Goal: Task Accomplishment & Management: Manage account settings

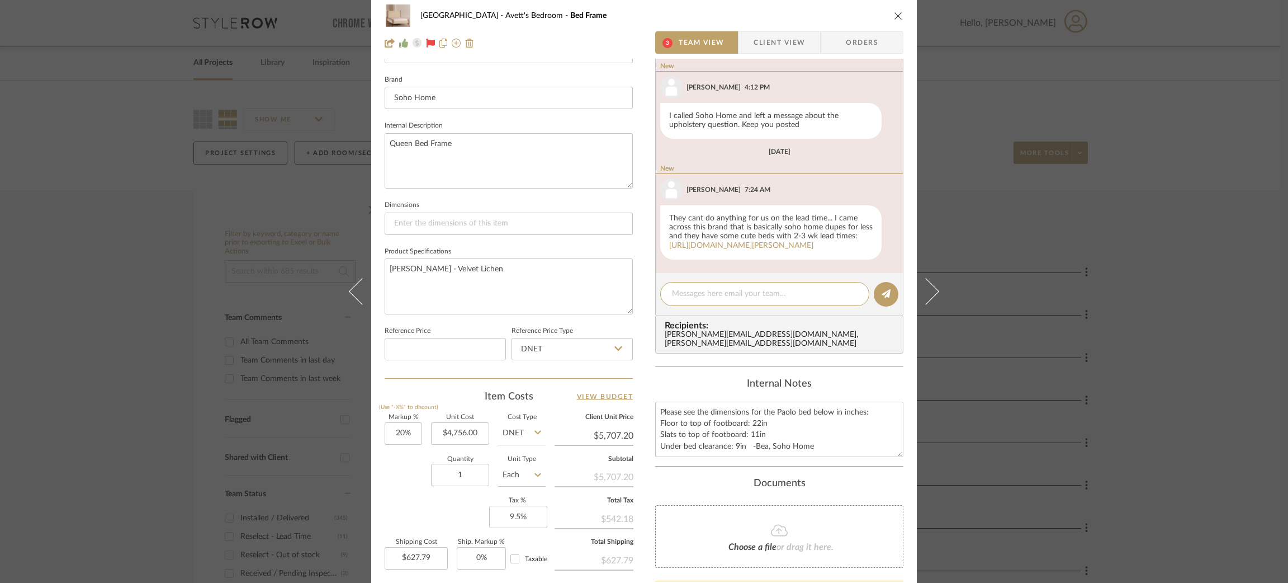
scroll to position [645, 0]
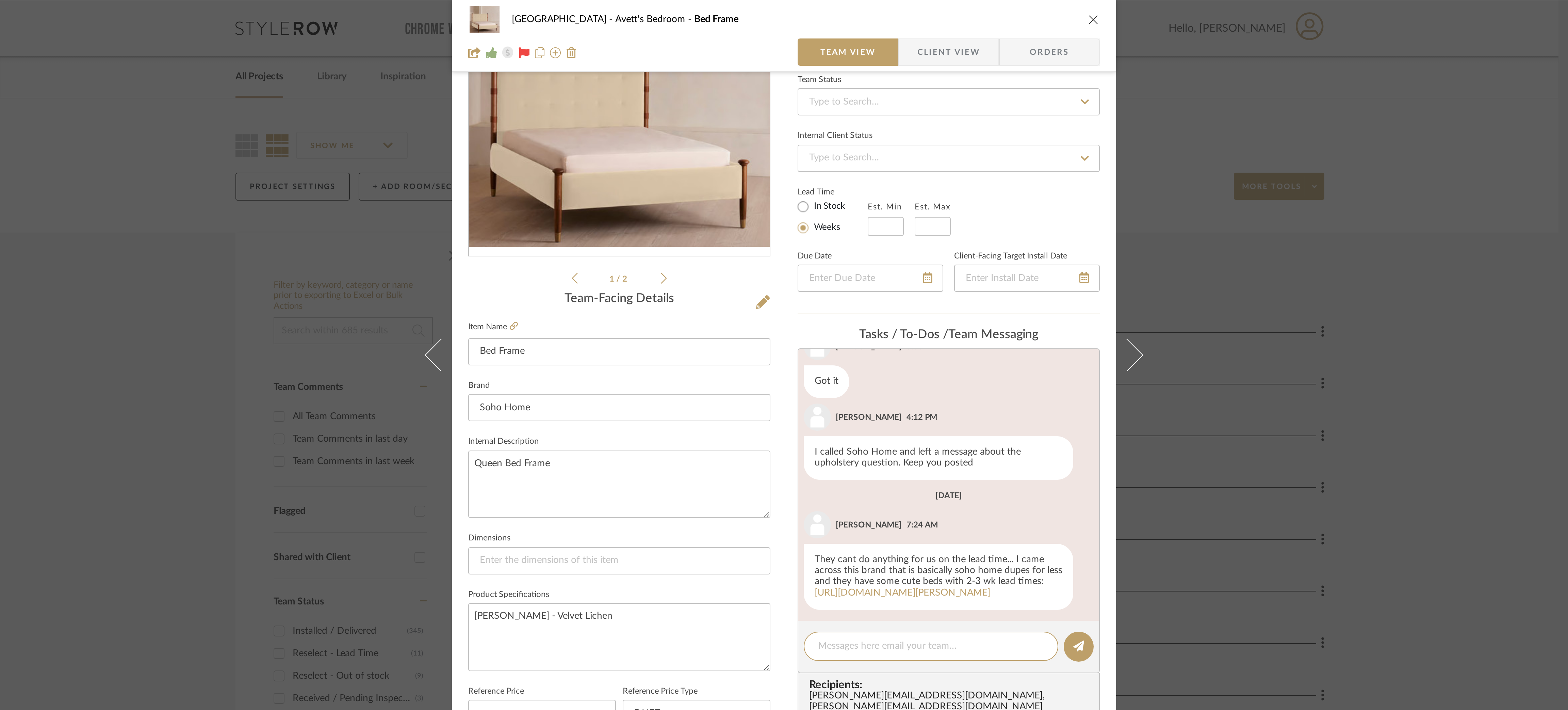
scroll to position [393, 0]
click at [495, 291] on link "[URL][DOMAIN_NAME][PERSON_NAME]" at bounding box center [451, 293] width 88 height 5
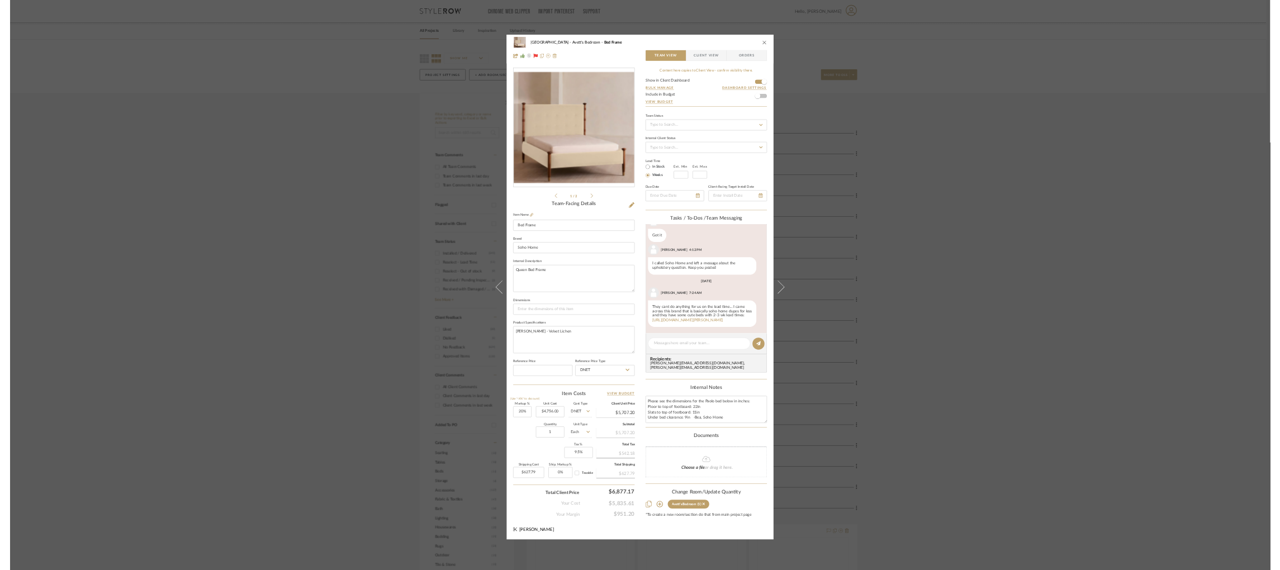
scroll to position [644, 0]
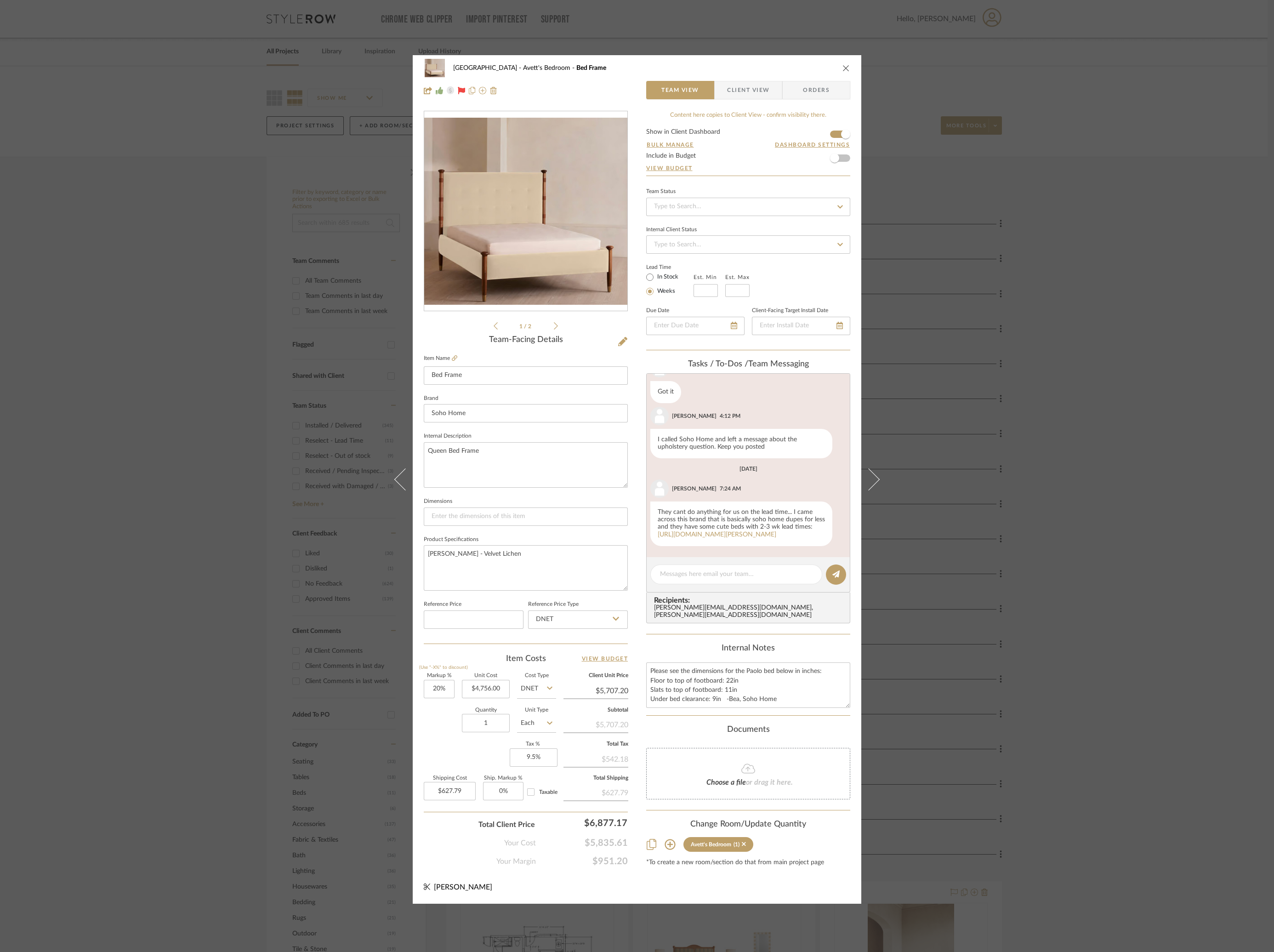
click at [288, 186] on div "NYC West Avett's Bedroom Bed Frame Team View Client View Orders 1 / 2 Team-Faci…" at bounding box center [637, 476] width 1274 height 952
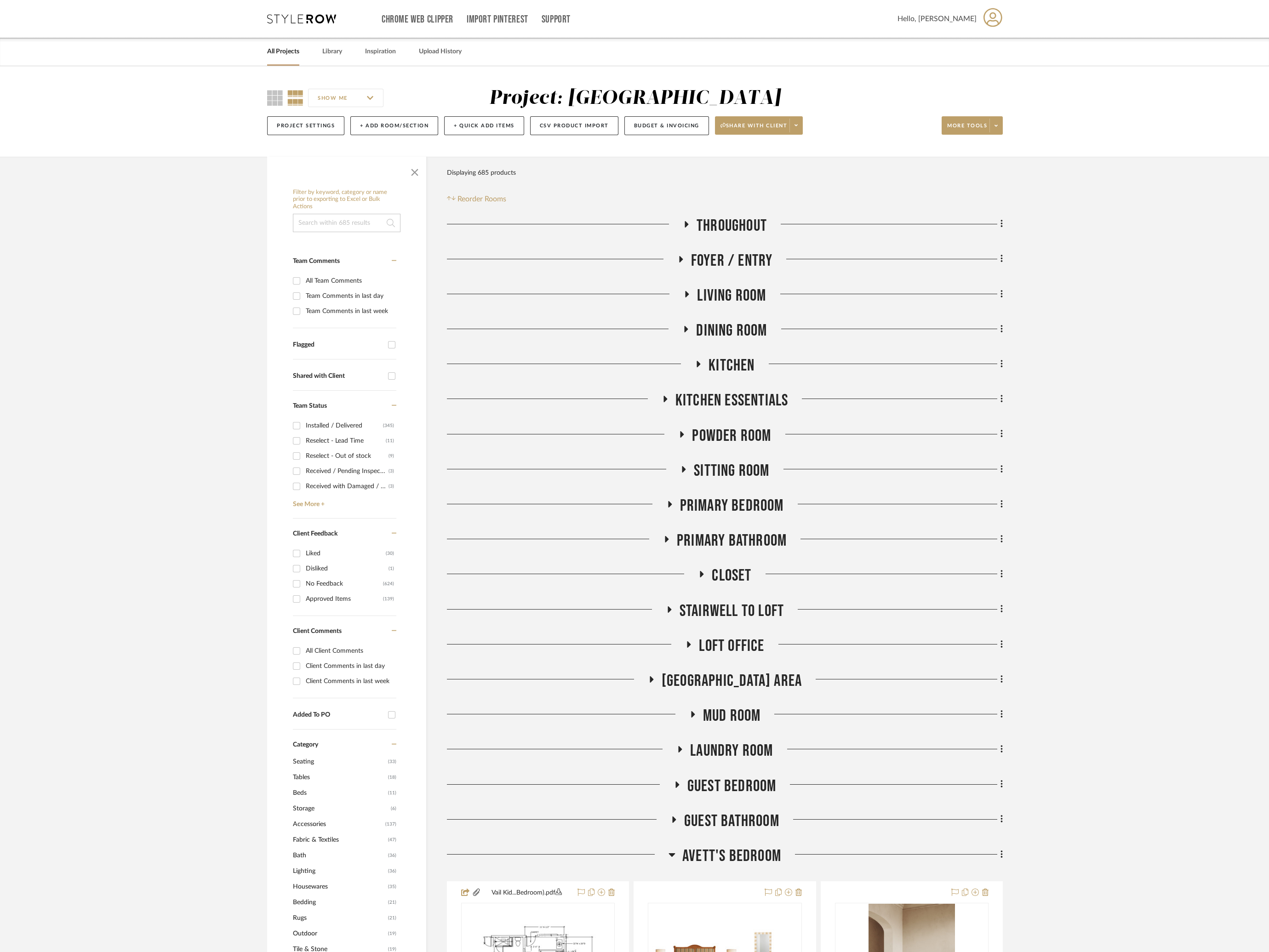
click at [317, 21] on icon at bounding box center [302, 18] width 69 height 9
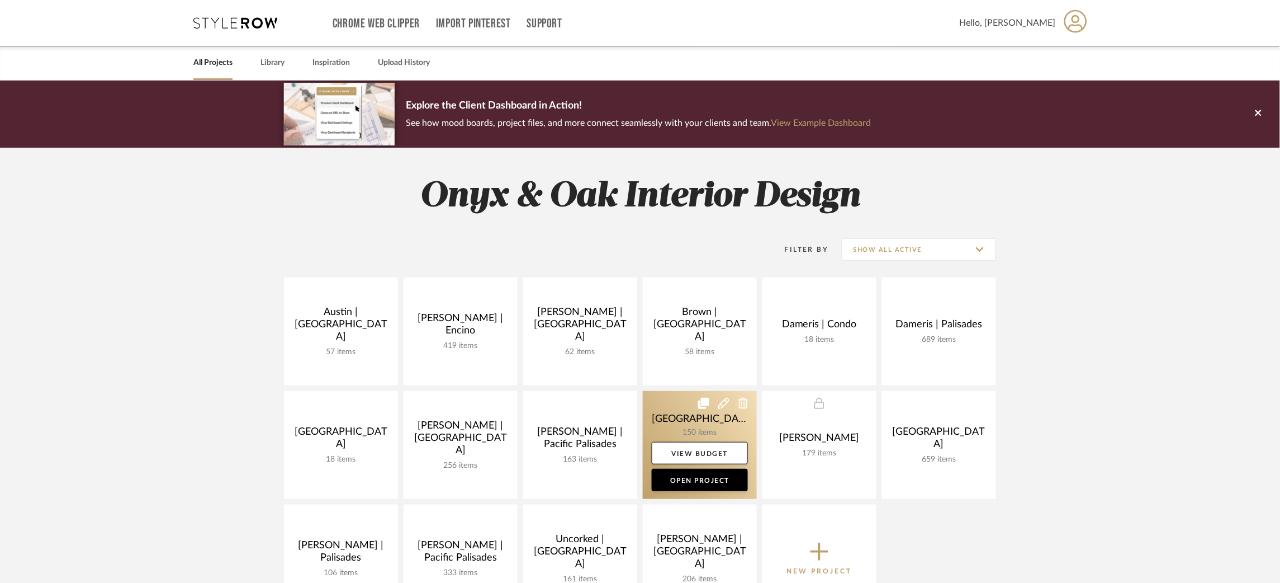
click at [649, 408] on link at bounding box center [700, 445] width 114 height 108
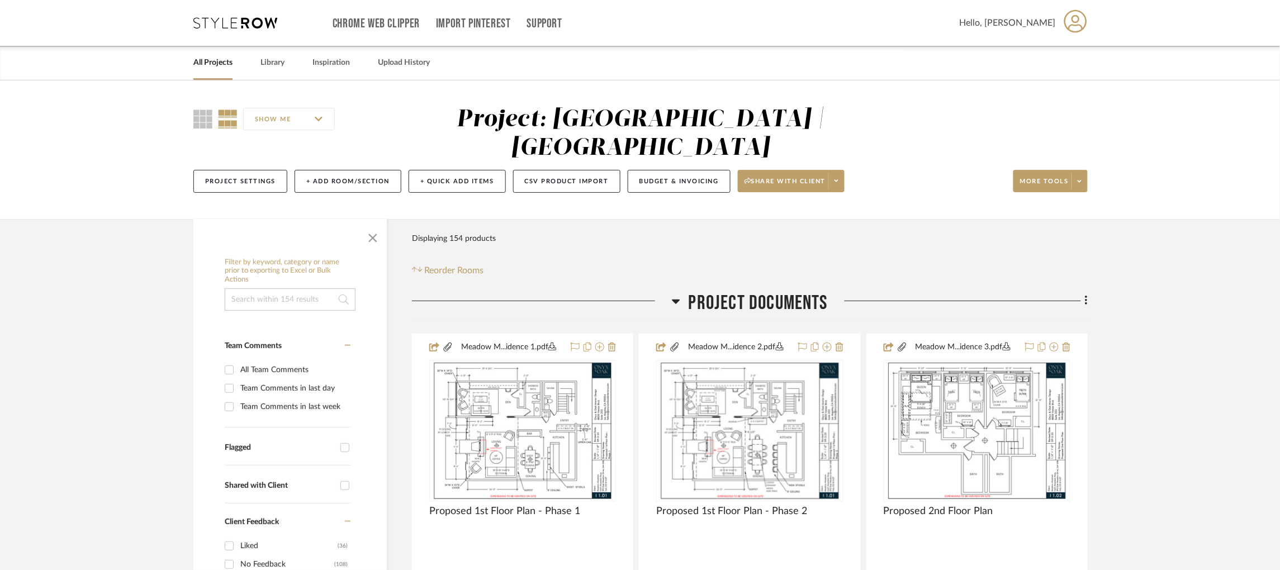
click at [676, 295] on icon at bounding box center [676, 301] width 8 height 13
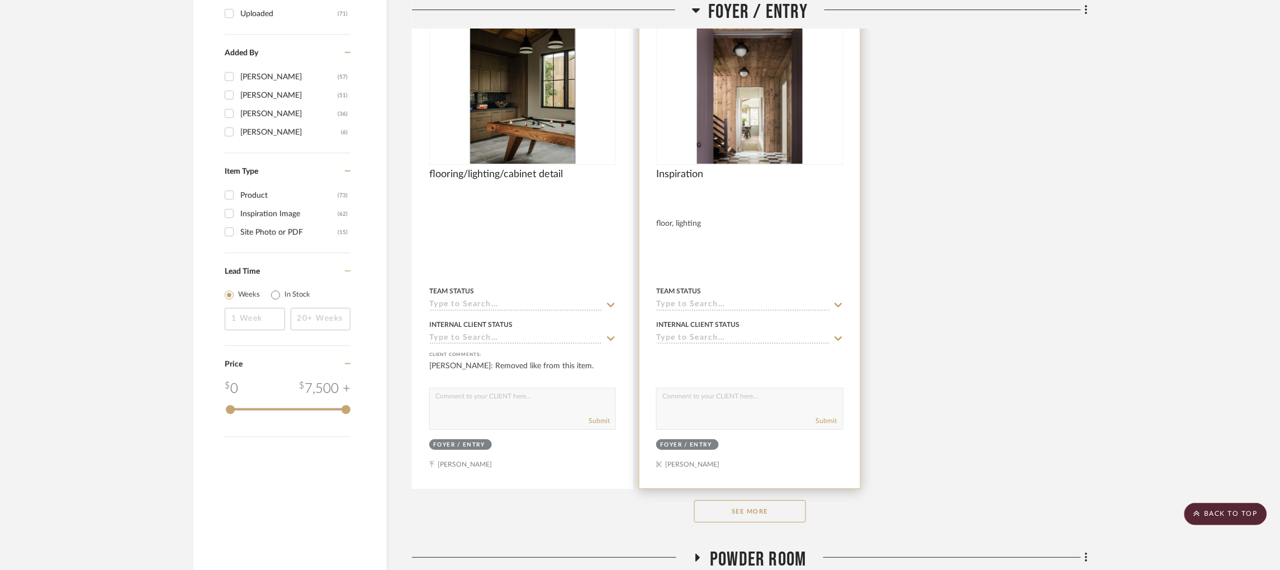
scroll to position [1426, 0]
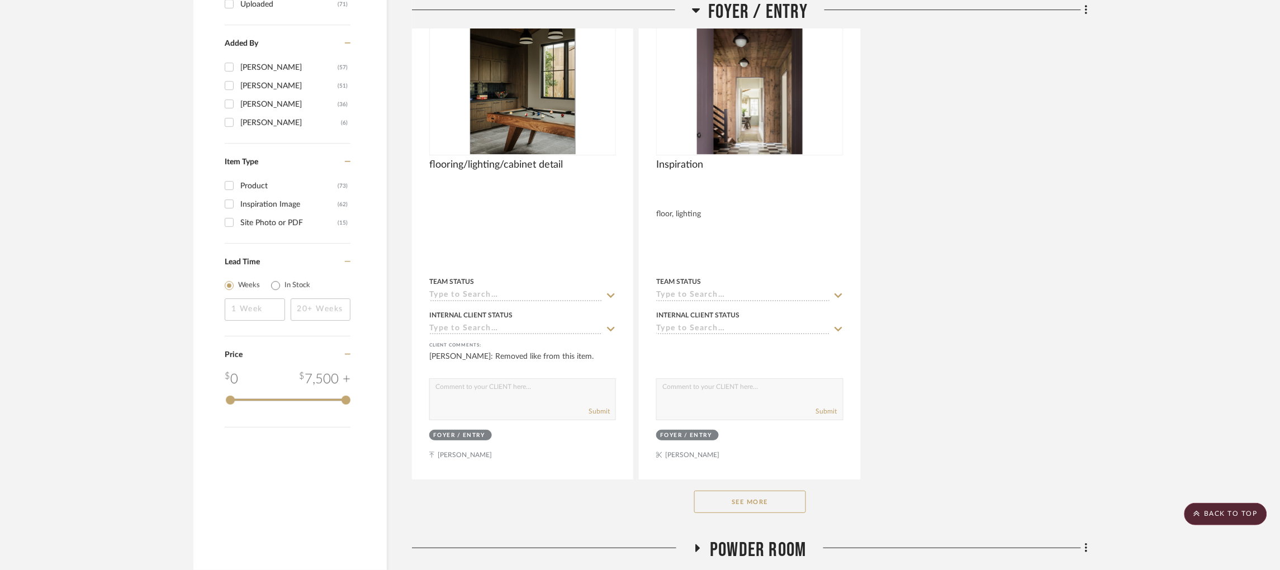
click at [755, 491] on button "See More" at bounding box center [750, 502] width 112 height 22
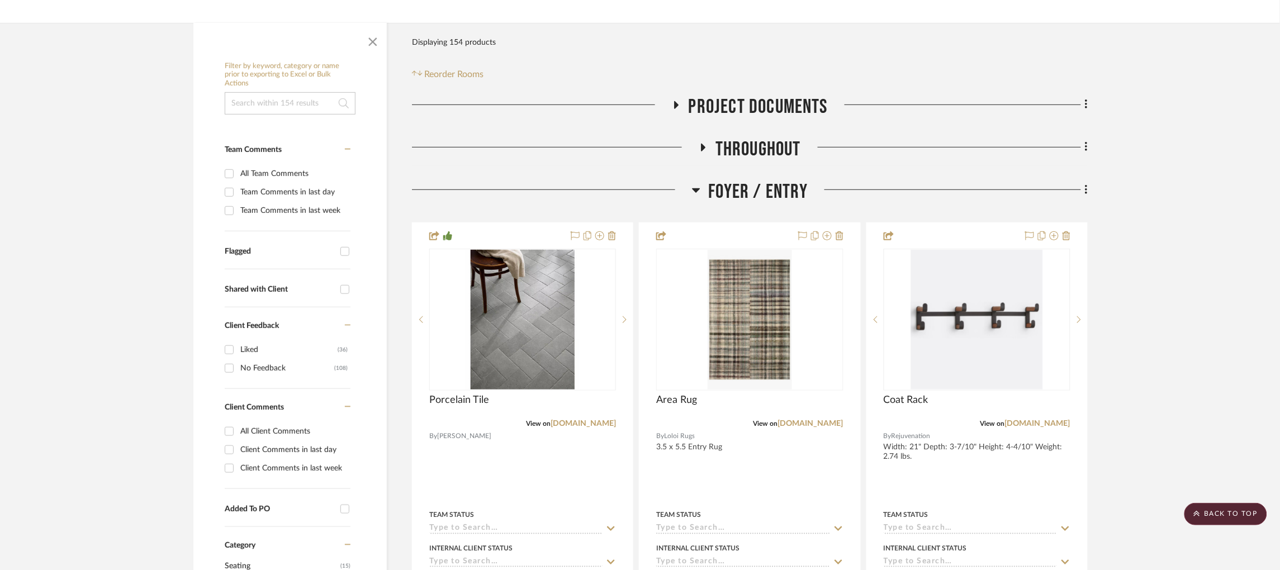
scroll to position [168, 0]
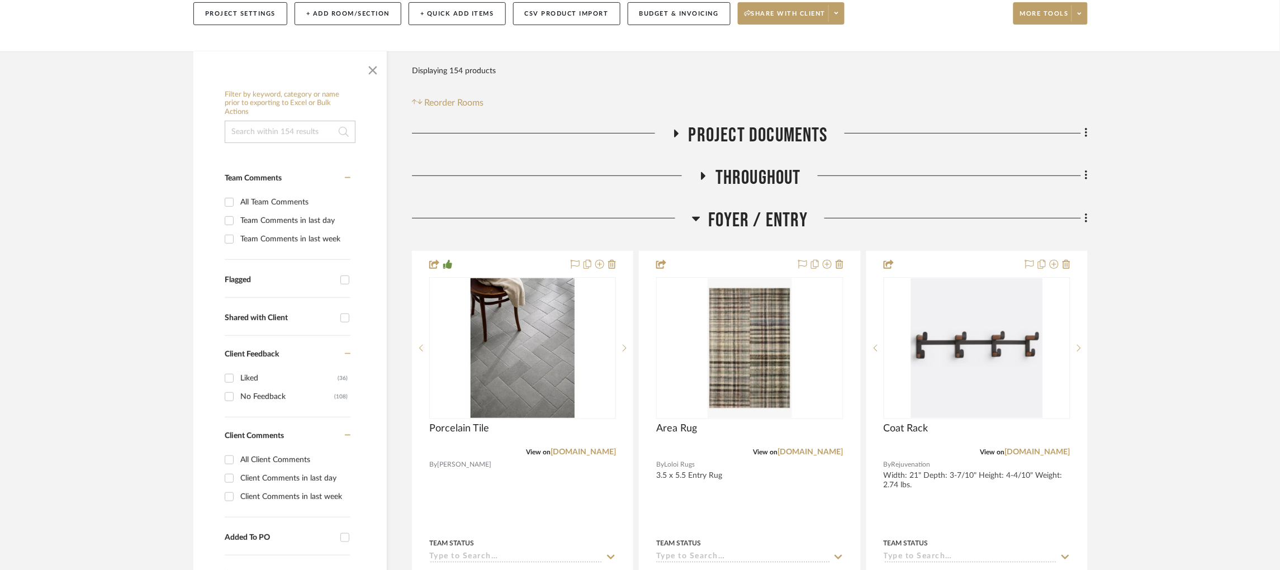
click at [698, 212] on icon at bounding box center [696, 218] width 8 height 13
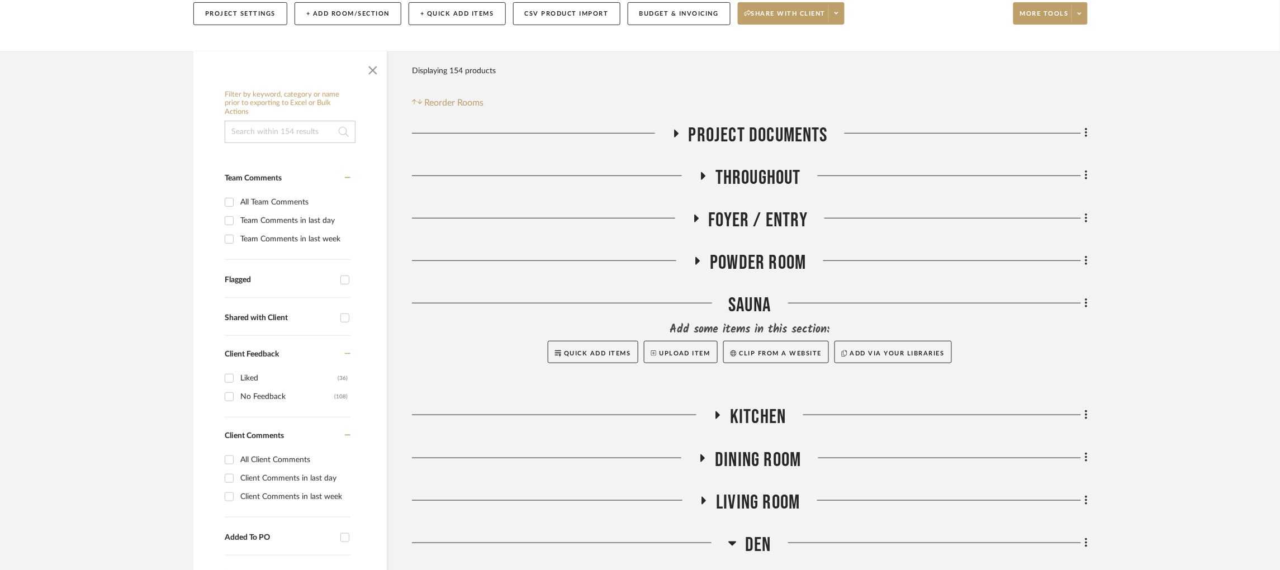
click at [679, 129] on icon at bounding box center [675, 133] width 13 height 8
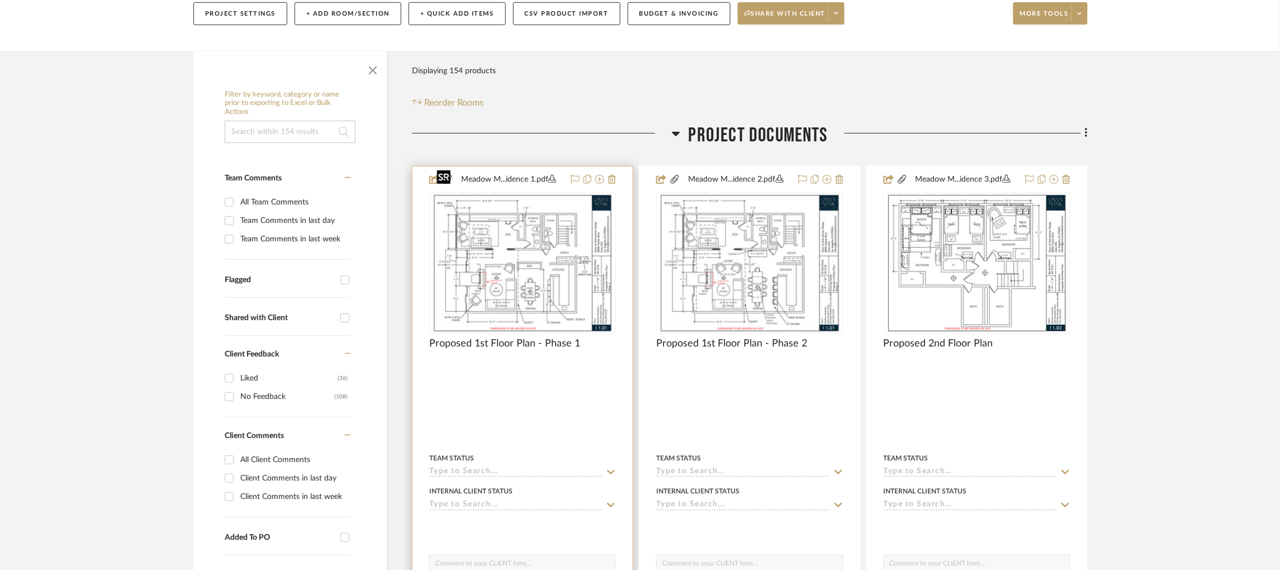
click at [0, 0] on img at bounding box center [0, 0] width 0 height 0
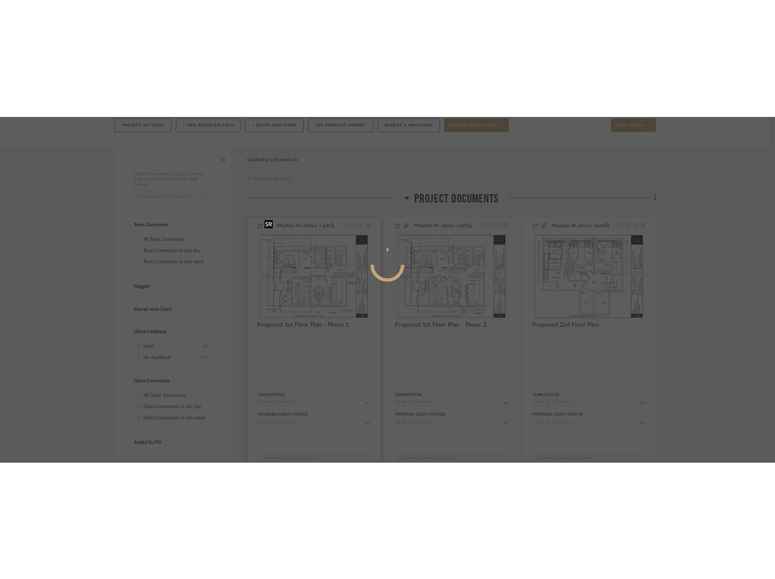
scroll to position [0, 0]
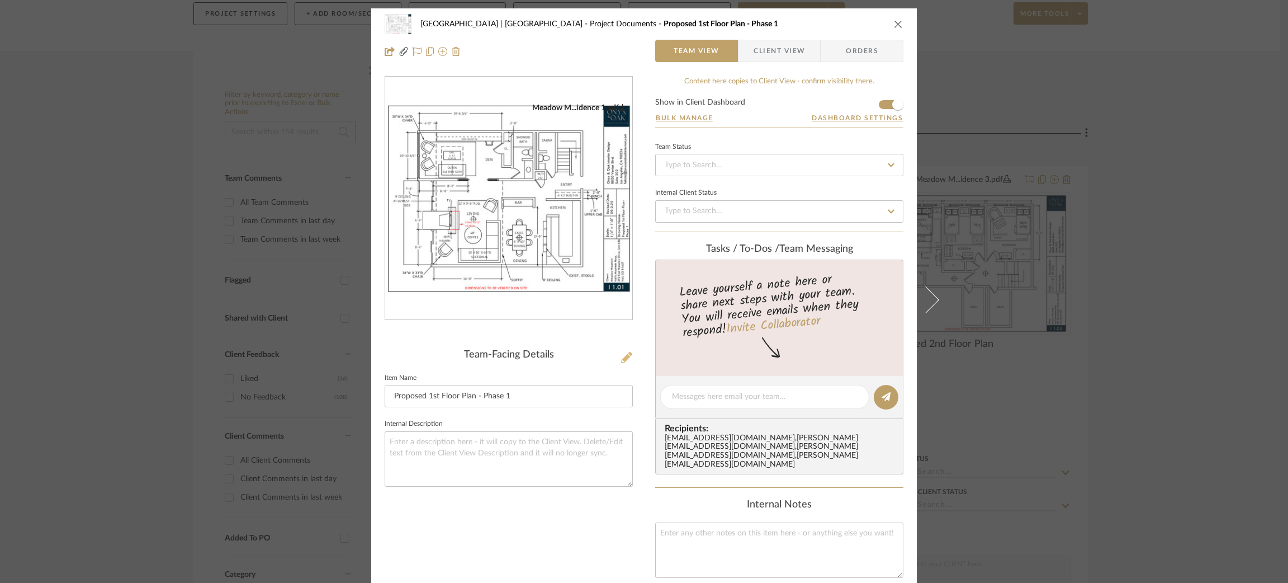
click at [623, 352] on icon at bounding box center [626, 357] width 11 height 11
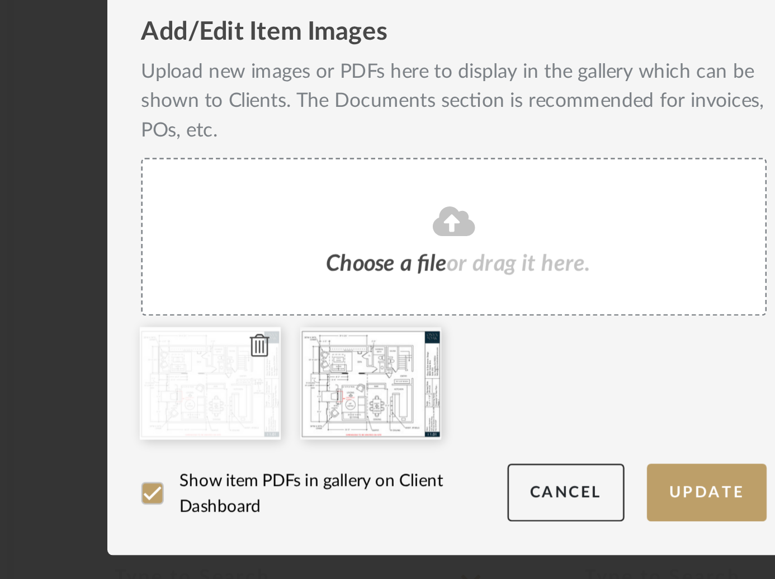
click at [306, 421] on icon at bounding box center [310, 422] width 8 height 9
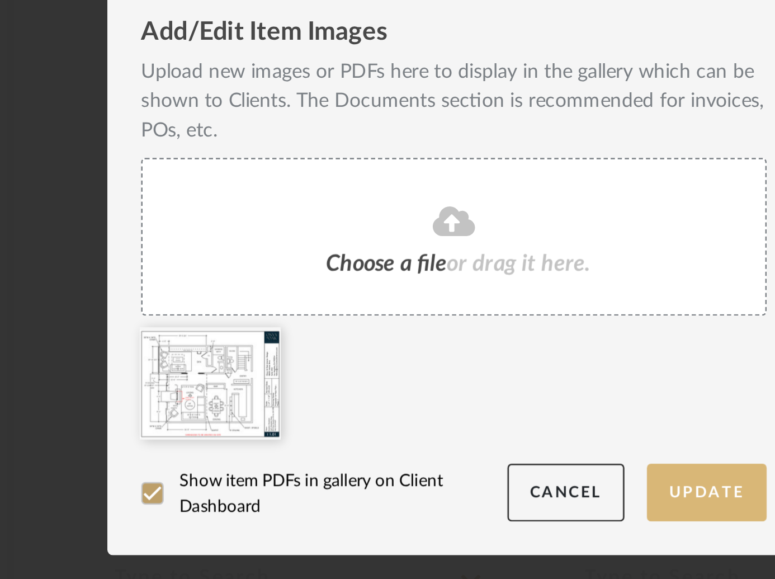
click at [488, 480] on button "Update" at bounding box center [488, 480] width 48 height 23
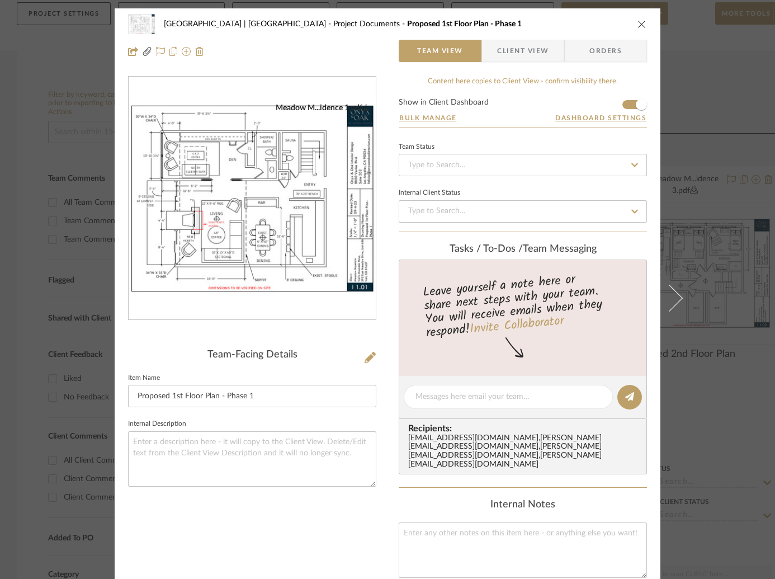
click at [716, 135] on div "Meadow Mountain | Vail Valley Project Documents Proposed 1st Floor Plan - Phase…" at bounding box center [387, 289] width 775 height 579
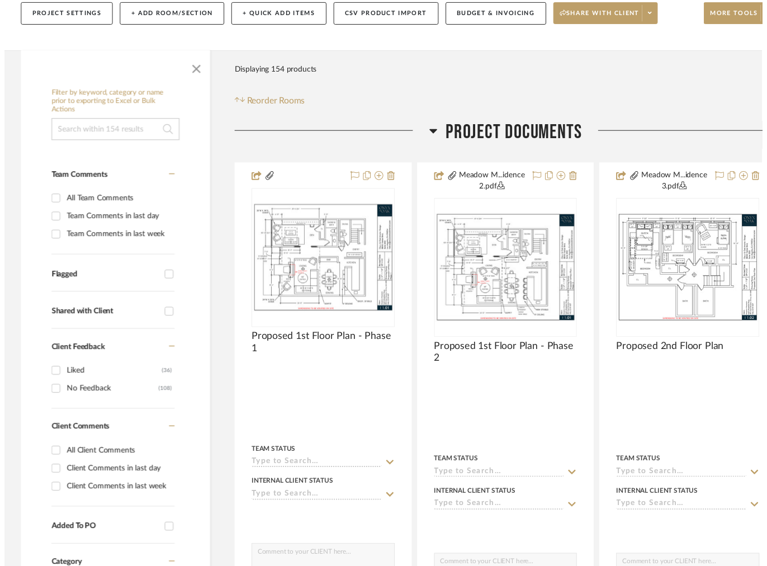
scroll to position [168, 0]
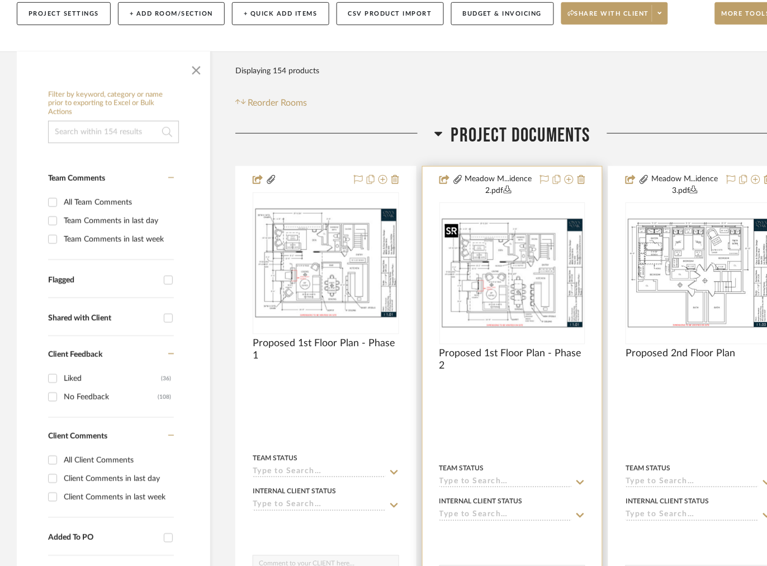
click at [502, 273] on img "0" at bounding box center [513, 272] width 144 height 111
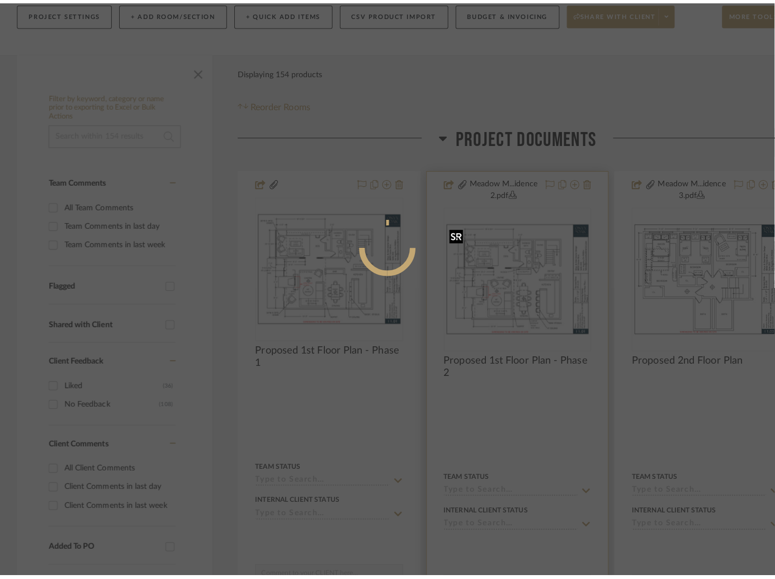
scroll to position [0, 0]
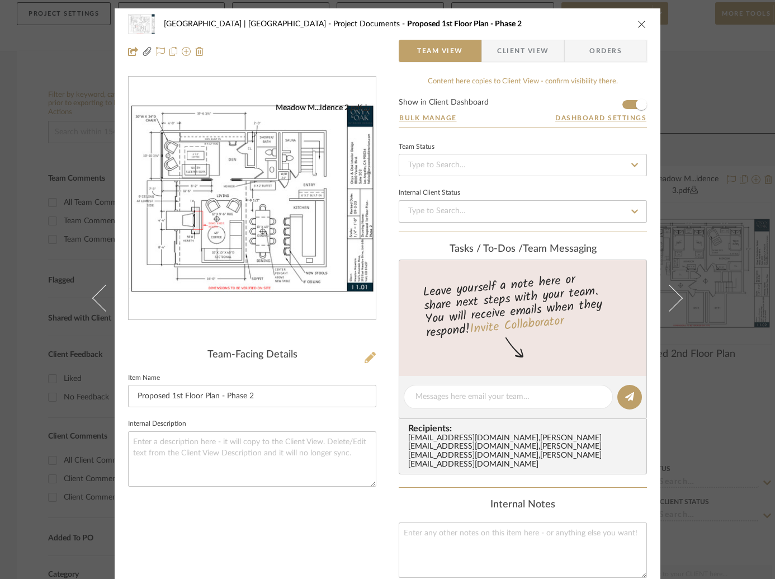
click at [364, 352] on icon at bounding box center [369, 357] width 11 height 11
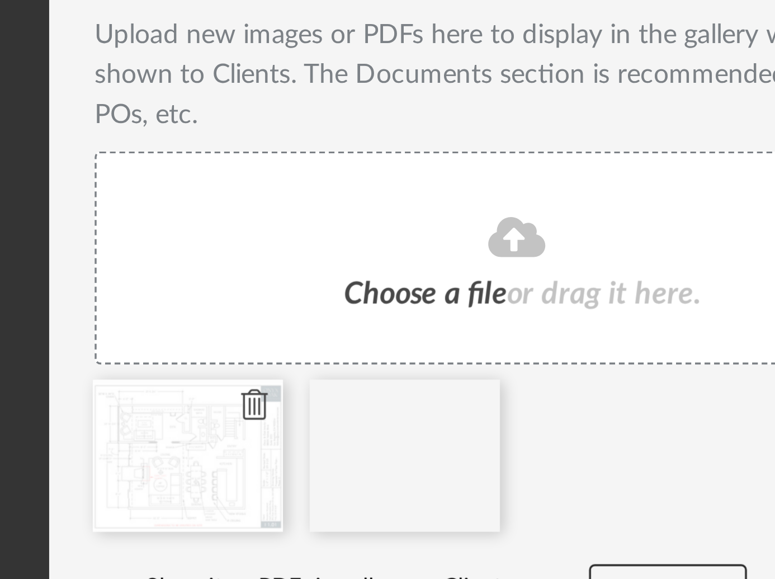
click at [306, 421] on icon at bounding box center [310, 422] width 8 height 9
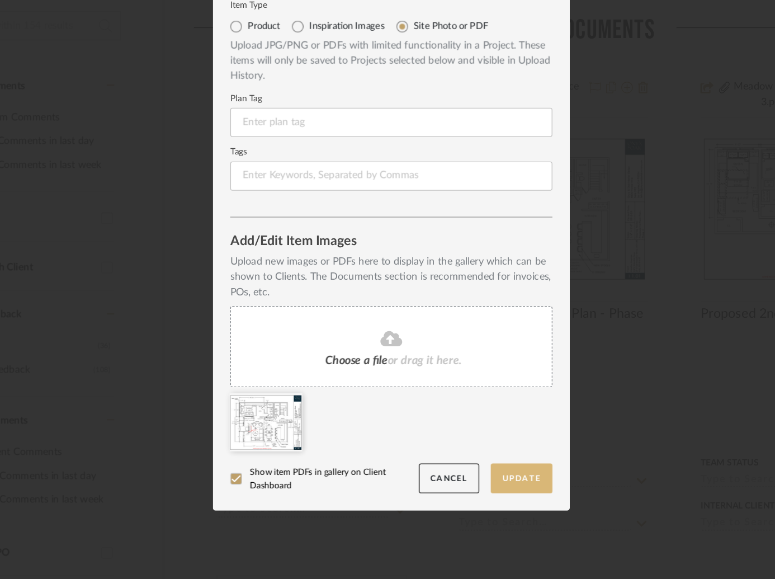
click at [473, 475] on button "Update" at bounding box center [488, 480] width 48 height 23
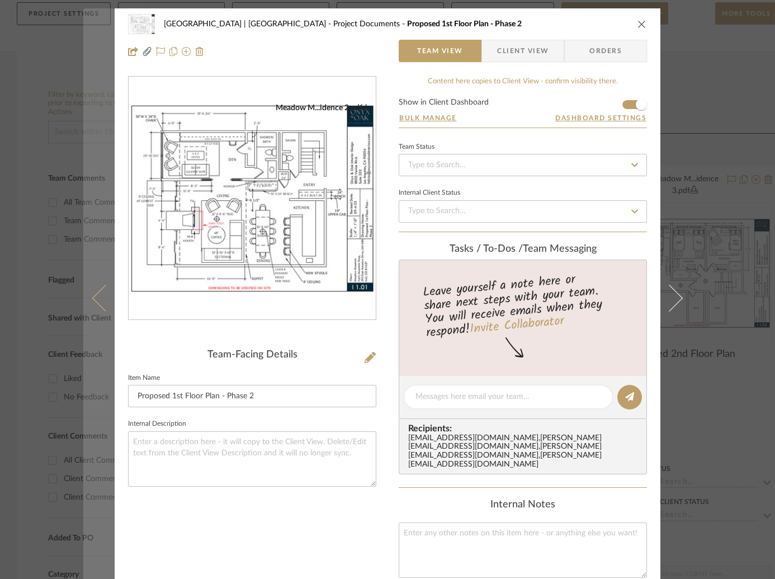
click at [93, 299] on icon at bounding box center [105, 297] width 27 height 27
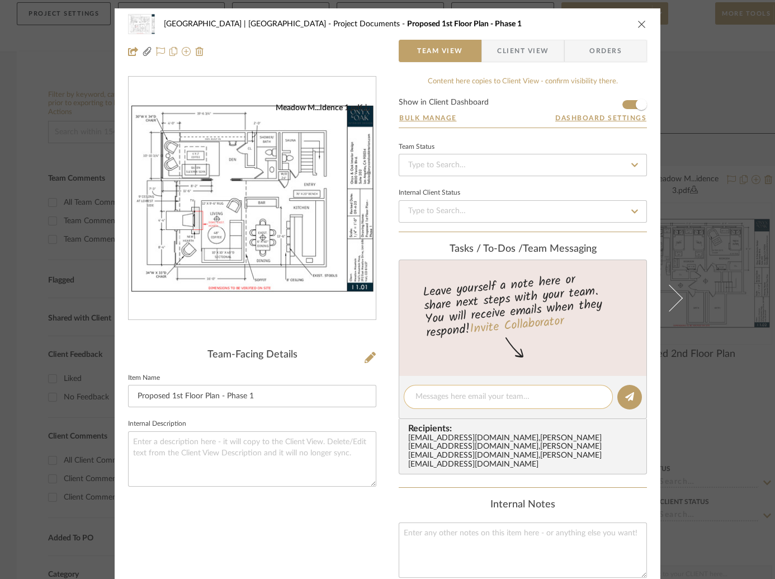
click at [489, 399] on textarea at bounding box center [508, 397] width 186 height 12
click at [473, 395] on textarea "Updated to show bench in phase 1, built-in in phase 2" at bounding box center [508, 397] width 186 height 12
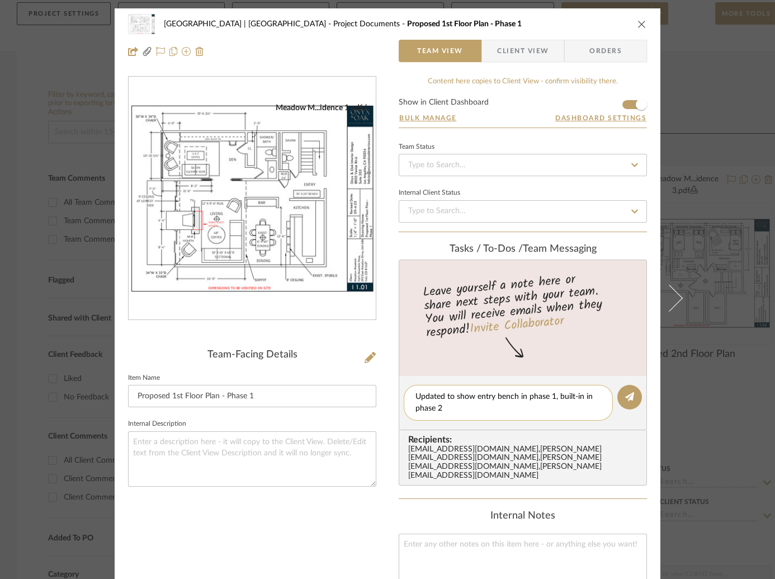
click at [512, 408] on textarea "Updated to show entry bench in phase 1, built-in in phase 2" at bounding box center [508, 402] width 186 height 23
type textarea "Updated to show entry bench in phase 1, built-in in phase 2"
click at [625, 395] on icon at bounding box center [629, 396] width 9 height 9
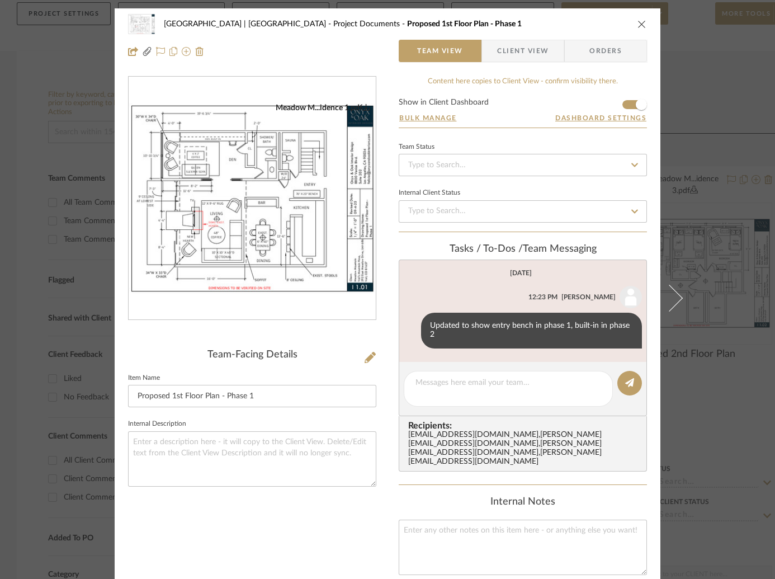
click at [721, 234] on div "Meadow Mountain | Vail Valley Project Documents Proposed 1st Floor Plan - Phase…" at bounding box center [387, 289] width 775 height 579
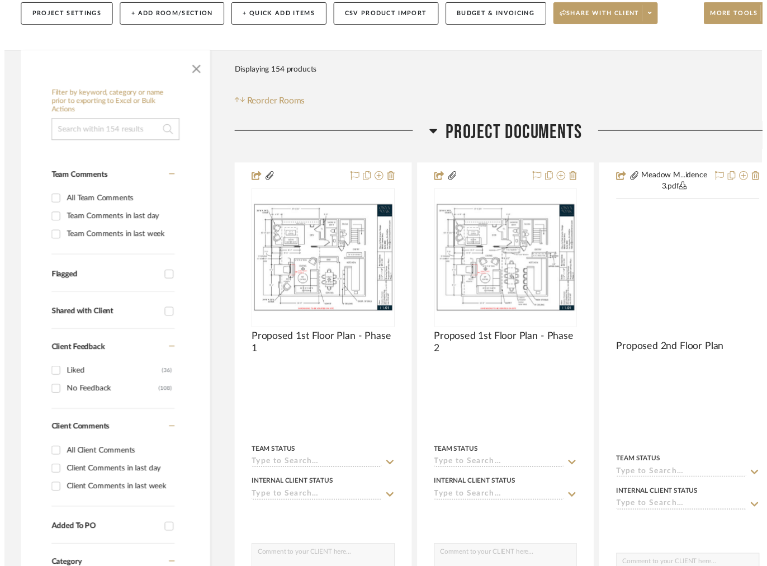
scroll to position [168, 0]
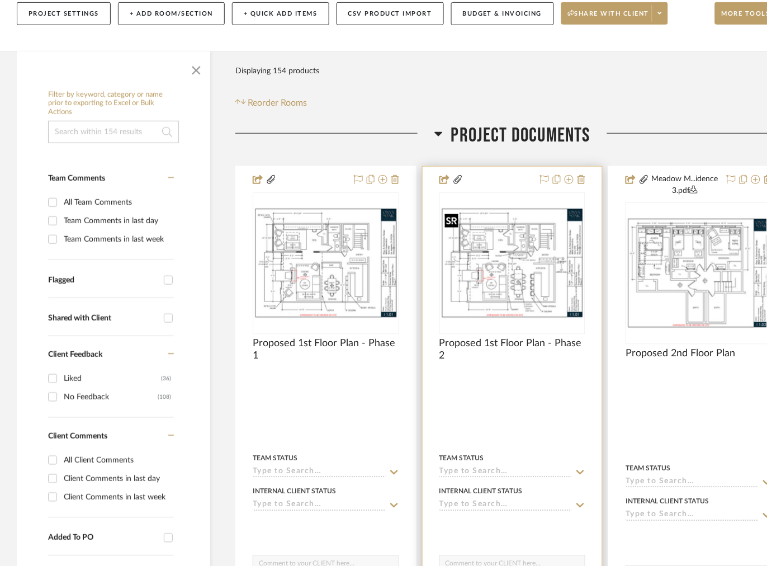
click at [527, 251] on img "0" at bounding box center [513, 262] width 144 height 111
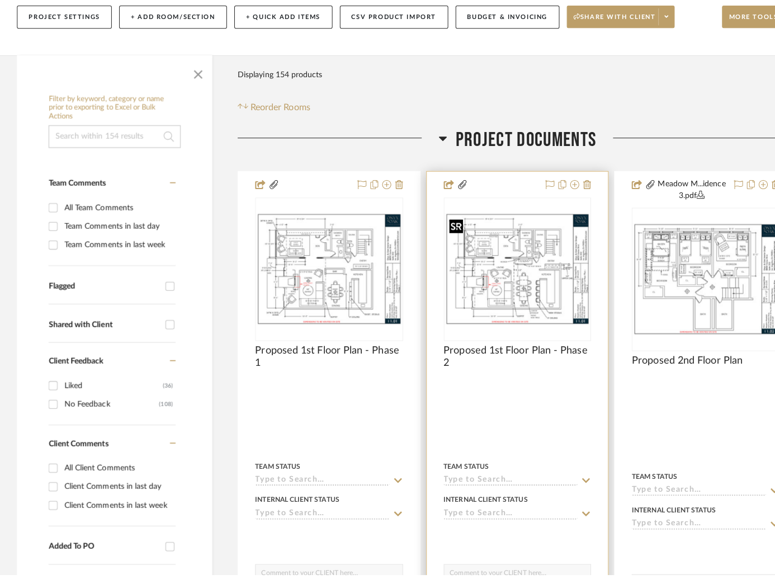
scroll to position [0, 0]
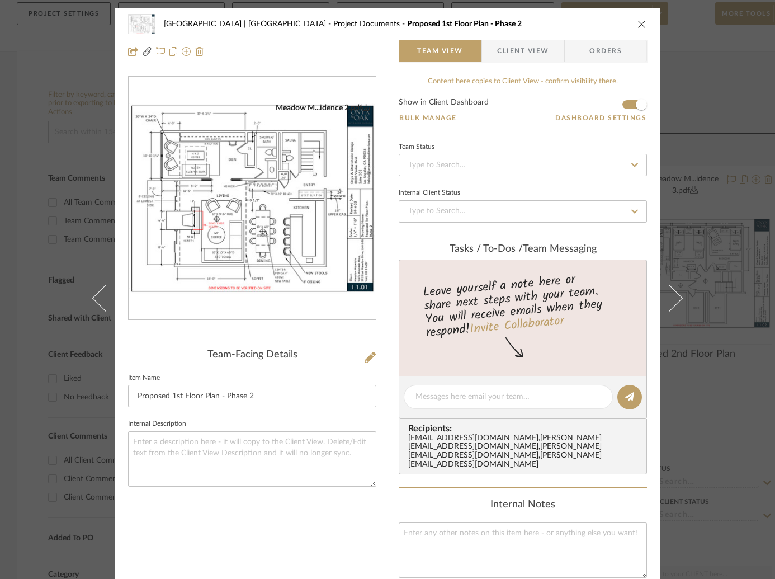
click at [698, 133] on div "Meadow Mountain | Vail Valley Project Documents Proposed 1st Floor Plan - Phase…" at bounding box center [387, 289] width 775 height 579
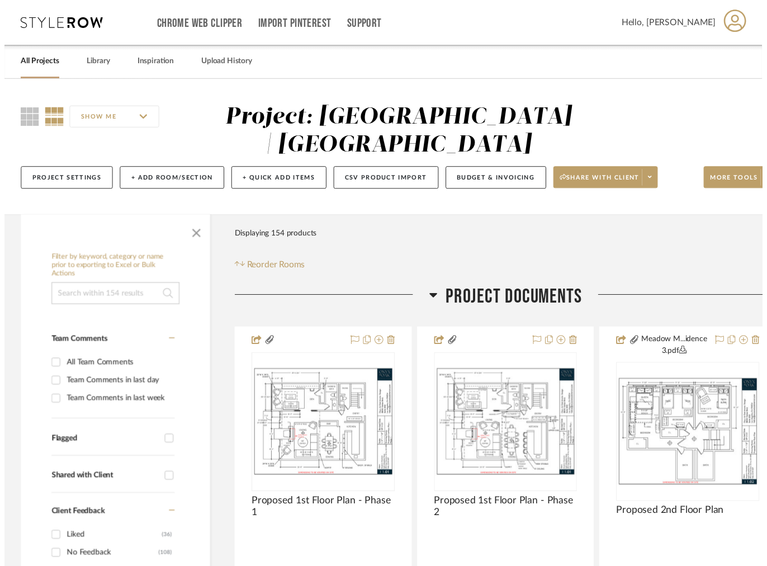
scroll to position [168, 0]
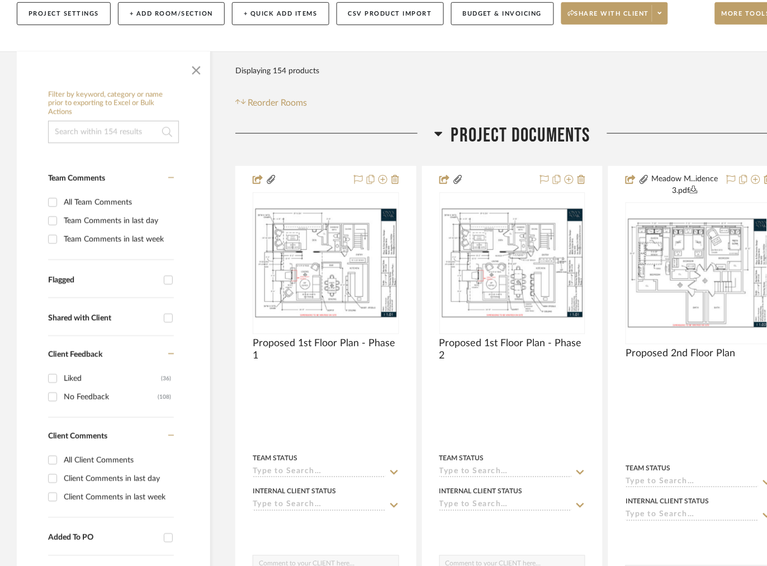
click at [441, 136] on icon at bounding box center [438, 133] width 8 height 13
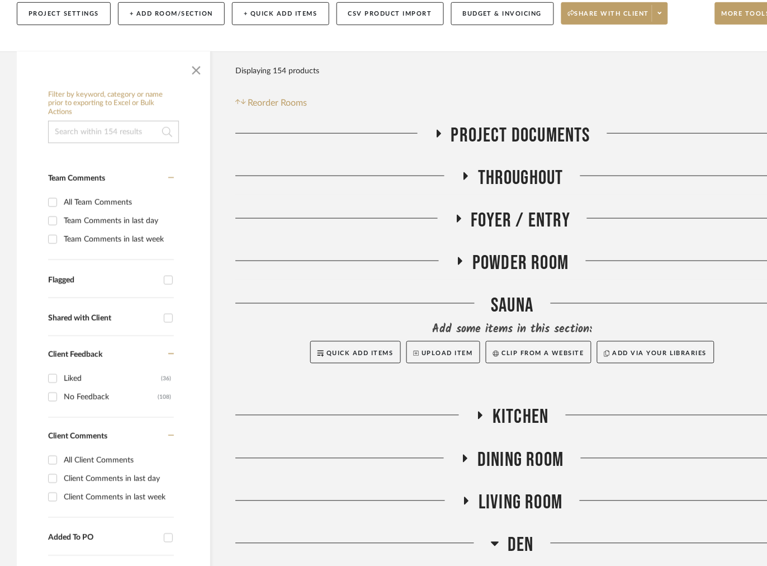
click at [441, 136] on icon at bounding box center [438, 133] width 13 height 8
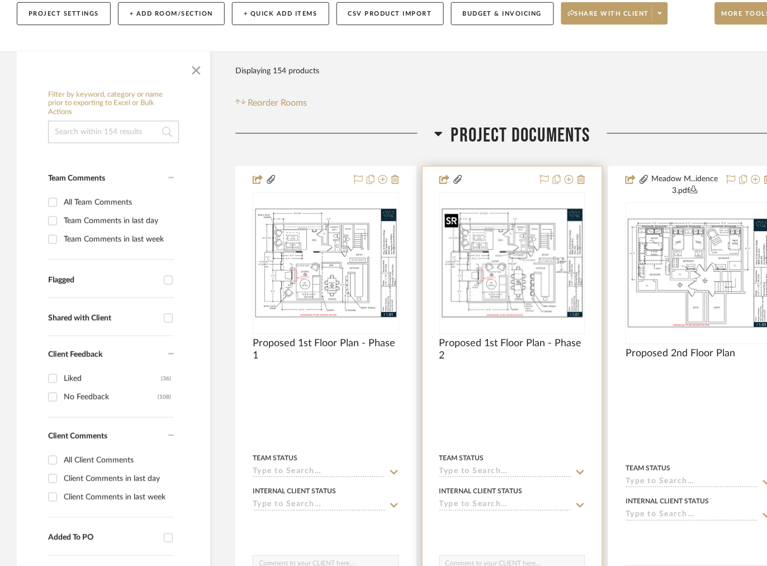
click at [0, 0] on img at bounding box center [0, 0] width 0 height 0
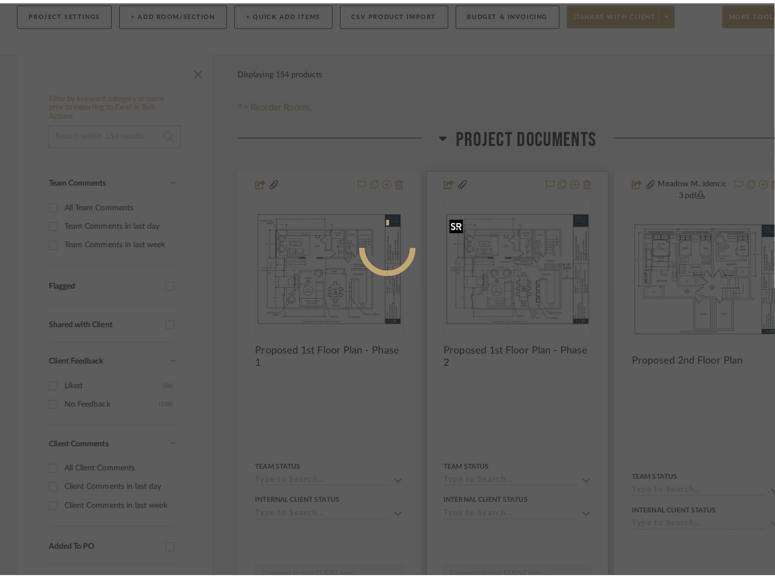
scroll to position [0, 0]
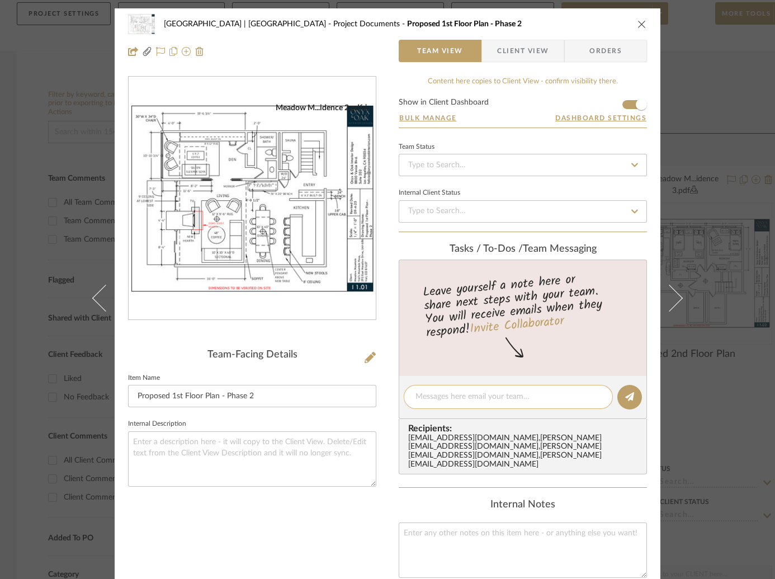
click at [461, 394] on textarea at bounding box center [508, 397] width 186 height 12
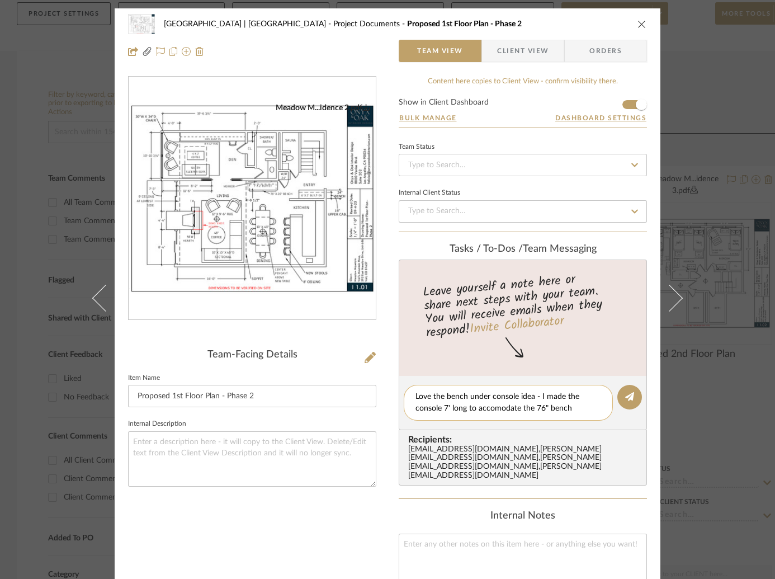
click at [496, 407] on textarea "Love the bench under console idea - I made the console 7' long to accomodate th…" at bounding box center [508, 402] width 186 height 23
click at [561, 410] on textarea "Love the bench under console idea - I made the console 7' long to accommodate t…" at bounding box center [508, 402] width 186 height 23
type textarea "Love the bench under console idea - I made the console 7' long to accommodate t…"
click at [617, 391] on button at bounding box center [629, 397] width 25 height 25
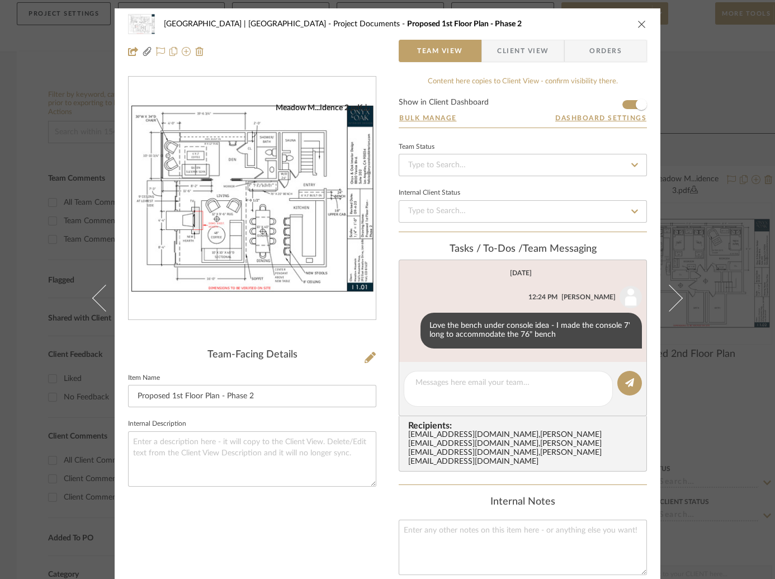
click at [707, 179] on div "Meadow Mountain | Vail Valley Project Documents Proposed 1st Floor Plan - Phase…" at bounding box center [387, 289] width 775 height 579
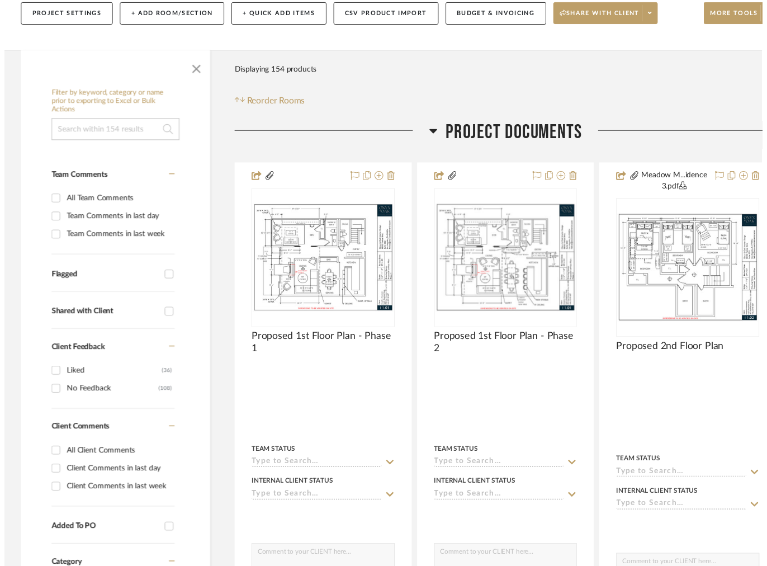
scroll to position [168, 0]
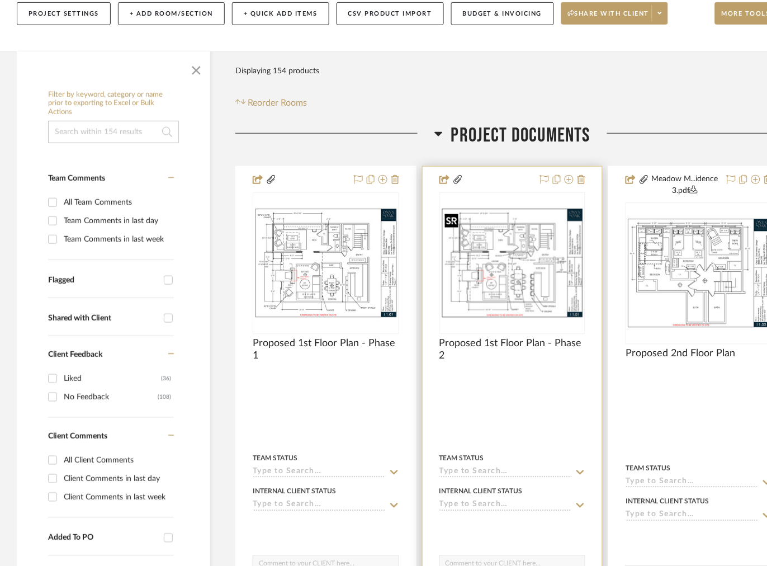
click at [549, 253] on img "0" at bounding box center [513, 262] width 144 height 111
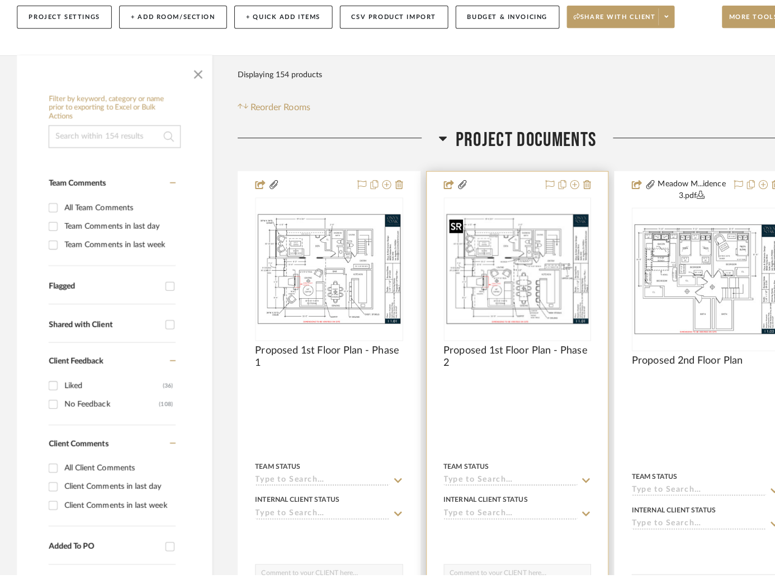
scroll to position [0, 0]
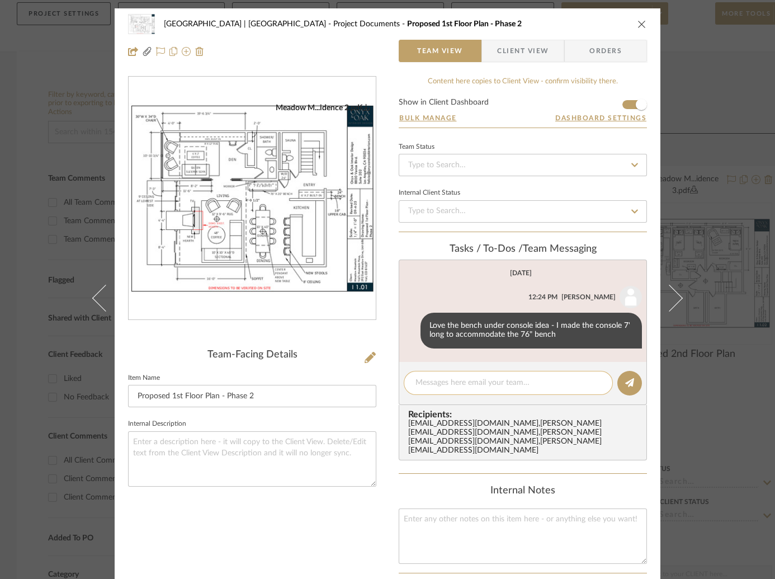
click at [512, 374] on div at bounding box center [508, 383] width 209 height 24
click at [499, 382] on textarea at bounding box center [508, 383] width 186 height 12
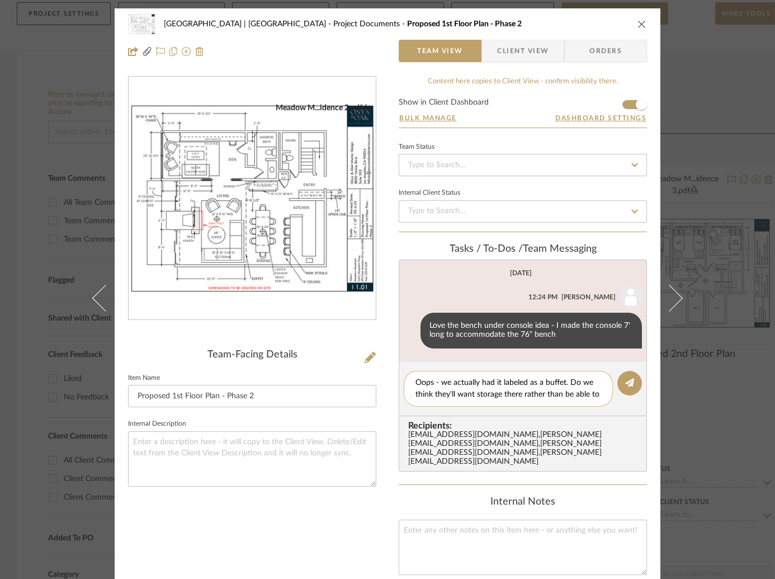
click at [517, 394] on textarea "Oops - we actually had it labeled as a buffet. Do we think they'll want storage…" at bounding box center [508, 388] width 186 height 23
drag, startPoint x: 559, startPoint y: 394, endPoint x: 620, endPoint y: 397, distance: 61.0
click at [620, 397] on editor-of-message "Oops - we actually had it labeled as a buffet. Do we think they'll want storage…" at bounding box center [523, 389] width 248 height 54
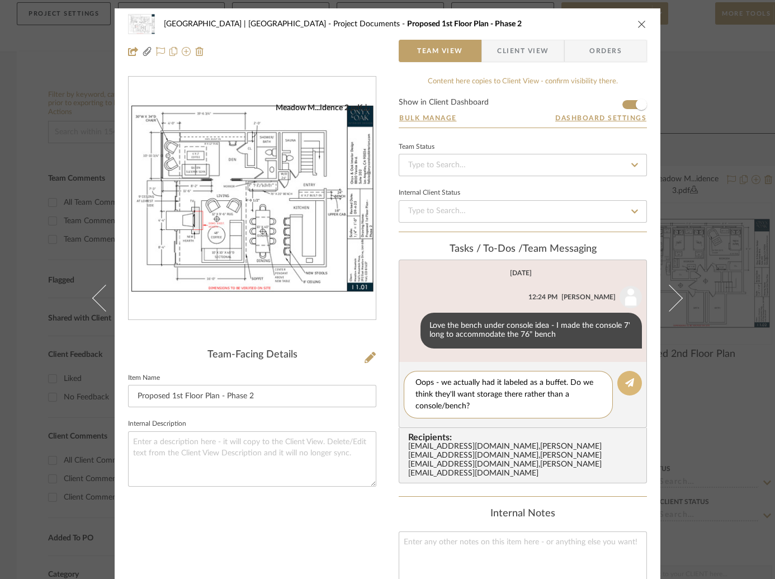
type textarea "Oops - we actually had it labeled as a buffet. Do we think they'll want storage…"
click at [632, 382] on button at bounding box center [629, 383] width 25 height 25
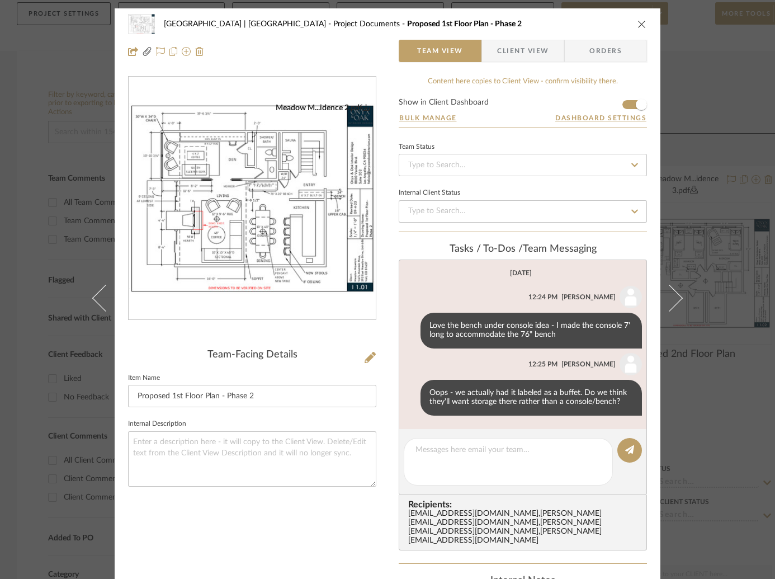
click at [712, 156] on div "Meadow Mountain | Vail Valley Project Documents Proposed 1st Floor Plan - Phase…" at bounding box center [387, 289] width 775 height 579
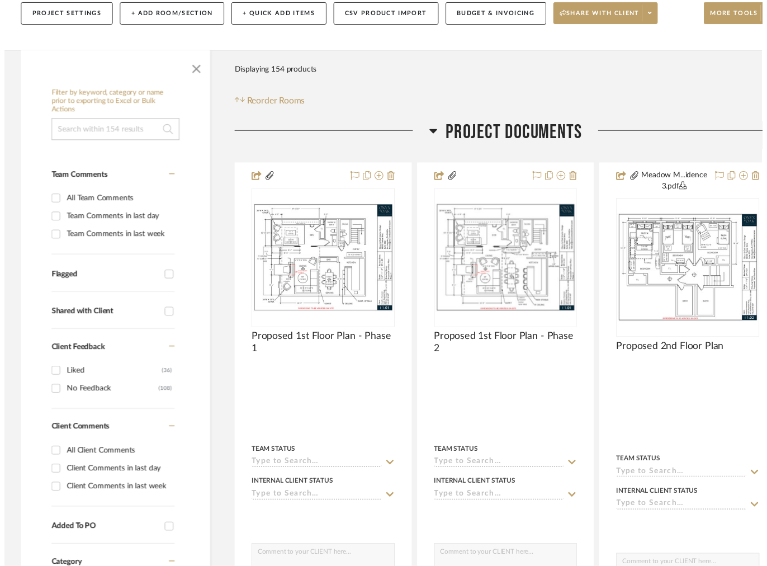
scroll to position [168, 0]
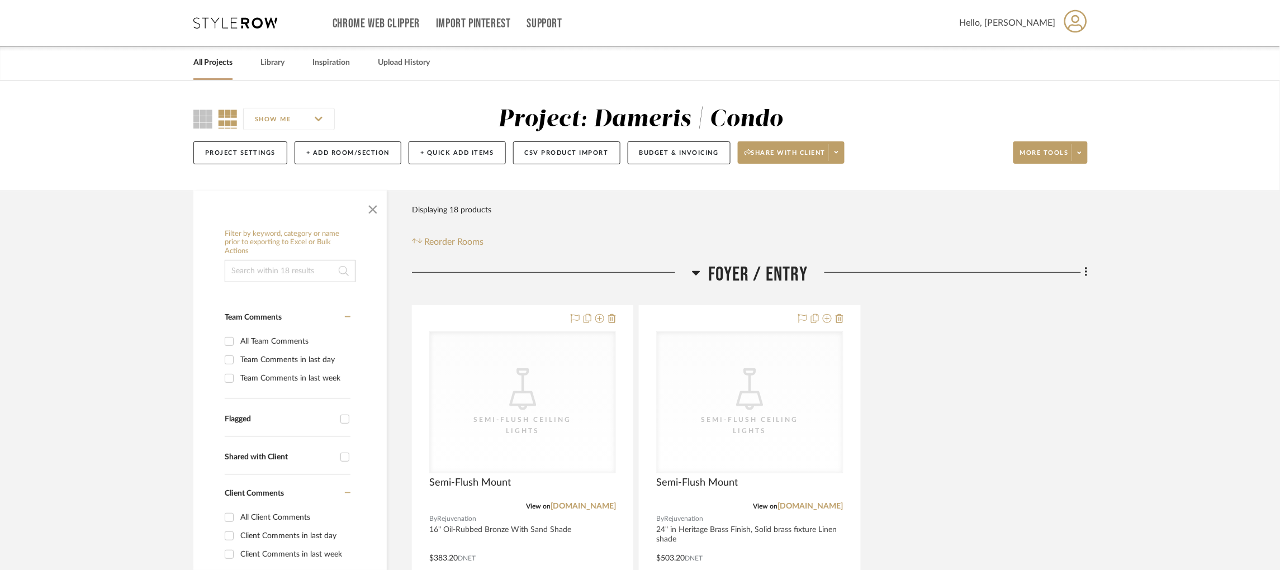
click at [234, 15] on div "Chrome Web Clipper Import Pinterest Support All Projects Library Inspiration Up…" at bounding box center [640, 23] width 894 height 46
click at [234, 20] on icon at bounding box center [235, 22] width 84 height 11
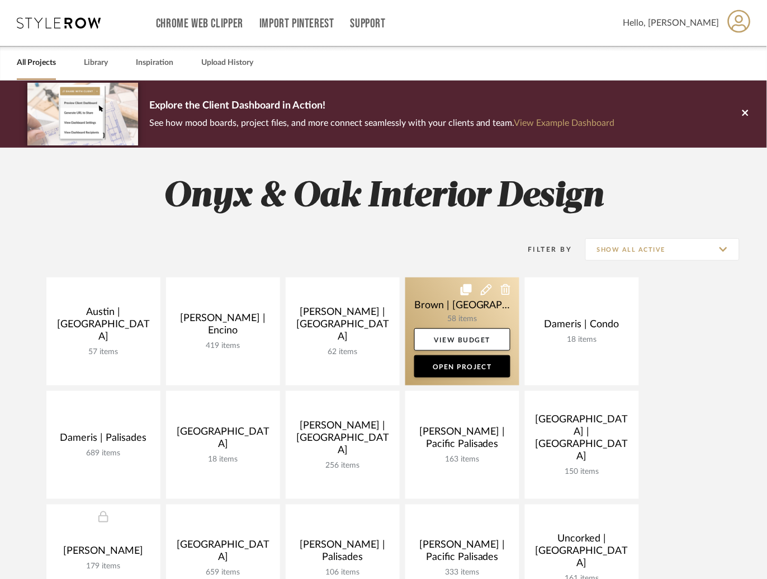
click at [417, 295] on link at bounding box center [462, 331] width 114 height 108
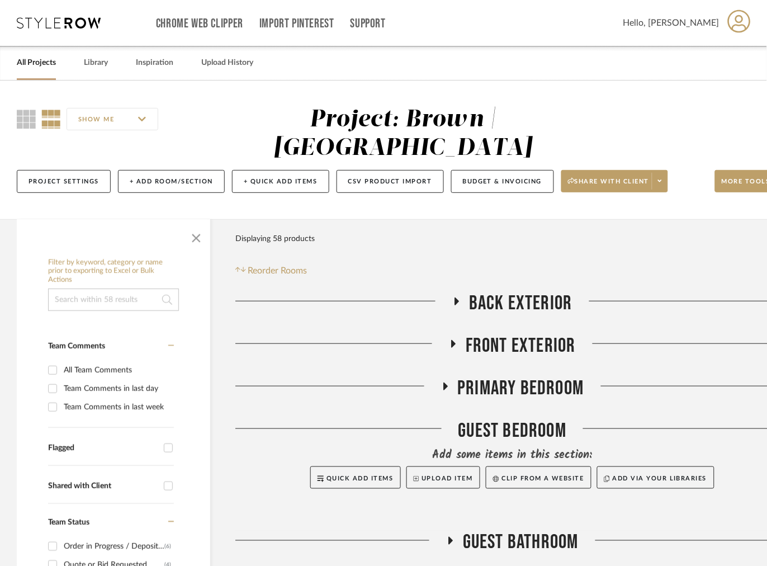
click at [457, 297] on icon at bounding box center [457, 301] width 4 height 8
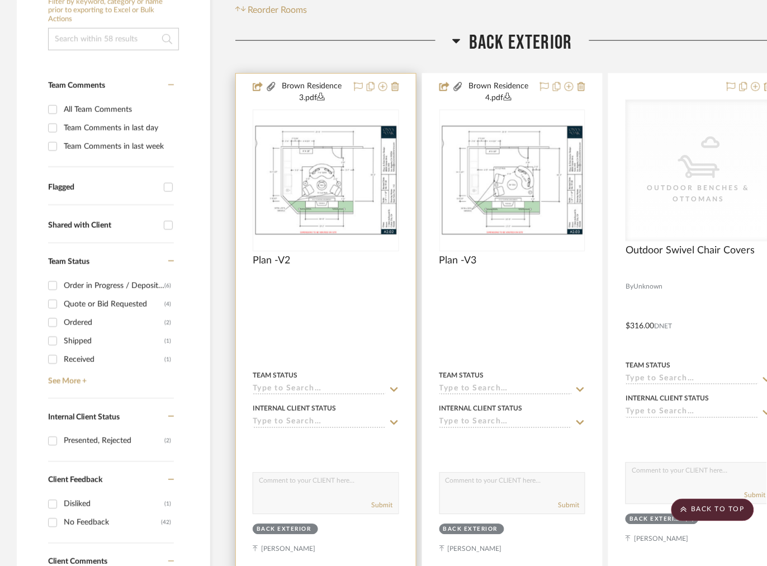
scroll to position [251, 0]
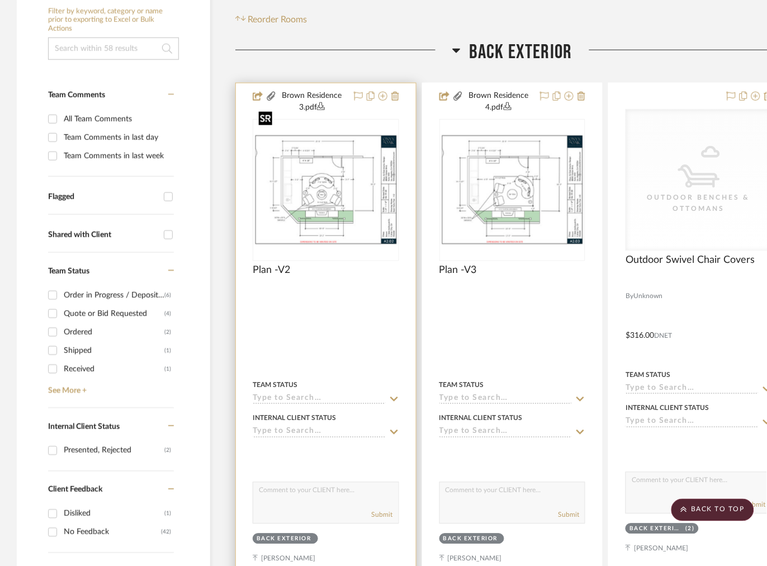
click at [338, 171] on img "0" at bounding box center [326, 189] width 144 height 111
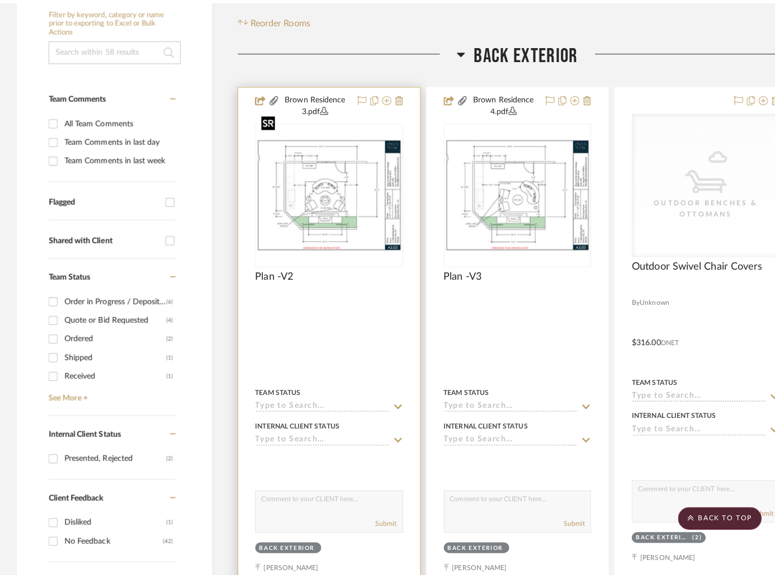
scroll to position [0, 0]
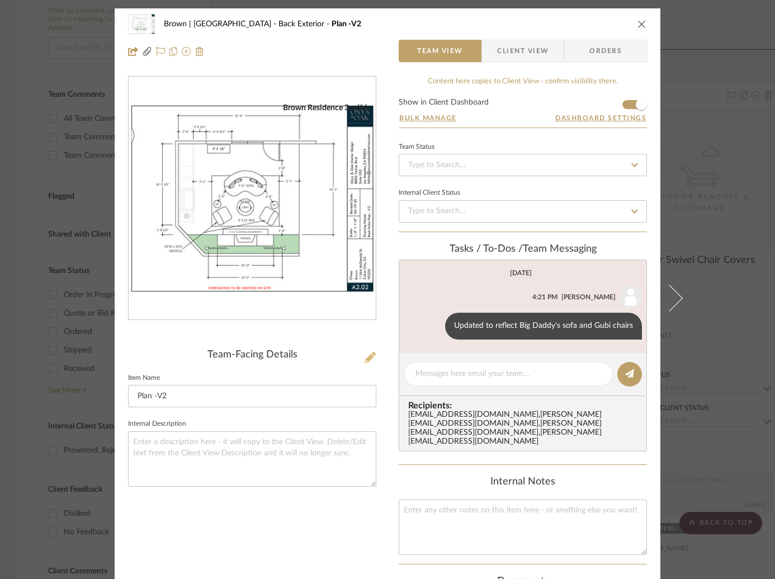
click at [367, 357] on icon at bounding box center [369, 357] width 11 height 11
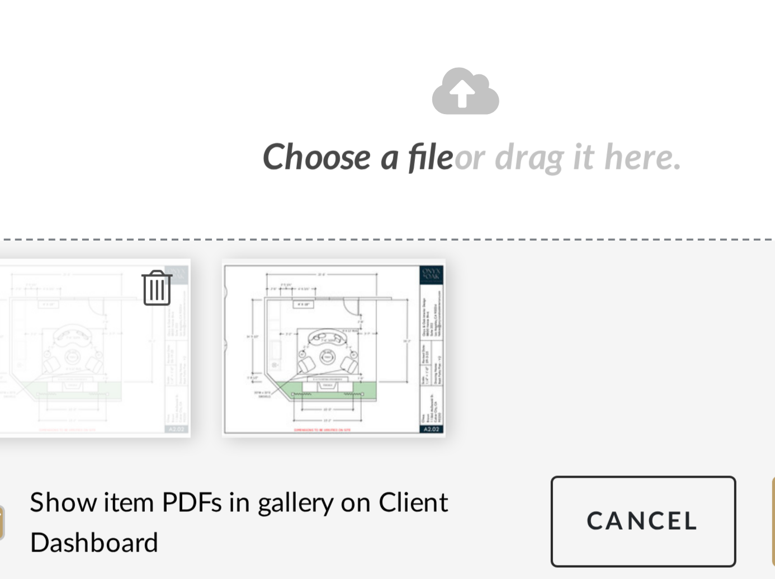
click at [308, 421] on icon at bounding box center [310, 422] width 8 height 9
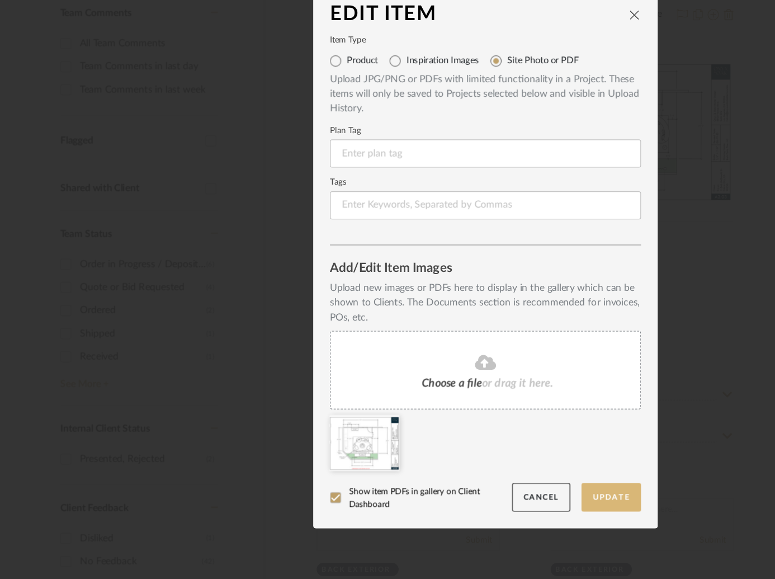
click at [487, 481] on button "Update" at bounding box center [488, 480] width 48 height 23
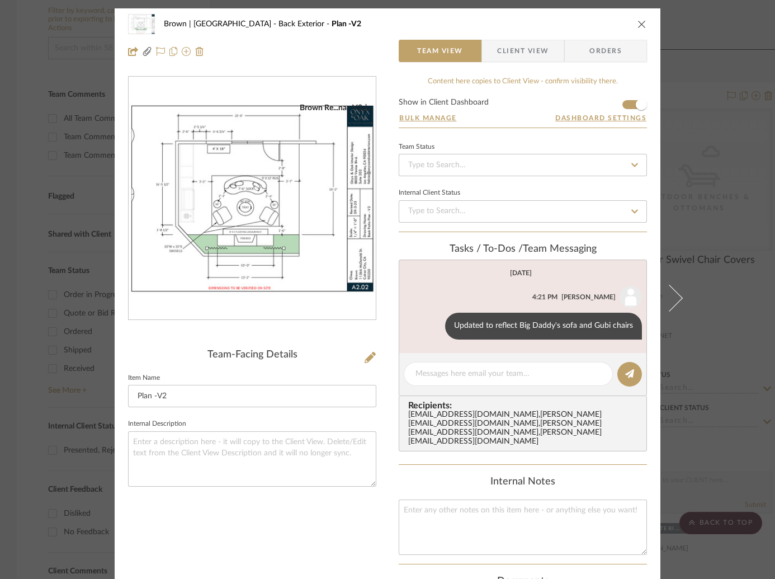
click at [707, 240] on div "Brown | Culver City Back Exterior Plan -V2 Team View Client View Orders Brown R…" at bounding box center [387, 289] width 775 height 579
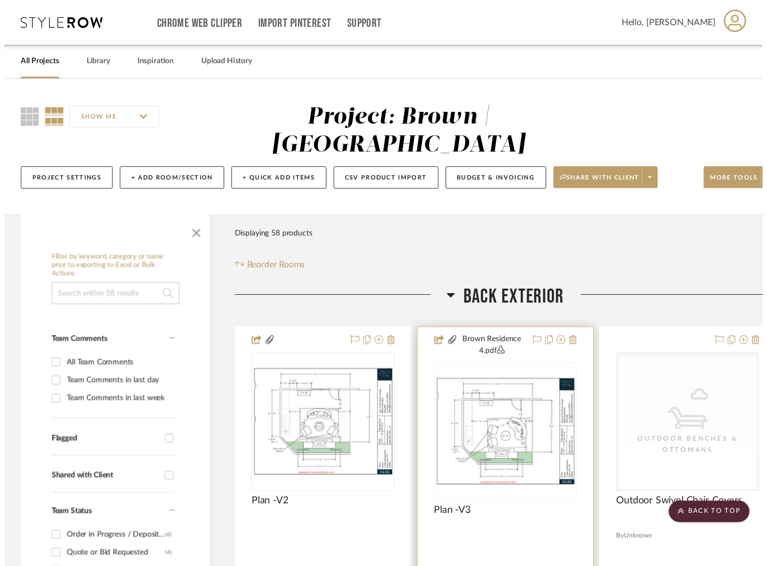
scroll to position [251, 0]
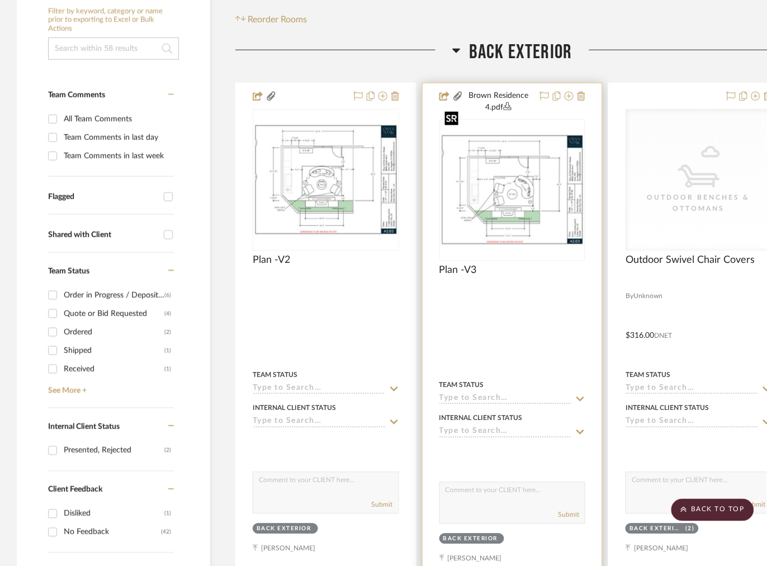
click at [546, 162] on img "0" at bounding box center [513, 189] width 144 height 111
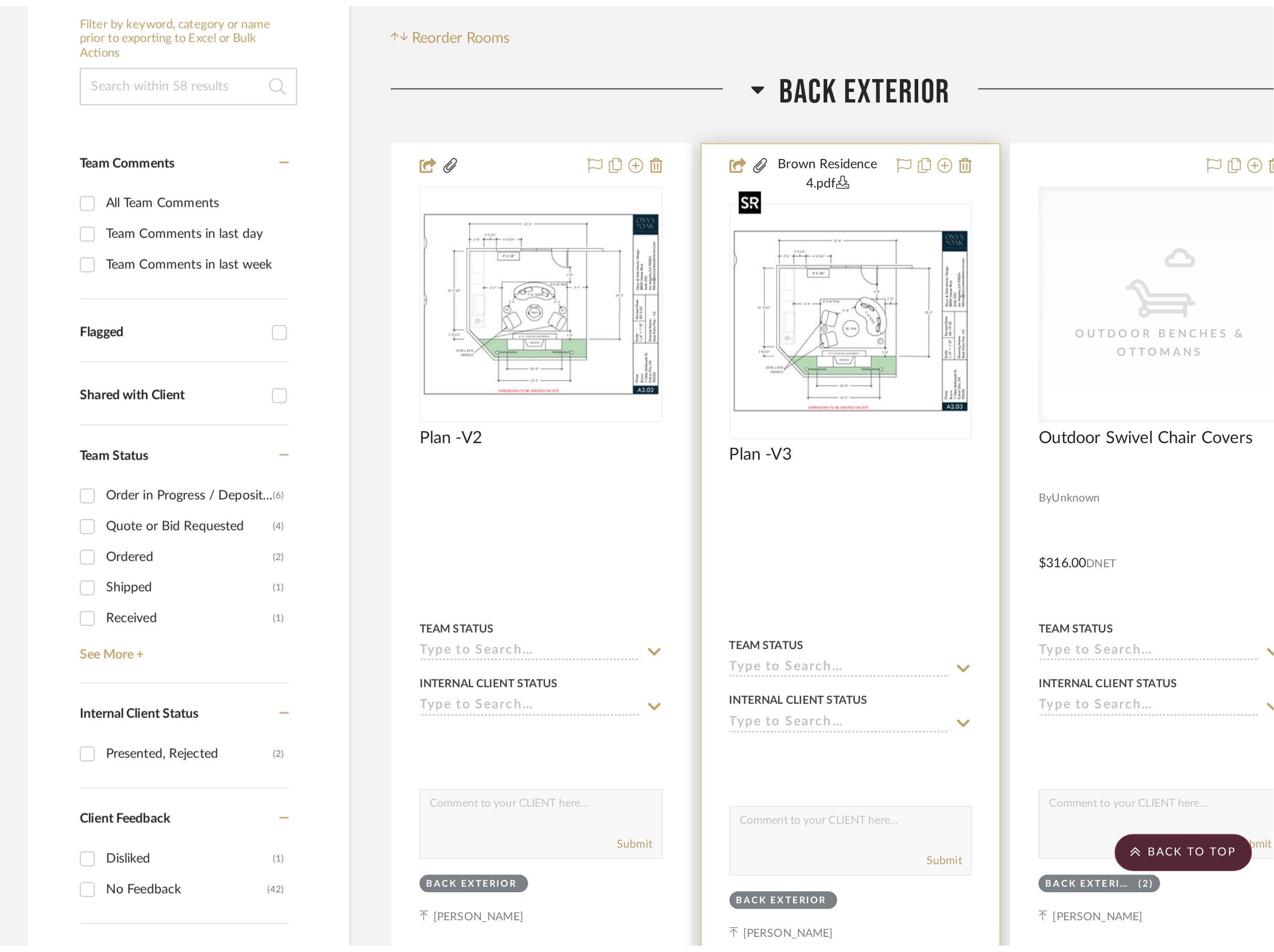
scroll to position [0, 0]
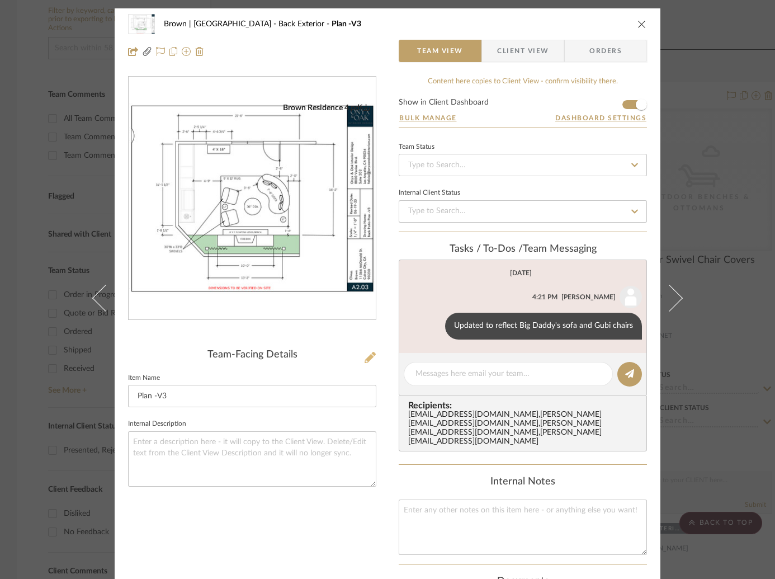
click at [364, 358] on icon at bounding box center [369, 357] width 11 height 11
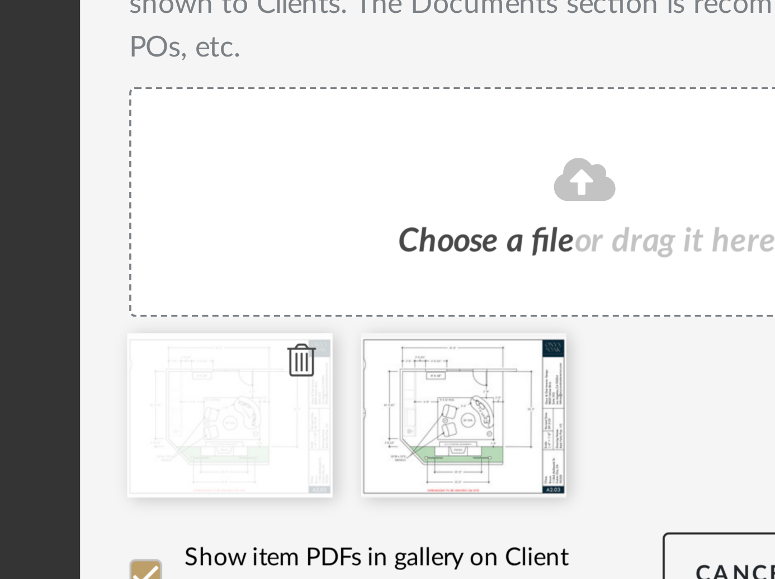
click at [306, 424] on icon at bounding box center [310, 422] width 8 height 9
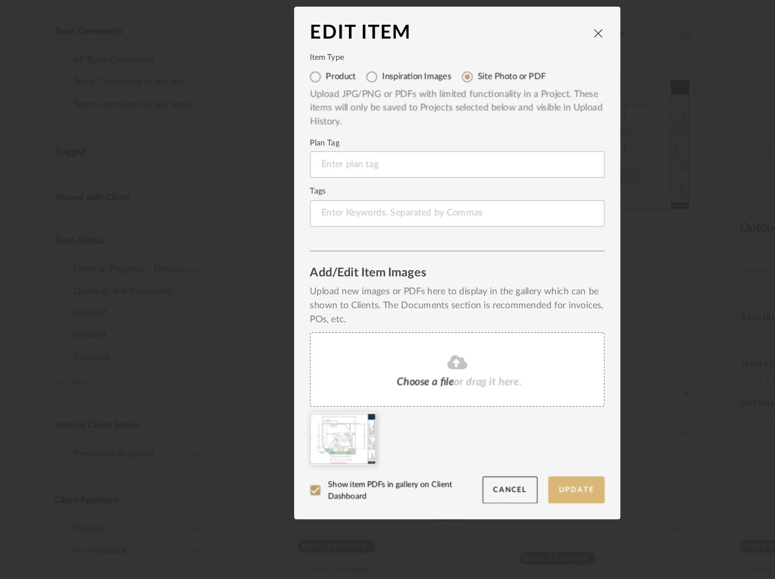
click at [481, 479] on button "Update" at bounding box center [488, 480] width 48 height 23
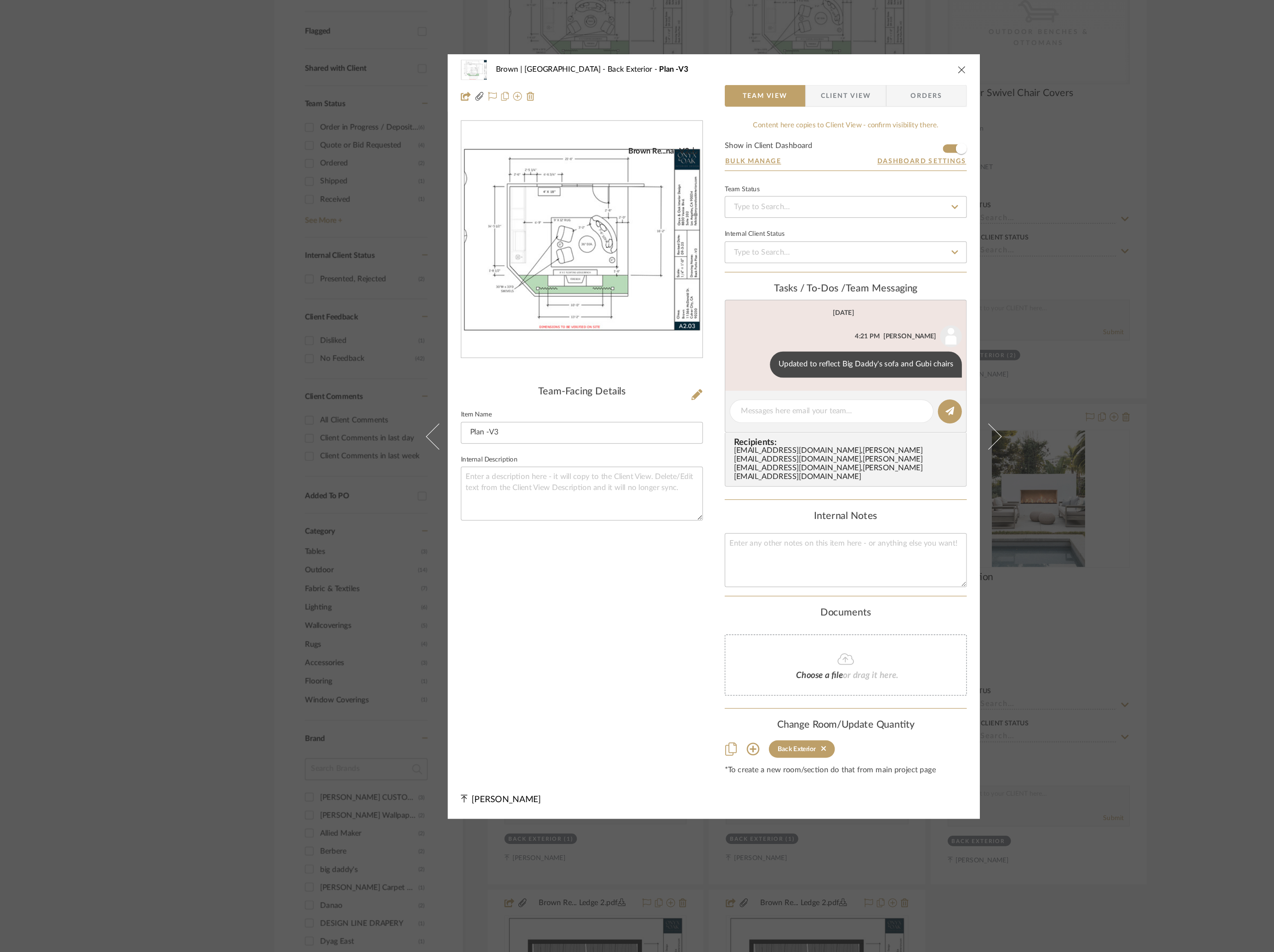
click at [252, 339] on div "Brown | Culver City Back Exterior Plan -V3 Team View Client View Orders Brown R…" at bounding box center [637, 476] width 1274 height 952
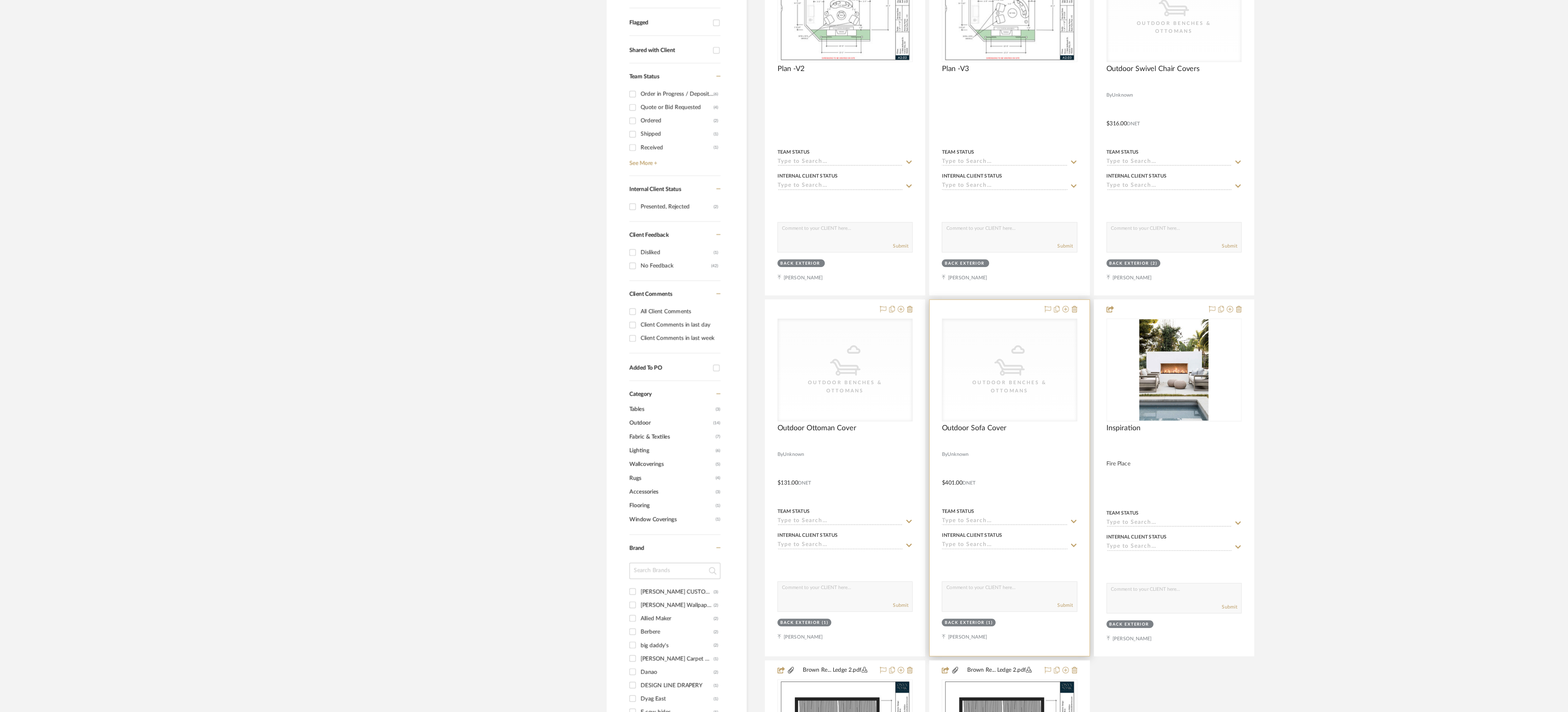
scroll to position [22, 0]
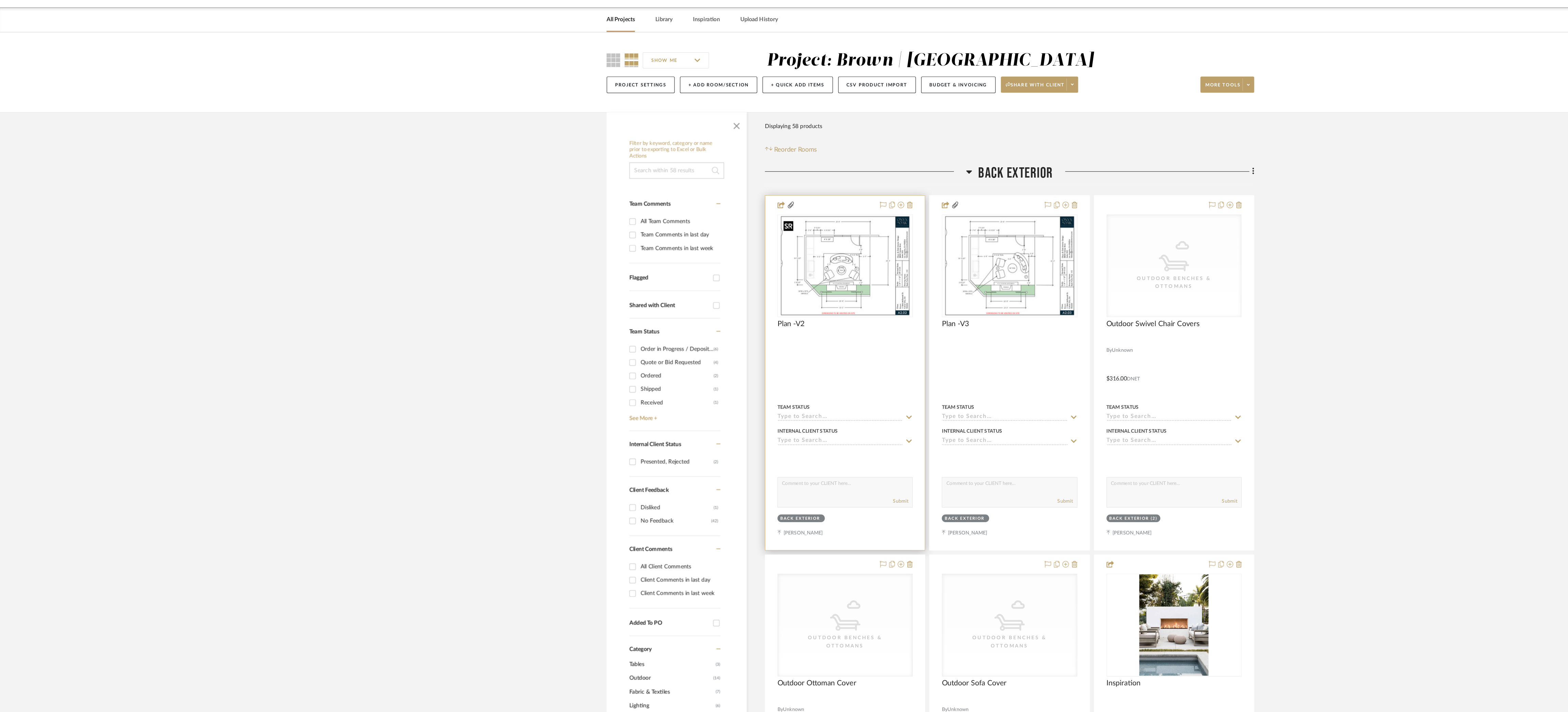
click at [739, 240] on img "0" at bounding box center [712, 224] width 110 height 85
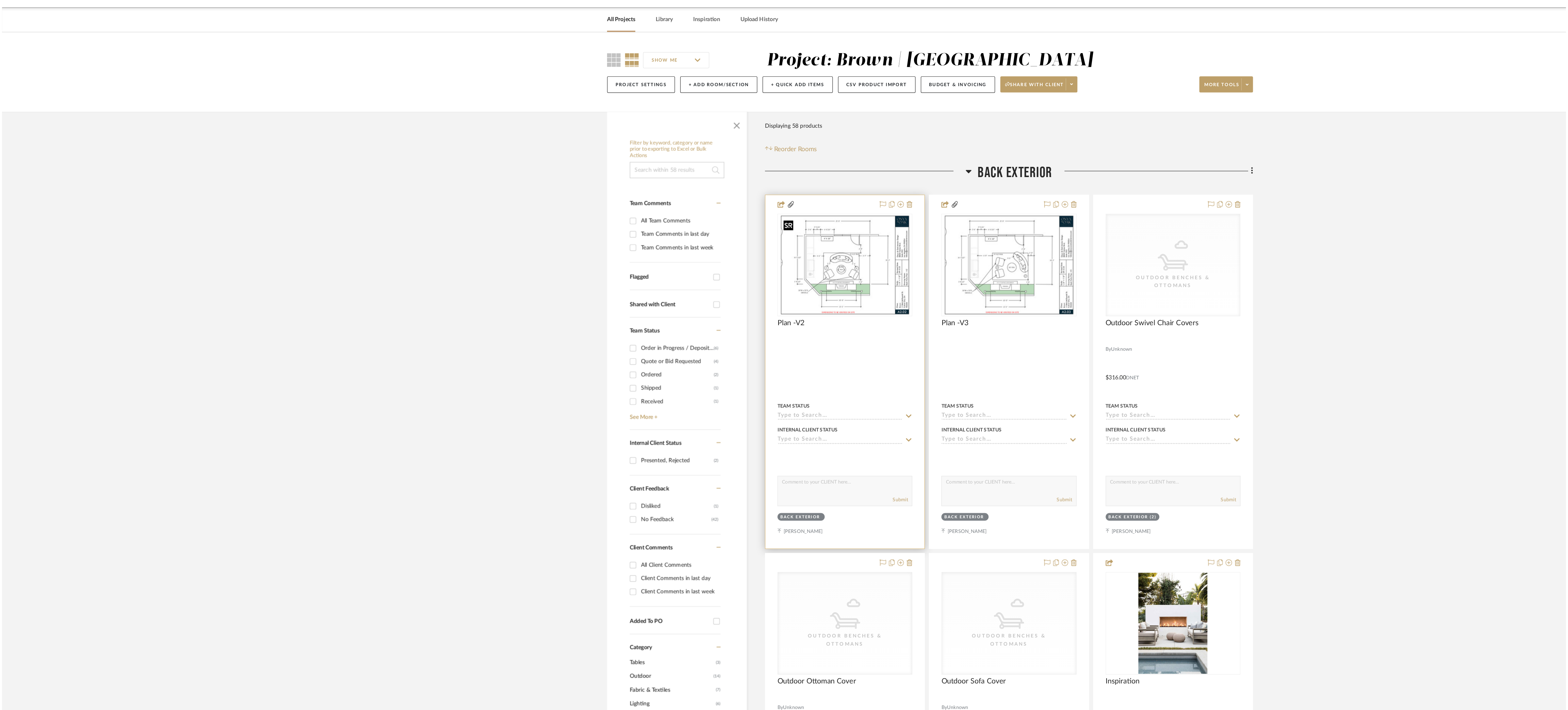
scroll to position [0, 0]
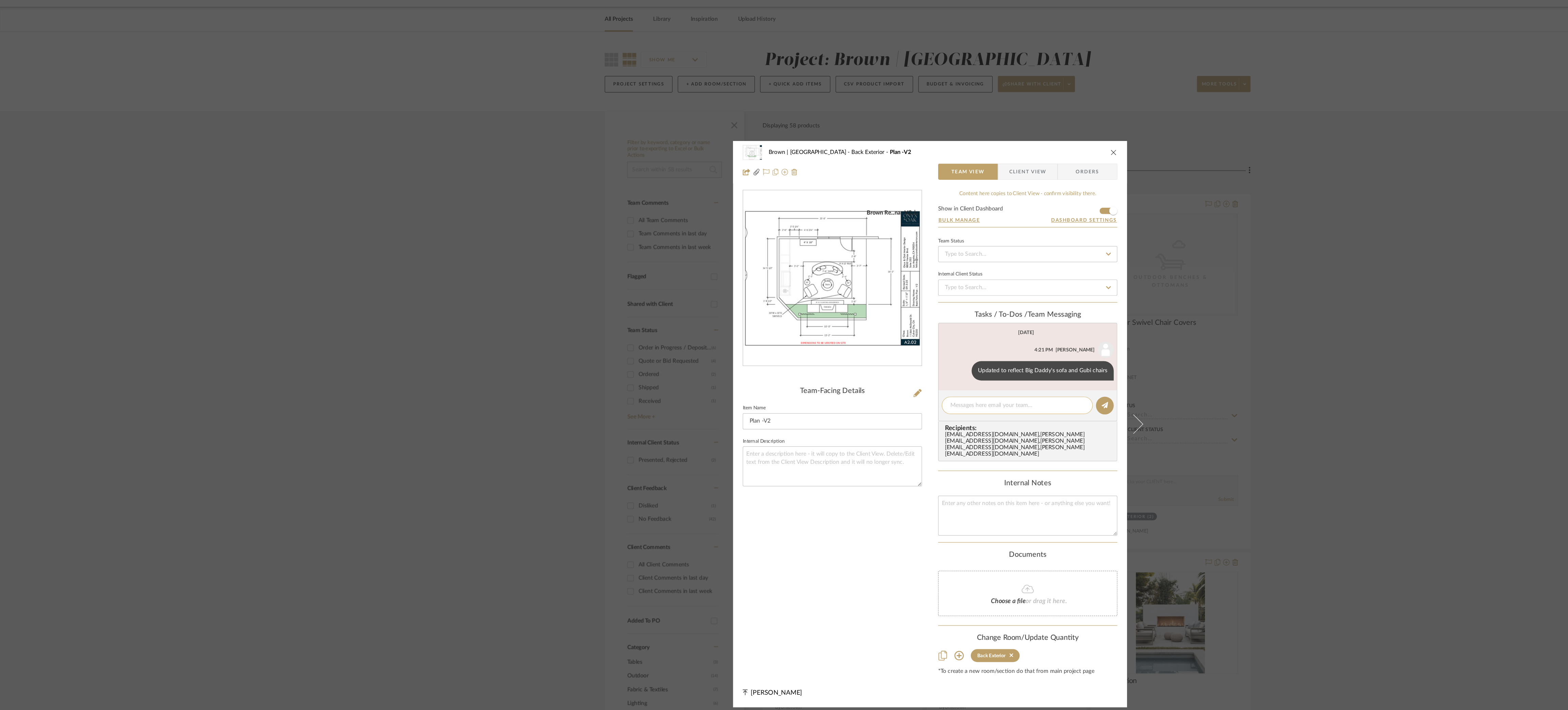
click at [783, 341] on textarea at bounding box center [858, 342] width 113 height 7
type textarea "These plans are updated per Ana's sofa drawing"
click at [783, 343] on icon at bounding box center [931, 341] width 5 height 5
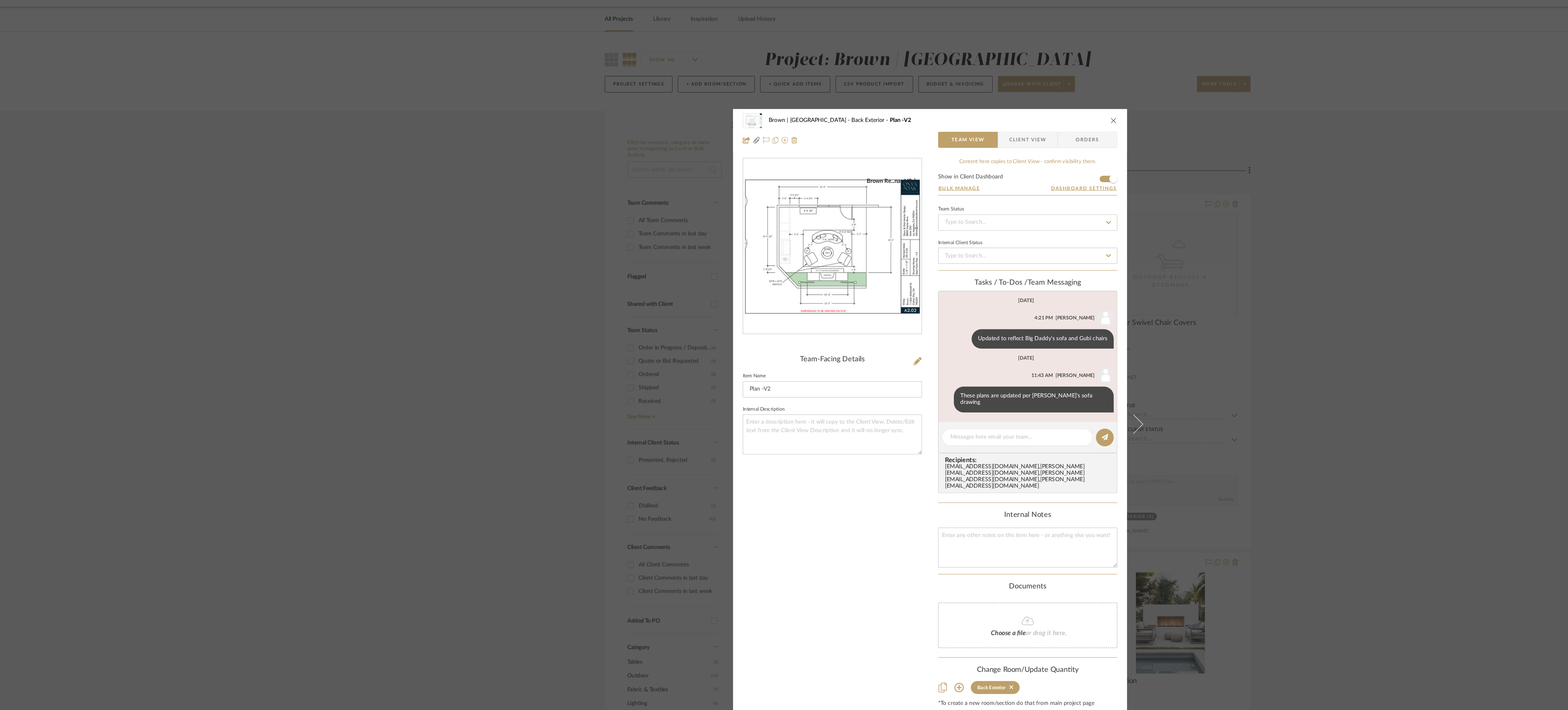
click at [351, 192] on div "Brown | Culver City Back Exterior Plan -V2 Team View Client View Orders Brown R…" at bounding box center [784, 355] width 1568 height 710
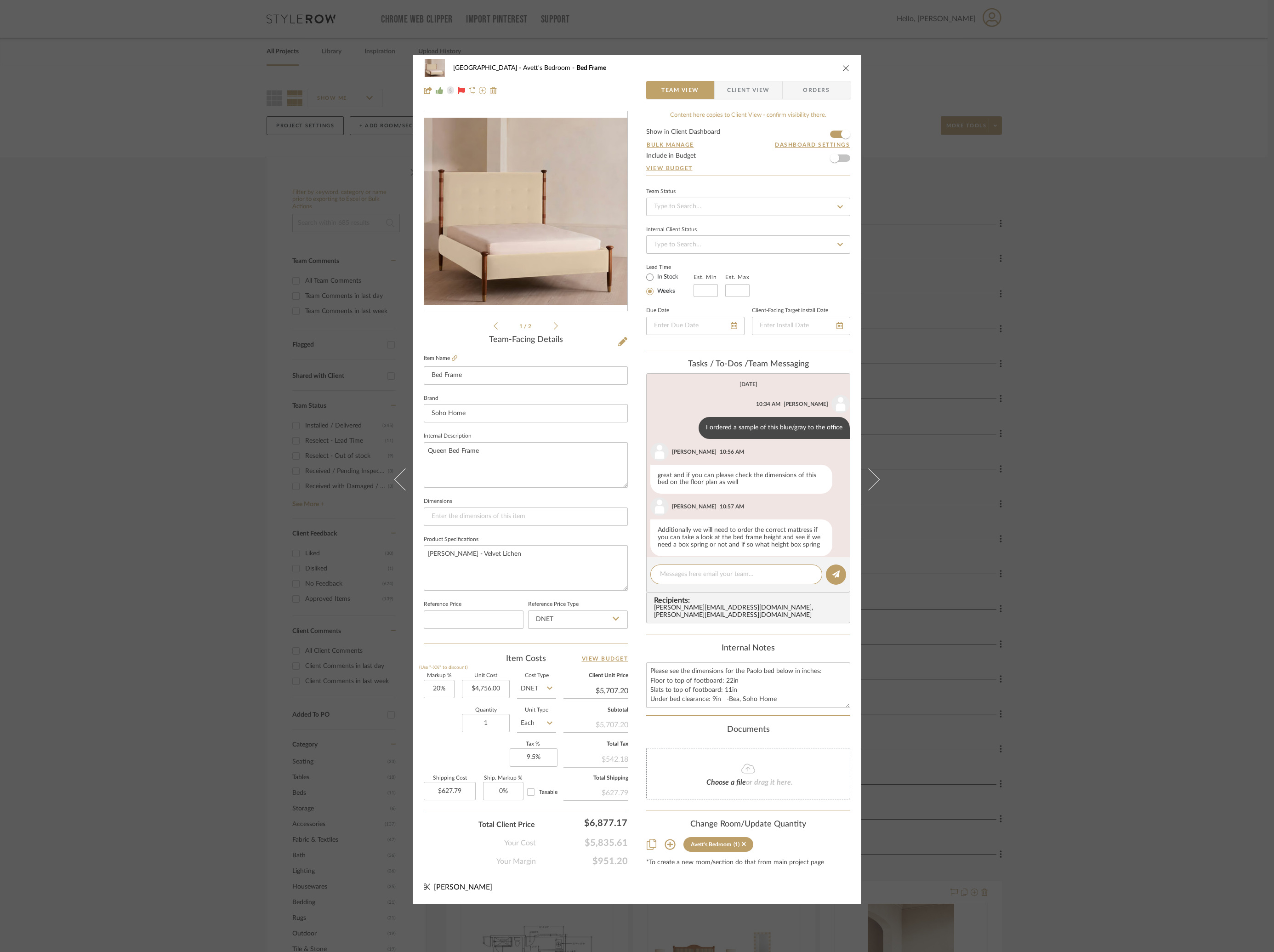
scroll to position [529, 0]
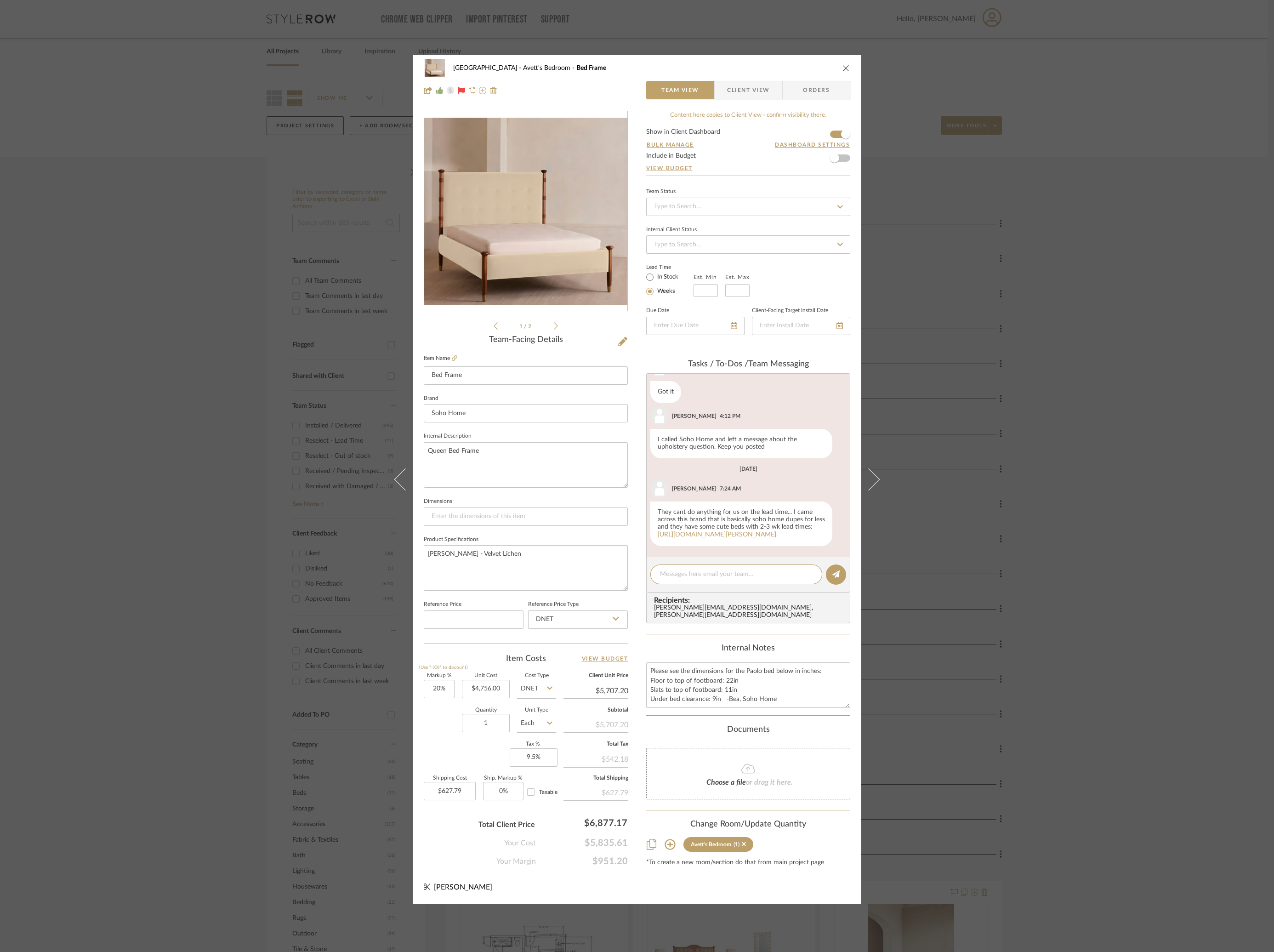
click at [249, 266] on div "NYC West Avett's Bedroom Bed Frame Team View Client View Orders 1 / 2 Team-Faci…" at bounding box center [637, 476] width 1274 height 952
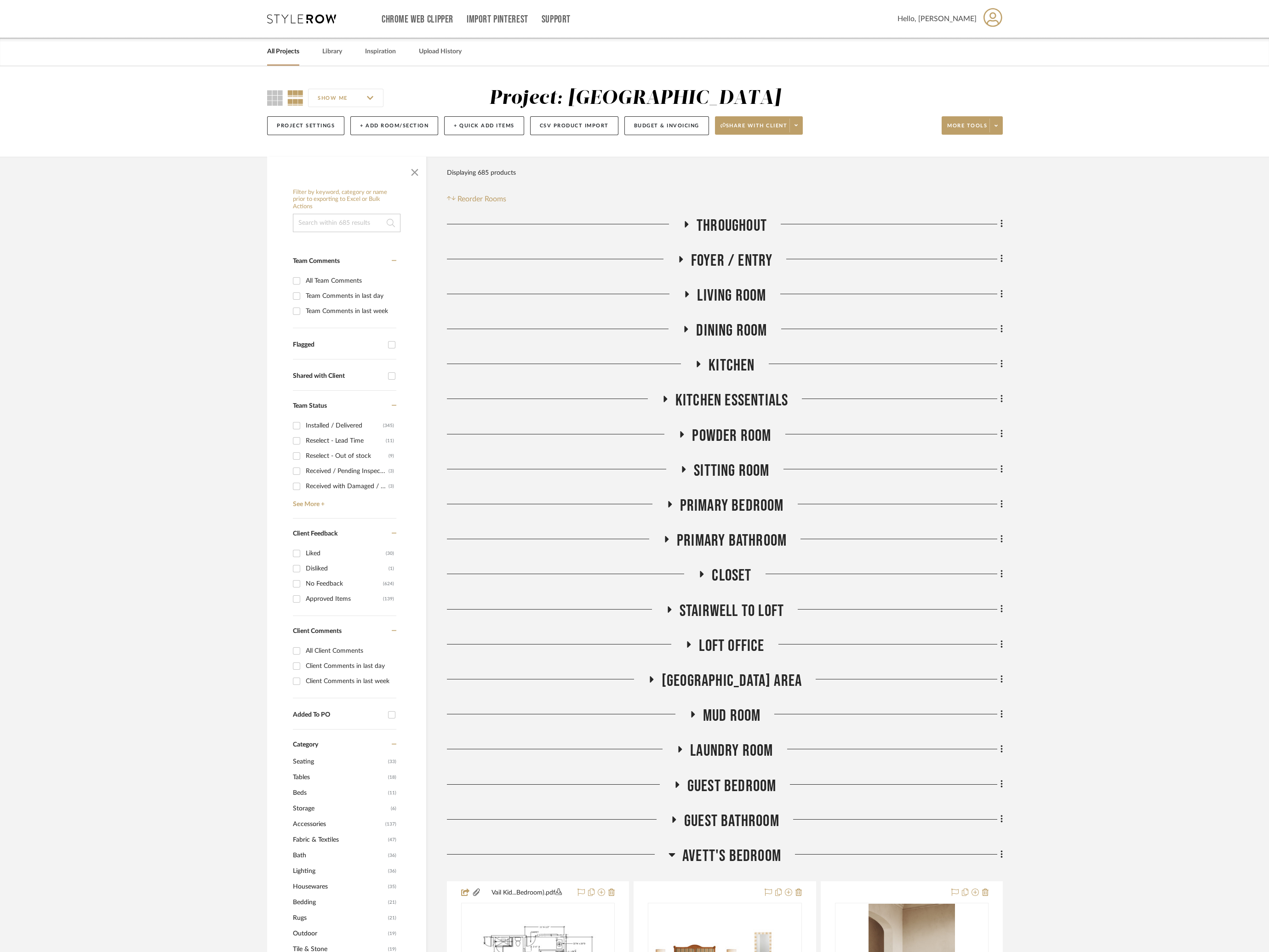
click at [299, 16] on icon at bounding box center [302, 18] width 69 height 9
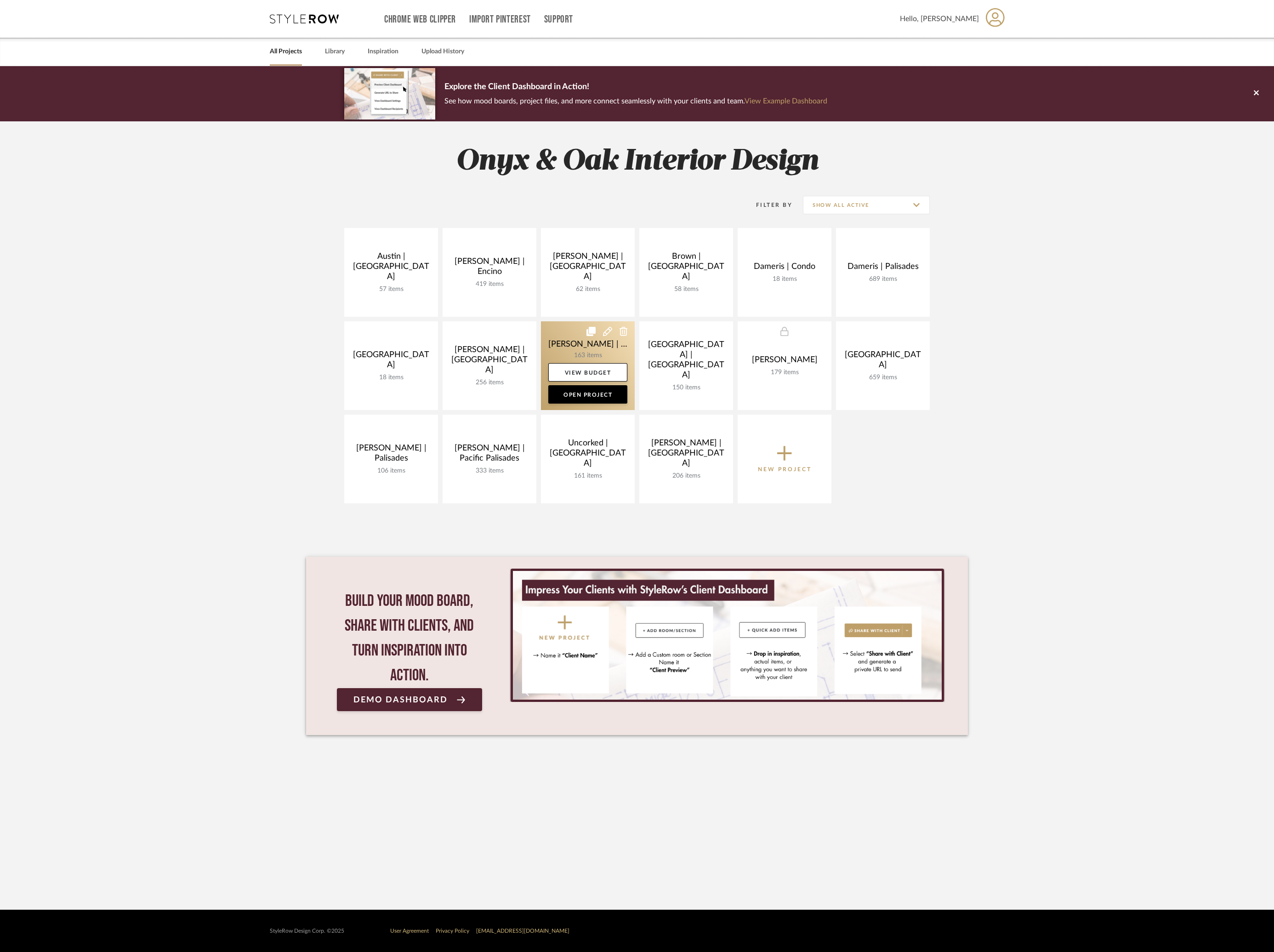
click at [552, 340] on link at bounding box center [588, 366] width 94 height 89
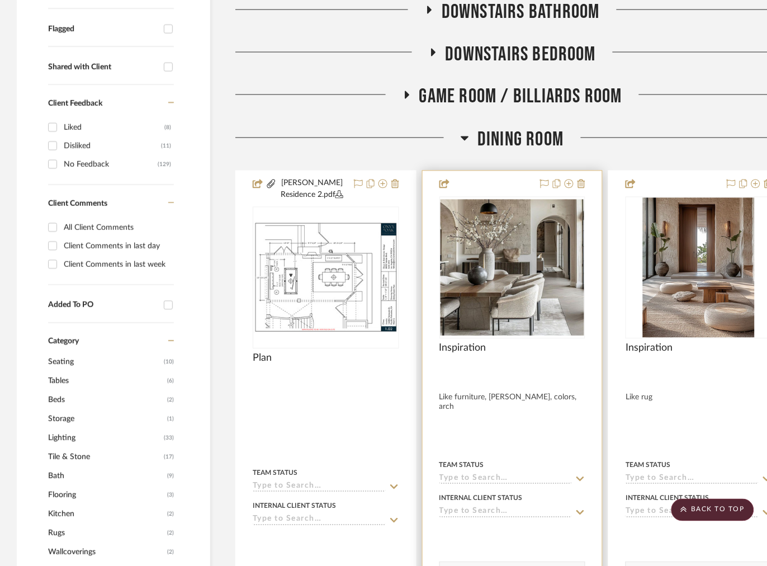
scroll to position [335, 0]
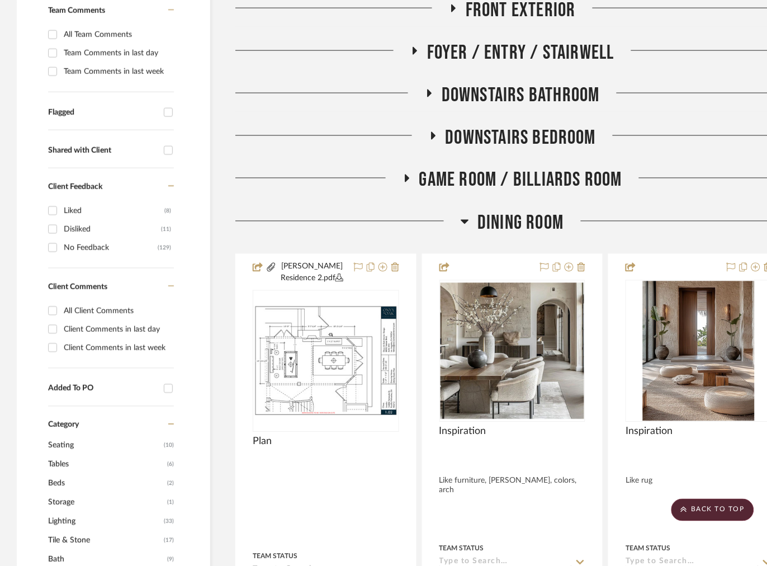
click at [410, 184] on fa-icon at bounding box center [406, 182] width 8 height 16
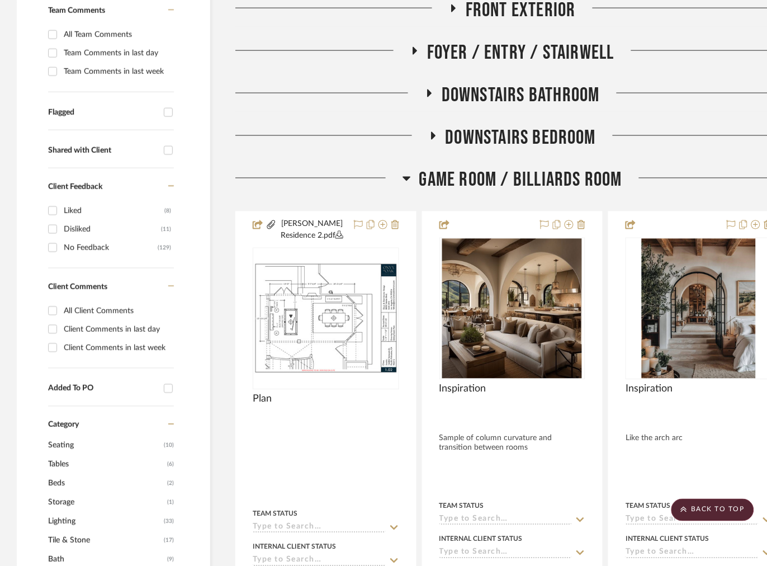
click at [428, 139] on icon at bounding box center [432, 136] width 13 height 8
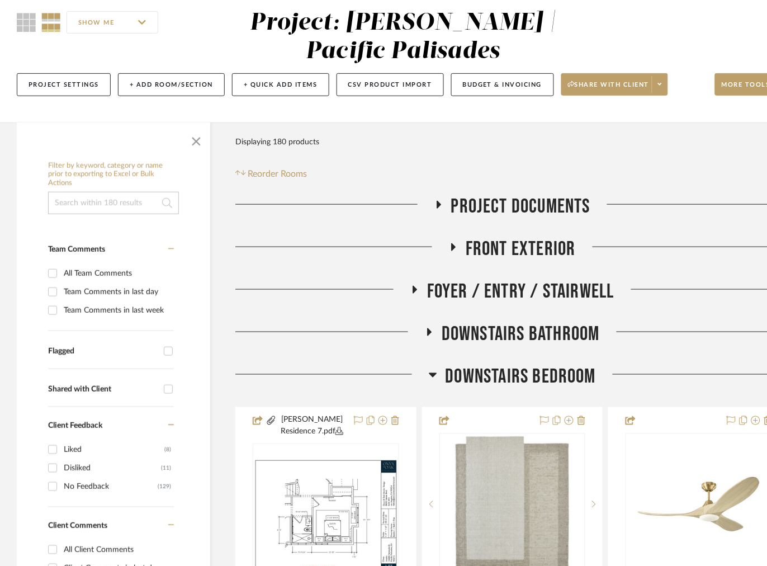
scroll to position [251, 0]
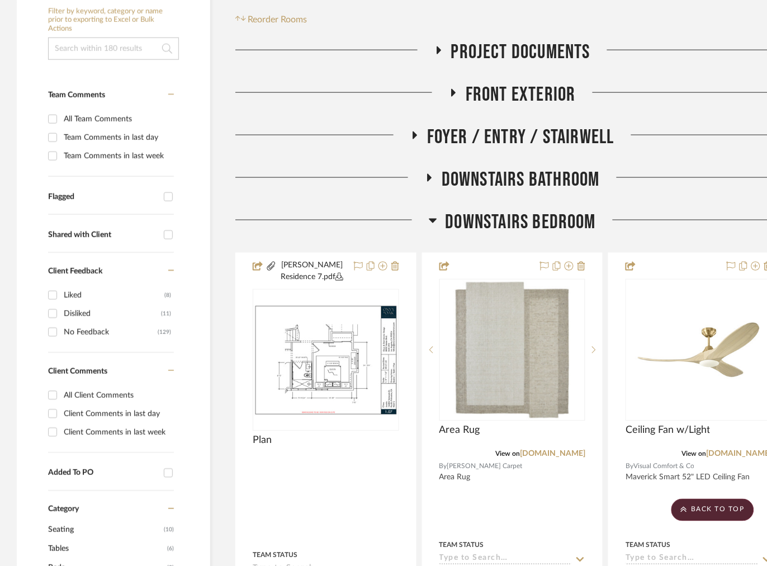
click at [432, 222] on icon at bounding box center [433, 221] width 8 height 4
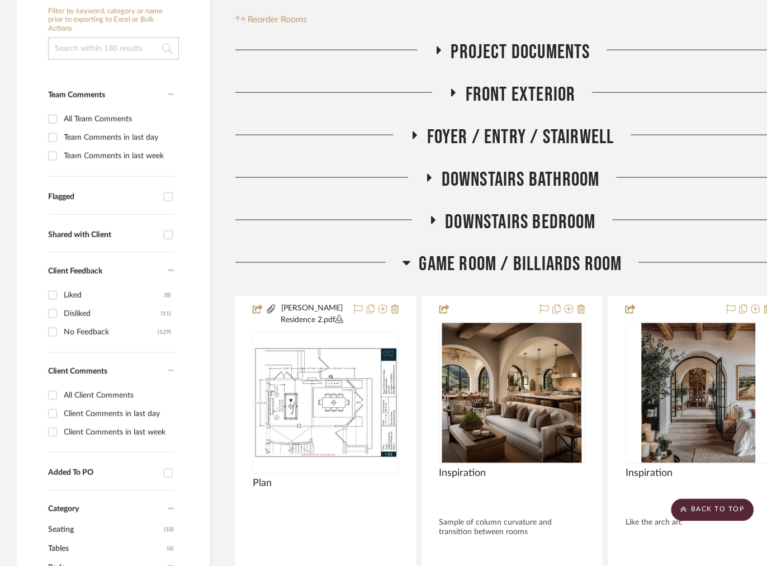
click at [452, 92] on icon at bounding box center [454, 93] width 4 height 8
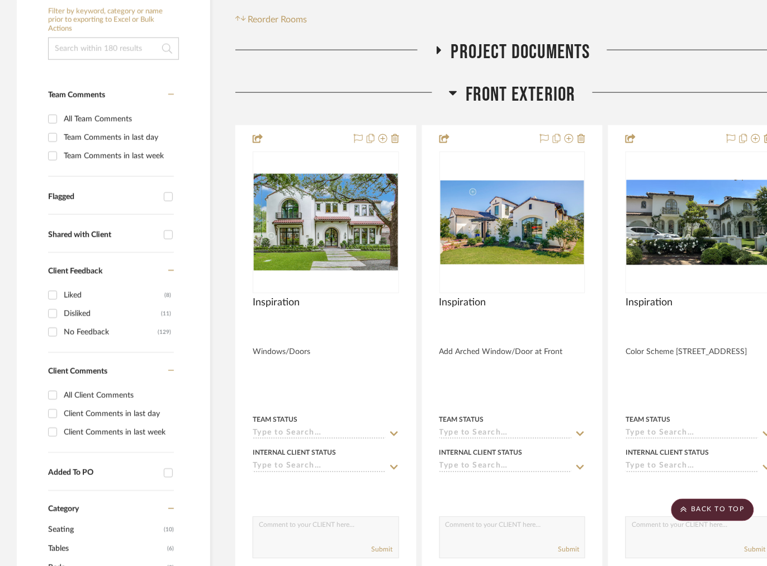
click at [452, 92] on icon at bounding box center [453, 93] width 8 height 4
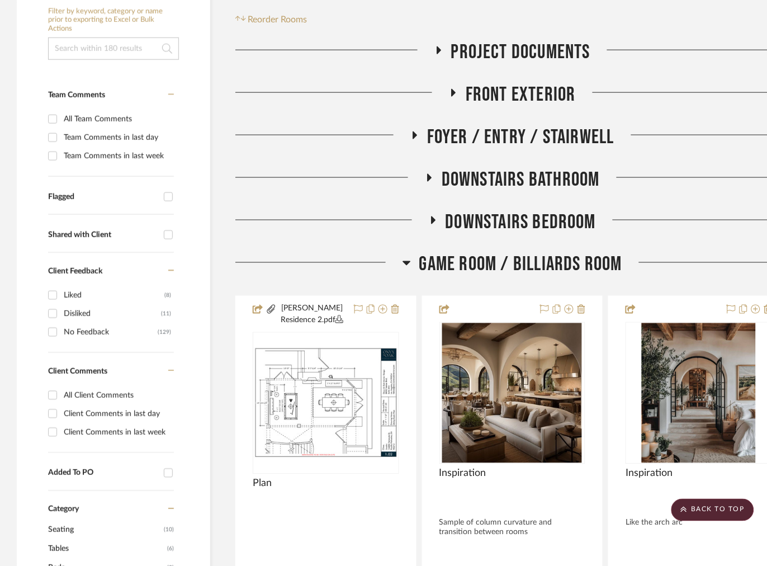
click at [439, 56] on fa-icon at bounding box center [438, 54] width 8 height 16
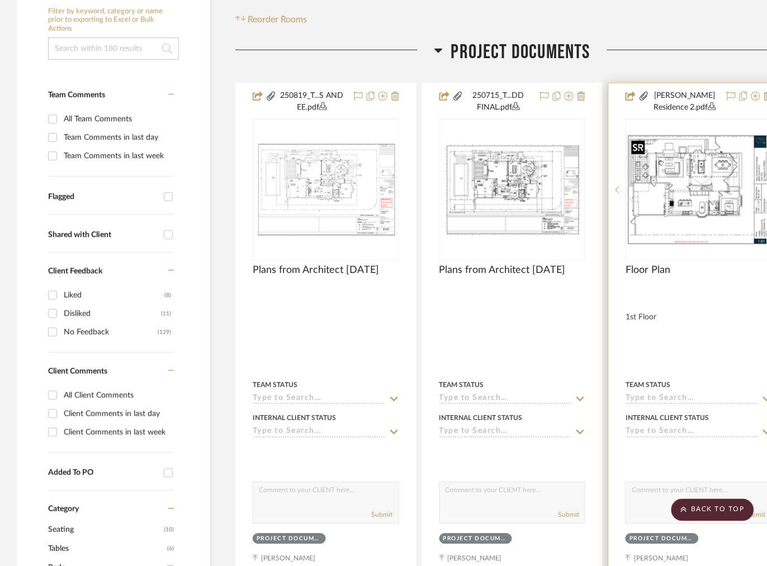
click at [709, 159] on img "0" at bounding box center [699, 189] width 144 height 111
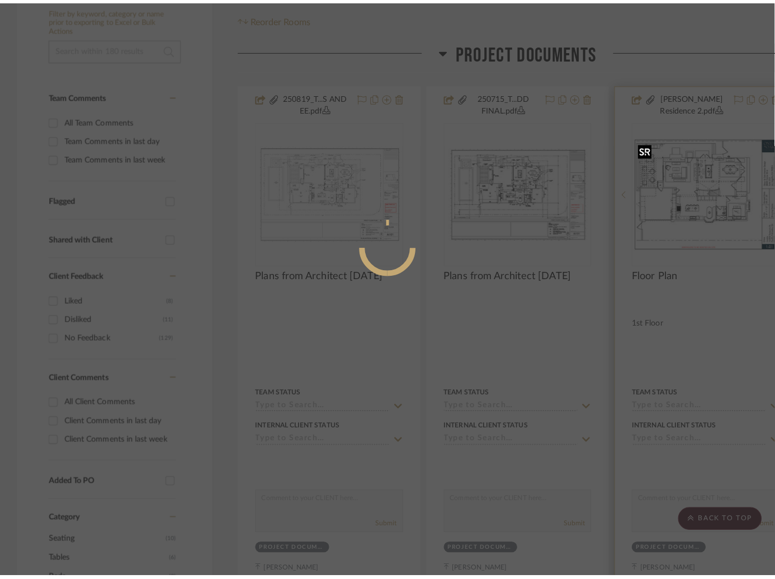
scroll to position [0, 0]
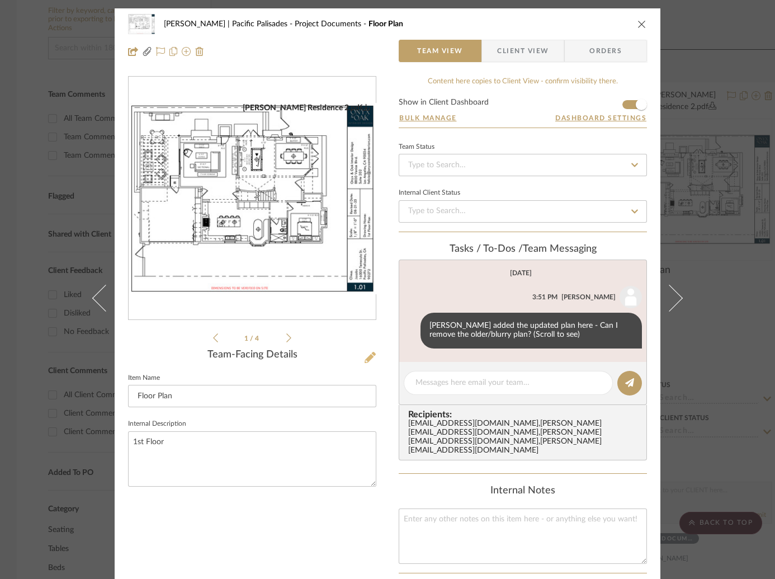
click at [370, 355] on icon at bounding box center [369, 357] width 11 height 11
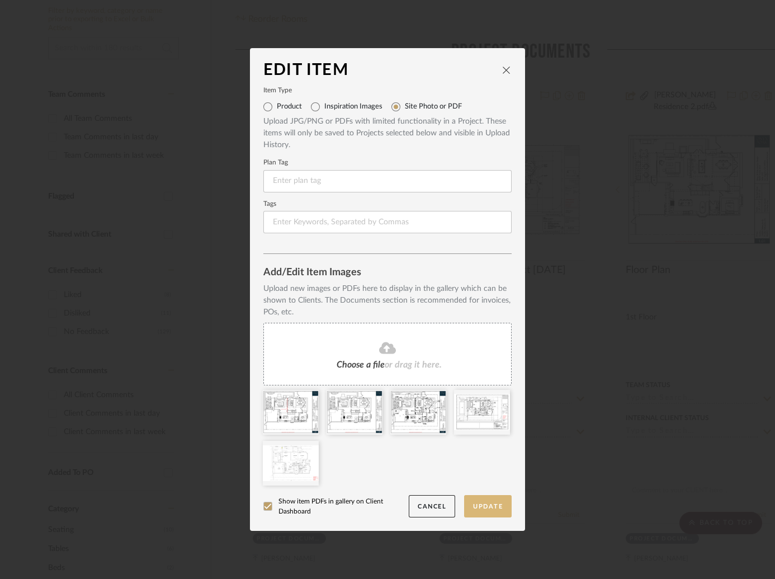
click at [489, 504] on button "Update" at bounding box center [488, 506] width 48 height 23
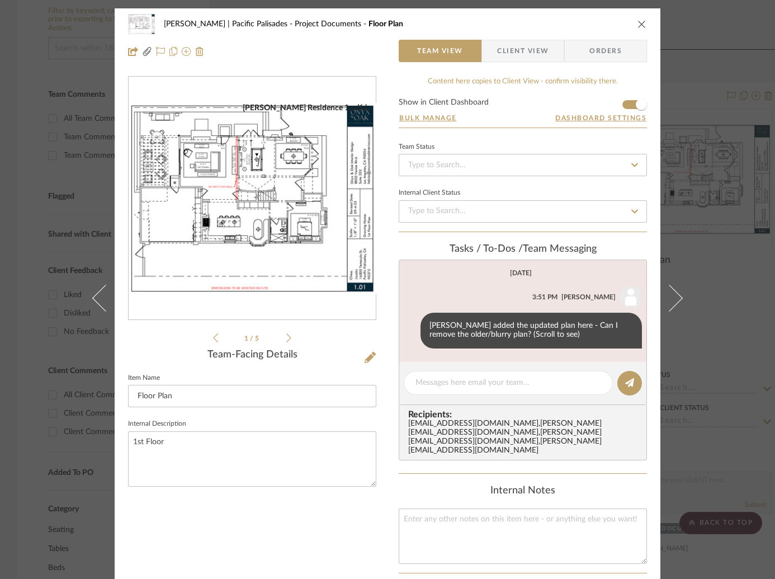
click at [727, 120] on div "Jacobs | Pacific Palisades Project Documents Floor Plan Team View Client View O…" at bounding box center [387, 289] width 775 height 579
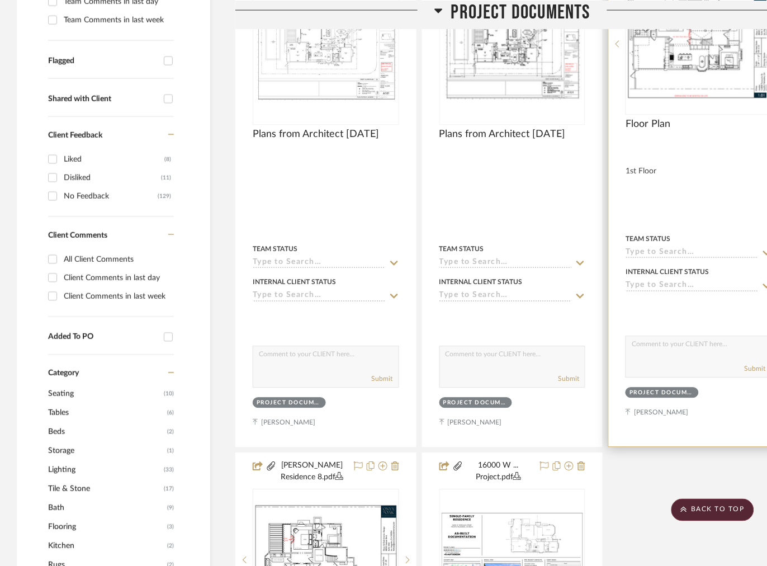
scroll to position [671, 0]
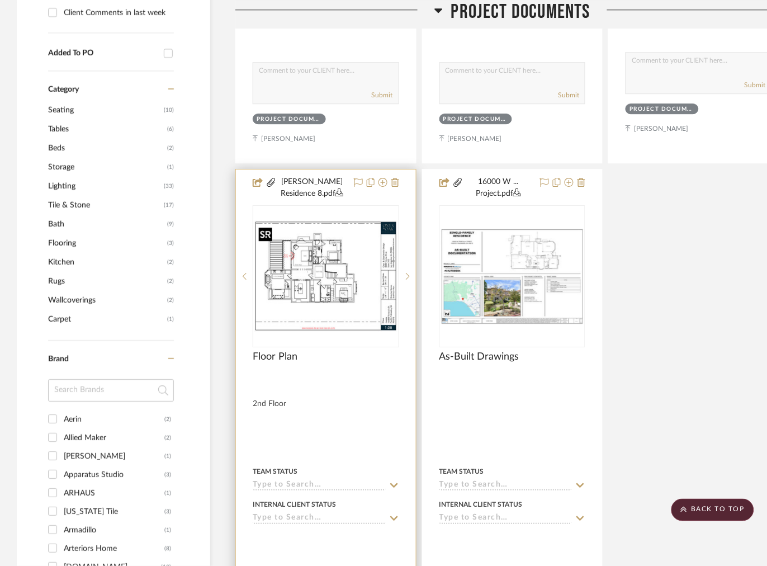
click at [0, 0] on img at bounding box center [0, 0] width 0 height 0
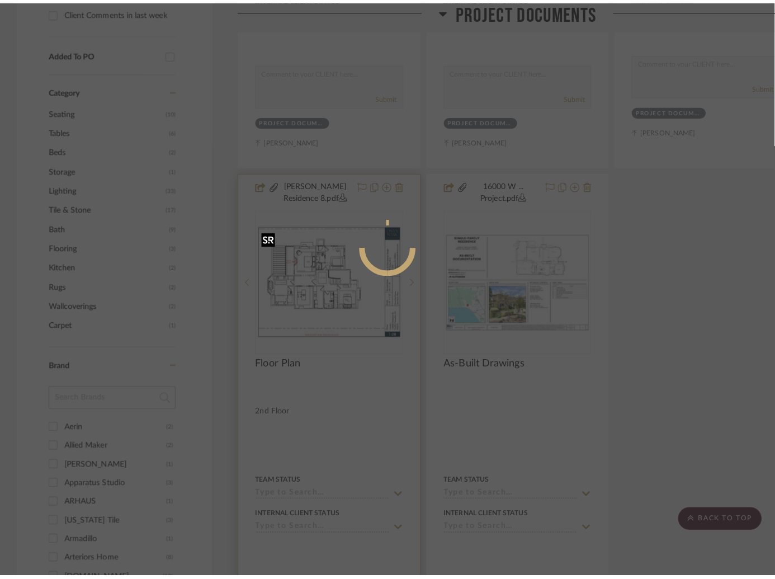
scroll to position [0, 0]
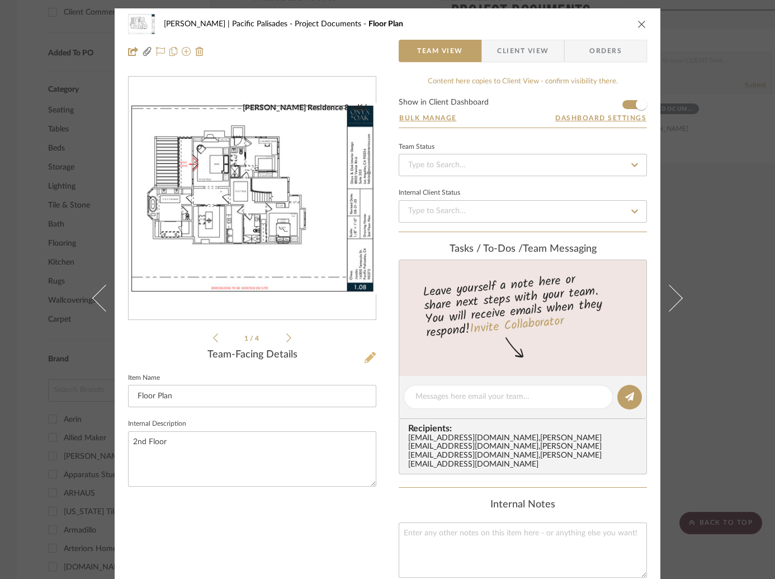
click at [370, 358] on icon at bounding box center [369, 357] width 11 height 11
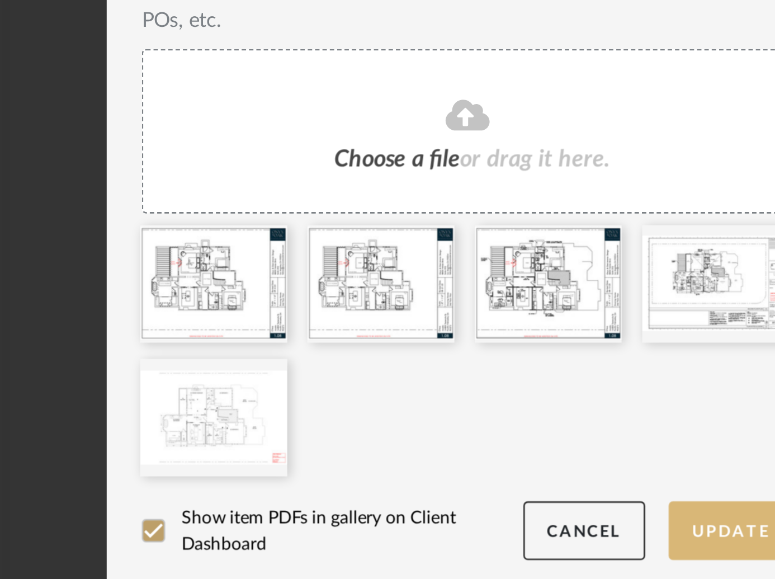
click at [495, 504] on button "Update" at bounding box center [488, 506] width 48 height 23
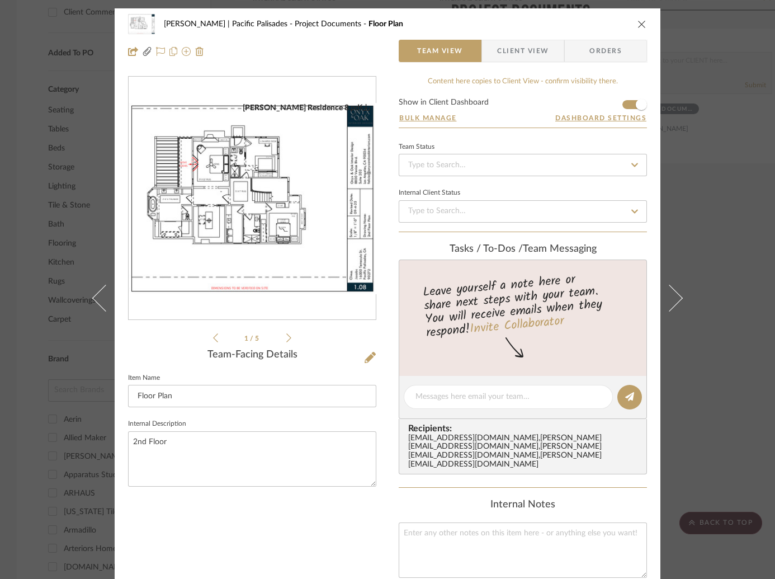
click at [736, 117] on div "Jacobs | Pacific Palisades Project Documents Floor Plan Team View Client View O…" at bounding box center [387, 289] width 775 height 579
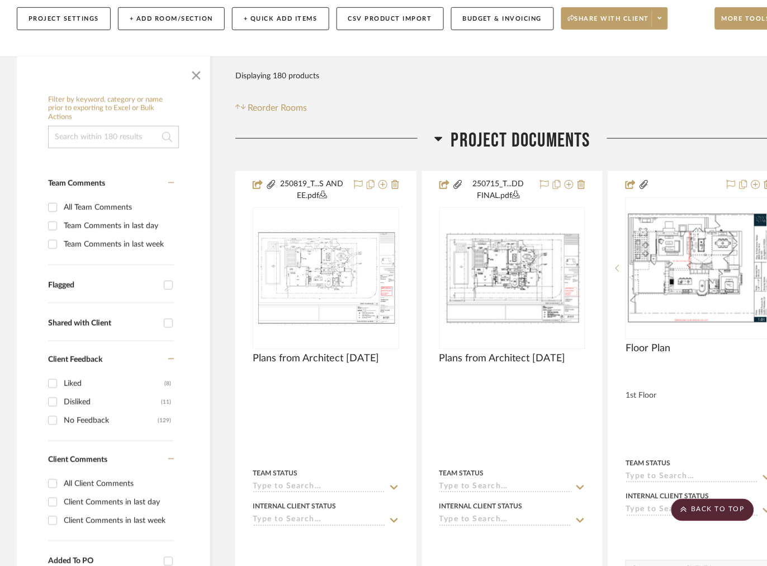
scroll to position [151, 0]
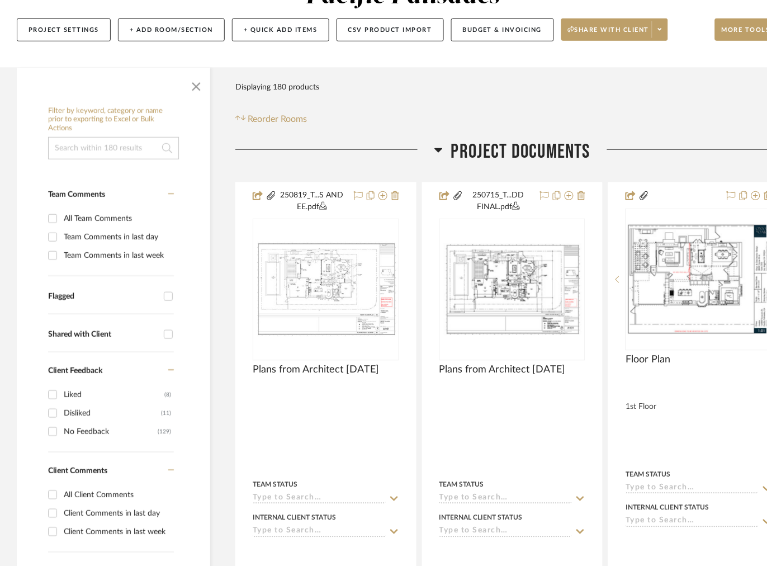
click at [438, 150] on icon at bounding box center [438, 150] width 8 height 4
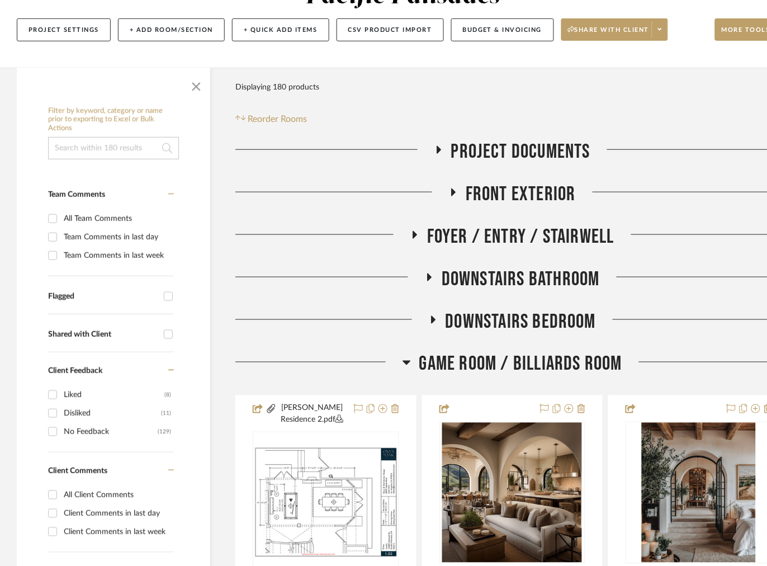
click at [407, 363] on icon at bounding box center [406, 363] width 8 height 4
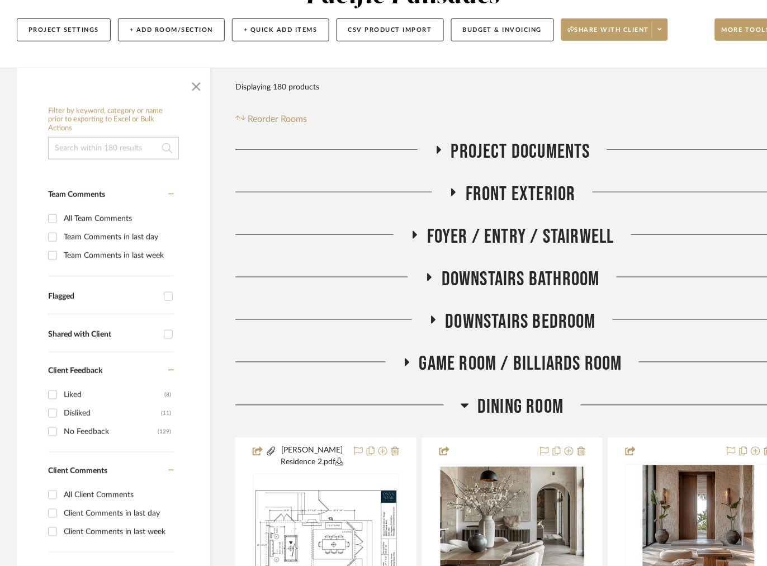
click at [462, 398] on h3 "Dining Room" at bounding box center [512, 407] width 103 height 24
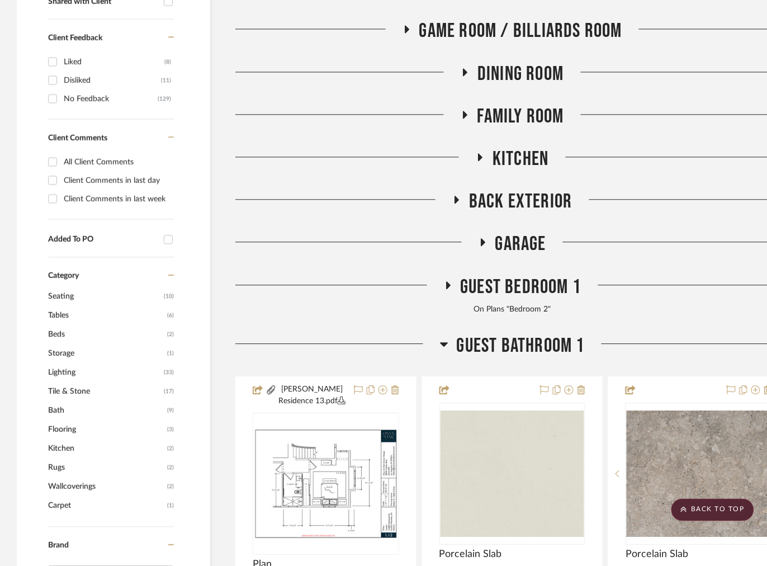
scroll to position [487, 0]
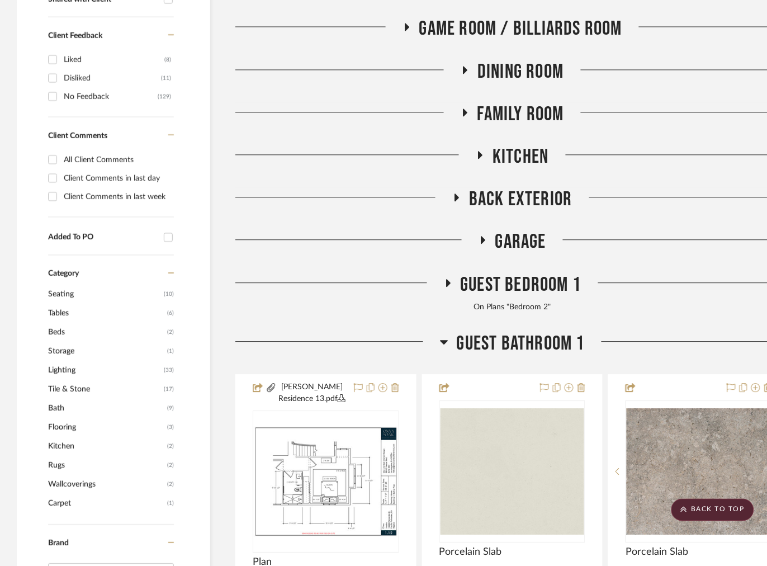
click at [441, 341] on icon at bounding box center [444, 341] width 8 height 13
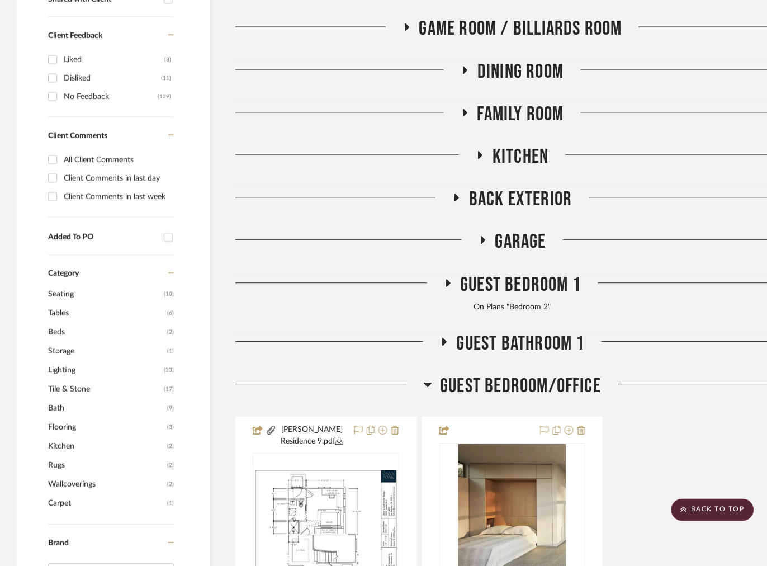
click at [429, 386] on icon at bounding box center [428, 384] width 8 height 4
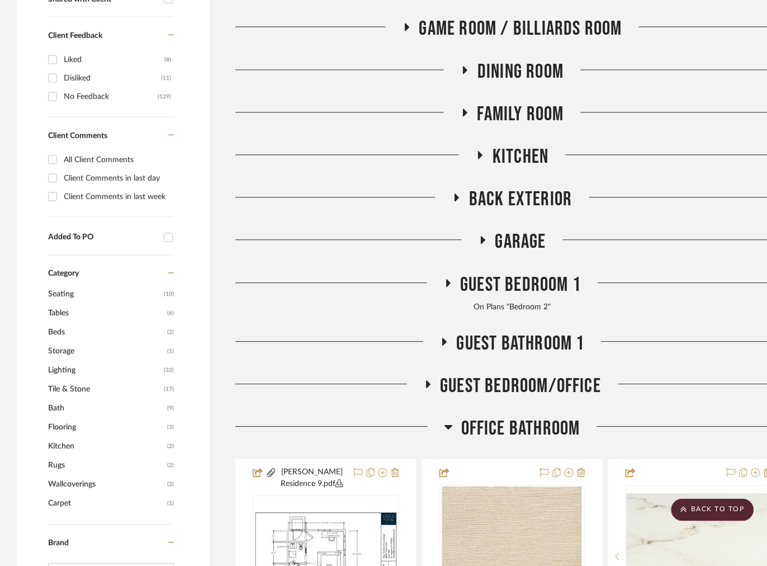
click at [452, 431] on icon at bounding box center [448, 426] width 8 height 13
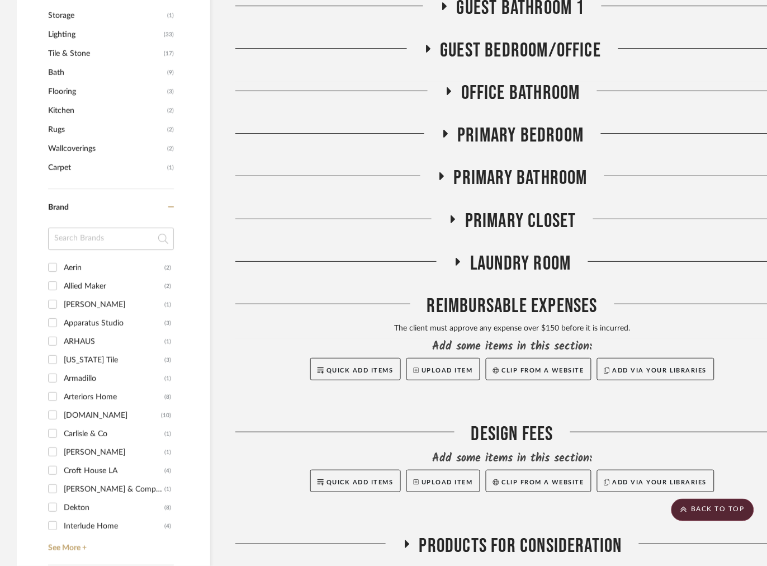
scroll to position [1074, 0]
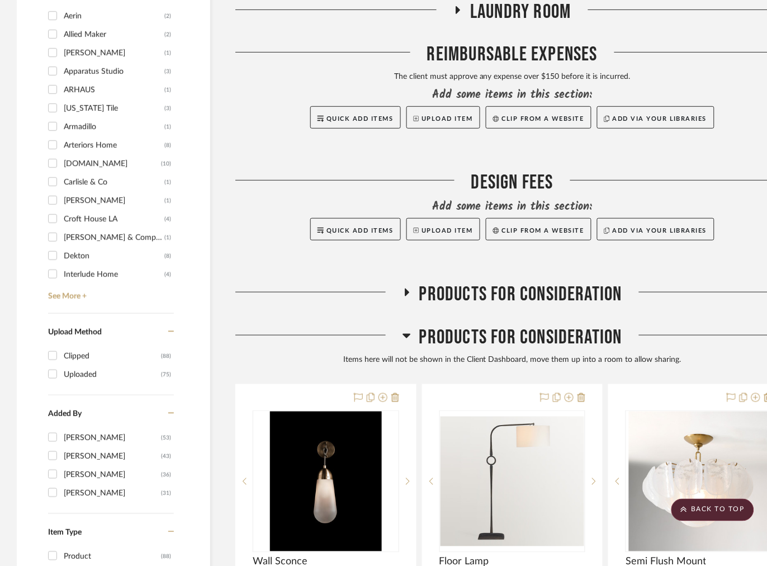
click at [405, 338] on icon at bounding box center [406, 336] width 8 height 4
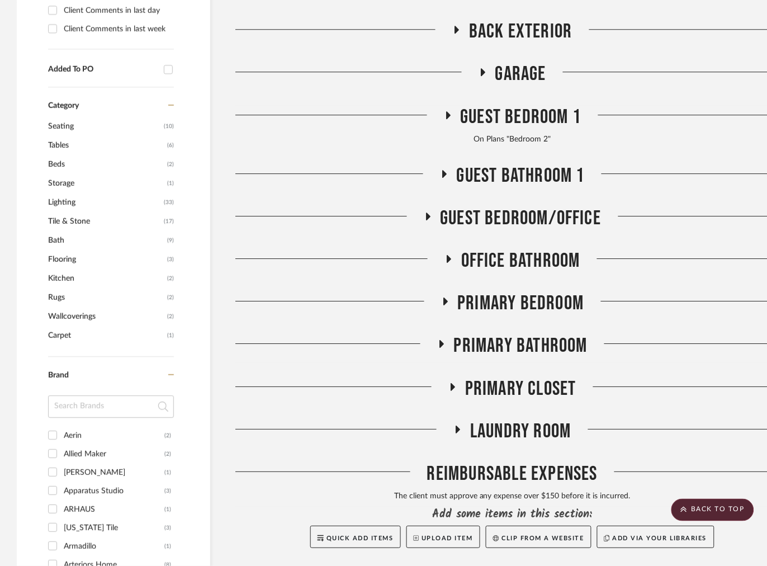
scroll to position [403, 0]
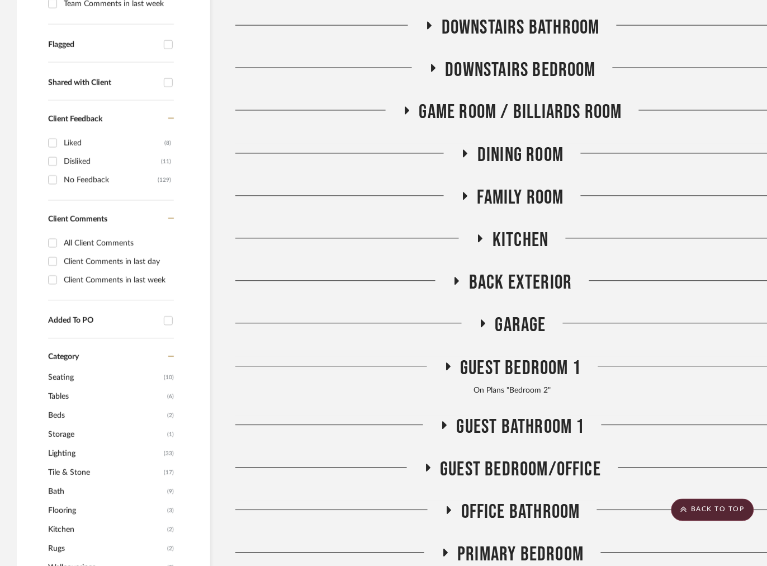
click at [473, 199] on h3 "Family Room" at bounding box center [512, 198] width 103 height 24
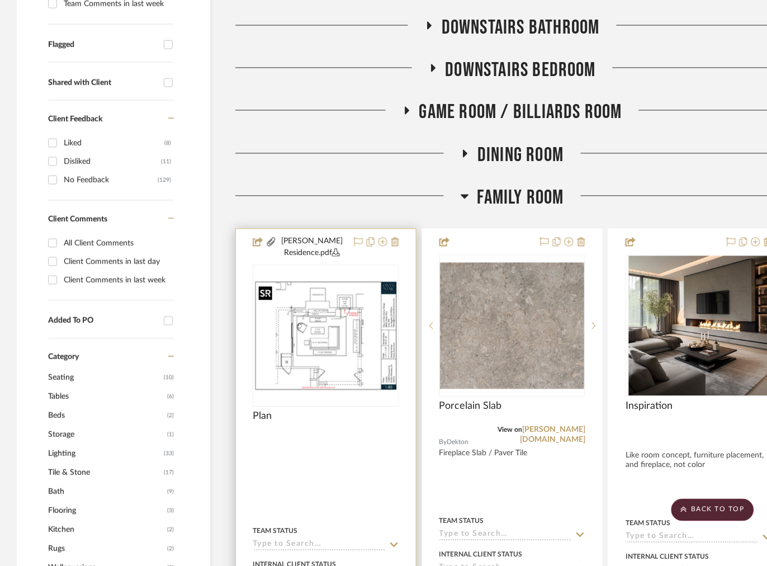
click at [377, 338] on img "0" at bounding box center [326, 336] width 144 height 111
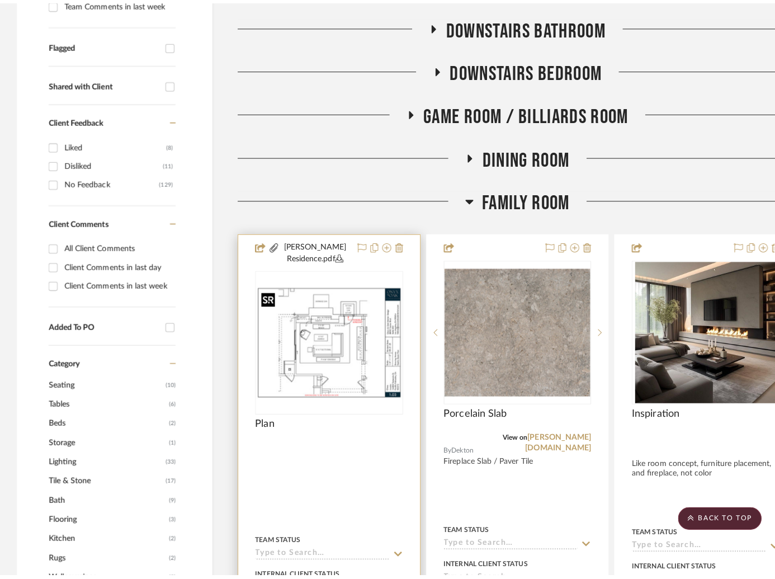
scroll to position [0, 0]
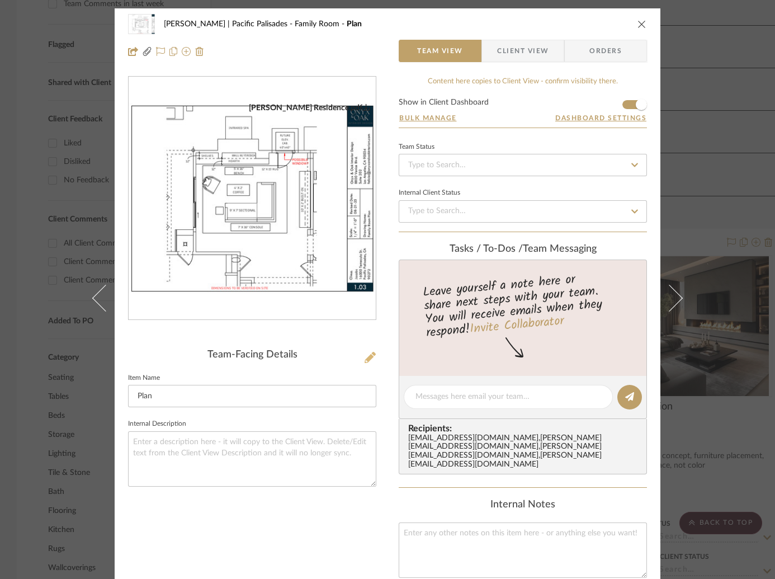
click at [367, 355] on icon at bounding box center [369, 357] width 11 height 11
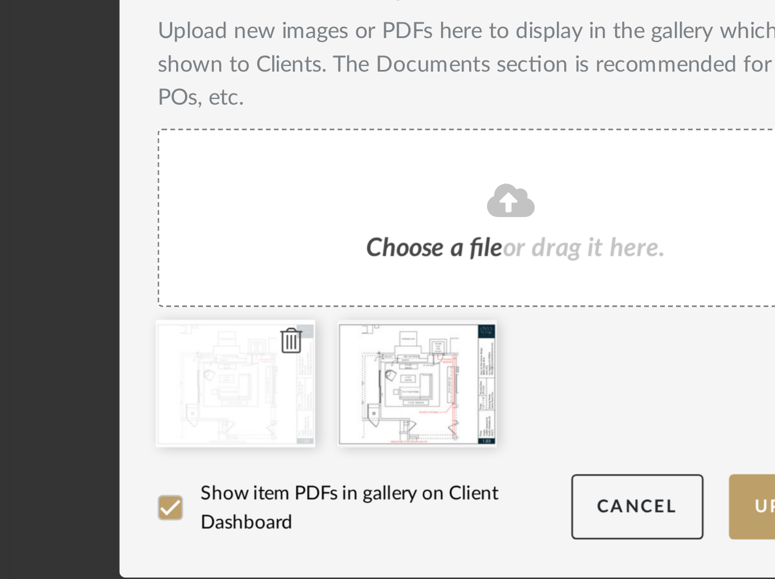
click at [307, 422] on icon at bounding box center [310, 422] width 8 height 9
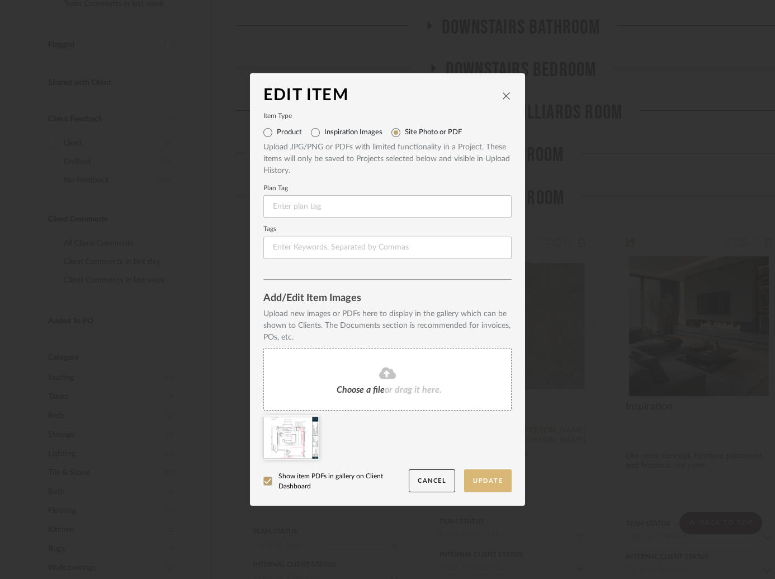
click at [477, 482] on button "Update" at bounding box center [488, 480] width 48 height 23
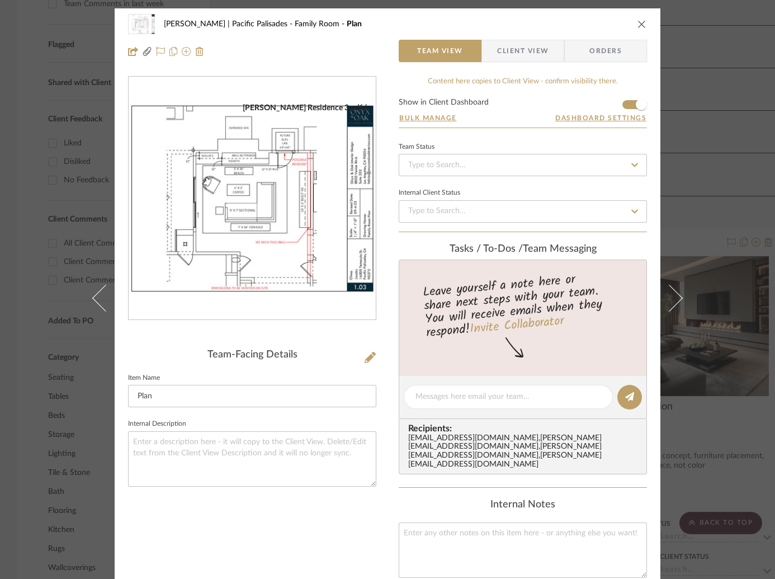
click at [719, 160] on div "Jacobs | Pacific Palisades Family Room Plan Team View Client View Orders Jacobs…" at bounding box center [387, 289] width 775 height 579
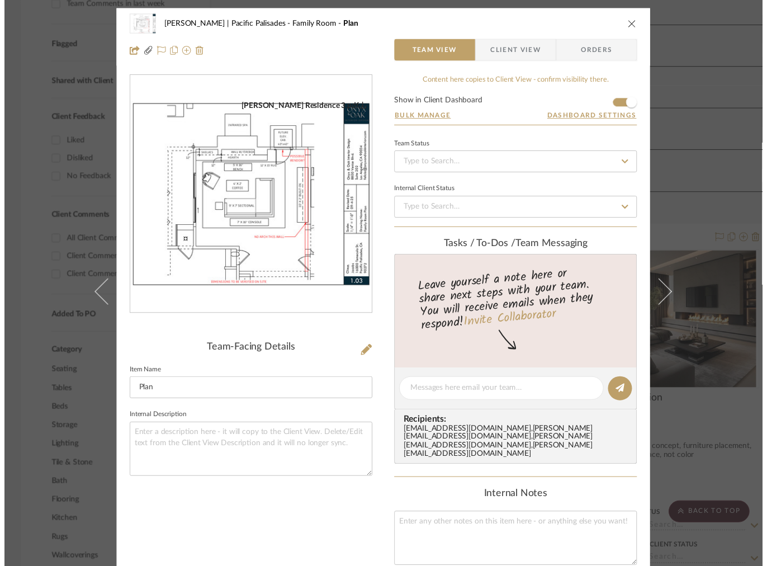
scroll to position [403, 0]
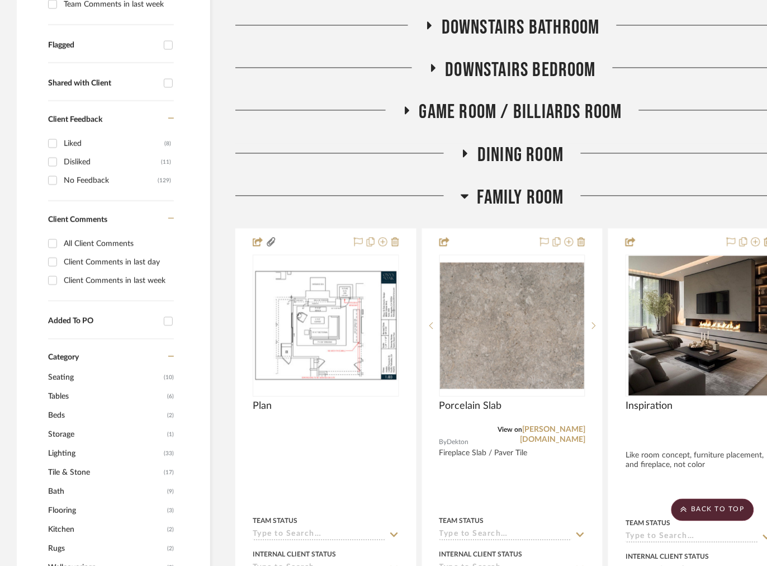
click at [468, 196] on icon at bounding box center [465, 196] width 8 height 13
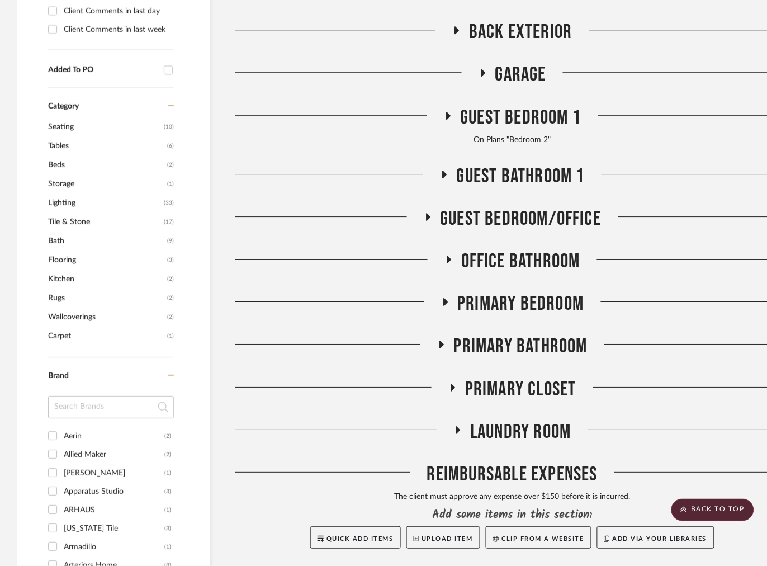
scroll to position [655, 0]
click at [447, 117] on icon at bounding box center [448, 115] width 4 height 8
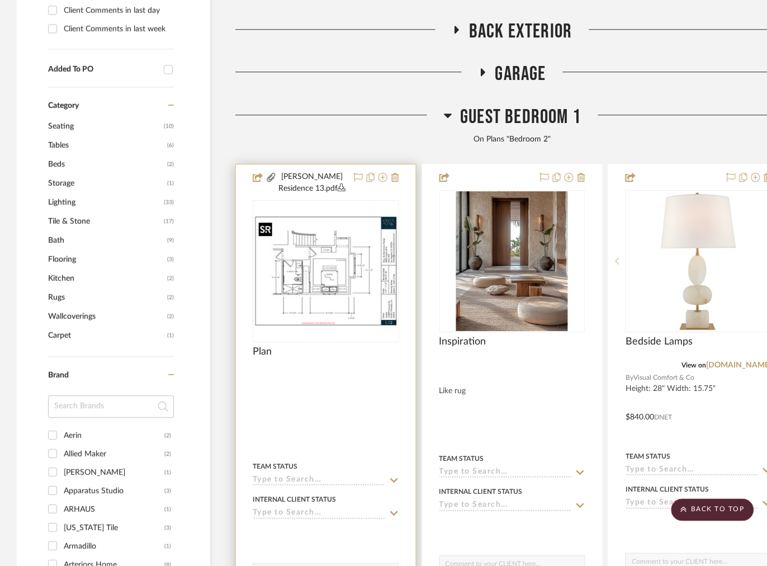
click at [337, 288] on img "0" at bounding box center [326, 270] width 144 height 111
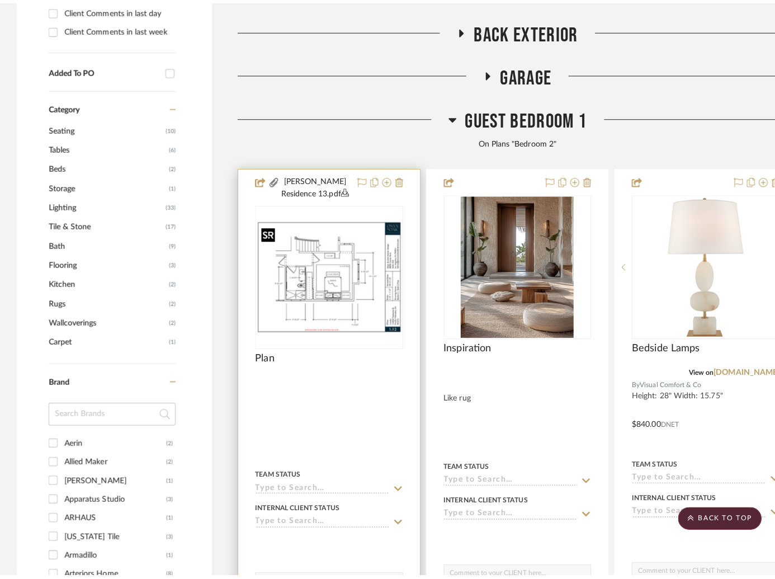
scroll to position [0, 0]
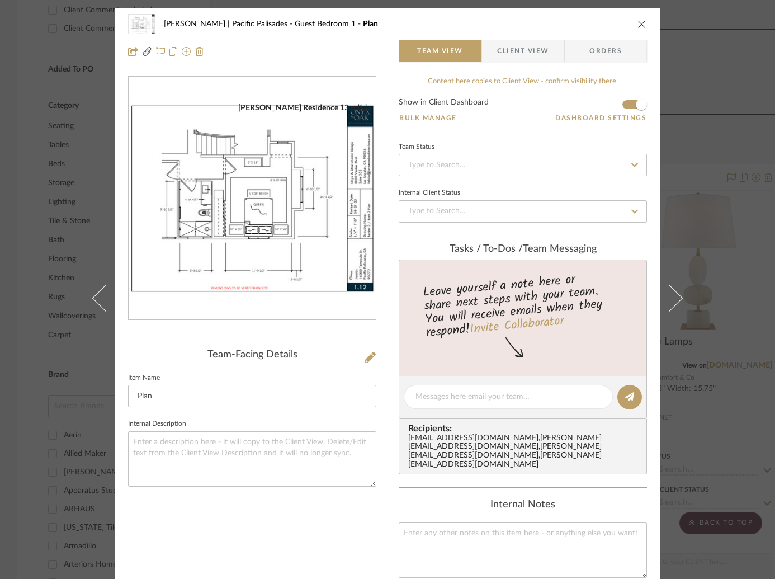
click at [705, 230] on div "Jacobs | Pacific Palisades Guest Bedroom 1 Plan Team View Client View Orders Ja…" at bounding box center [387, 289] width 775 height 579
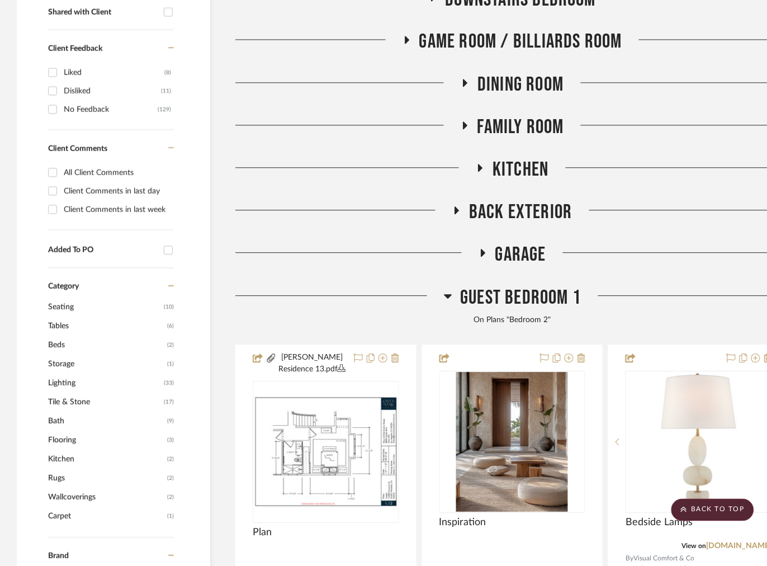
scroll to position [319, 0]
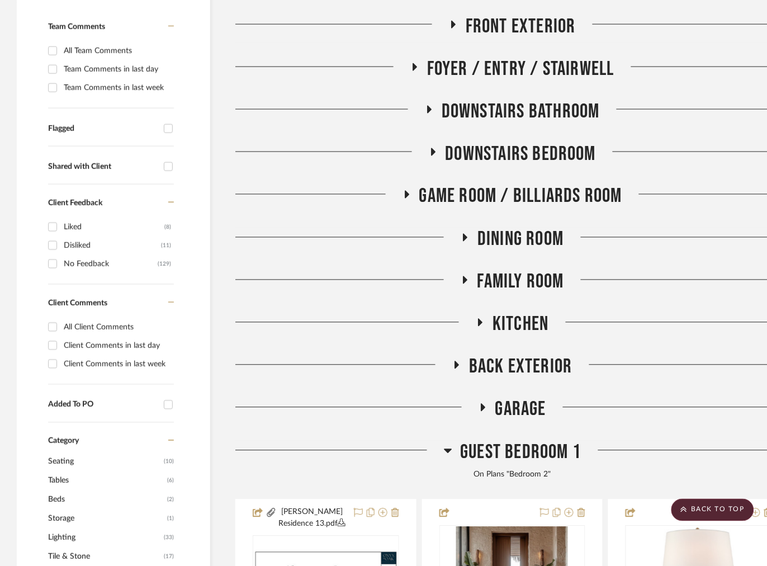
click at [434, 149] on icon at bounding box center [432, 152] width 13 height 8
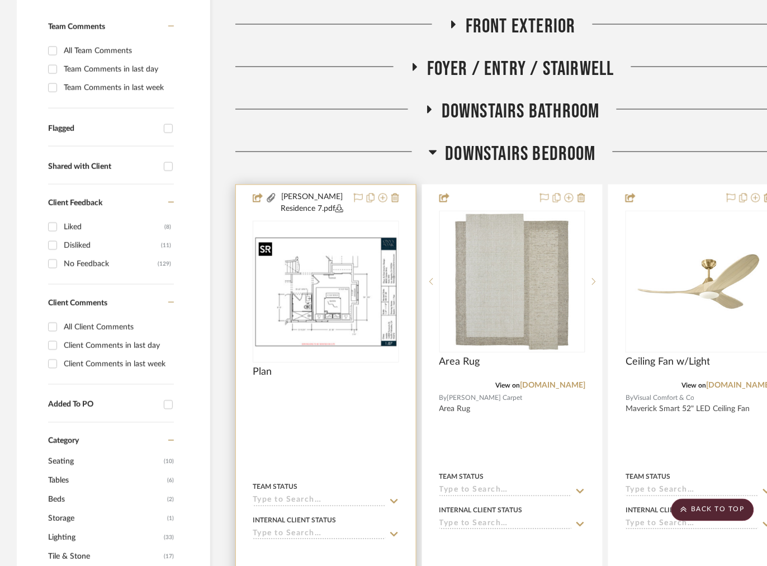
click at [0, 0] on img at bounding box center [0, 0] width 0 height 0
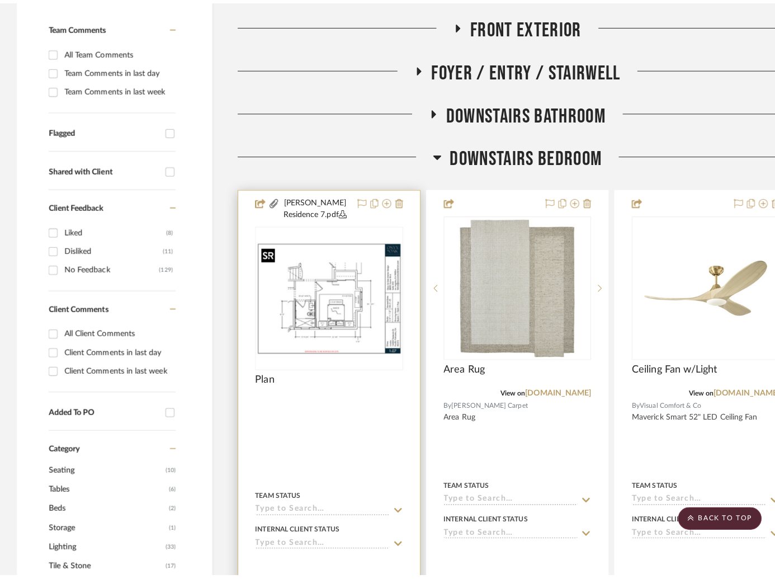
scroll to position [0, 0]
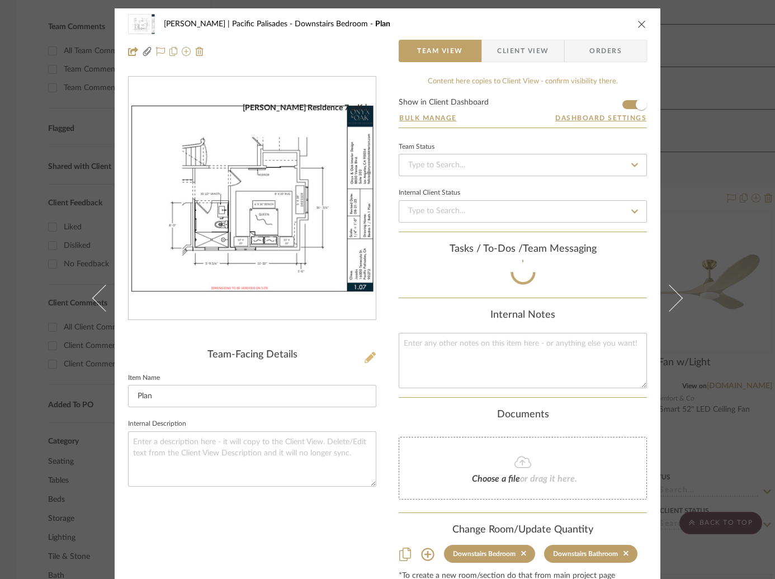
click at [364, 357] on icon at bounding box center [369, 357] width 11 height 11
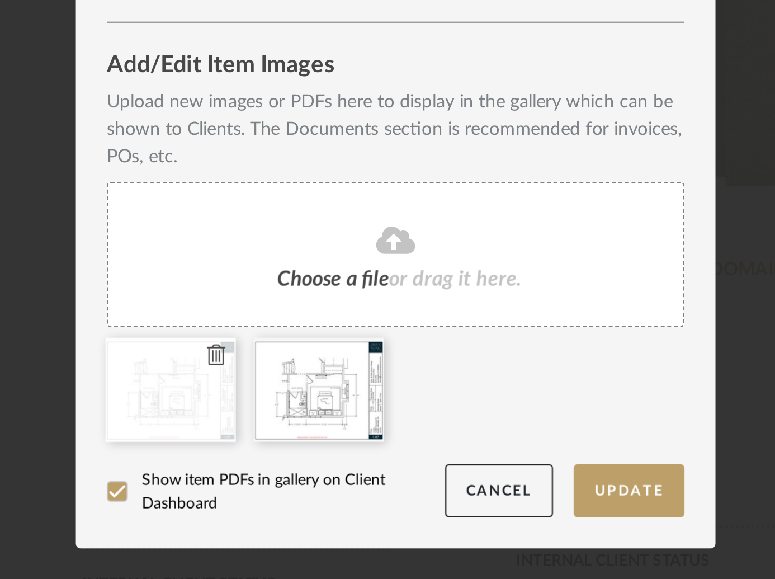
click at [306, 422] on icon at bounding box center [310, 422] width 8 height 9
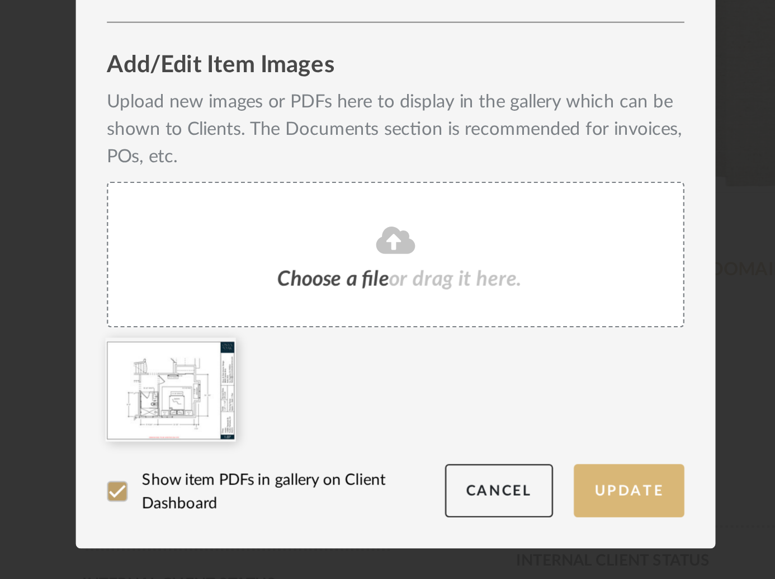
click at [484, 482] on button "Update" at bounding box center [488, 480] width 48 height 23
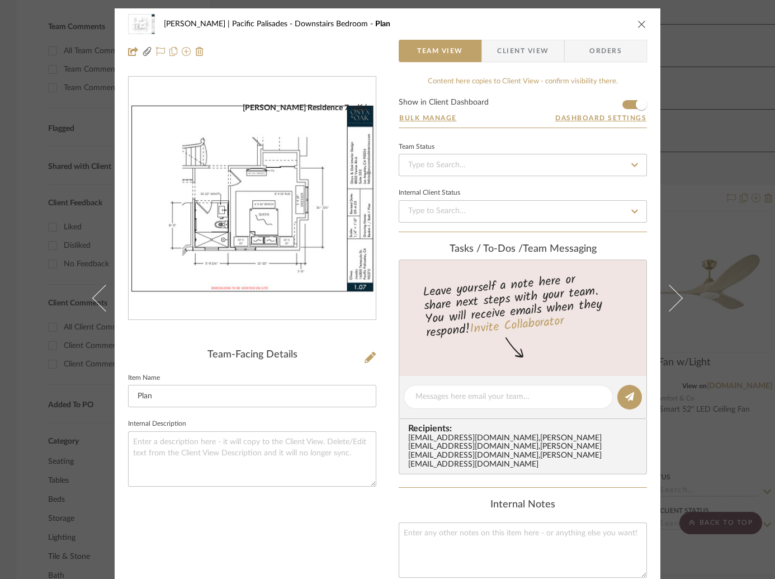
click at [702, 119] on div "Jacobs | Pacific Palisades Downstairs Bedroom Plan Team View Client View Orders…" at bounding box center [387, 289] width 775 height 579
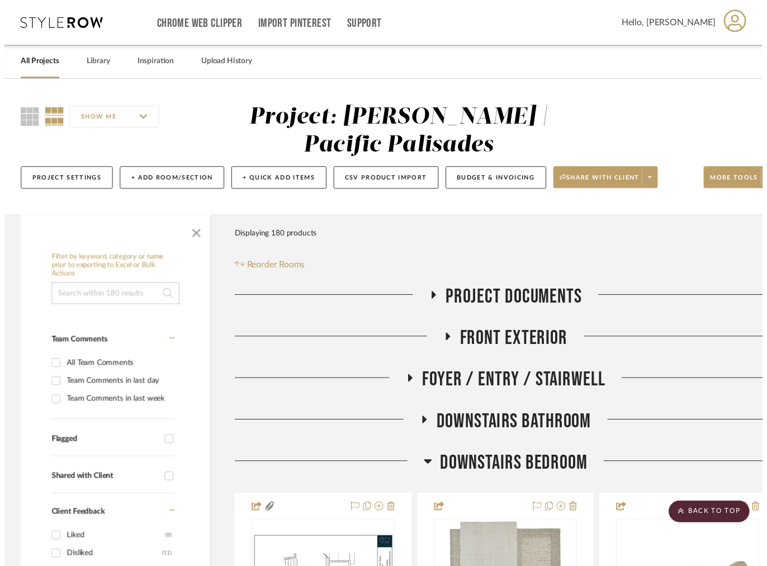
scroll to position [319, 0]
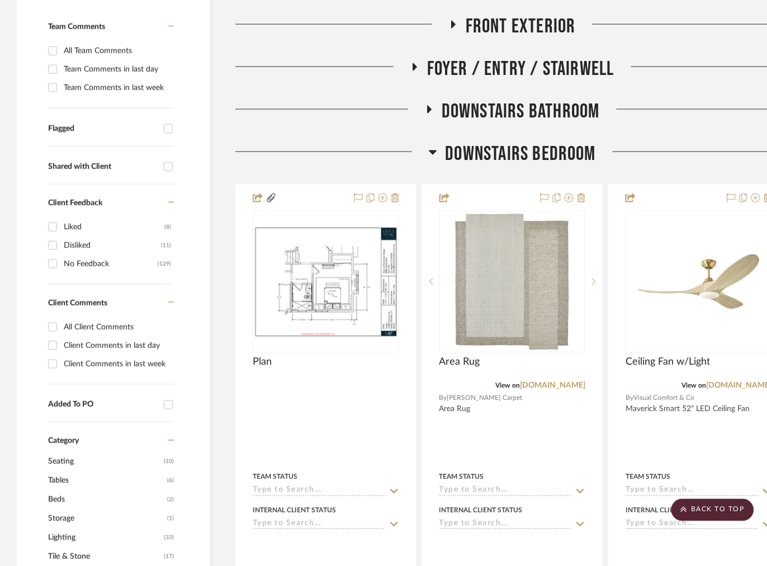
click at [432, 153] on icon at bounding box center [433, 152] width 8 height 4
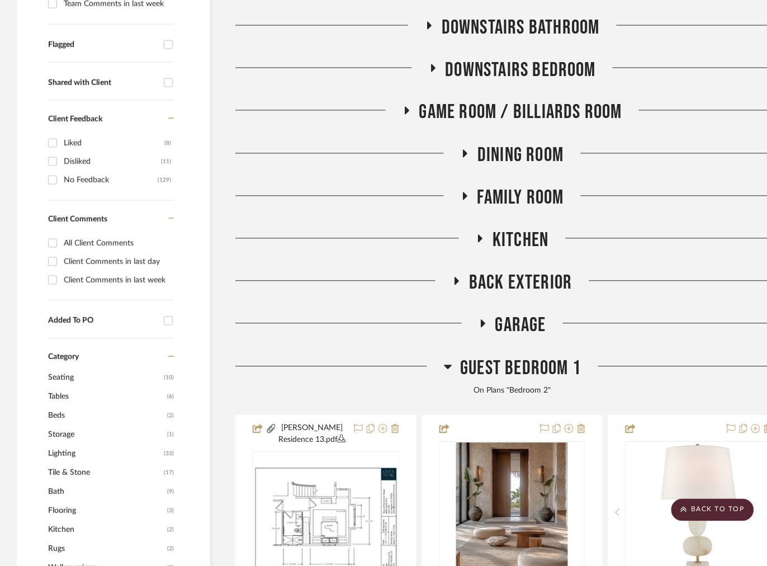
click at [446, 359] on h3 "Guest Bedroom 1" at bounding box center [513, 369] width 138 height 24
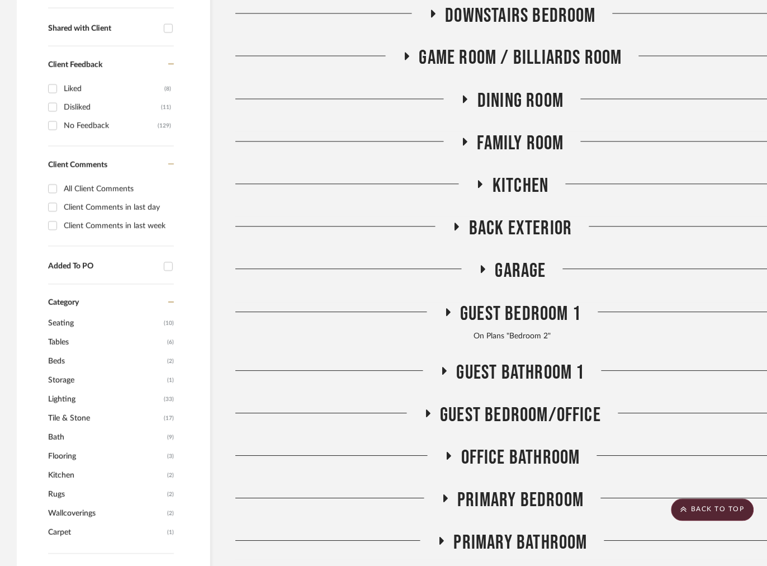
scroll to position [487, 0]
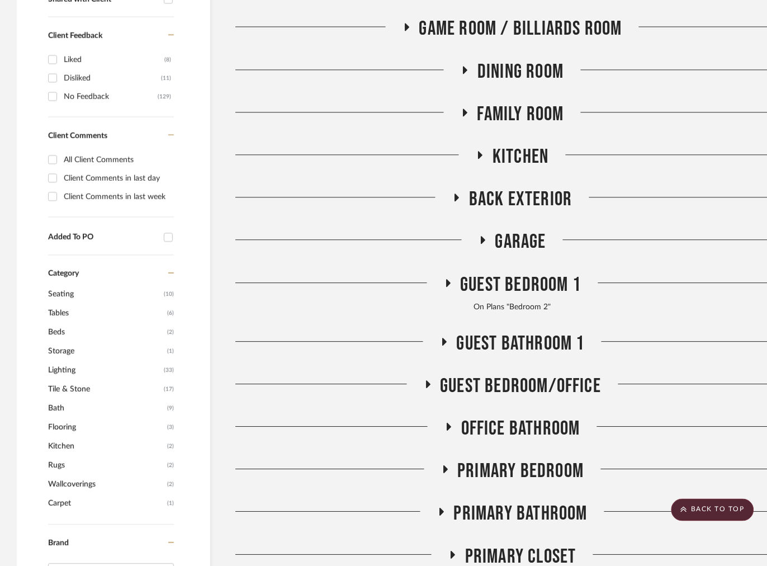
click at [444, 471] on icon at bounding box center [445, 469] width 4 height 8
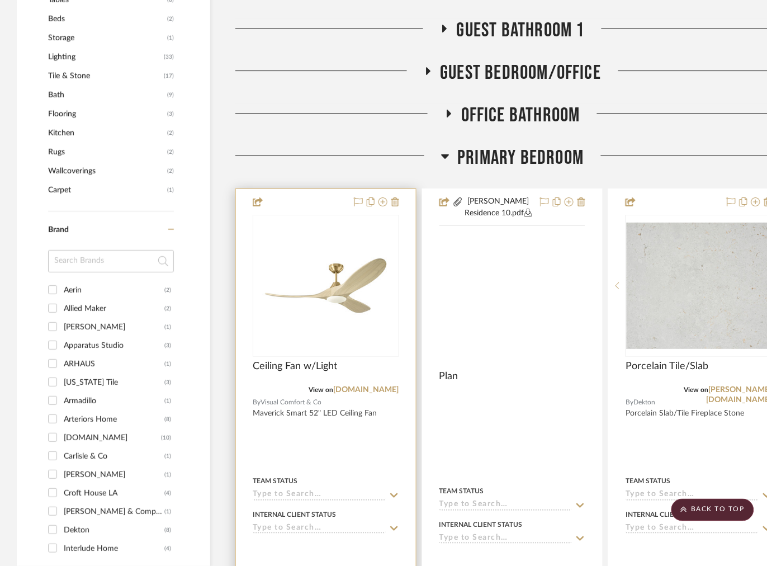
scroll to position [822, 0]
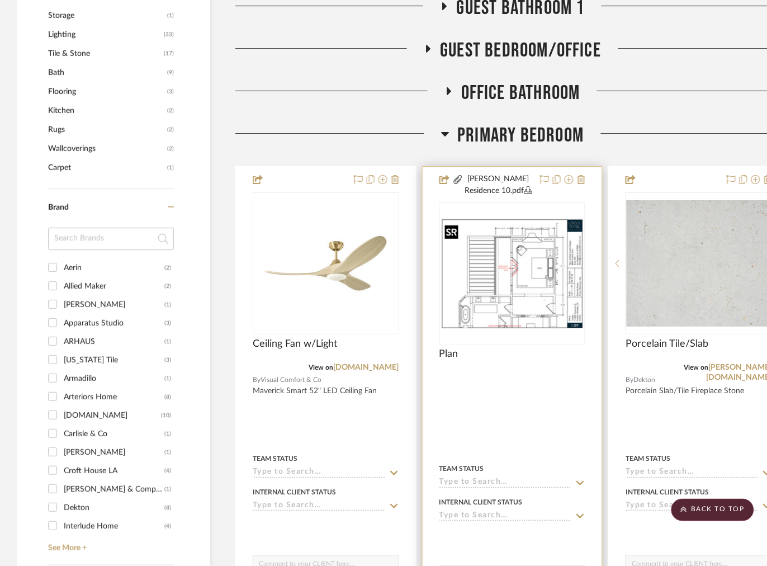
click at [491, 277] on img "0" at bounding box center [513, 273] width 144 height 111
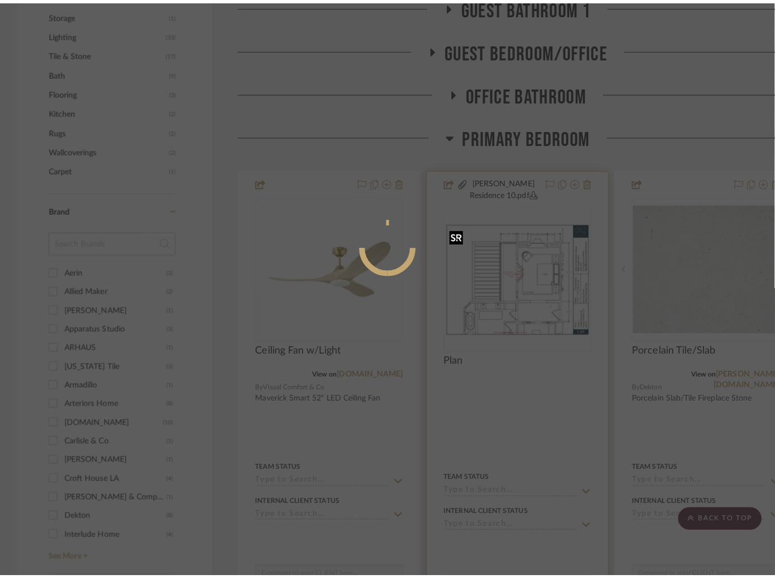
scroll to position [0, 0]
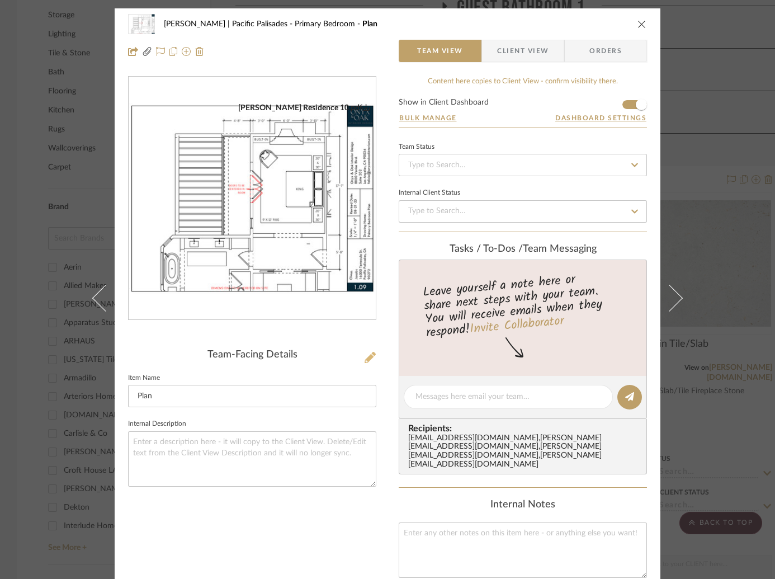
click at [370, 356] on icon at bounding box center [369, 357] width 11 height 11
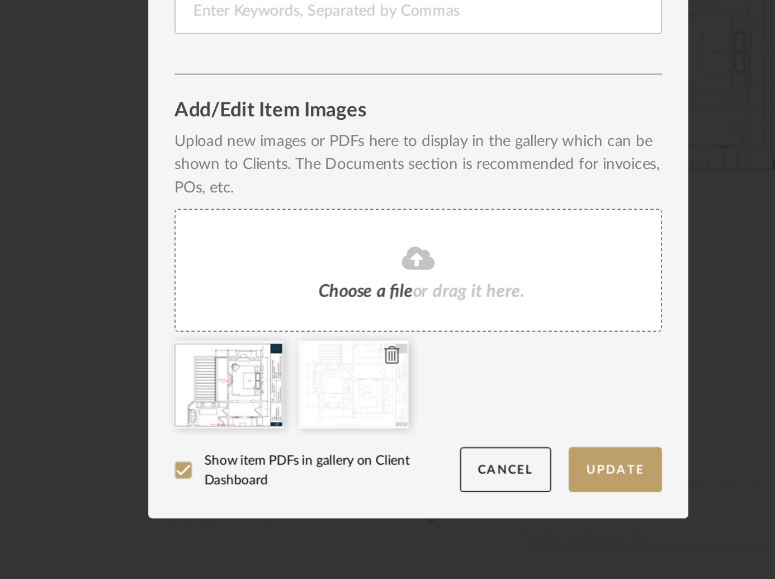
click at [372, 418] on icon at bounding box center [374, 422] width 8 height 9
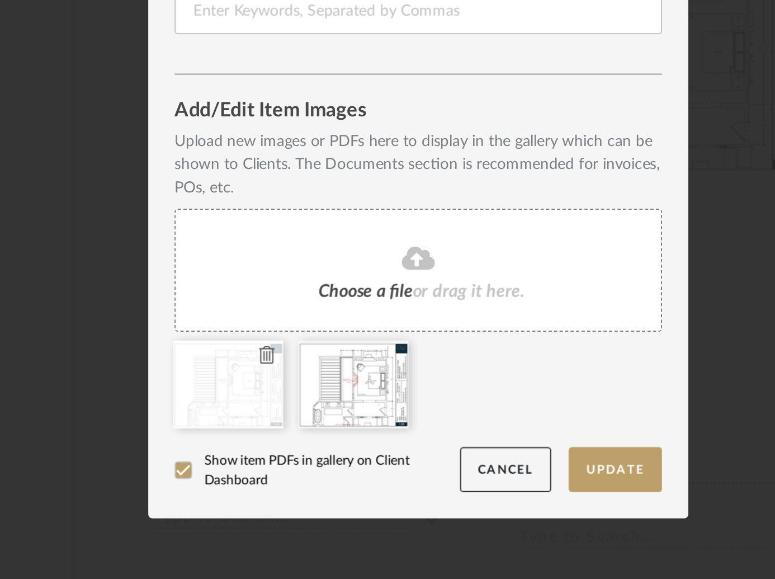
click at [307, 423] on icon at bounding box center [310, 422] width 8 height 9
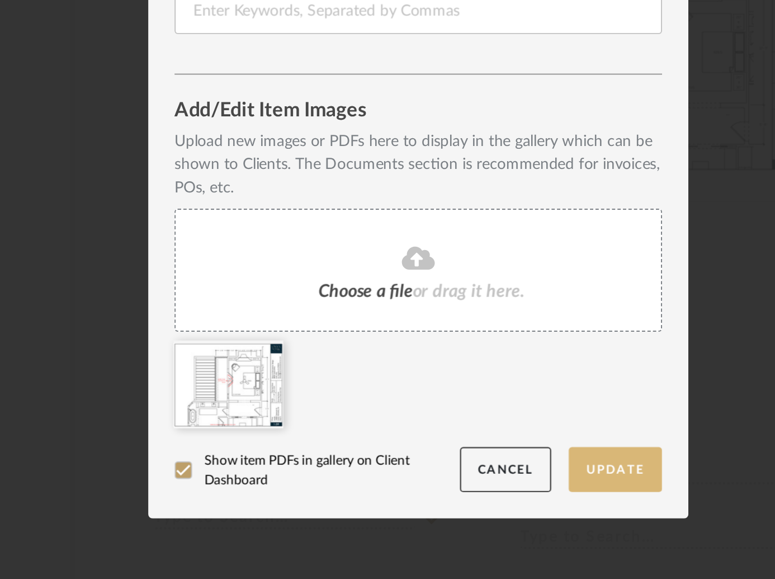
click at [488, 480] on button "Update" at bounding box center [488, 480] width 48 height 23
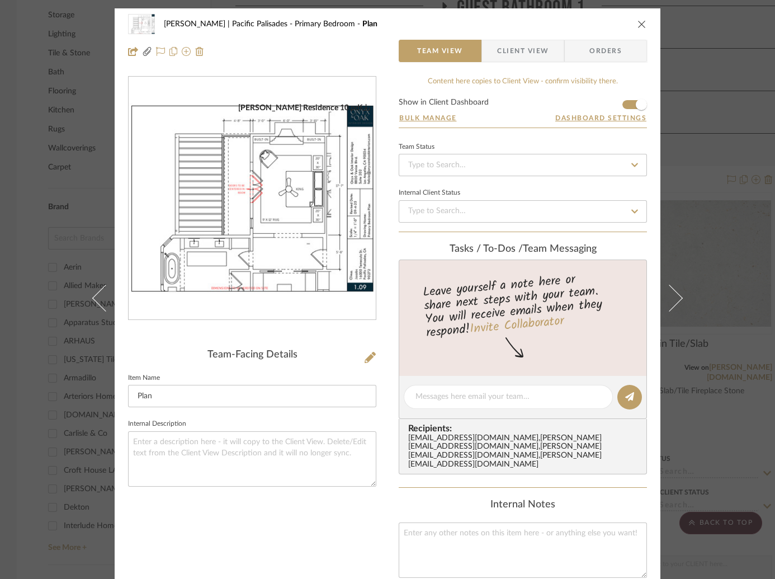
click at [736, 136] on div "Jacobs | Pacific Palisades Primary Bedroom Plan Team View Client View Orders Ja…" at bounding box center [387, 289] width 775 height 579
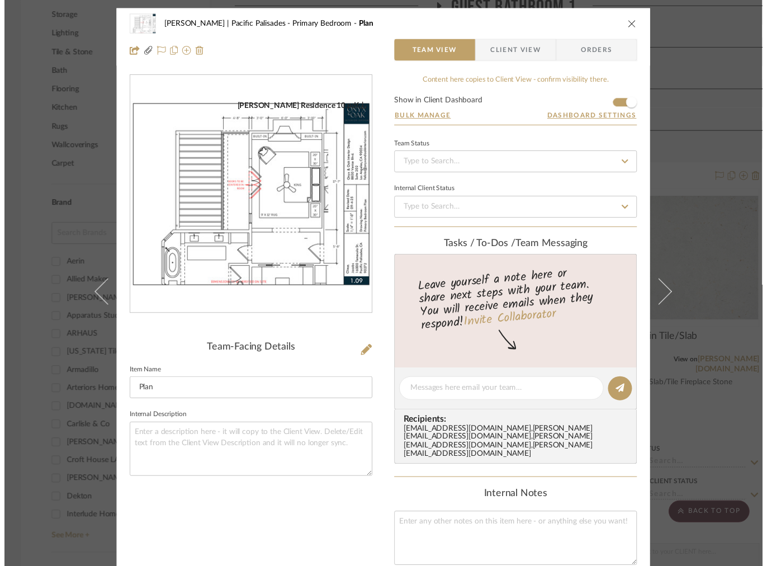
scroll to position [822, 0]
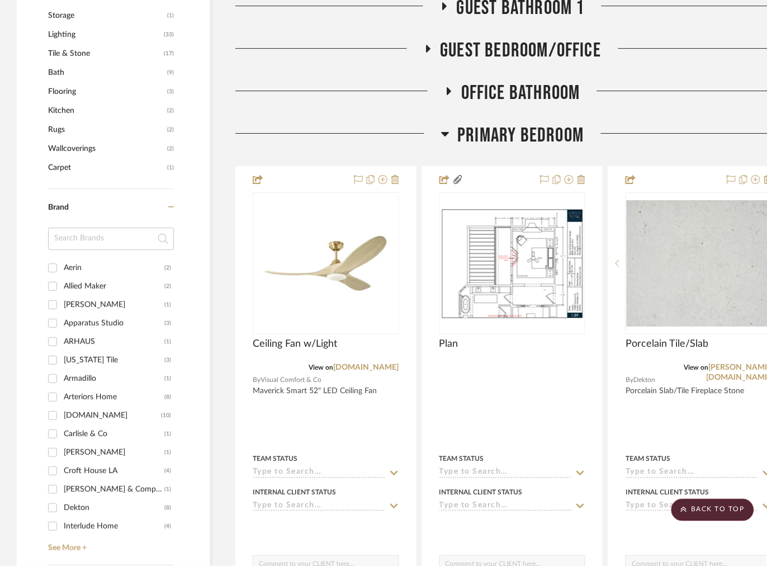
click at [444, 136] on icon at bounding box center [445, 134] width 8 height 4
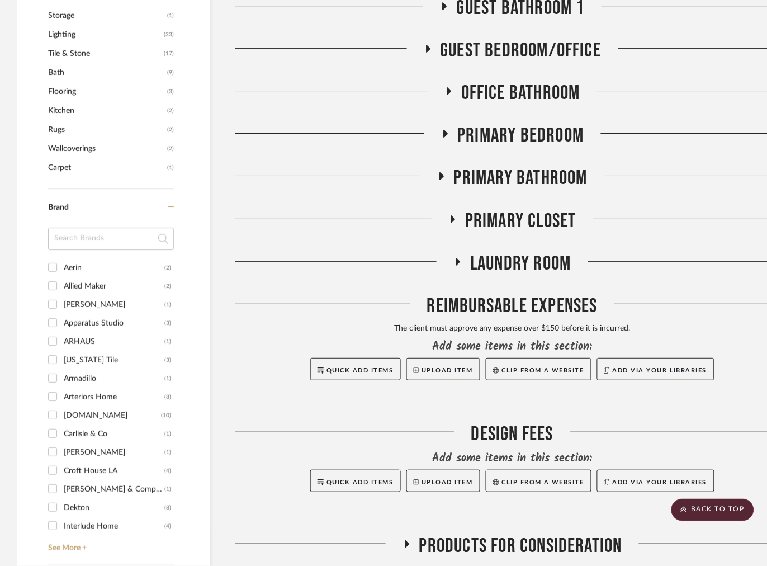
click at [435, 179] on icon at bounding box center [440, 176] width 13 height 8
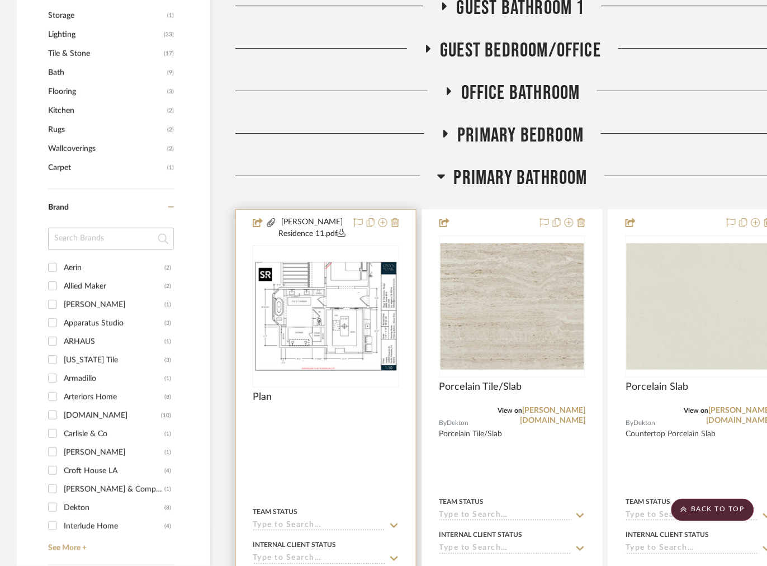
click at [0, 0] on img at bounding box center [0, 0] width 0 height 0
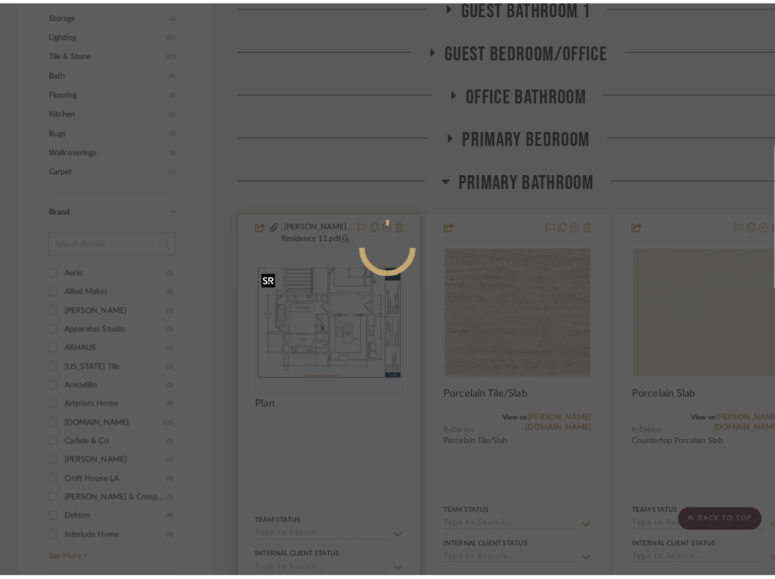
scroll to position [0, 0]
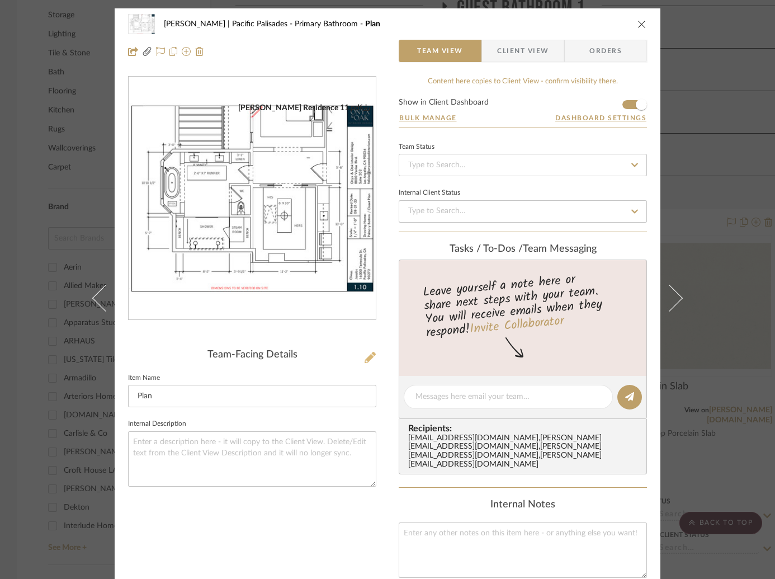
click at [365, 361] on icon at bounding box center [369, 357] width 11 height 11
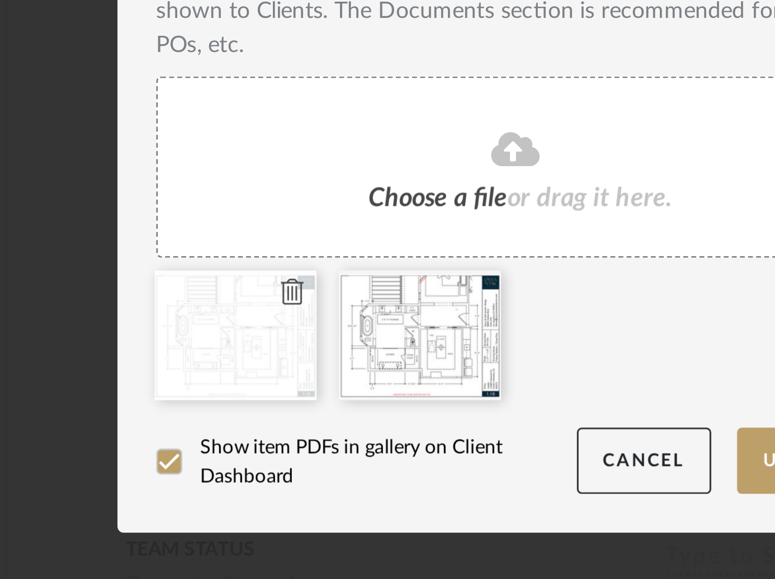
click at [307, 422] on icon at bounding box center [310, 422] width 8 height 9
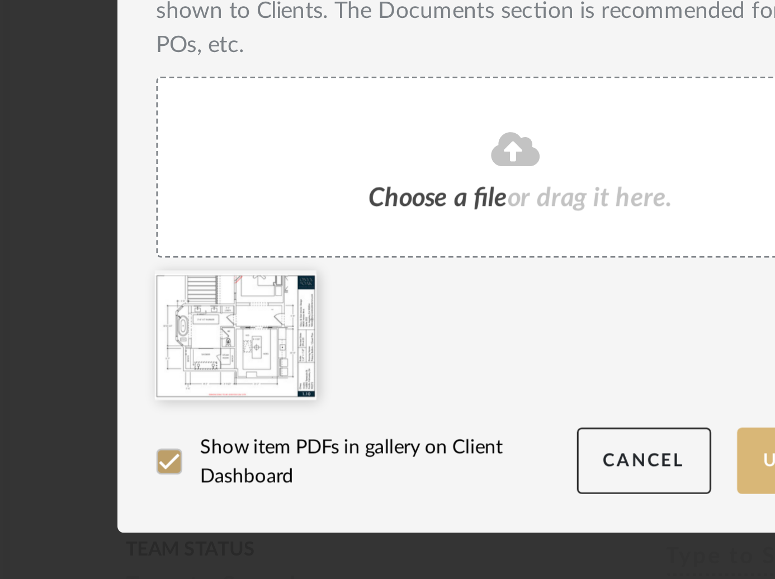
click at [465, 482] on button "Update" at bounding box center [488, 480] width 48 height 23
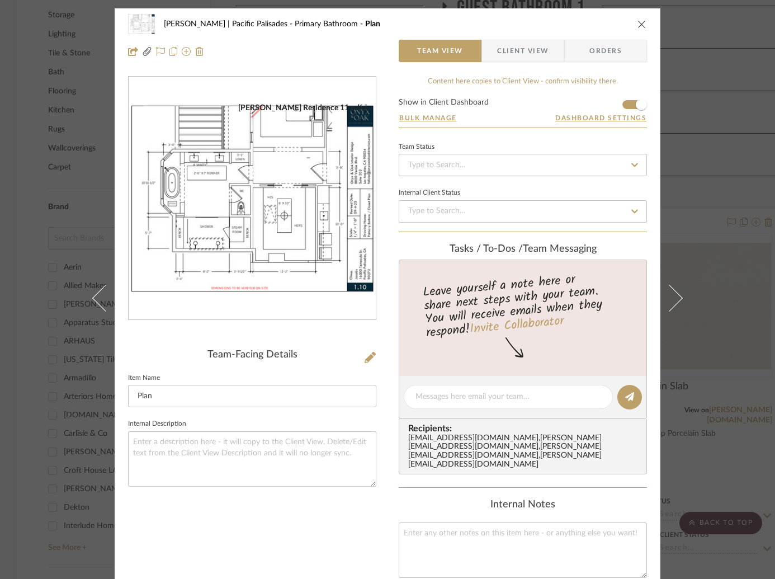
click at [640, 22] on icon "close" at bounding box center [641, 24] width 9 height 9
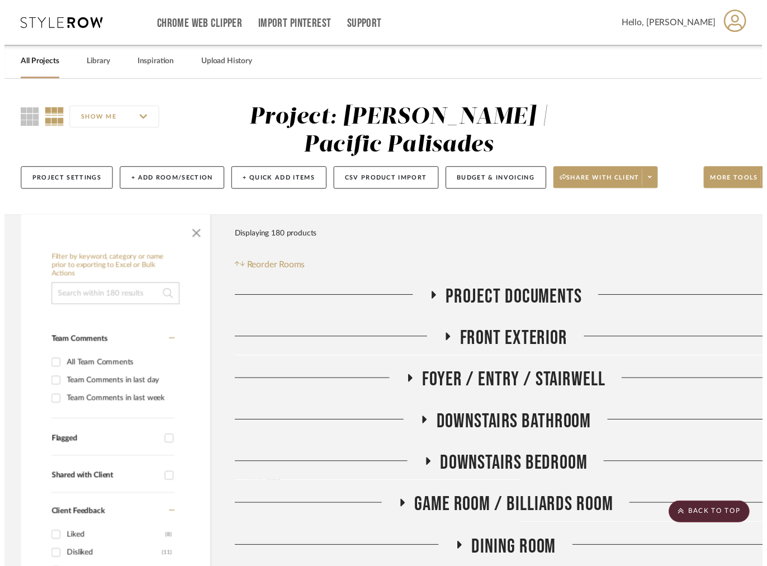
scroll to position [822, 0]
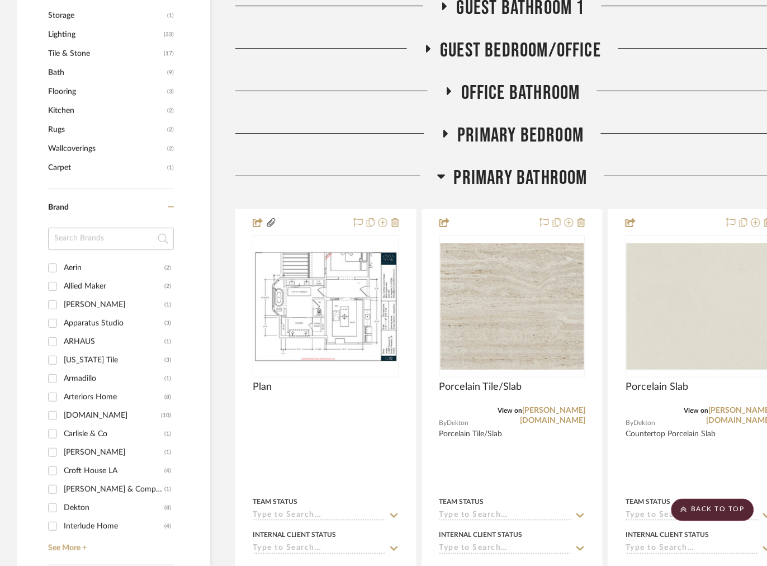
click at [440, 182] on icon at bounding box center [441, 175] width 8 height 13
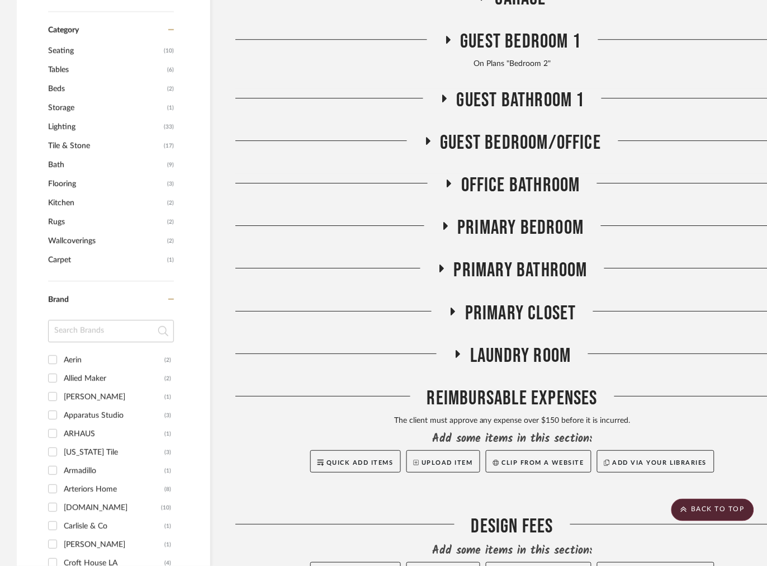
scroll to position [717, 0]
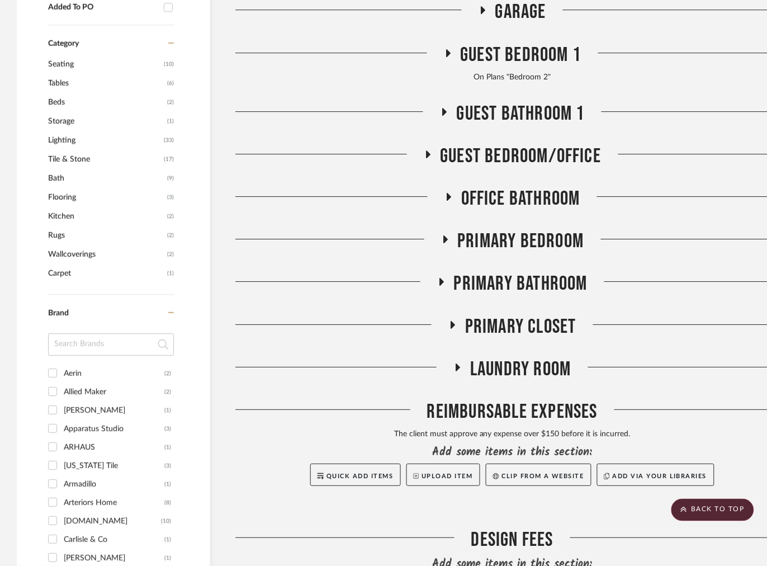
click at [448, 55] on icon at bounding box center [448, 53] width 4 height 8
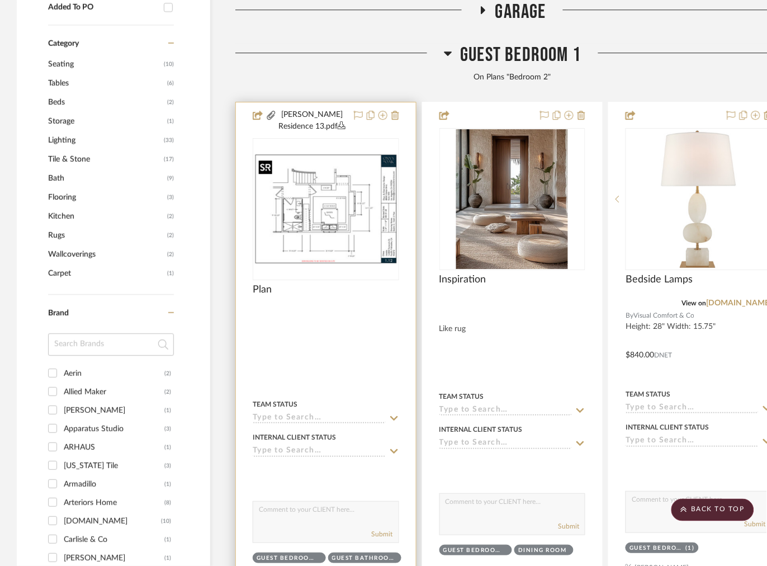
click at [0, 0] on img at bounding box center [0, 0] width 0 height 0
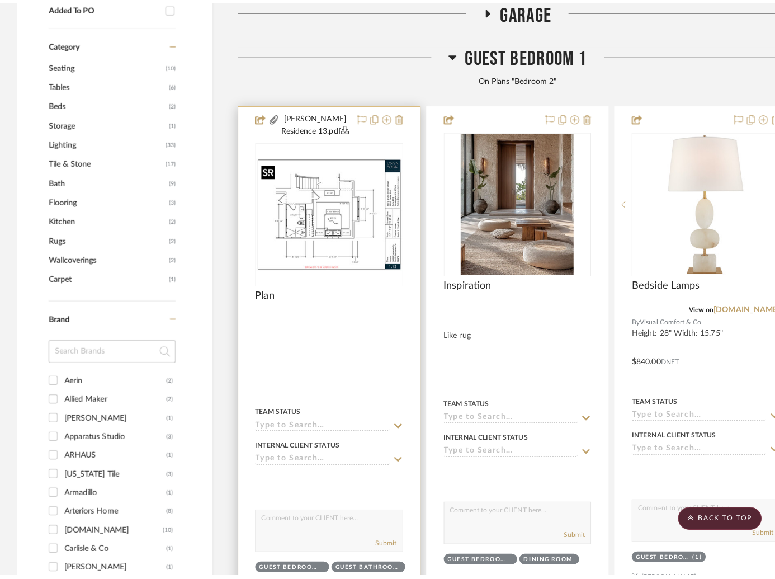
scroll to position [0, 0]
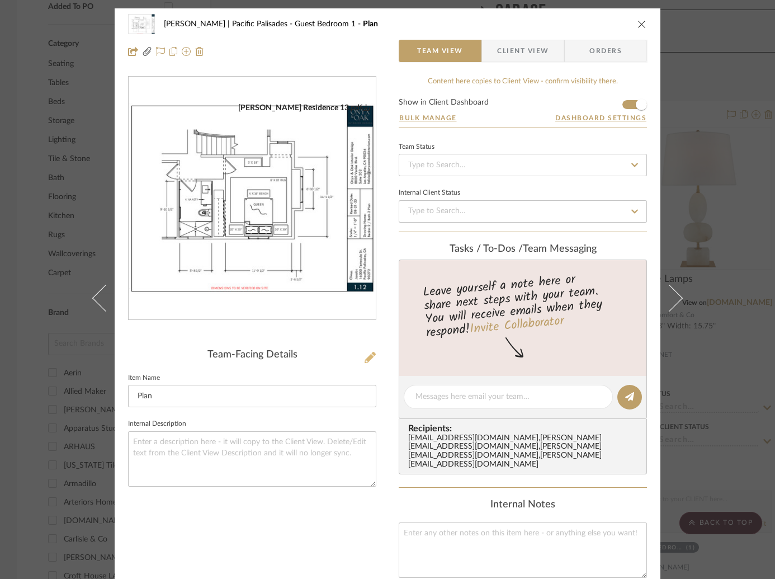
click at [367, 353] on icon at bounding box center [369, 357] width 11 height 11
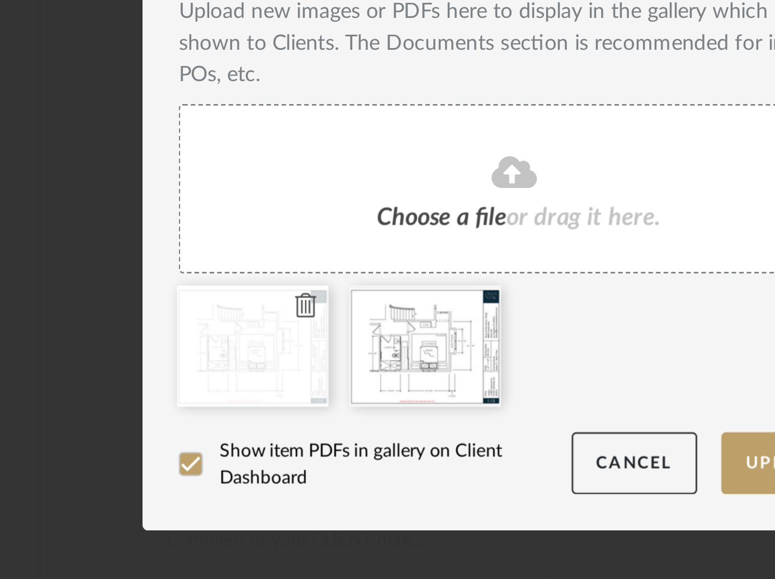
click at [306, 423] on icon at bounding box center [310, 422] width 8 height 9
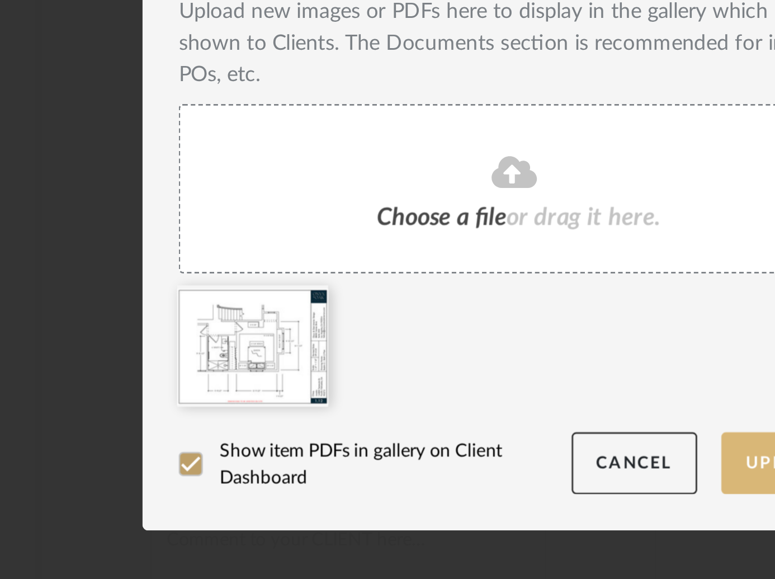
click at [465, 479] on button "Update" at bounding box center [488, 480] width 48 height 23
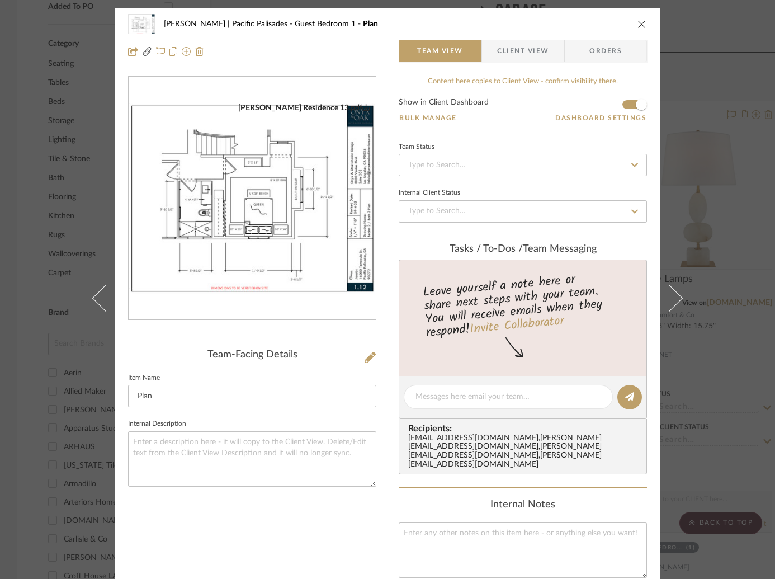
click at [715, 77] on div "Jacobs | Pacific Palisades Guest Bedroom 1 Plan Team View Client View Orders Ja…" at bounding box center [387, 289] width 775 height 579
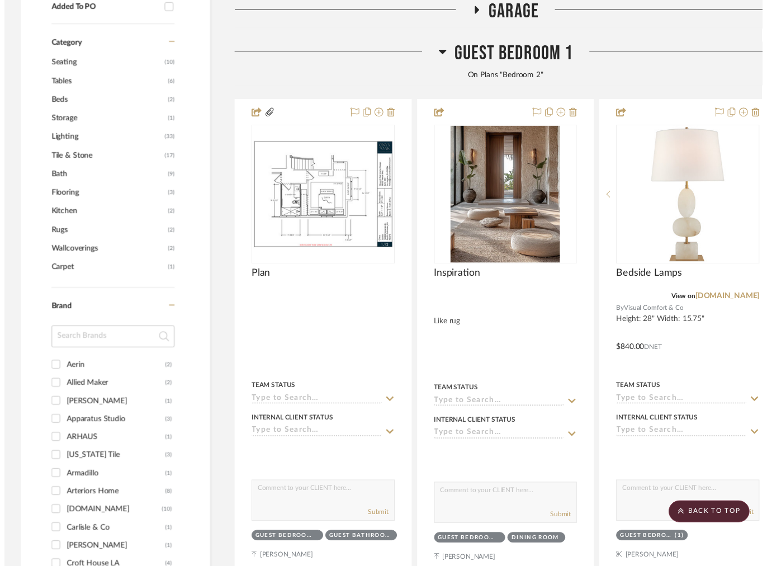
scroll to position [717, 0]
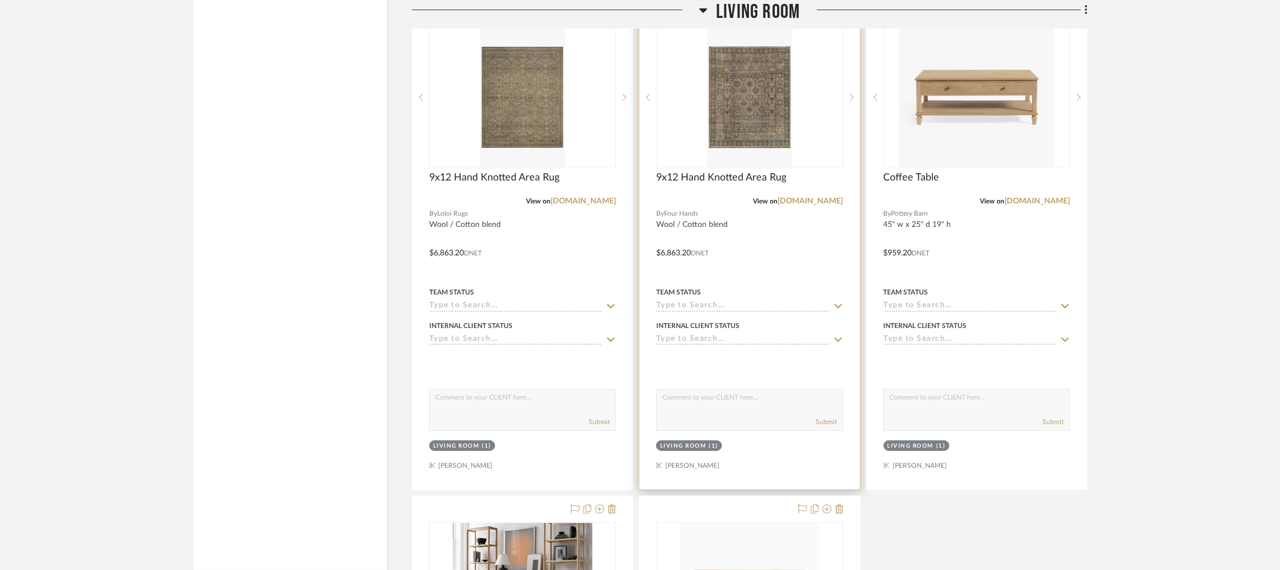
scroll to position [1400, 0]
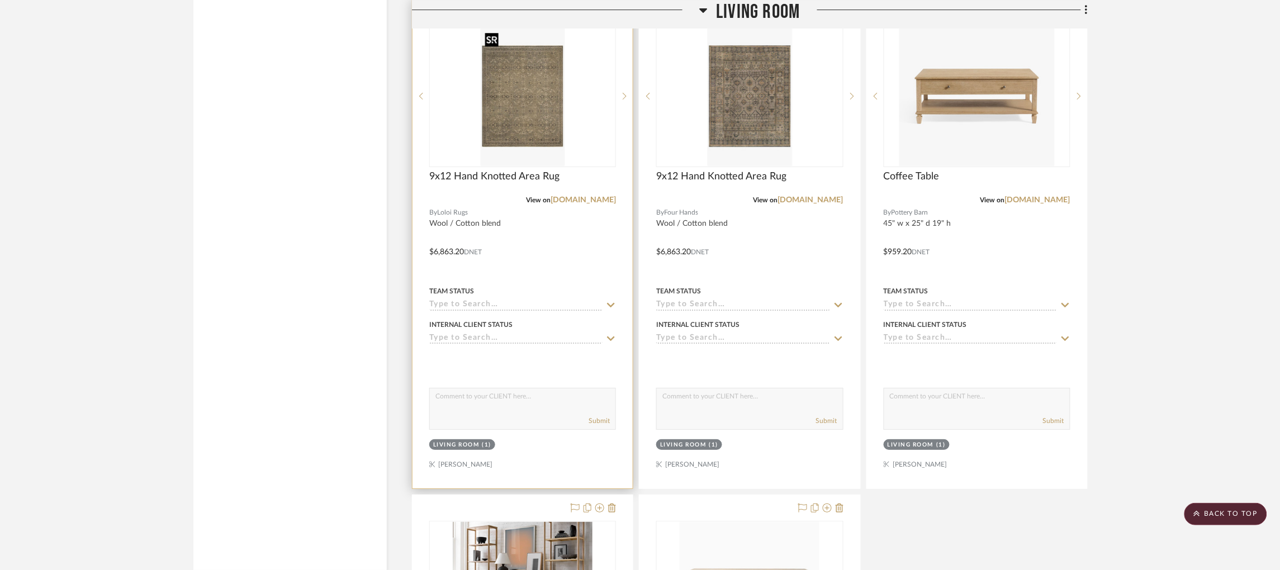
click at [538, 116] on img "0" at bounding box center [522, 96] width 84 height 140
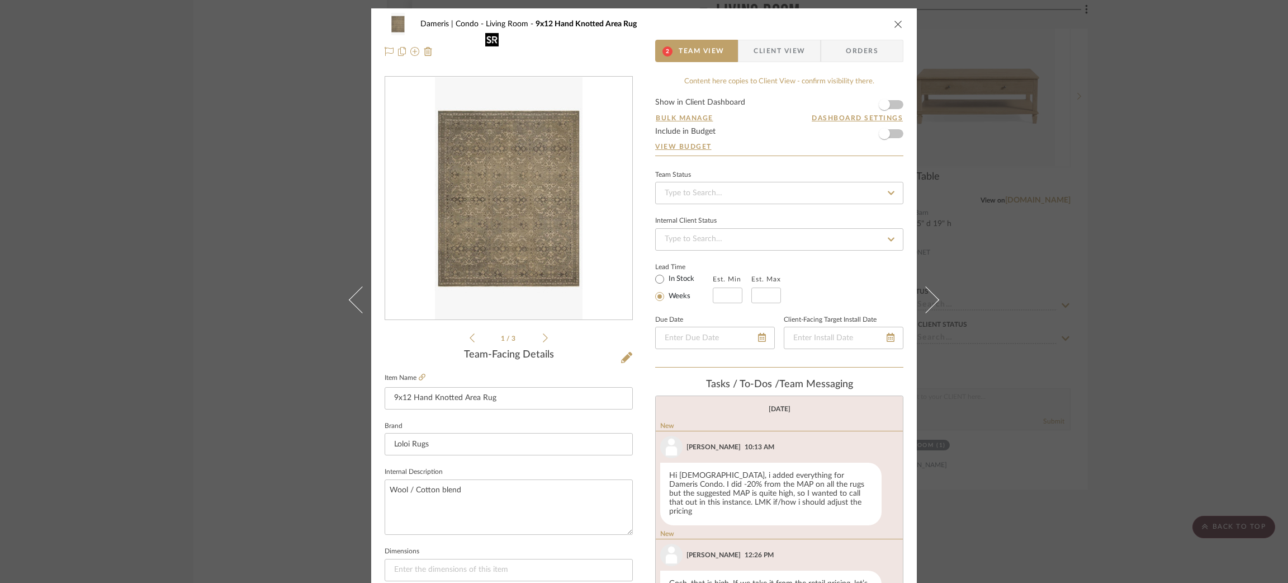
scroll to position [110, 0]
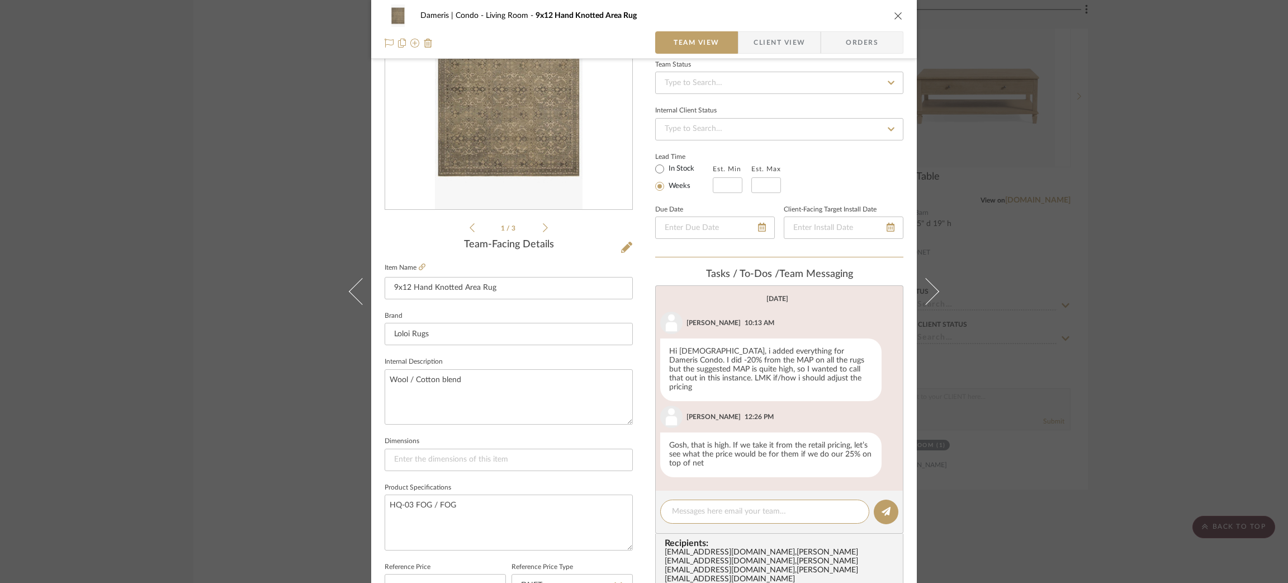
click at [276, 322] on div "Dameris | Condo Living Room 9x12 Hand Knotted Area Rug Team View Client View Or…" at bounding box center [644, 291] width 1288 height 583
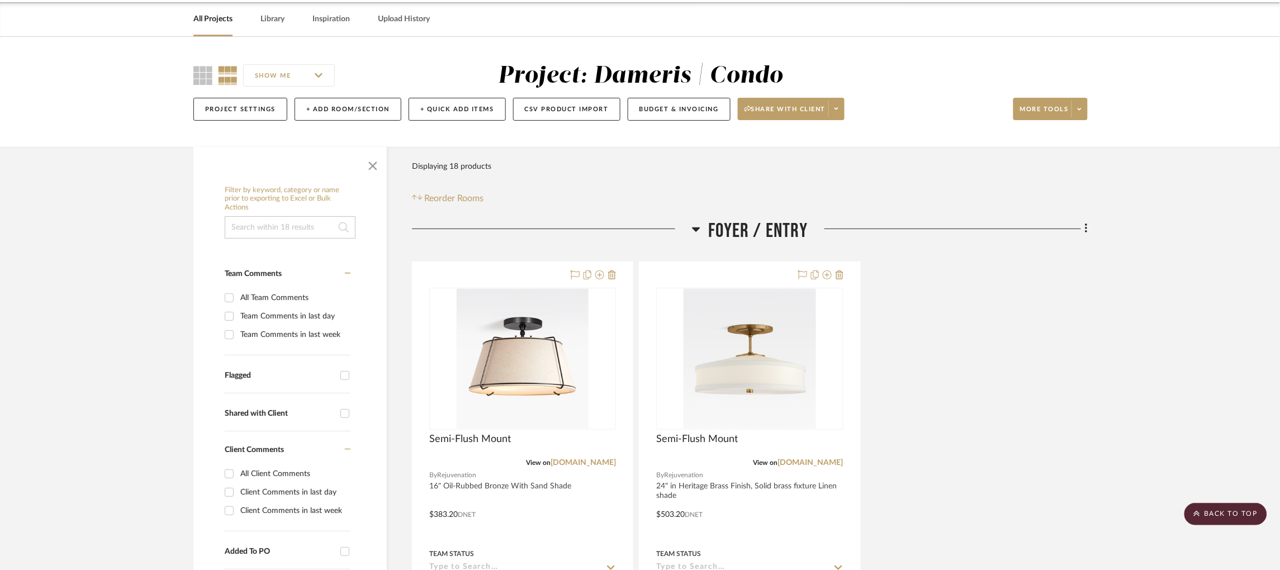
scroll to position [0, 0]
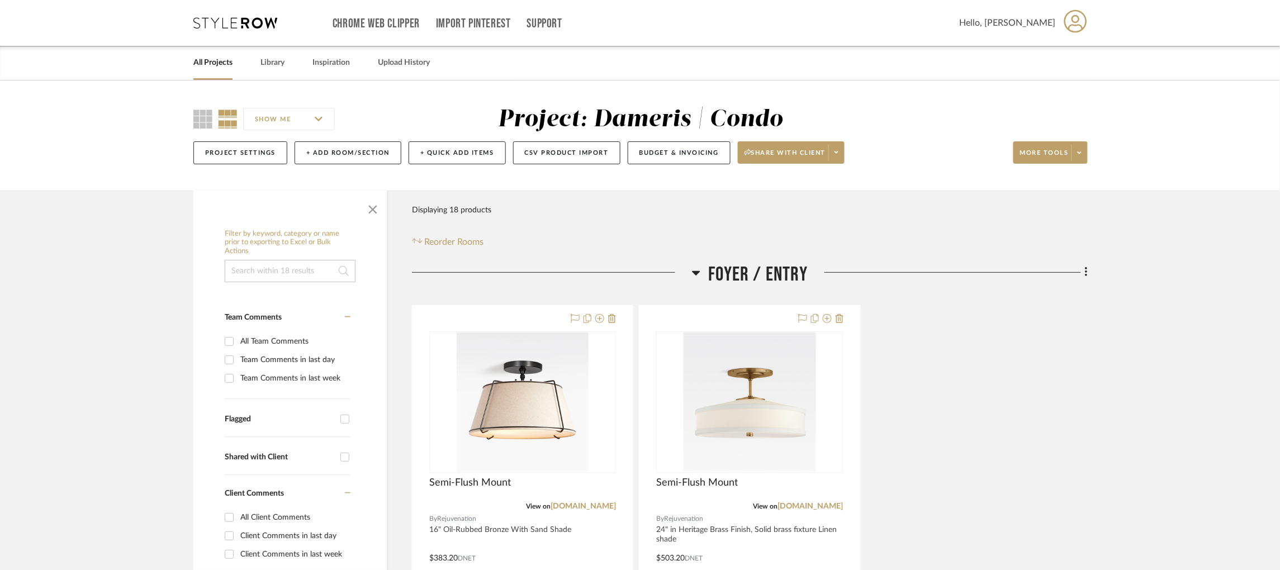
click at [228, 32] on div "Chrome Web Clipper Import Pinterest Support All Projects Library Inspiration Up…" at bounding box center [640, 23] width 894 height 46
click at [228, 30] on div "Chrome Web Clipper Import Pinterest Support All Projects Library Inspiration Up…" at bounding box center [640, 23] width 894 height 46
click at [228, 18] on icon at bounding box center [235, 22] width 84 height 11
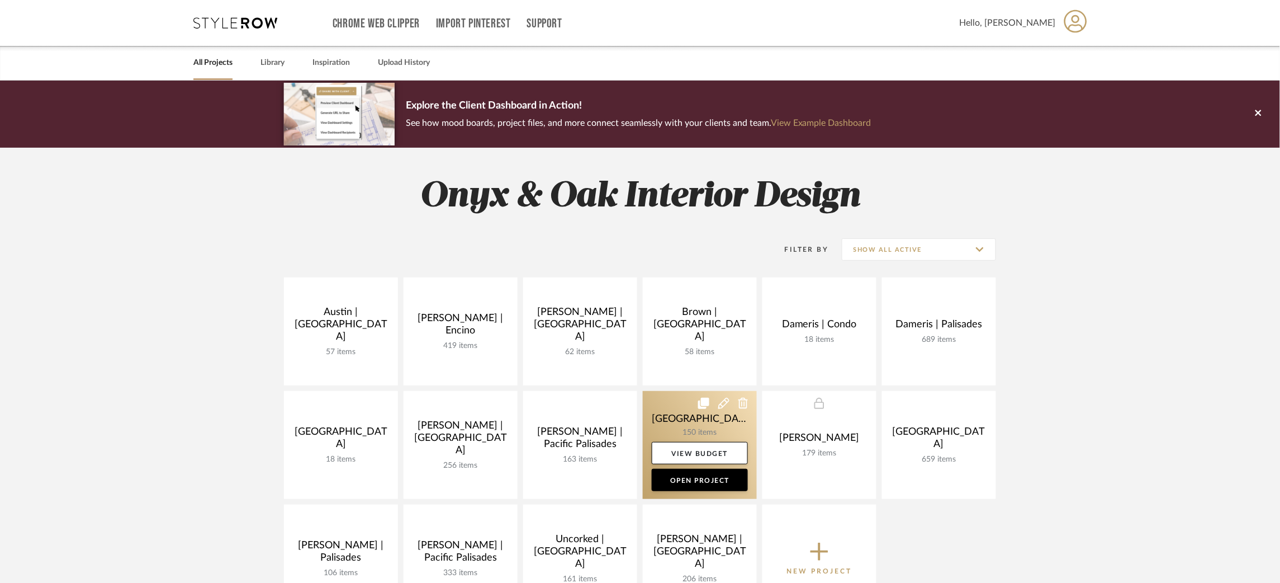
click at [665, 424] on link at bounding box center [700, 445] width 114 height 108
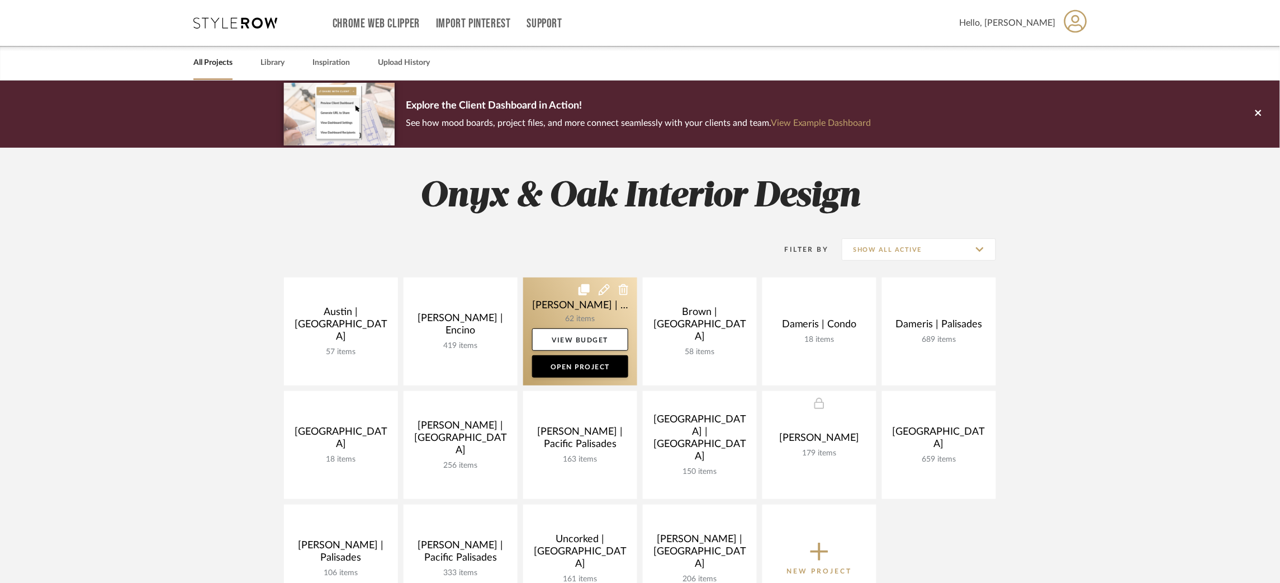
click at [545, 301] on link at bounding box center [580, 331] width 114 height 108
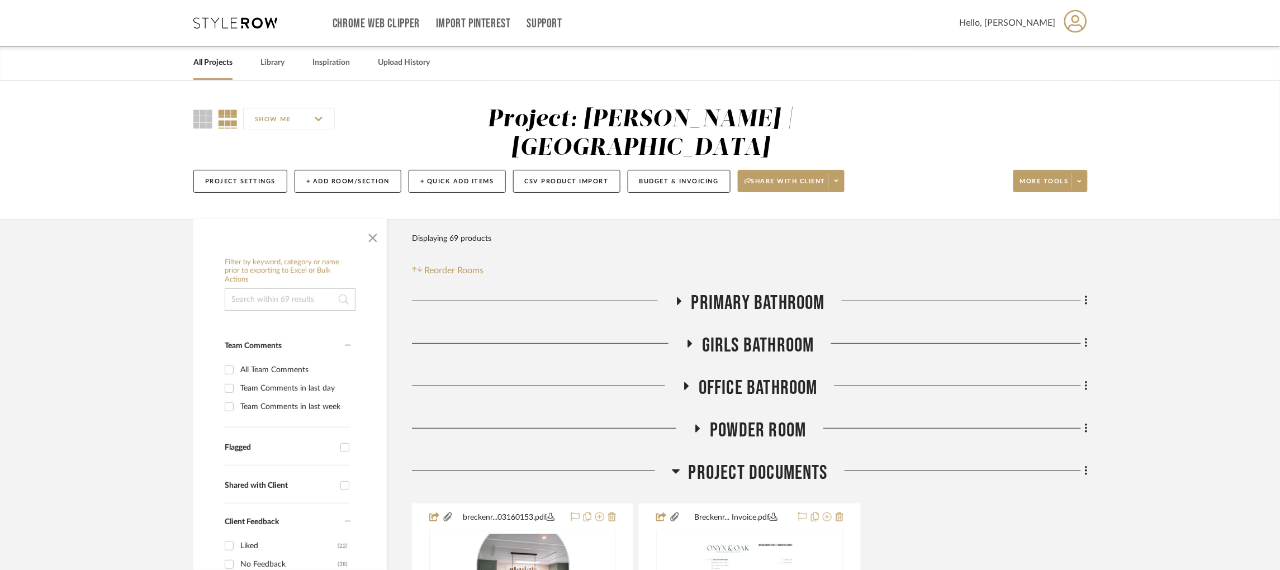
scroll to position [158, 0]
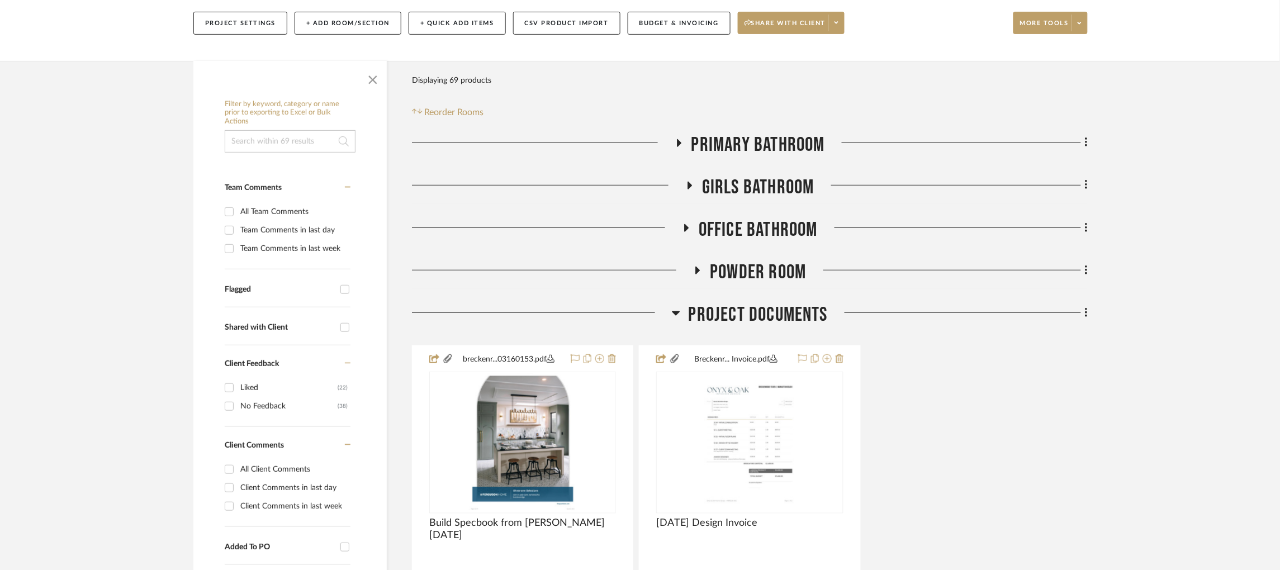
click at [683, 144] on icon at bounding box center [678, 143] width 13 height 8
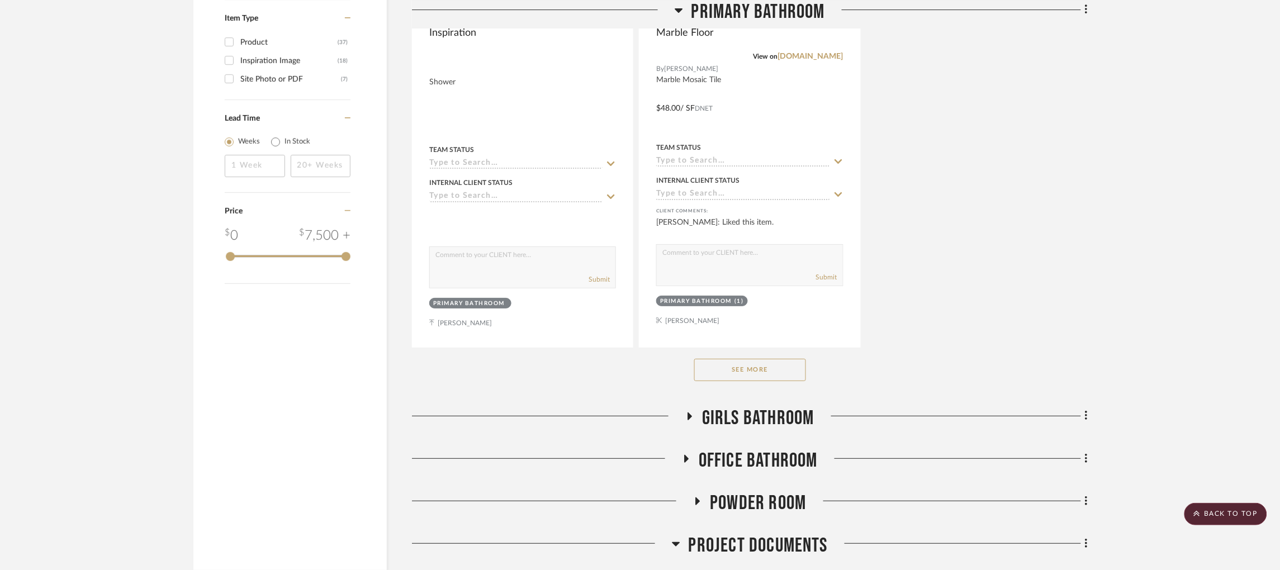
scroll to position [1474, 0]
click at [789, 369] on button "See More" at bounding box center [750, 370] width 112 height 22
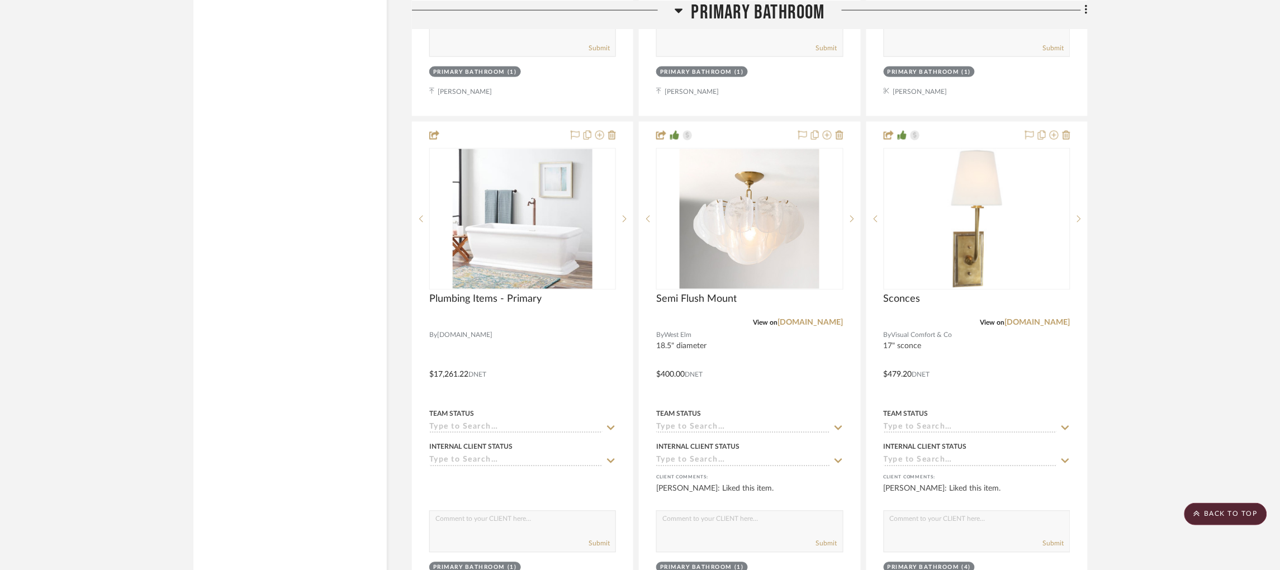
scroll to position [2201, 0]
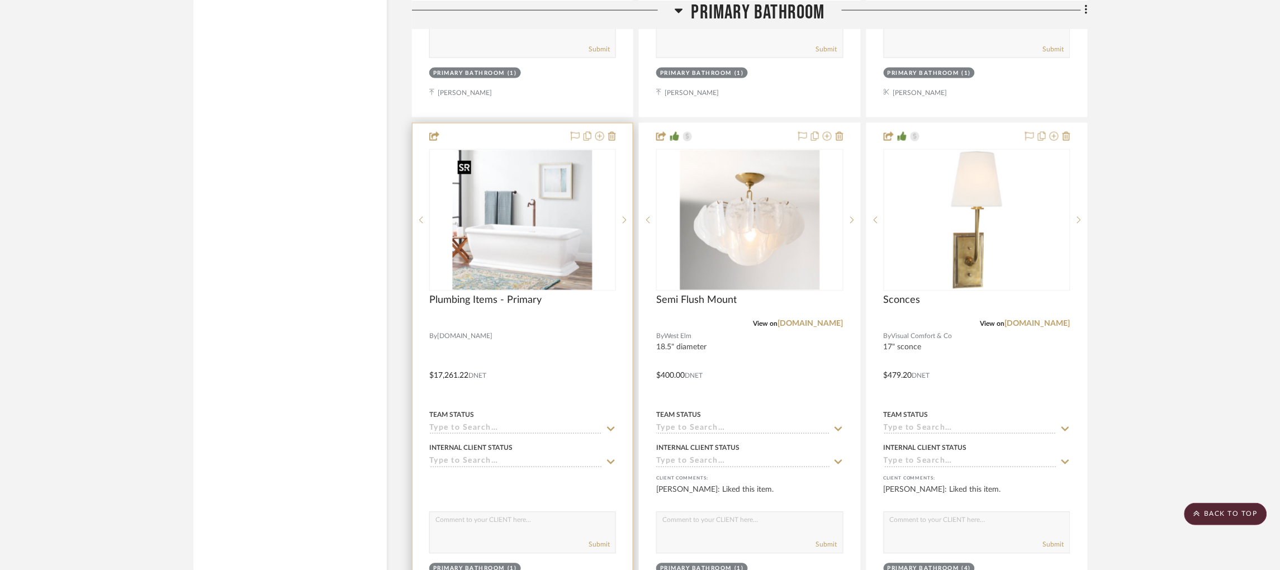
click at [0, 0] on img at bounding box center [0, 0] width 0 height 0
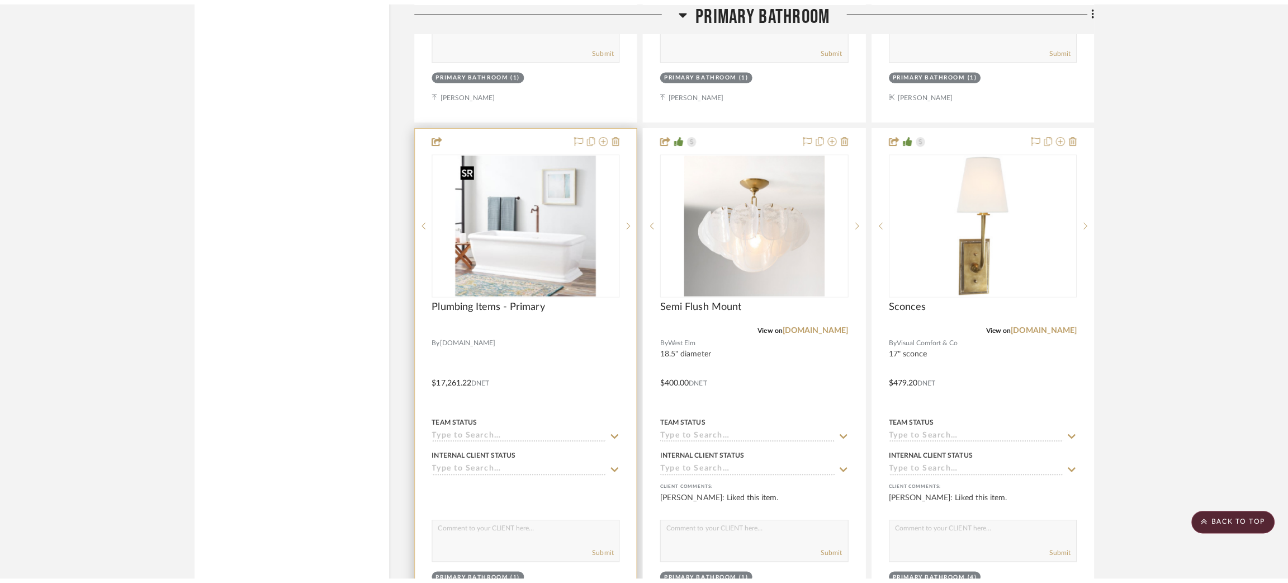
scroll to position [0, 0]
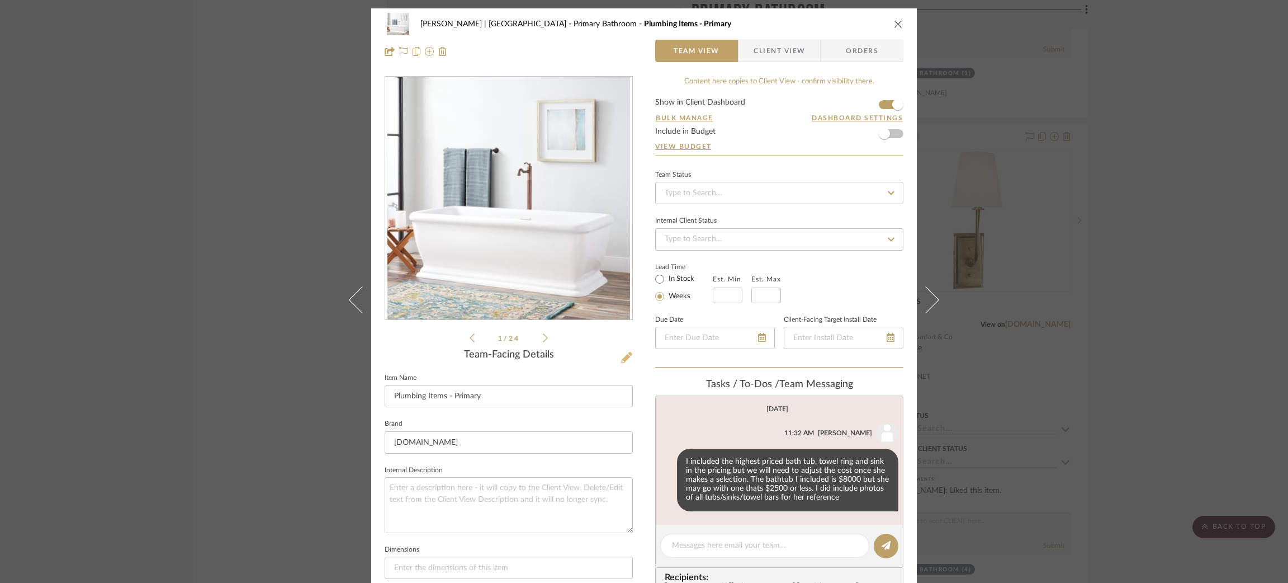
click at [625, 354] on icon at bounding box center [626, 357] width 11 height 11
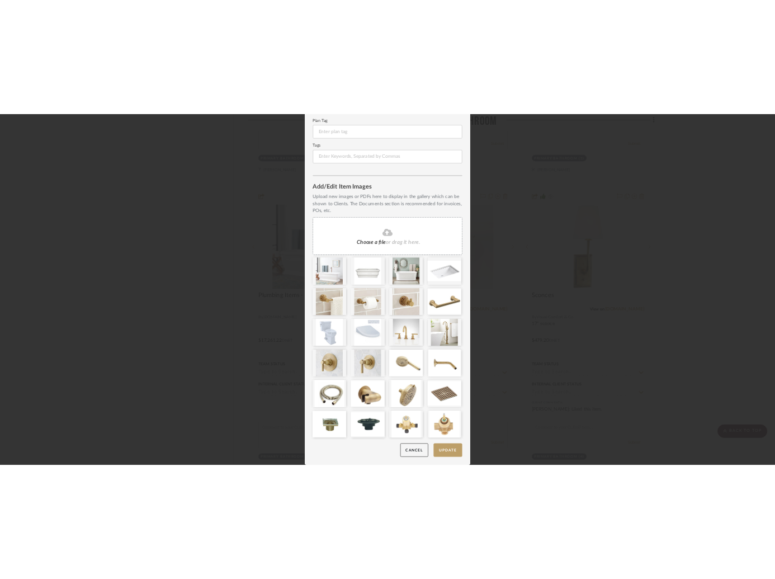
scroll to position [203, 0]
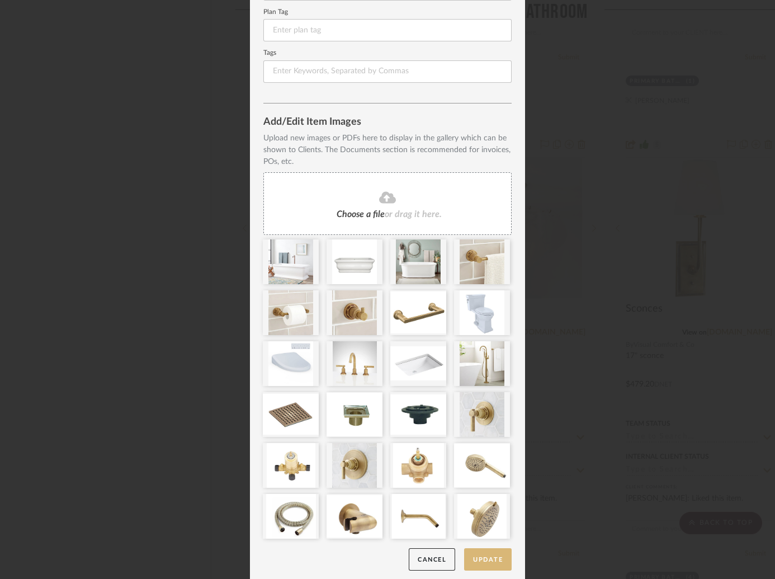
click at [488, 555] on button "Update" at bounding box center [488, 559] width 48 height 23
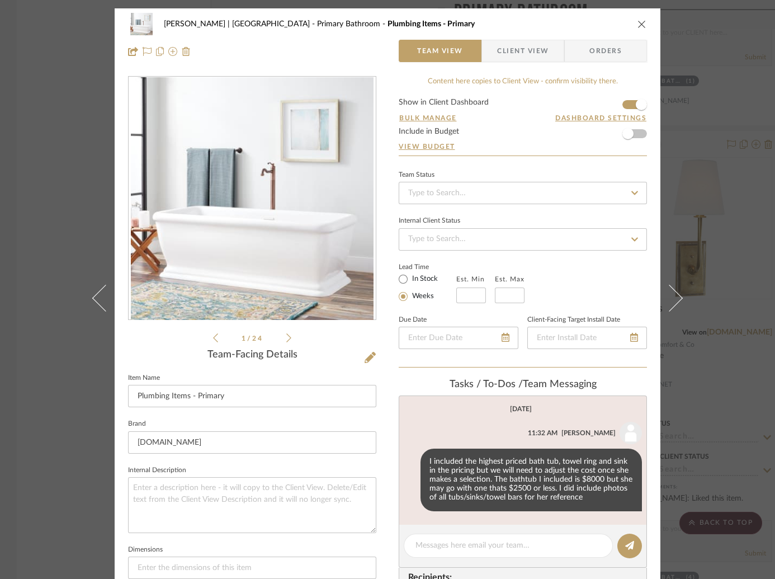
click at [703, 230] on div "[PERSON_NAME] | [GEOGRAPHIC_DATA] Primary Bathroom Plumbing Items - Primary Tea…" at bounding box center [387, 289] width 775 height 579
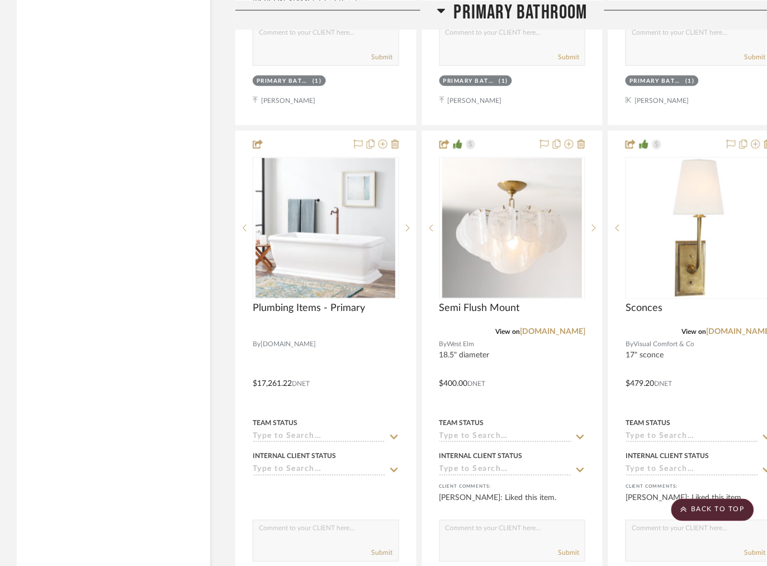
click at [439, 11] on icon at bounding box center [441, 10] width 8 height 4
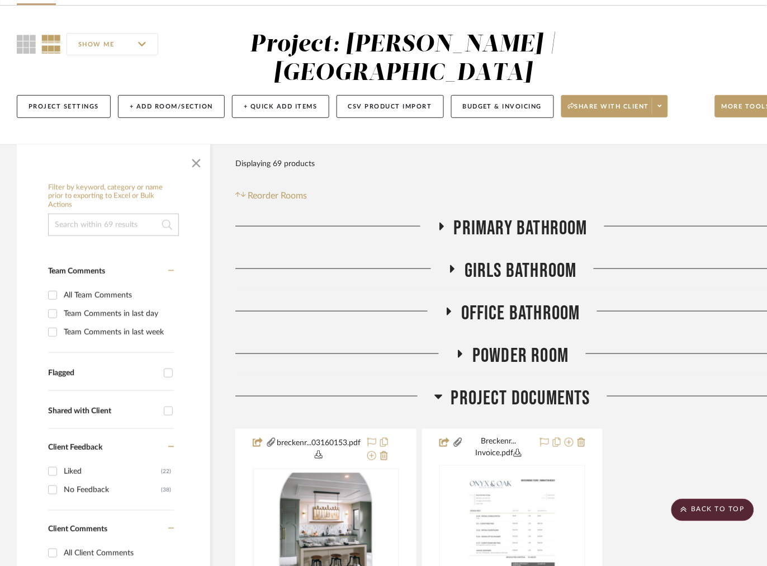
scroll to position [78, 0]
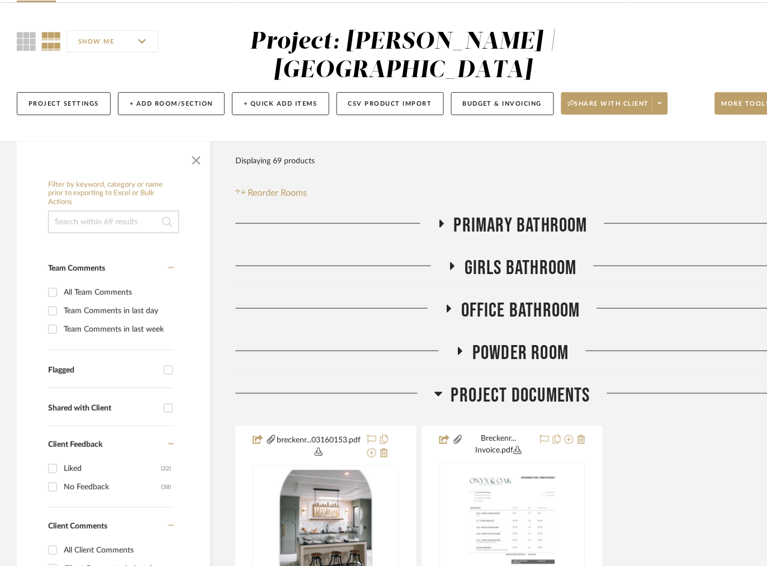
click at [455, 263] on icon at bounding box center [452, 266] width 13 height 8
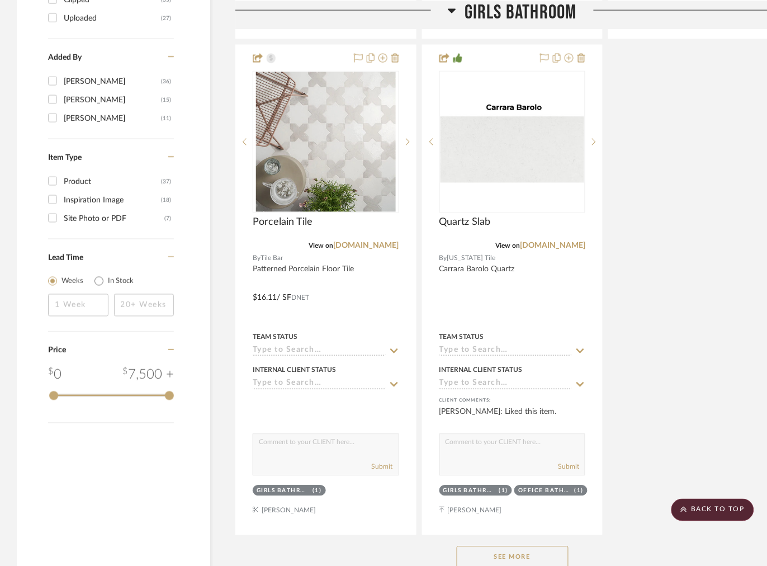
scroll to position [1470, 0]
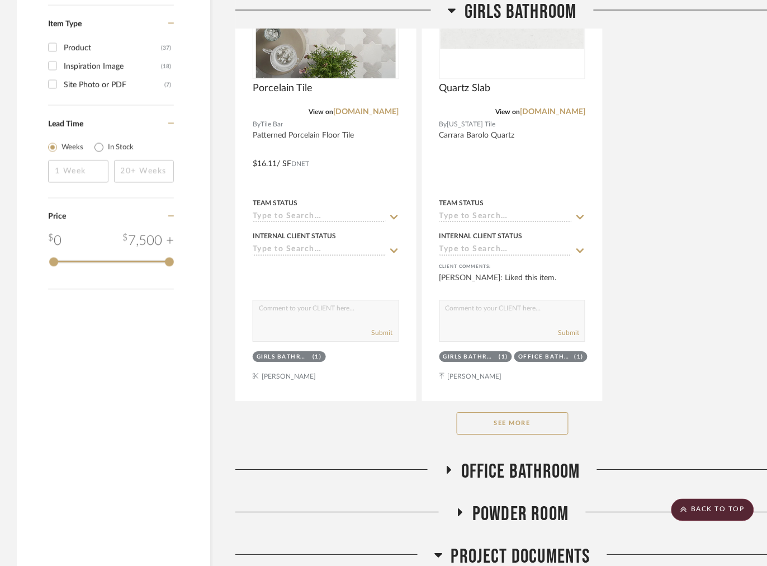
click at [510, 434] on button "See More" at bounding box center [513, 423] width 112 height 22
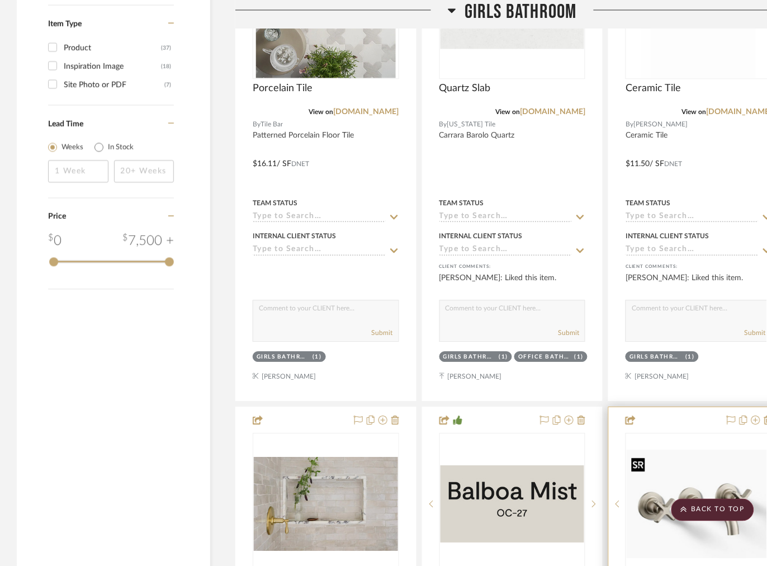
click at [0, 0] on img at bounding box center [0, 0] width 0 height 0
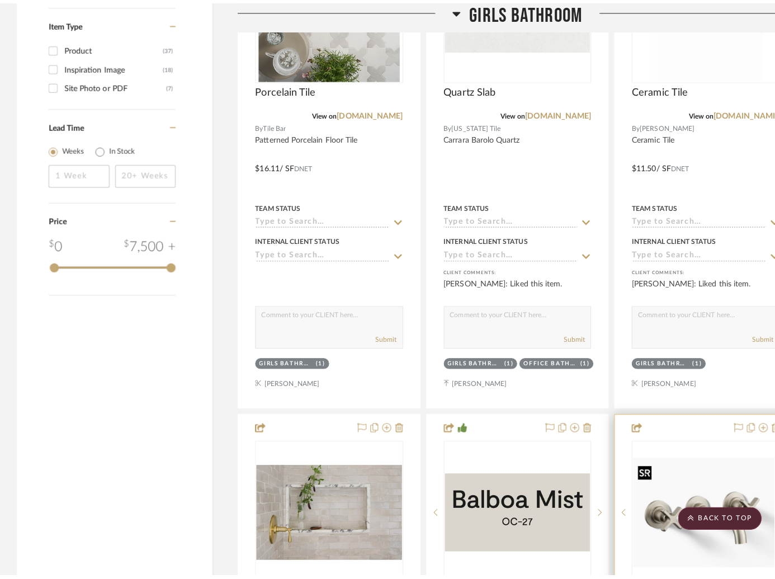
scroll to position [0, 0]
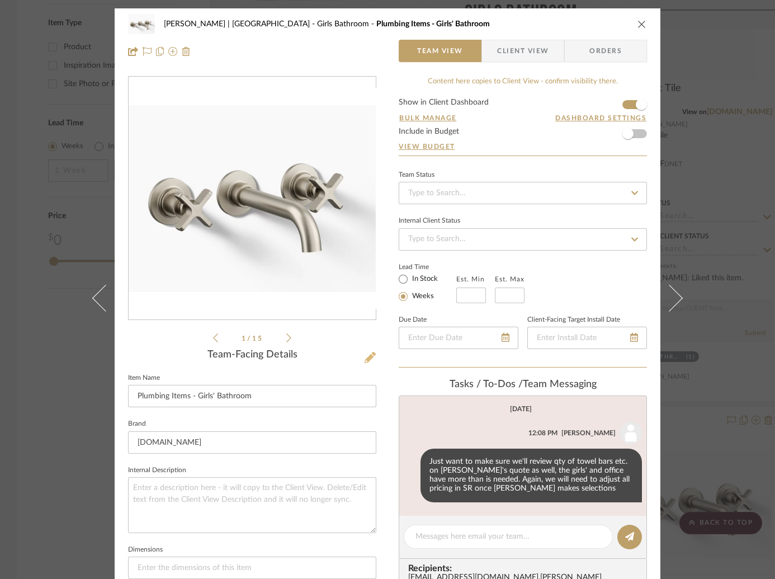
click at [366, 361] on icon at bounding box center [369, 357] width 11 height 11
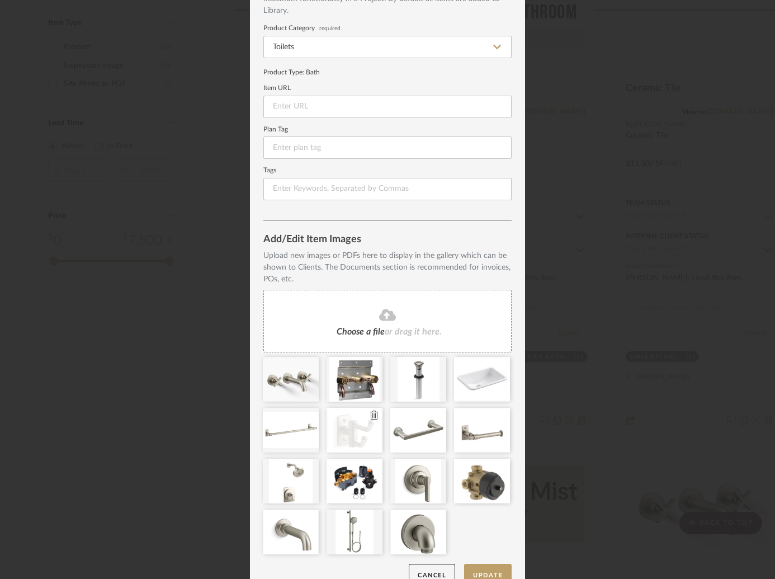
scroll to position [106, 0]
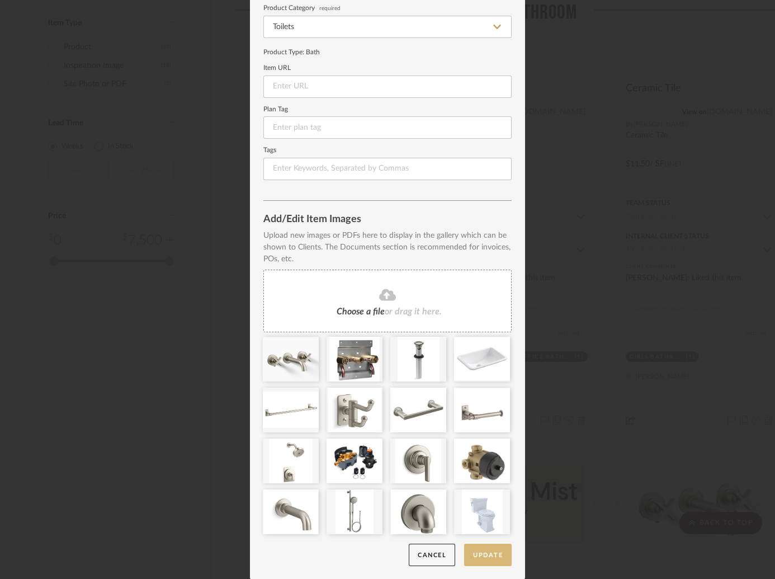
click at [487, 548] on button "Update" at bounding box center [488, 554] width 48 height 23
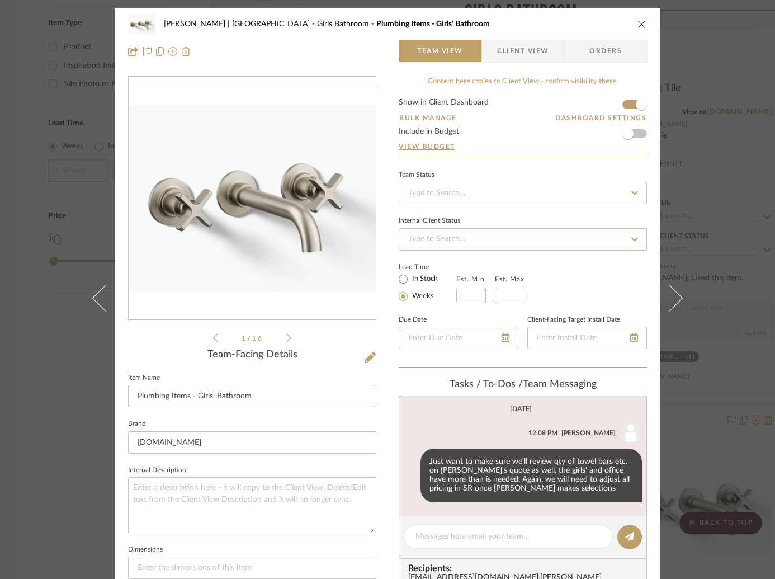
click at [724, 180] on div "Breckenridge-Tchen | Manhattan Beach Girls Bathroom Plumbing Items - Girls' Bat…" at bounding box center [387, 289] width 775 height 579
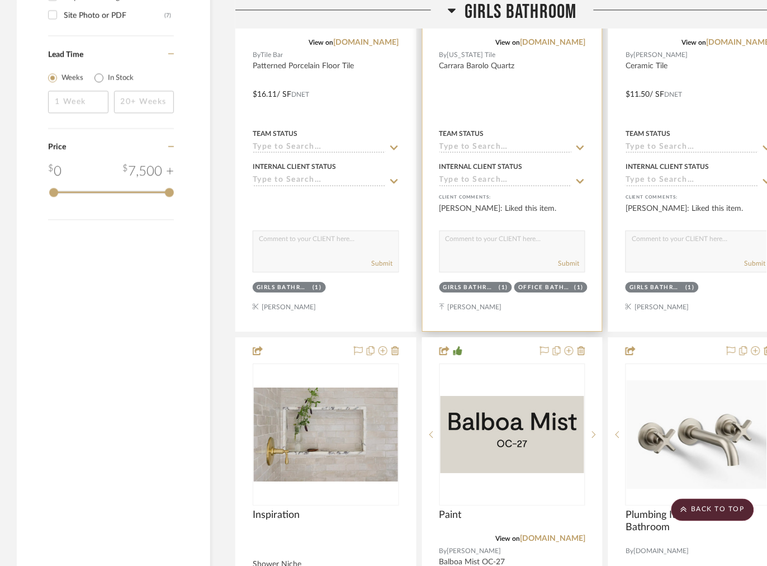
scroll to position [1564, 0]
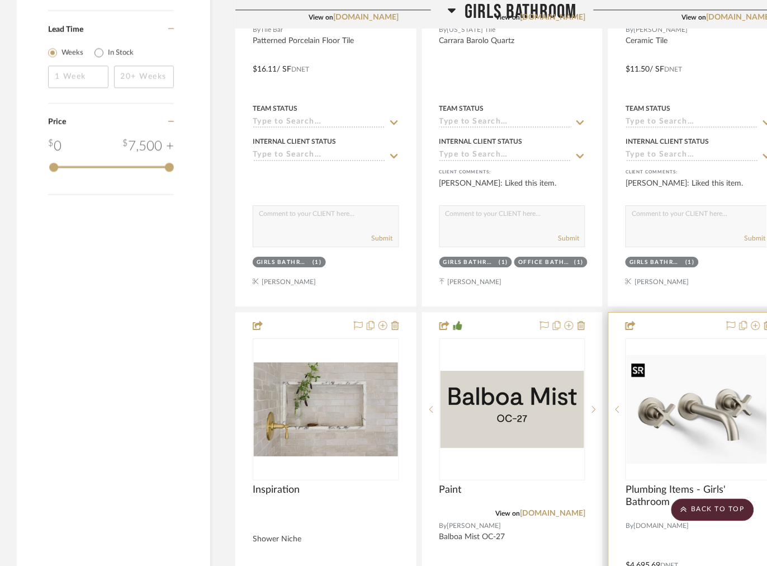
click at [678, 382] on img "0" at bounding box center [699, 409] width 144 height 108
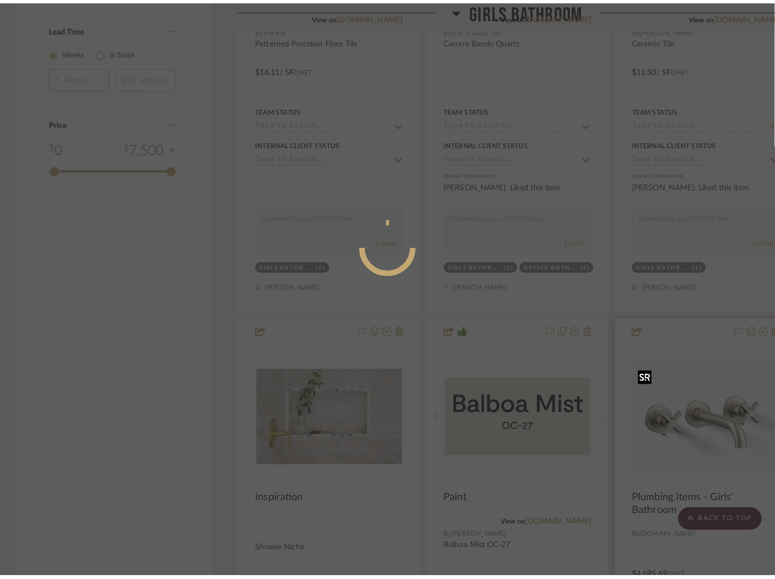
scroll to position [0, 0]
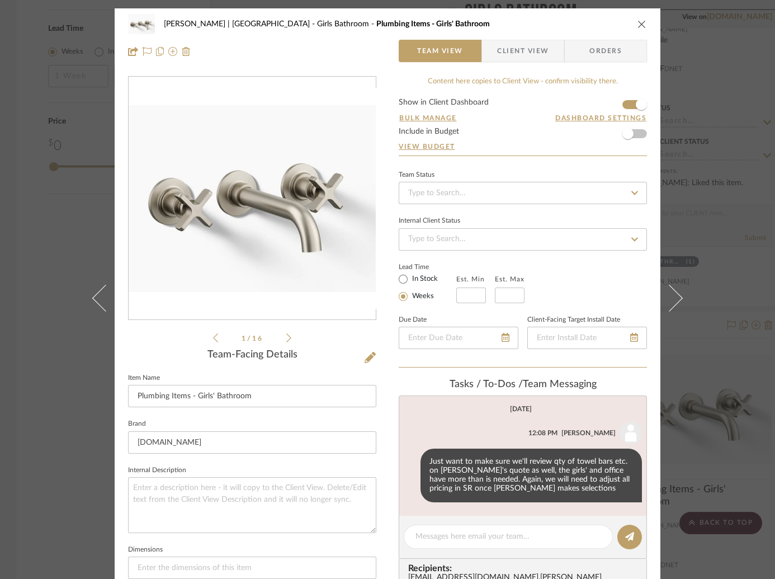
click at [715, 132] on div "Breckenridge-Tchen | Manhattan Beach Girls Bathroom Plumbing Items - Girls' Bat…" at bounding box center [387, 289] width 775 height 579
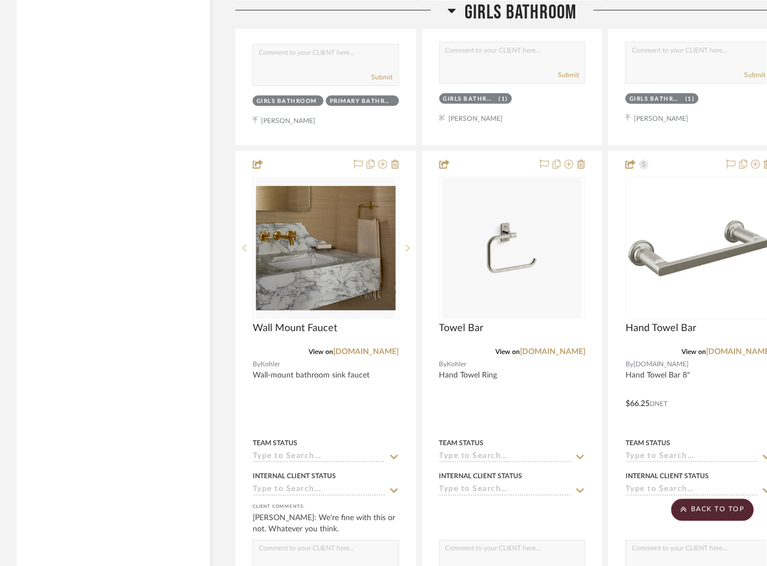
scroll to position [2227, 0]
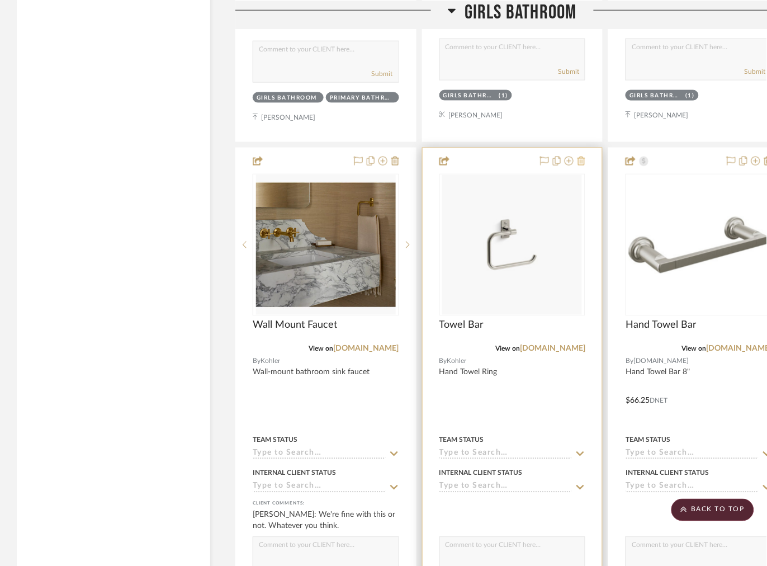
click at [583, 162] on icon at bounding box center [581, 161] width 8 height 9
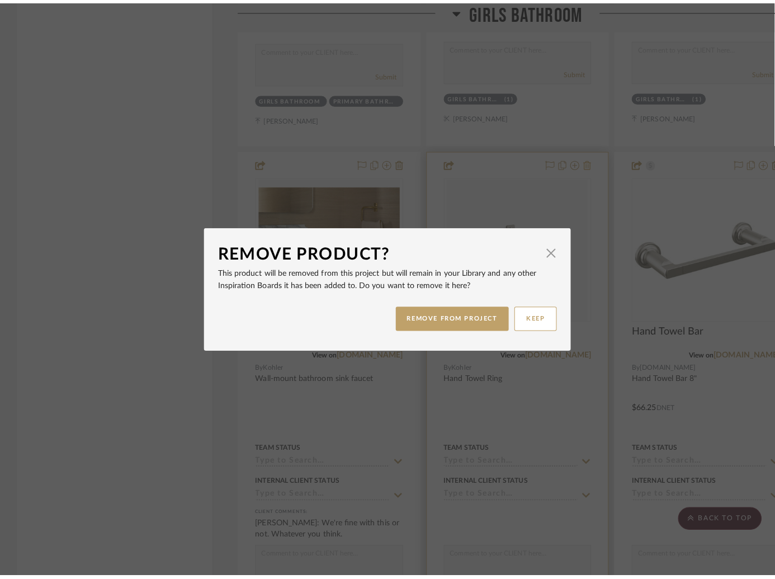
scroll to position [0, 0]
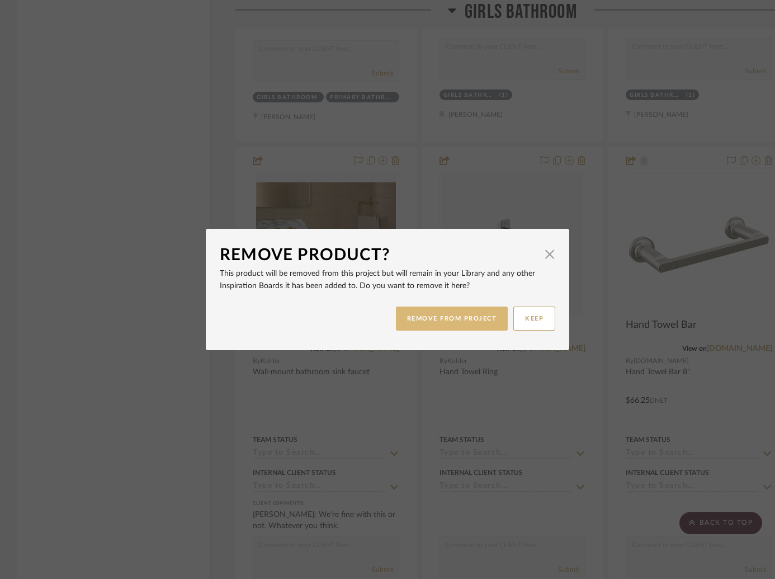
click at [453, 320] on button "REMOVE FROM PROJECT" at bounding box center [452, 318] width 112 height 24
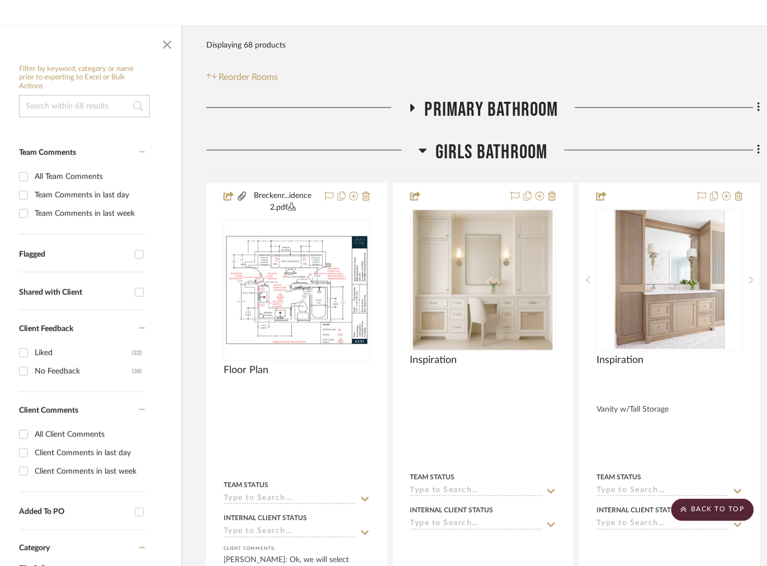
scroll to position [193, 30]
click at [421, 150] on icon at bounding box center [423, 151] width 8 height 4
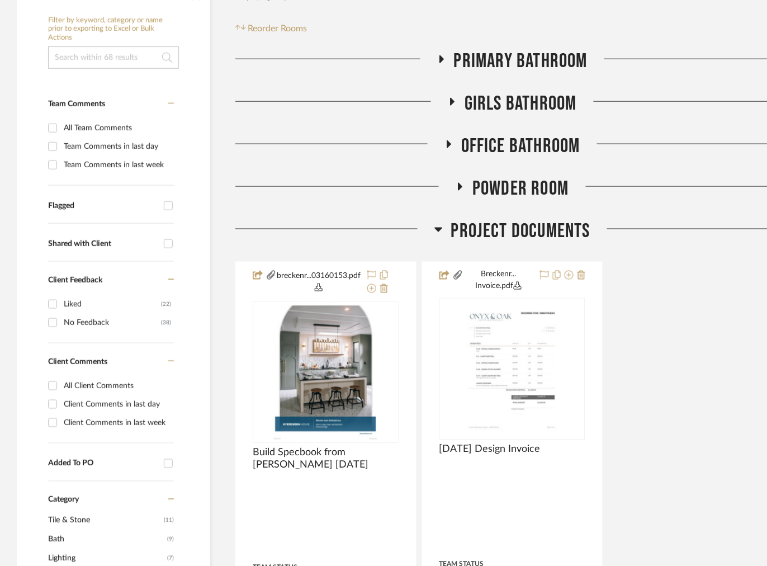
scroll to position [244, 0]
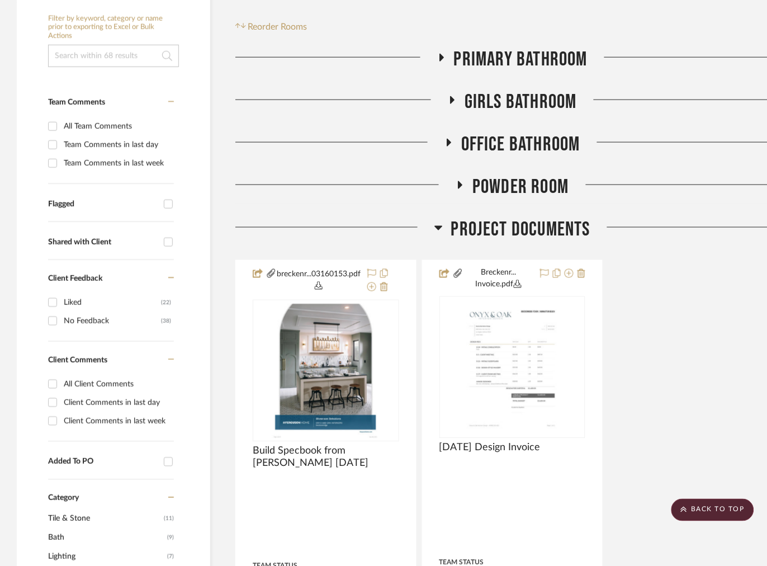
click at [449, 143] on icon at bounding box center [449, 143] width 4 height 8
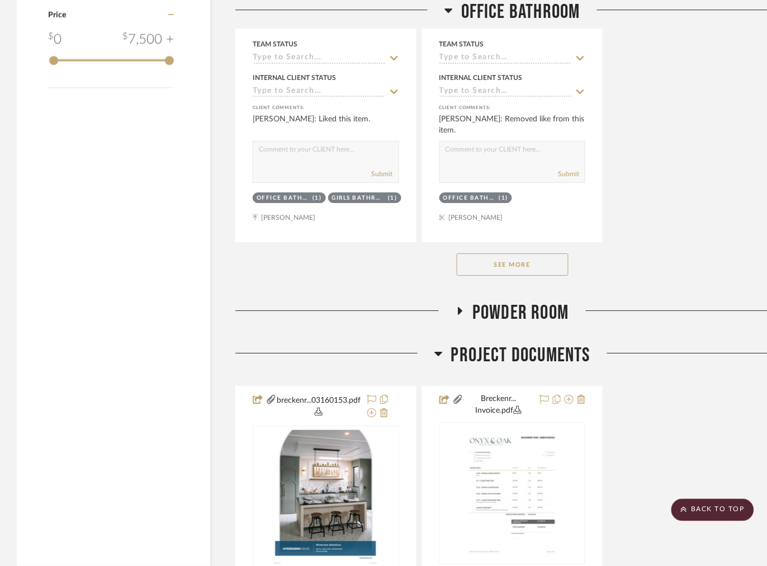
scroll to position [1687, 0]
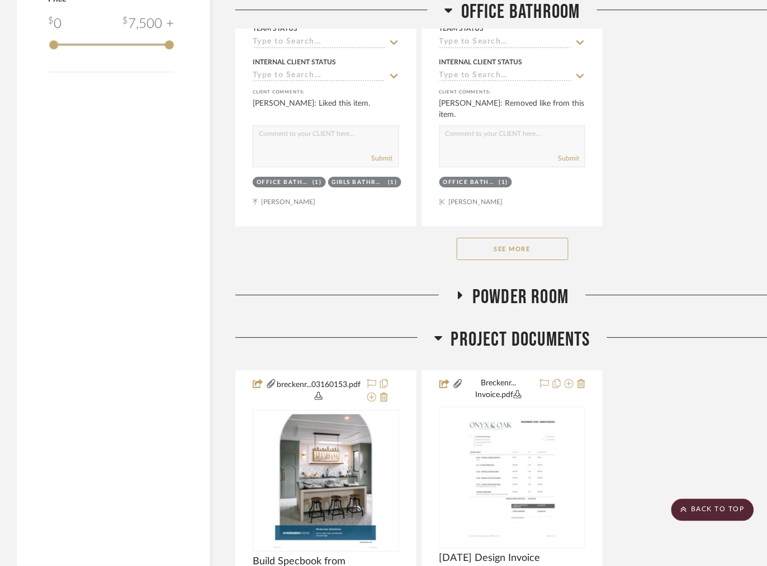
click at [509, 254] on button "See More" at bounding box center [513, 249] width 112 height 22
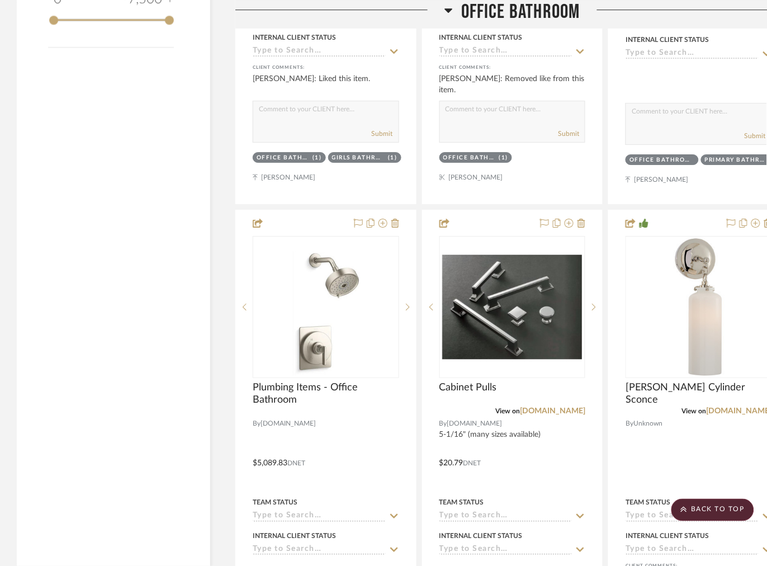
scroll to position [1726, 0]
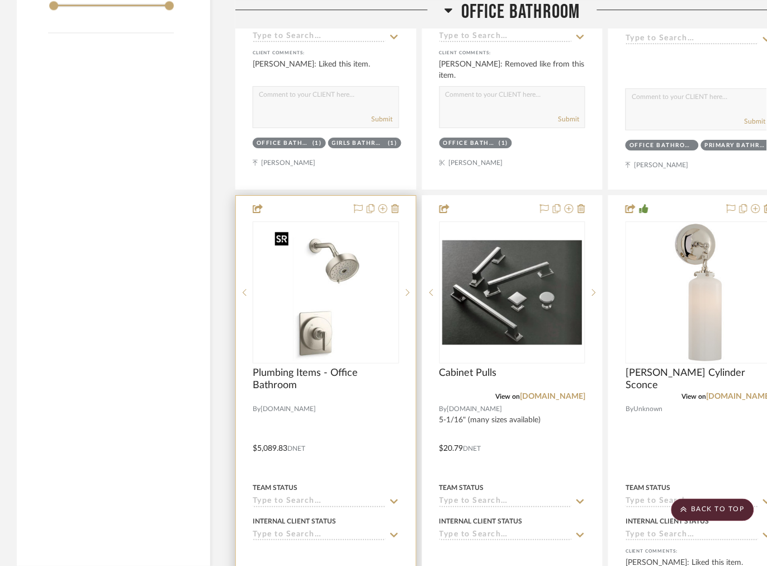
click at [0, 0] on img at bounding box center [0, 0] width 0 height 0
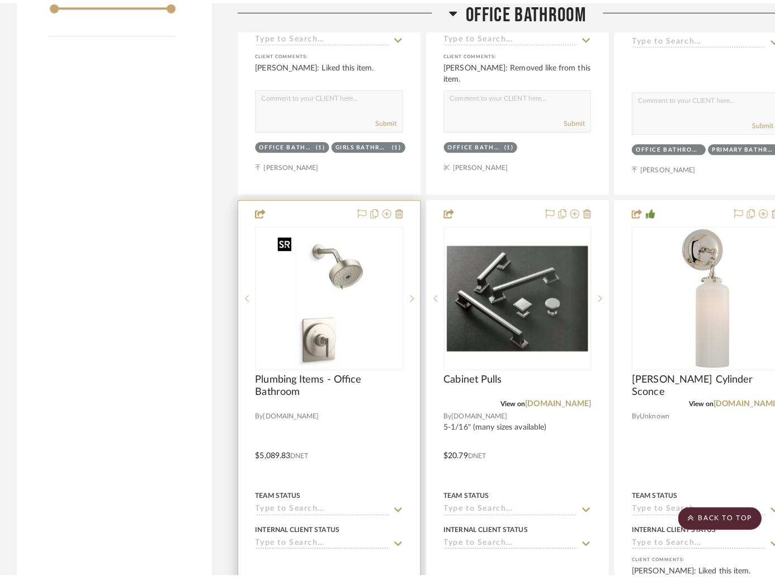
scroll to position [0, 0]
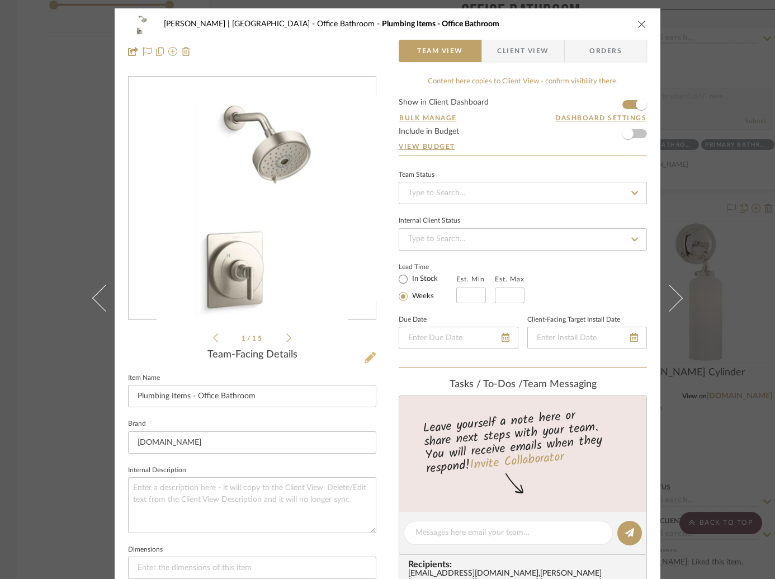
click at [368, 358] on icon at bounding box center [369, 357] width 11 height 11
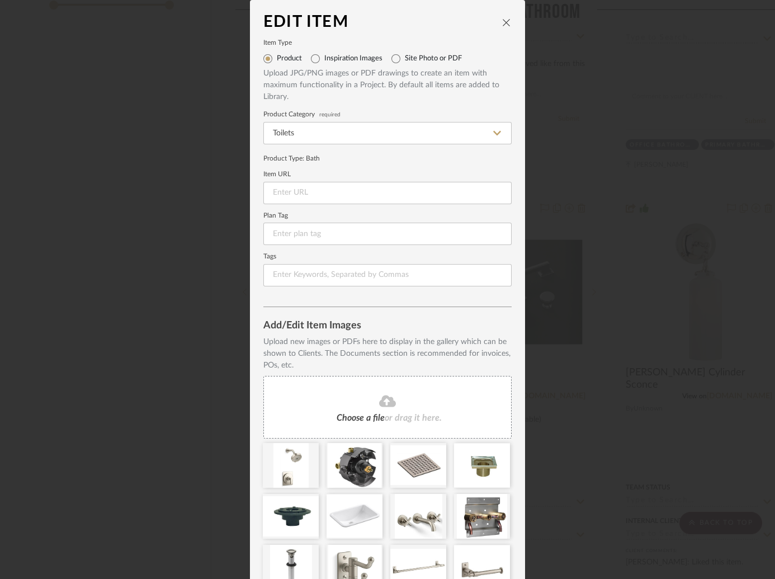
scroll to position [106, 0]
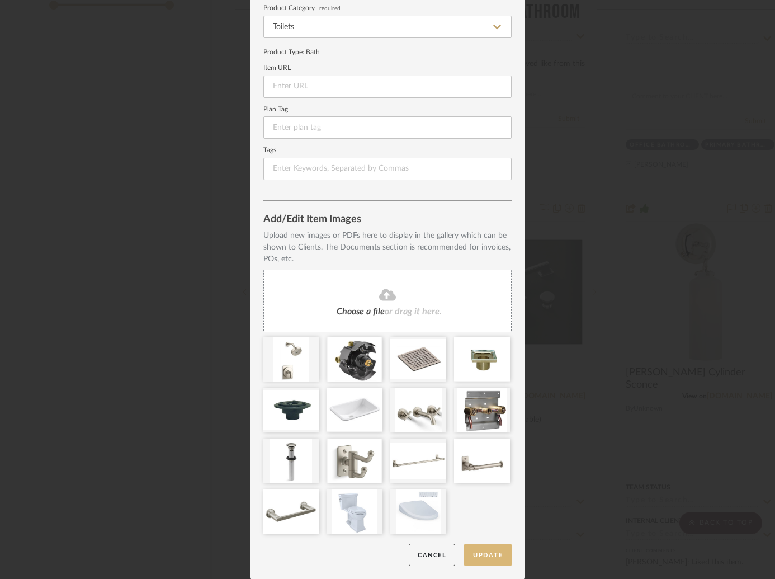
click at [488, 555] on button "Update" at bounding box center [488, 554] width 48 height 23
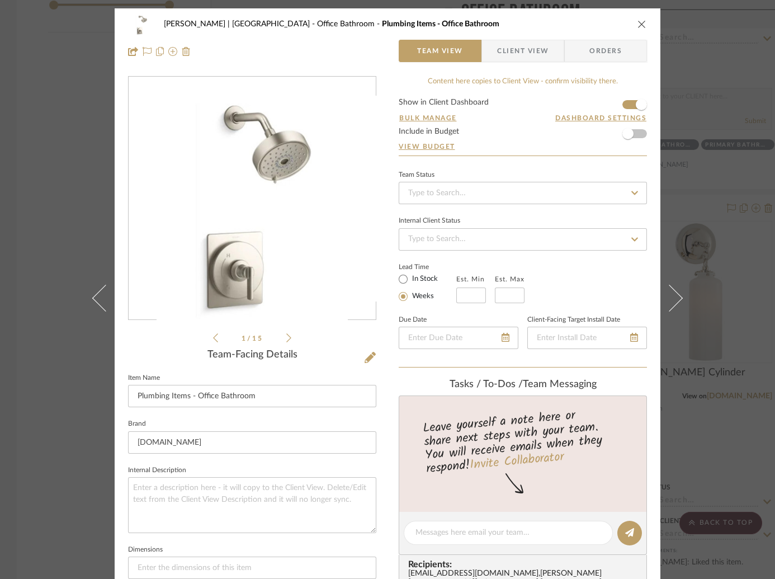
click at [44, 196] on div "Breckenridge-Tchen | Manhattan Beach Office Bathroom Plumbing Items - Office Ba…" at bounding box center [387, 289] width 775 height 579
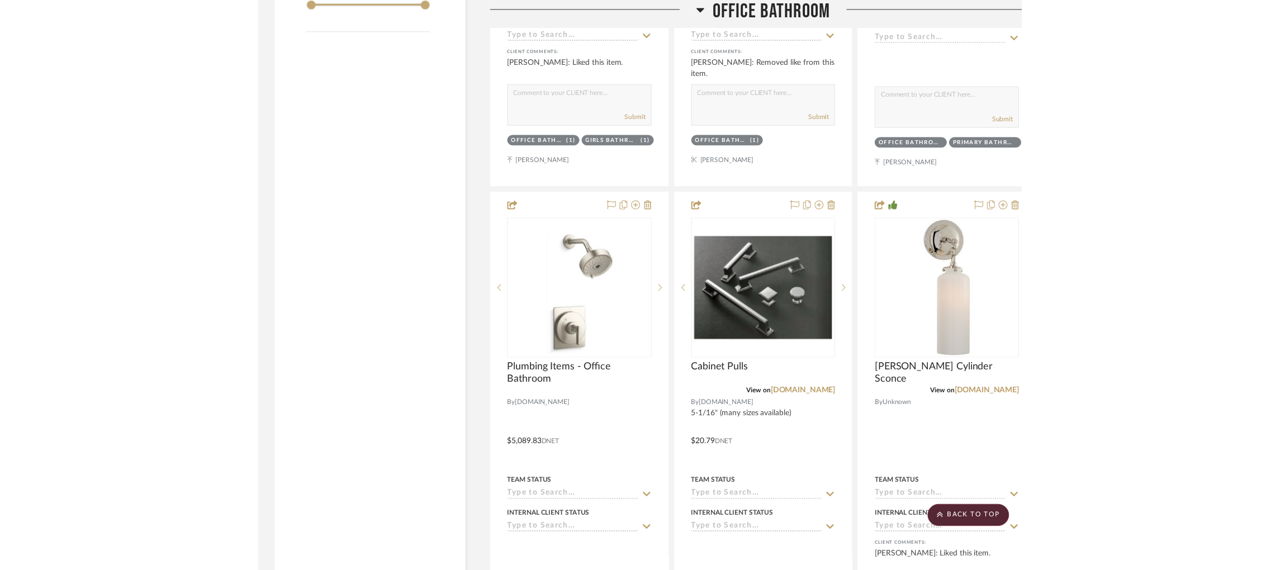
scroll to position [1726, 0]
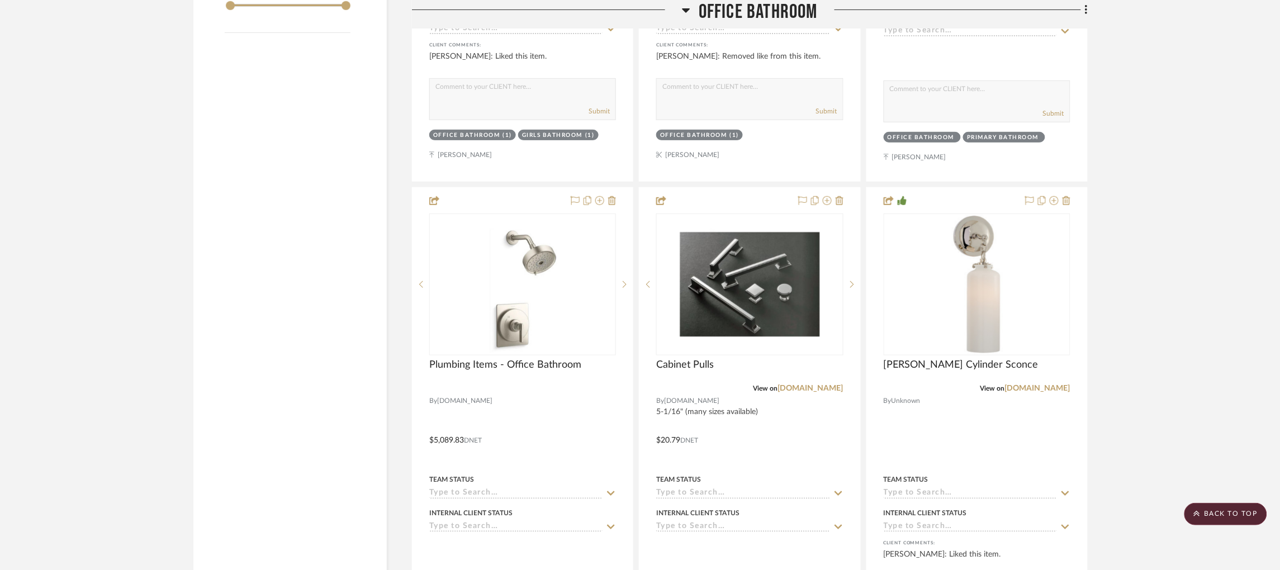
click at [683, 9] on icon at bounding box center [687, 10] width 8 height 4
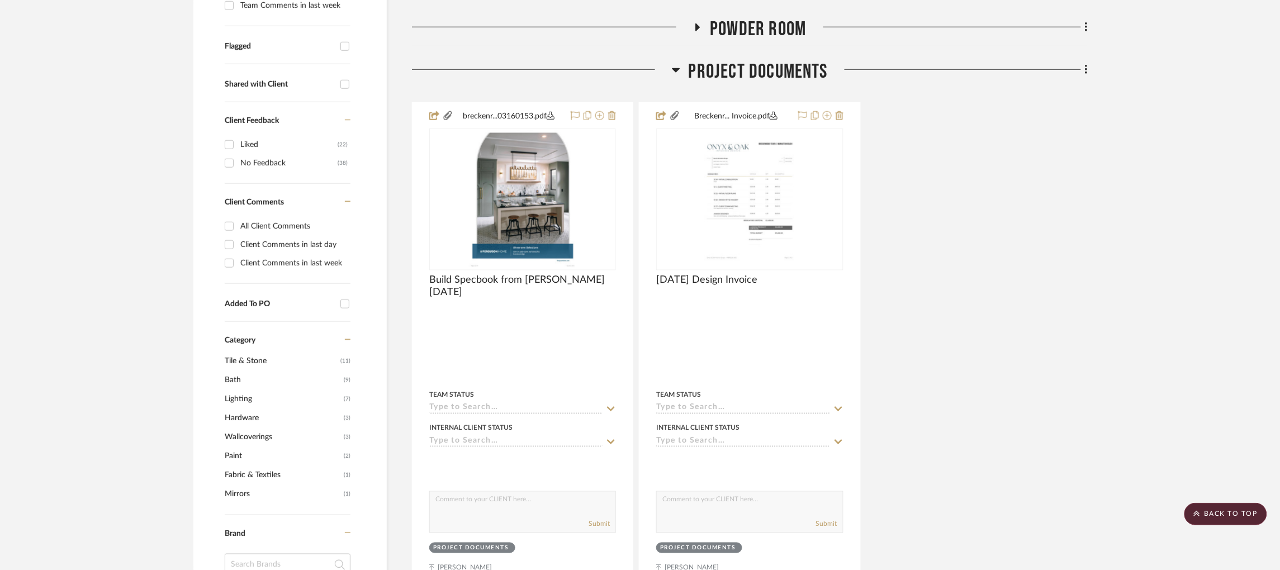
scroll to position [357, 0]
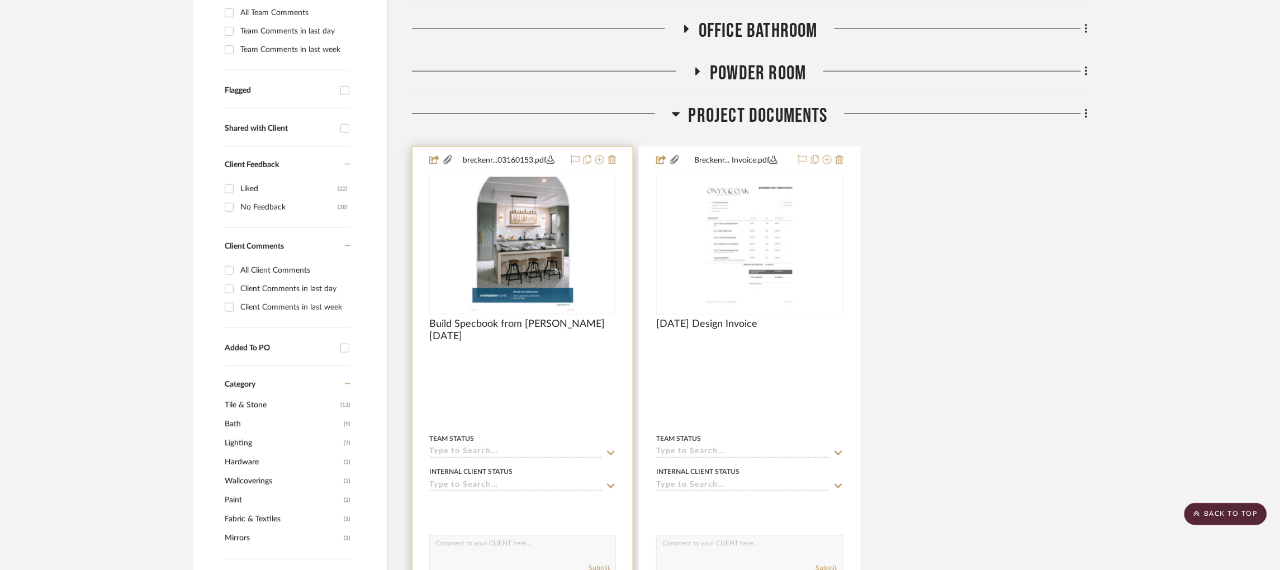
click at [524, 245] on img "0" at bounding box center [523, 244] width 108 height 140
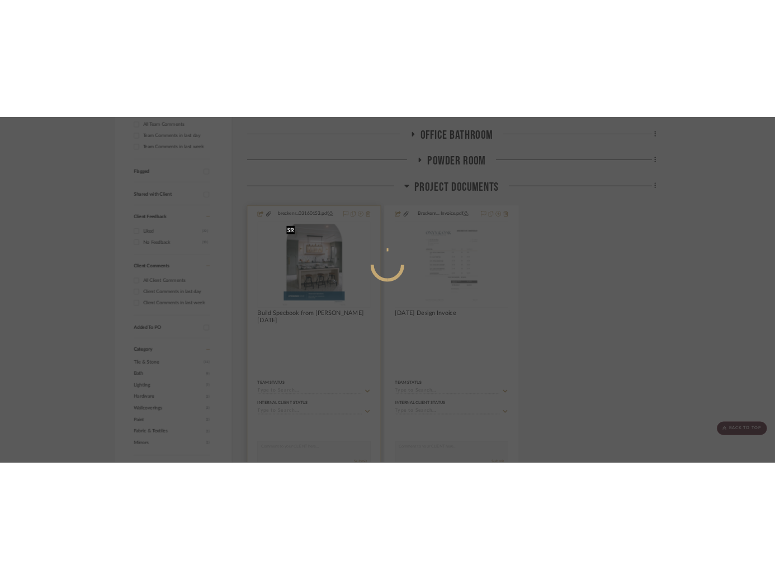
scroll to position [0, 0]
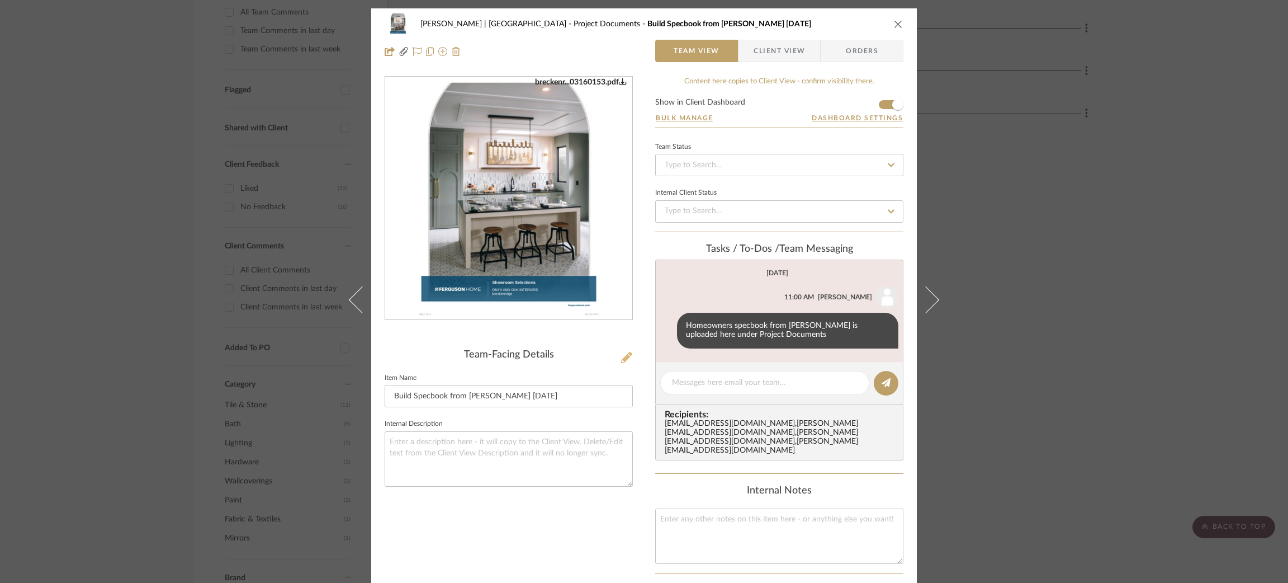
click at [621, 362] on fa-icon at bounding box center [626, 357] width 11 height 11
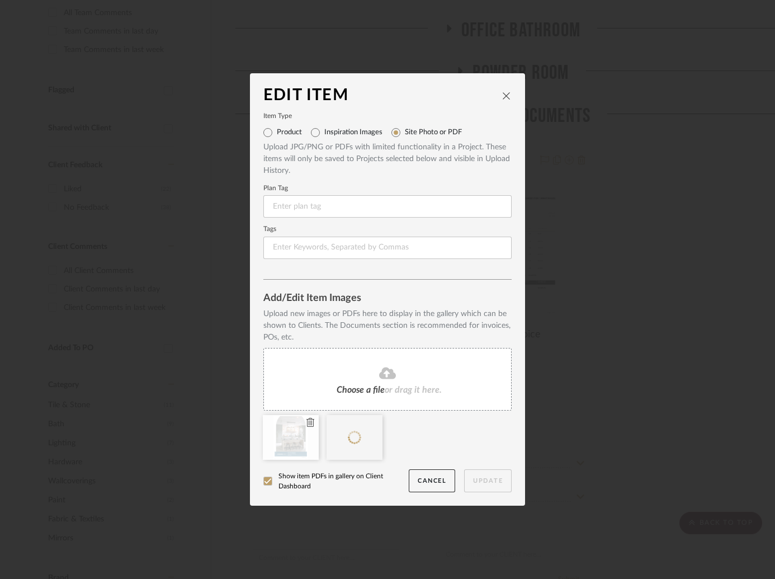
click at [306, 424] on icon at bounding box center [310, 422] width 8 height 9
click at [473, 479] on button "Update" at bounding box center [488, 480] width 48 height 23
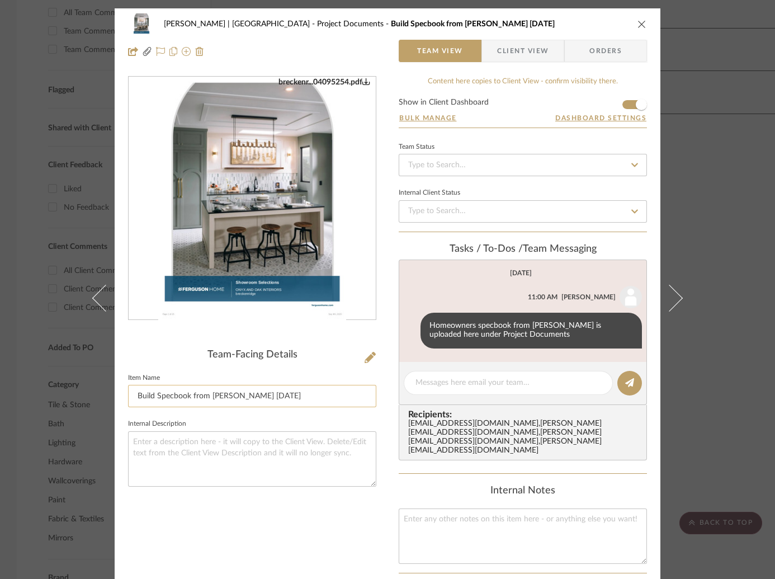
click at [247, 392] on input "Build Specbook from Debra 8/20/25" at bounding box center [252, 396] width 248 height 22
click at [234, 391] on input "Build Specbook from Debra 8/04/25" at bounding box center [252, 396] width 248 height 22
click at [234, 391] on input "Build Specbook from Debra 8904/25" at bounding box center [252, 396] width 248 height 22
type input "Build Specbook from [PERSON_NAME] [DATE]"
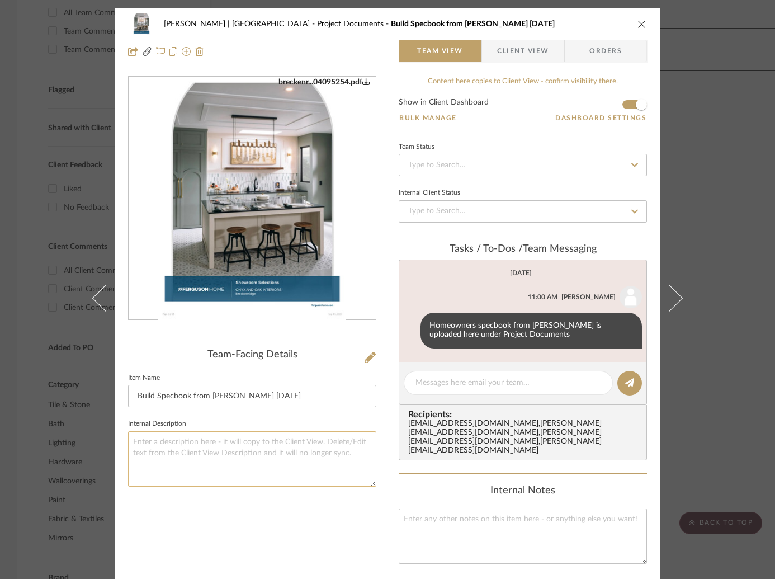
click at [261, 459] on textarea at bounding box center [252, 458] width 248 height 55
click at [725, 183] on div "Breckenridge-Tchen | Manhattan Beach Project Documents Build Specbook from Debr…" at bounding box center [387, 289] width 775 height 579
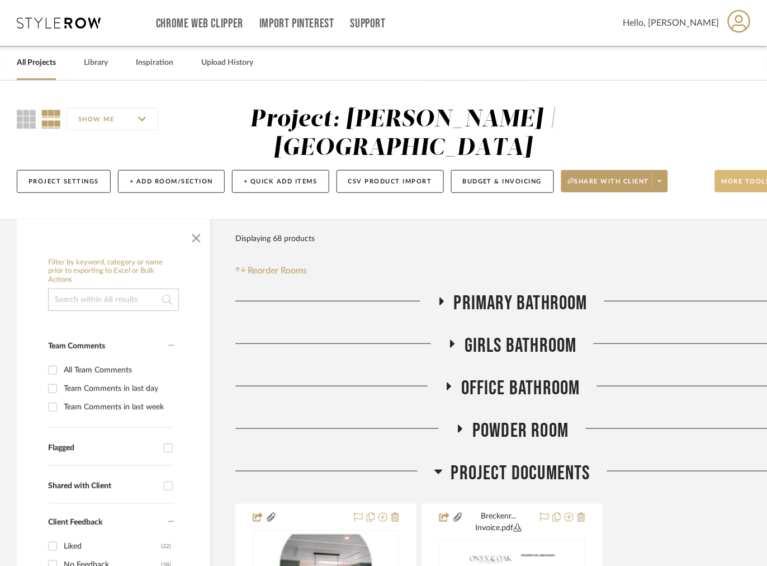
click at [740, 182] on span "More tools" at bounding box center [746, 185] width 49 height 17
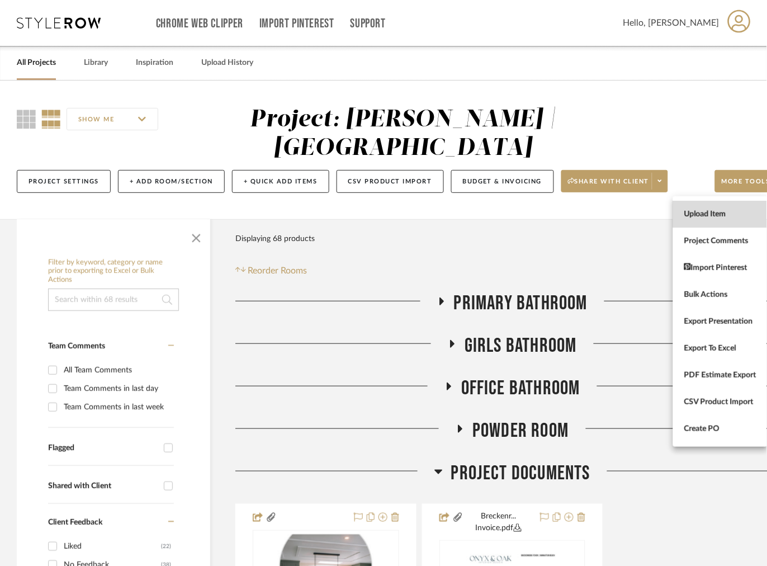
click at [717, 213] on span "Upload Item" at bounding box center [720, 214] width 72 height 10
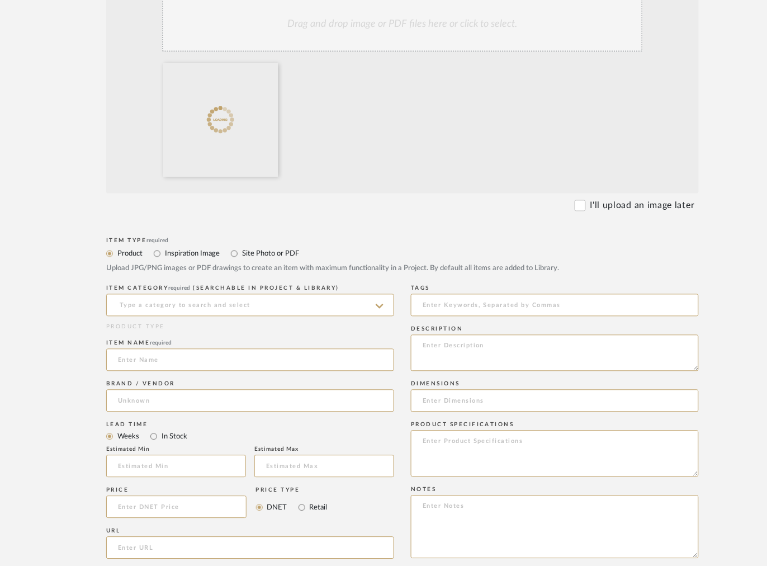
scroll to position [320, 0]
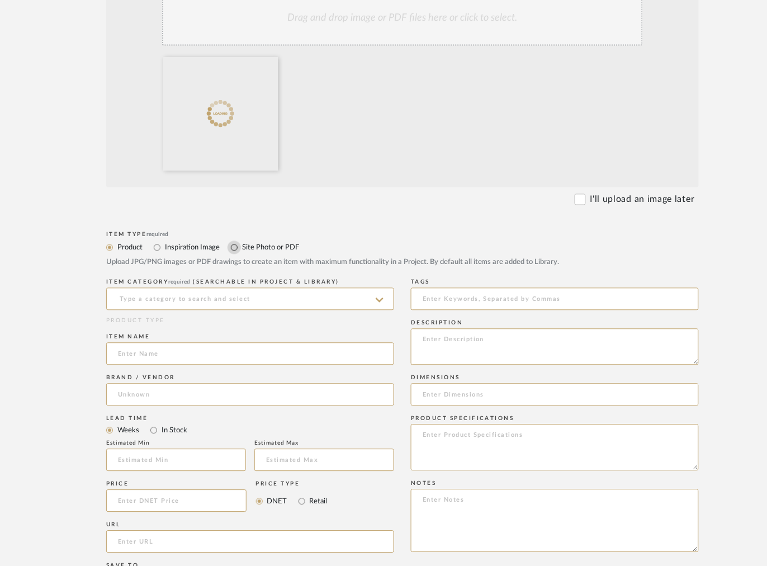
click at [234, 247] on input "Site Photo or PDF" at bounding box center [234, 247] width 13 height 13
radio input "true"
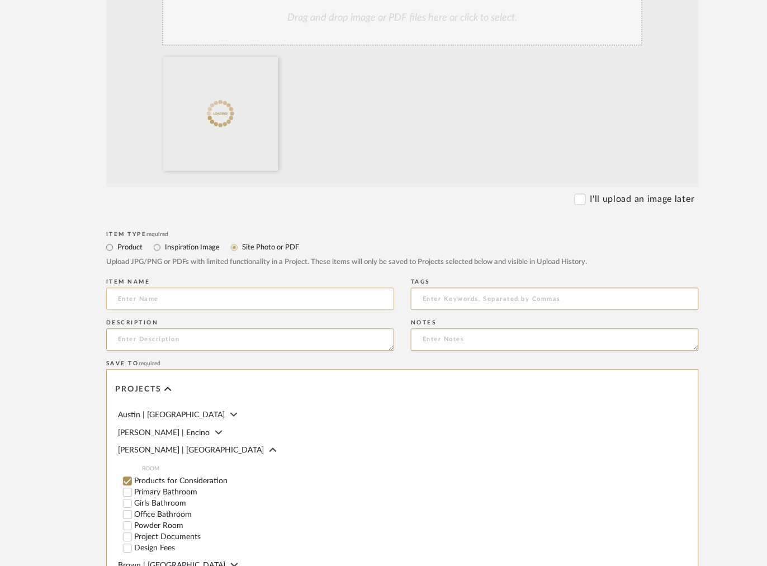
click at [172, 299] on input at bounding box center [250, 299] width 288 height 22
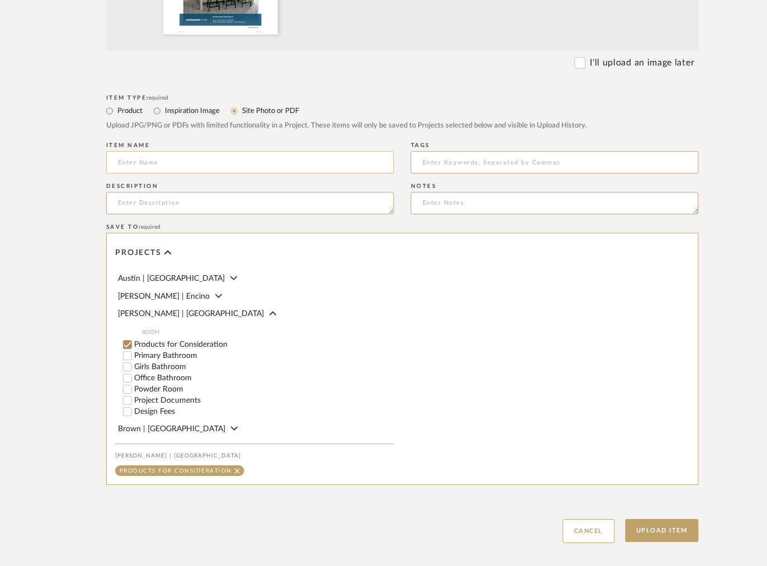
scroll to position [461, 0]
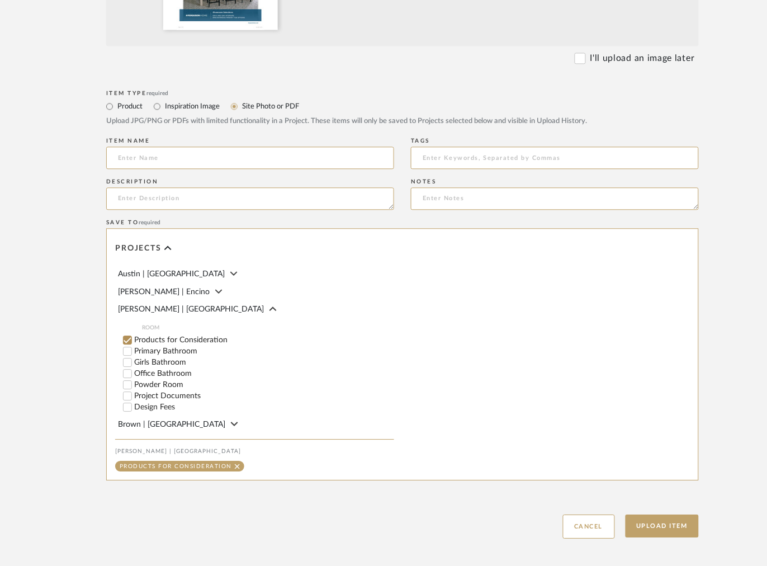
click at [127, 399] on input "Project Documents" at bounding box center [127, 396] width 11 height 11
checkbox input "false"
click at [656, 531] on button "Upload Item" at bounding box center [663, 526] width 74 height 23
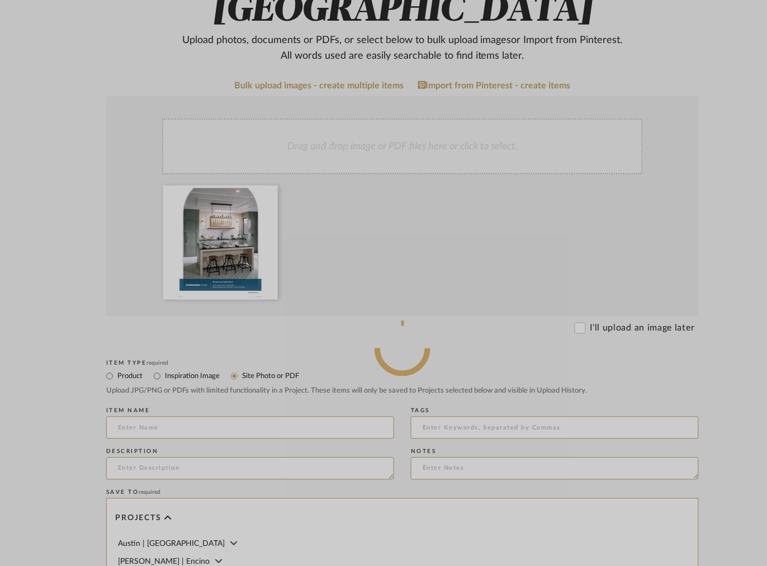
scroll to position [191, 0]
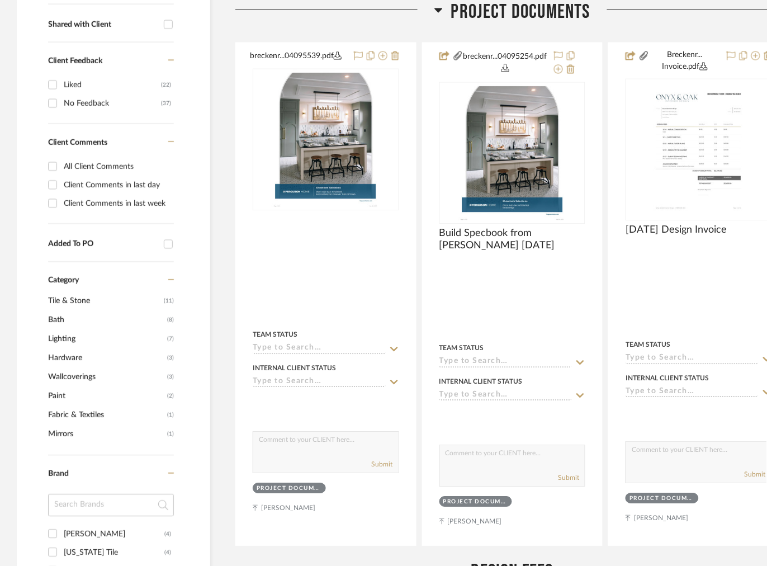
scroll to position [462, 0]
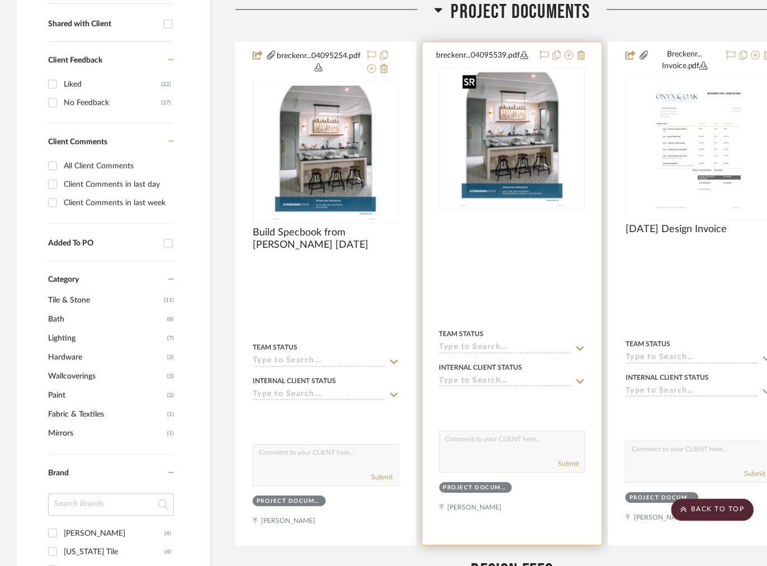
click at [501, 140] on img "0" at bounding box center [512, 139] width 108 height 140
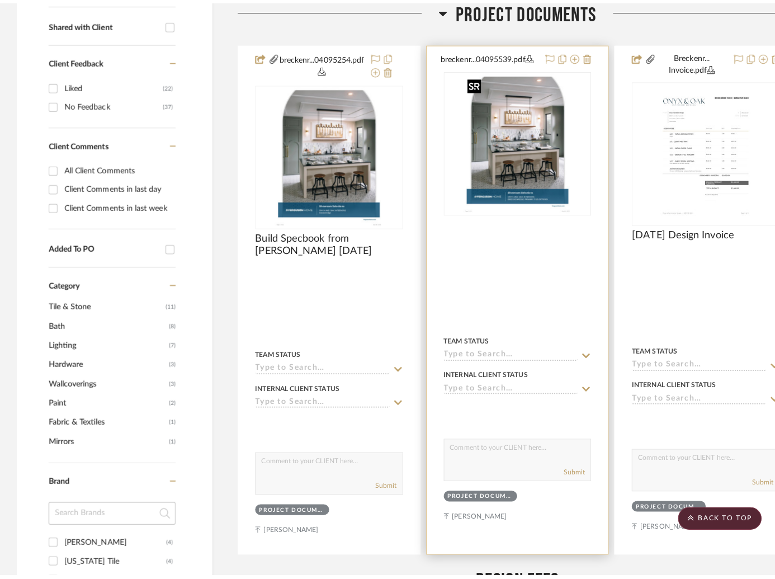
scroll to position [0, 0]
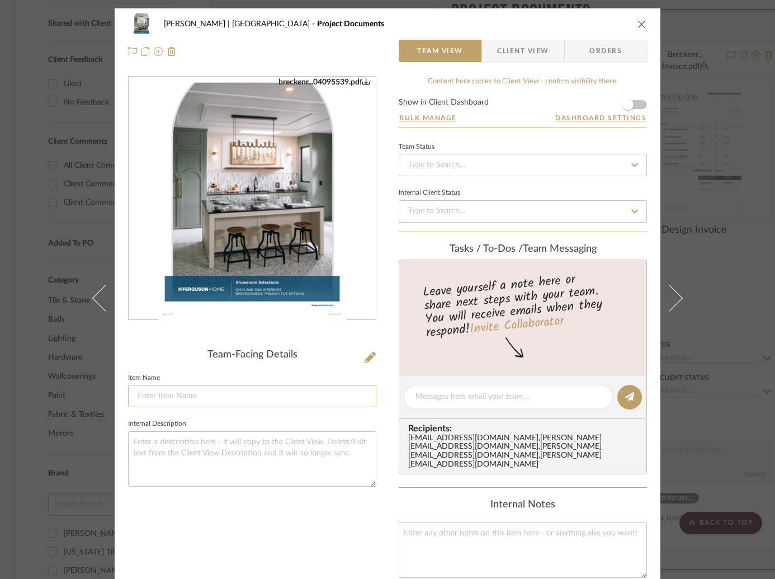
click at [179, 399] on input at bounding box center [252, 396] width 248 height 22
type input "Build Specbook - Primary Tub Options"
click at [186, 442] on textarea at bounding box center [252, 458] width 248 height 55
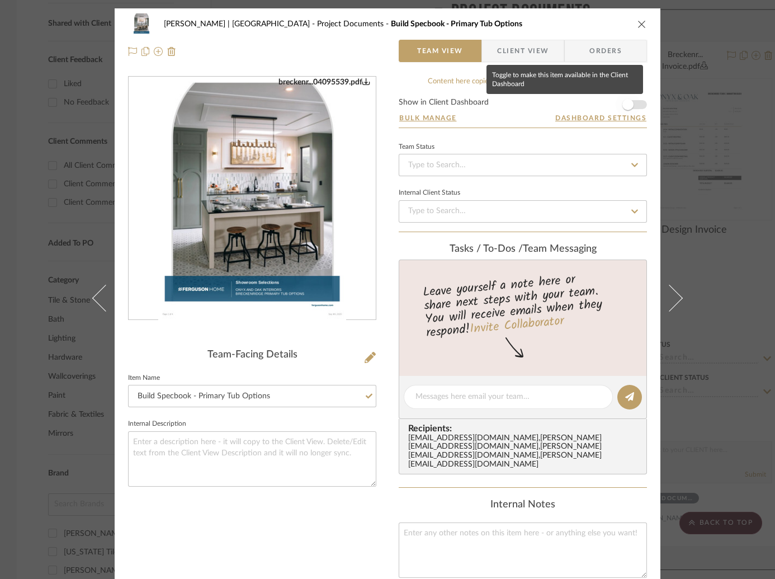
click at [627, 104] on span "button" at bounding box center [627, 104] width 11 height 11
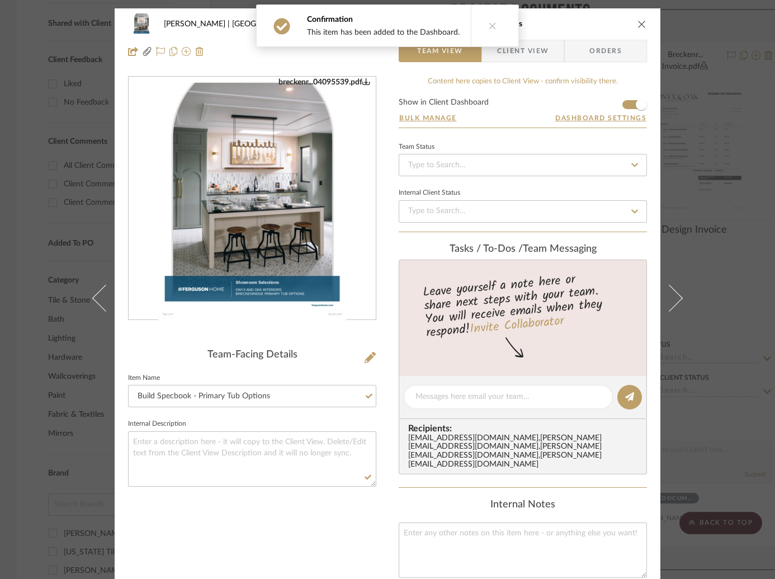
click at [698, 142] on div "Breckenridge-Tchen | Manhattan Beach Project Documents Build Specbook - Primary…" at bounding box center [387, 289] width 775 height 579
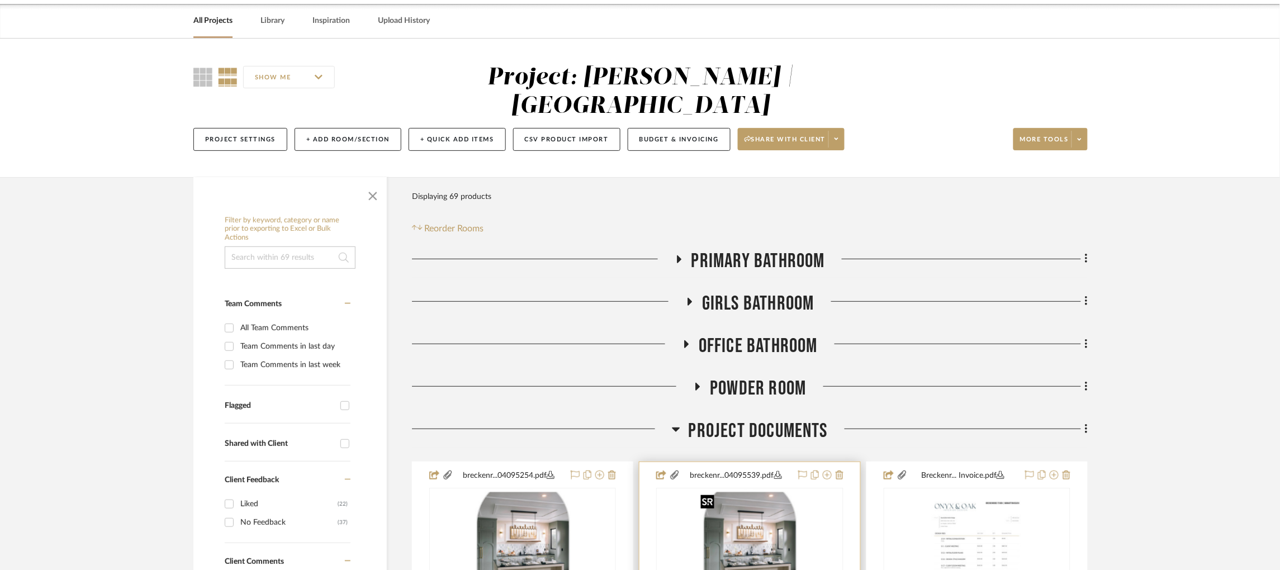
scroll to position [136, 0]
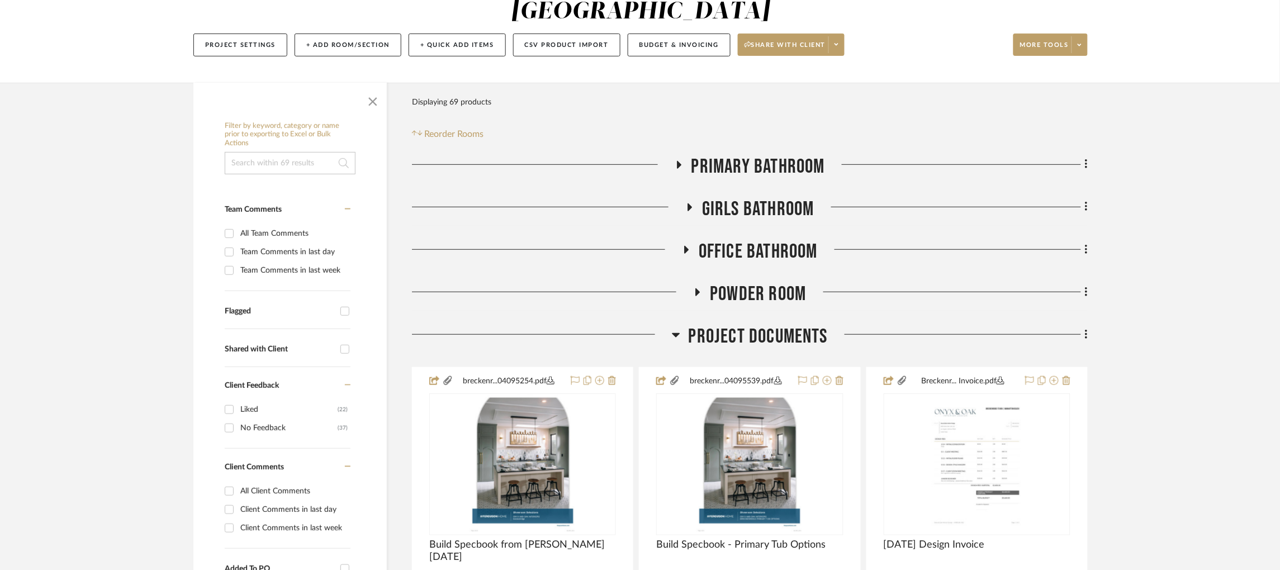
click at [689, 206] on icon at bounding box center [690, 207] width 4 height 8
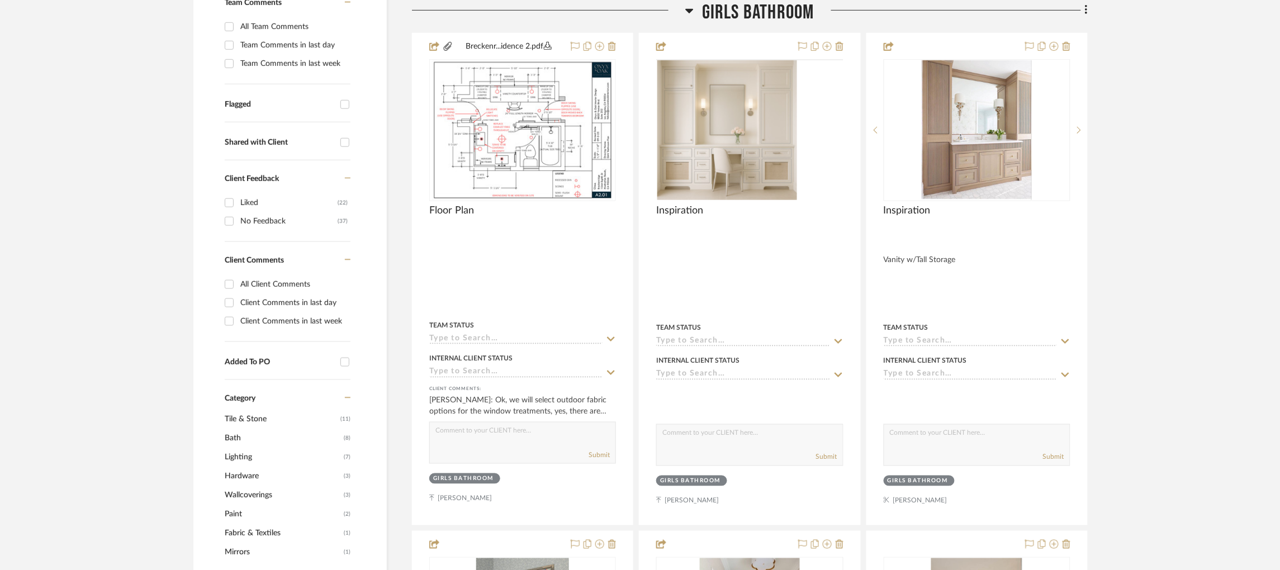
scroll to position [344, 0]
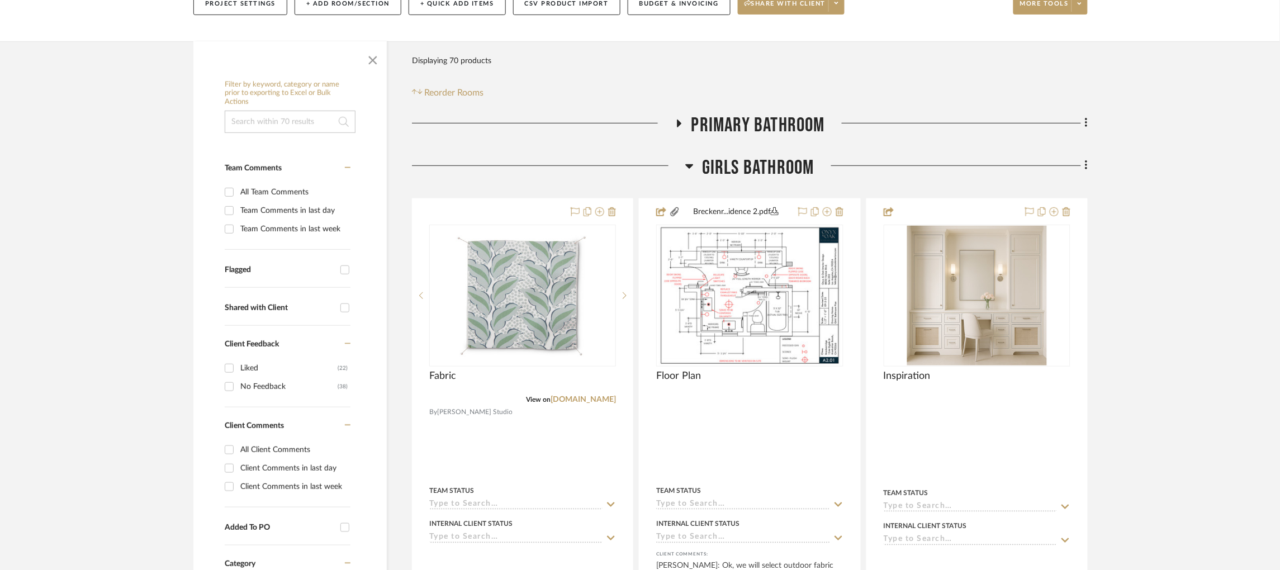
scroll to position [181, 0]
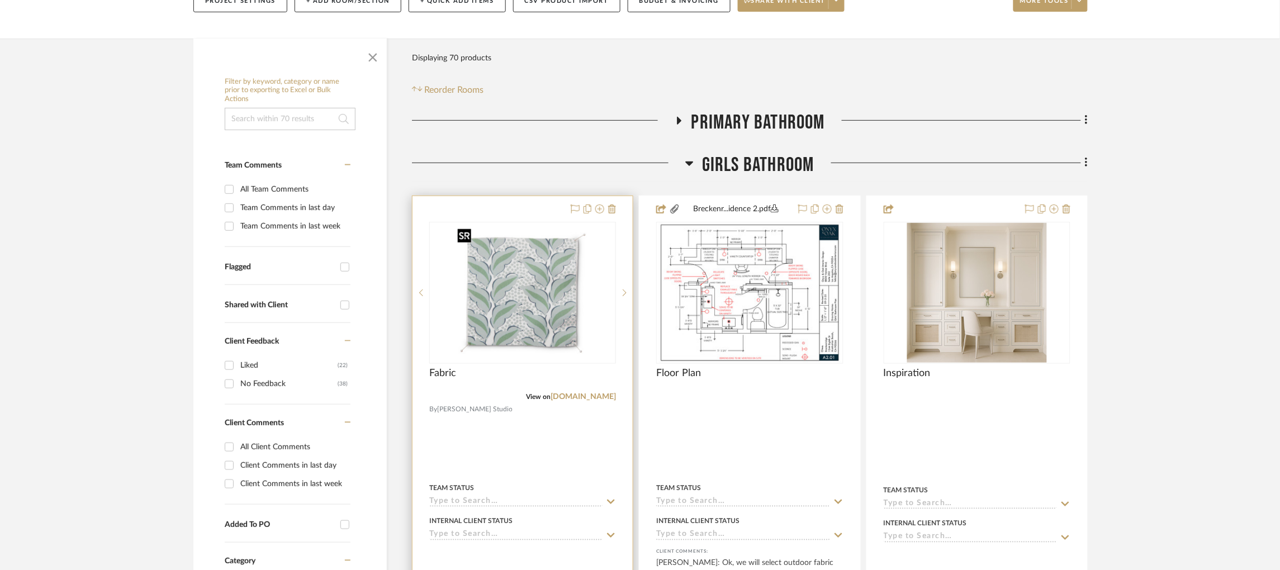
click at [539, 268] on img "0" at bounding box center [523, 293] width 140 height 140
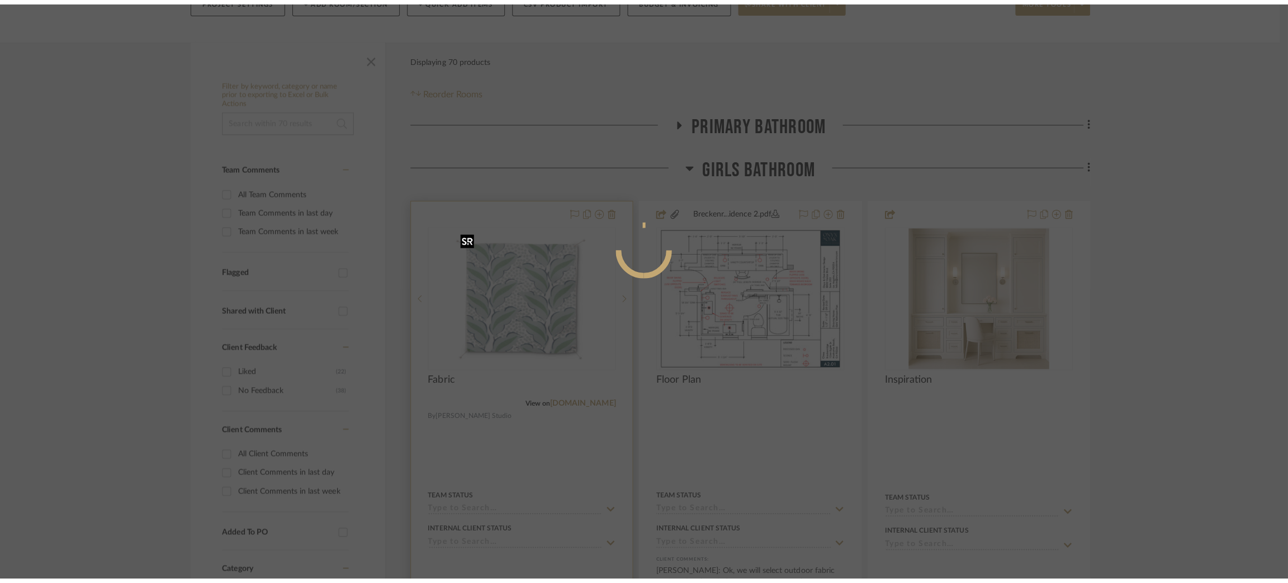
scroll to position [0, 0]
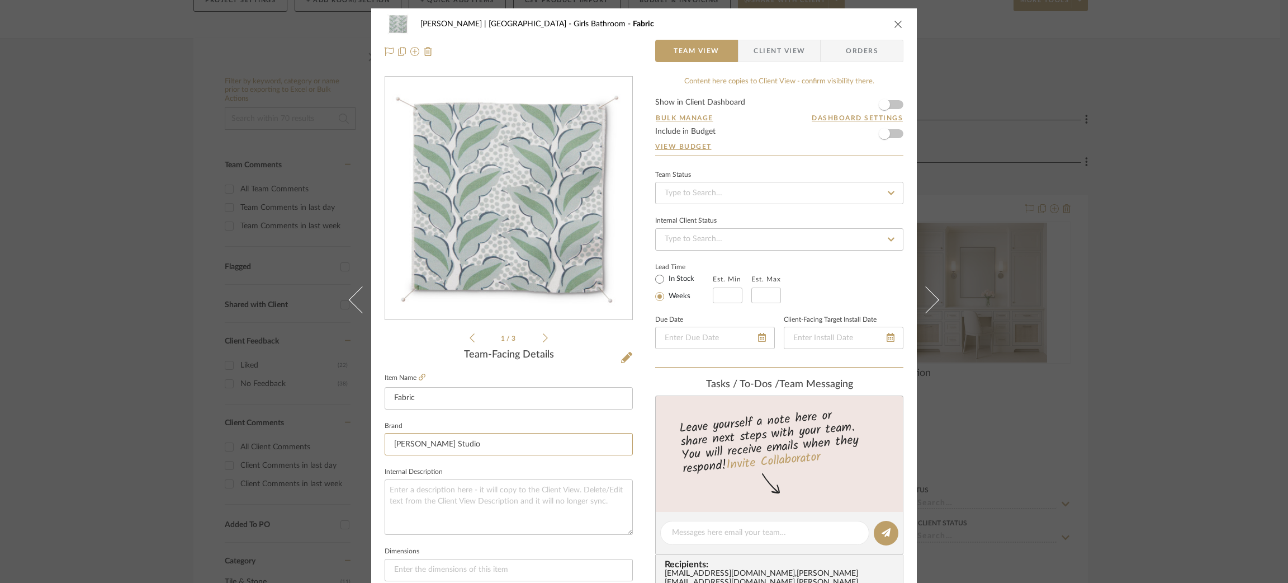
drag, startPoint x: 485, startPoint y: 437, endPoint x: 333, endPoint y: 434, distance: 151.5
click at [333, 434] on div "[PERSON_NAME] | [GEOGRAPHIC_DATA] Girls Bathroom Fabric Team View Client View O…" at bounding box center [644, 291] width 1288 height 583
click at [458, 470] on span "Hollywood at Home" at bounding box center [509, 471] width 215 height 10
type input "Hollywood at Home"
click at [452, 493] on textarea at bounding box center [509, 506] width 248 height 55
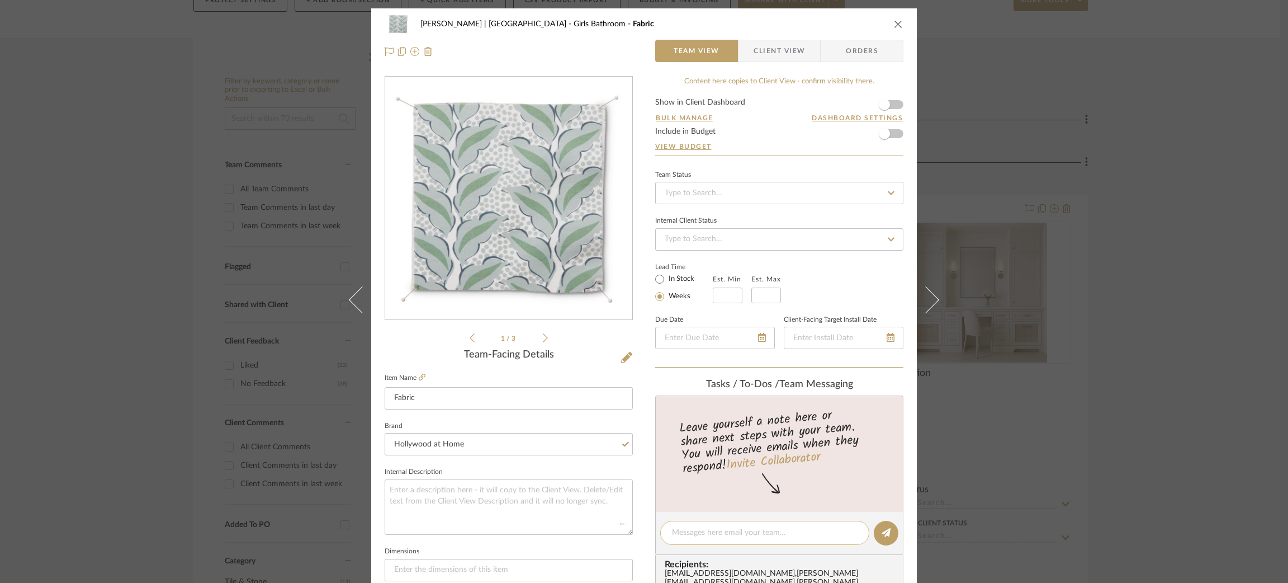
click at [696, 531] on textarea at bounding box center [765, 533] width 186 height 12
type textarea "FYI this fabric has a 5 yard minimum :("
drag, startPoint x: 820, startPoint y: 528, endPoint x: 641, endPoint y: 519, distance: 179.1
click at [641, 519] on div "Breckenridge-Tchen | Manhattan Beach Girls Bathroom Fabric Team View Client Vie…" at bounding box center [644, 524] width 546 height 1033
click at [1061, 75] on div "Breckenridge-Tchen | Manhattan Beach Girls Bathroom Fabric Team View Client Vie…" at bounding box center [644, 291] width 1288 height 583
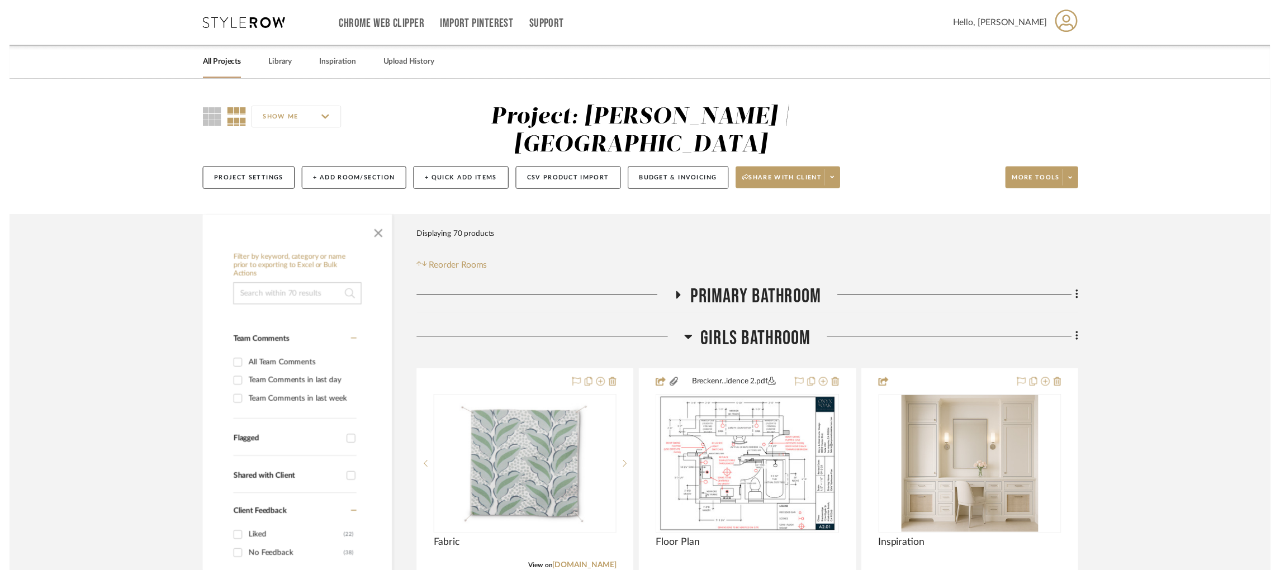
scroll to position [181, 0]
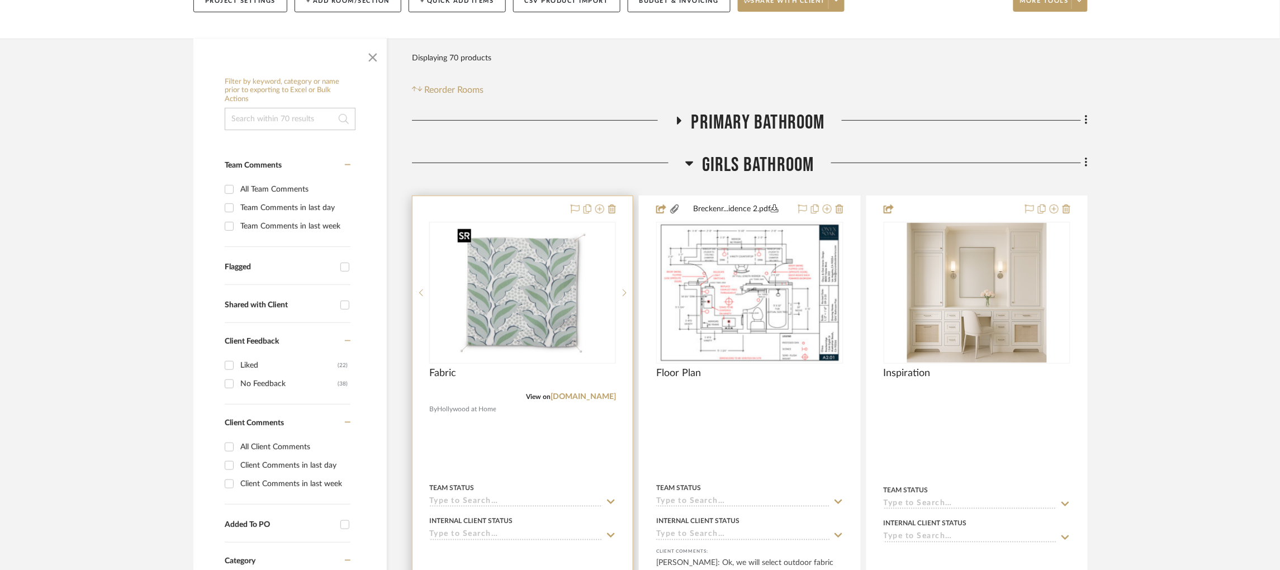
click at [551, 299] on img "0" at bounding box center [523, 293] width 140 height 140
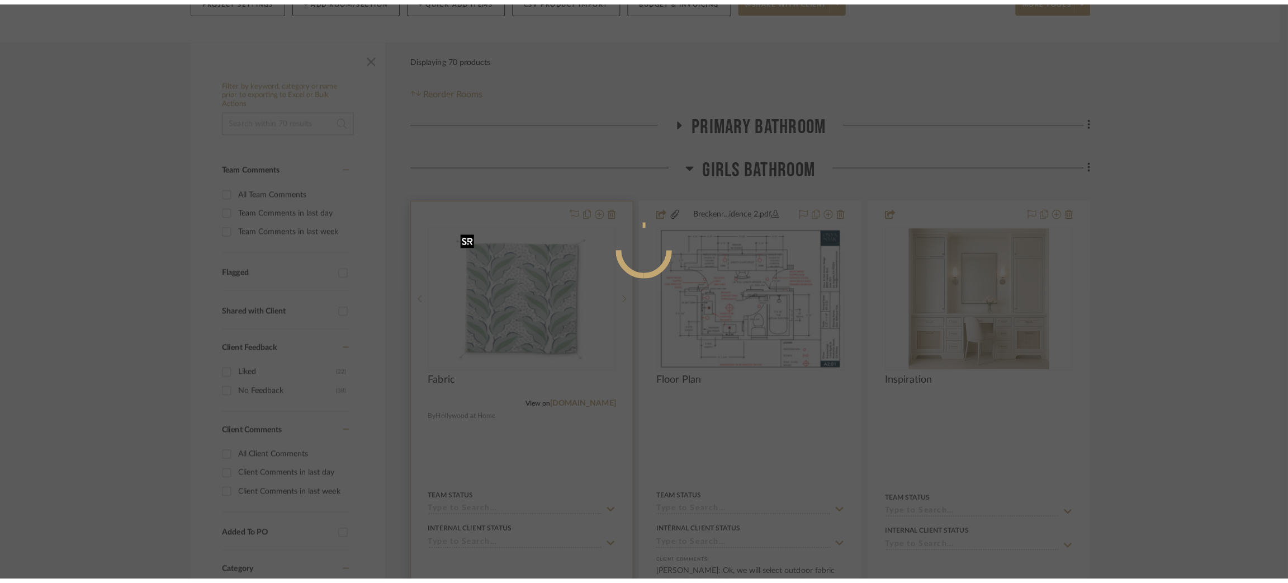
scroll to position [0, 0]
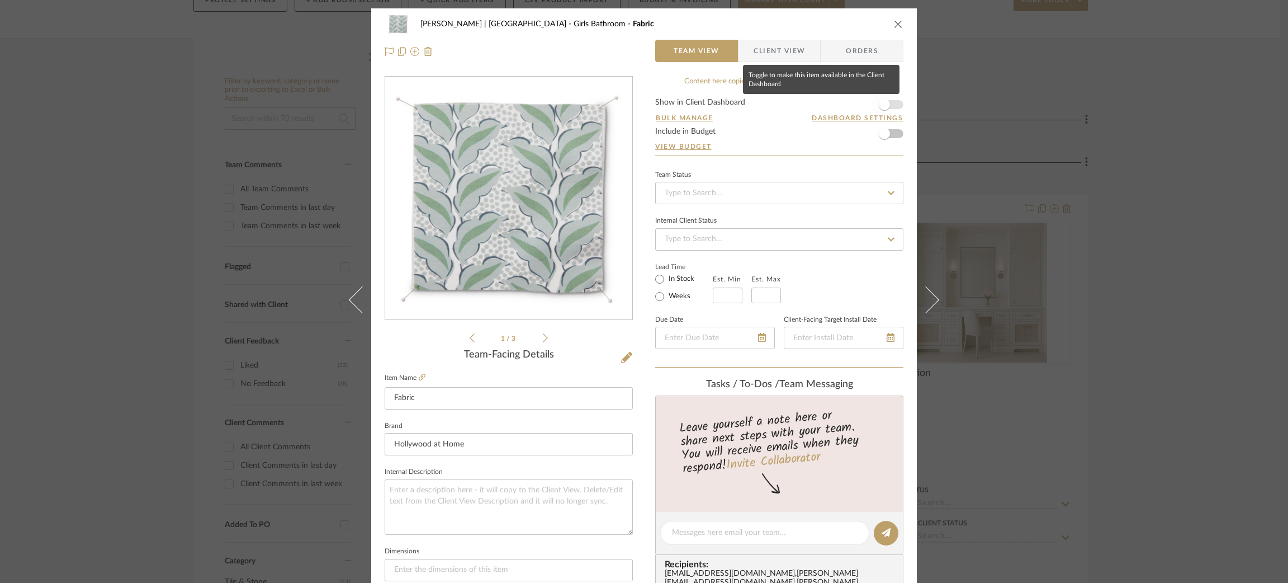
click at [888, 103] on span "button" at bounding box center [884, 104] width 25 height 25
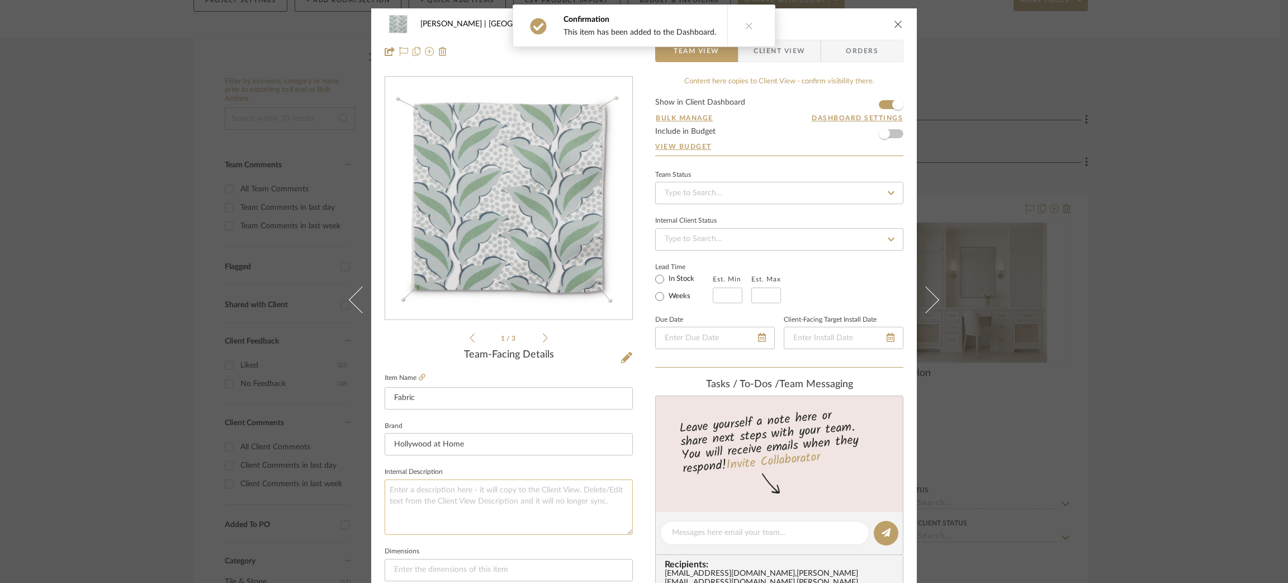
click at [470, 495] on textarea at bounding box center [509, 506] width 248 height 55
type textarea "Yardage/Pricing TBD"
click at [435, 566] on input at bounding box center [509, 569] width 248 height 22
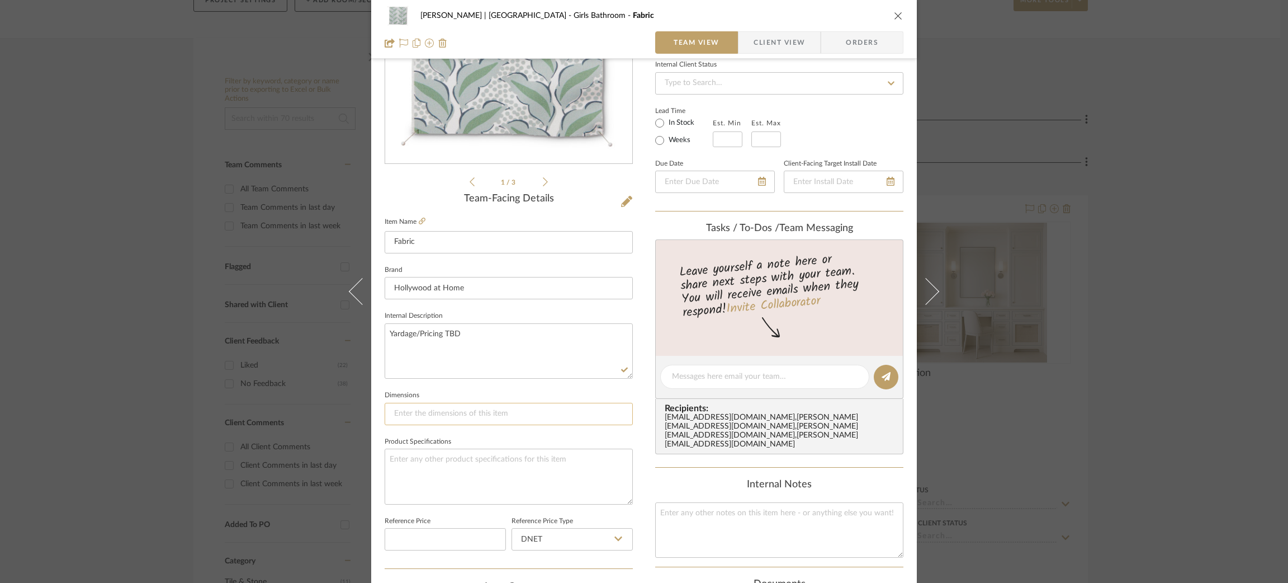
scroll to position [158, 0]
click at [418, 468] on textarea at bounding box center [509, 474] width 248 height 55
type textarea "G"
type textarea "i"
type textarea "W"
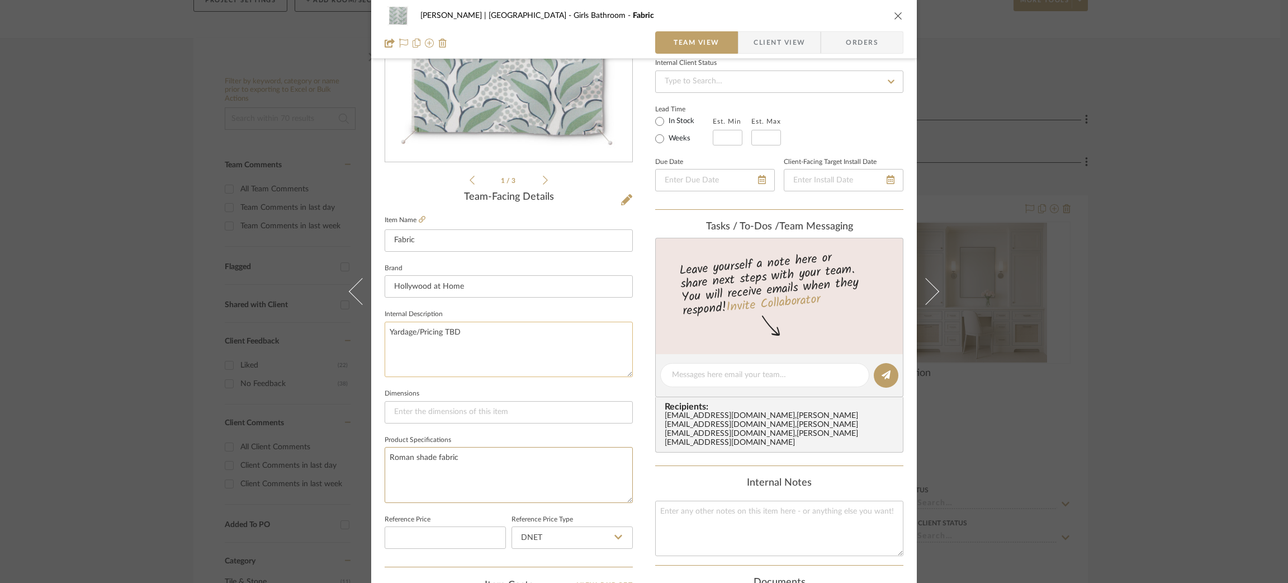
type textarea "Roman shade fabric"
click at [486, 321] on textarea "Yardage/Pricing TBD" at bounding box center [509, 348] width 248 height 55
click at [100, 297] on div "Breckenridge-Tchen | Manhattan Beach Girls Bathroom Fabric Team View Client Vie…" at bounding box center [644, 291] width 1288 height 583
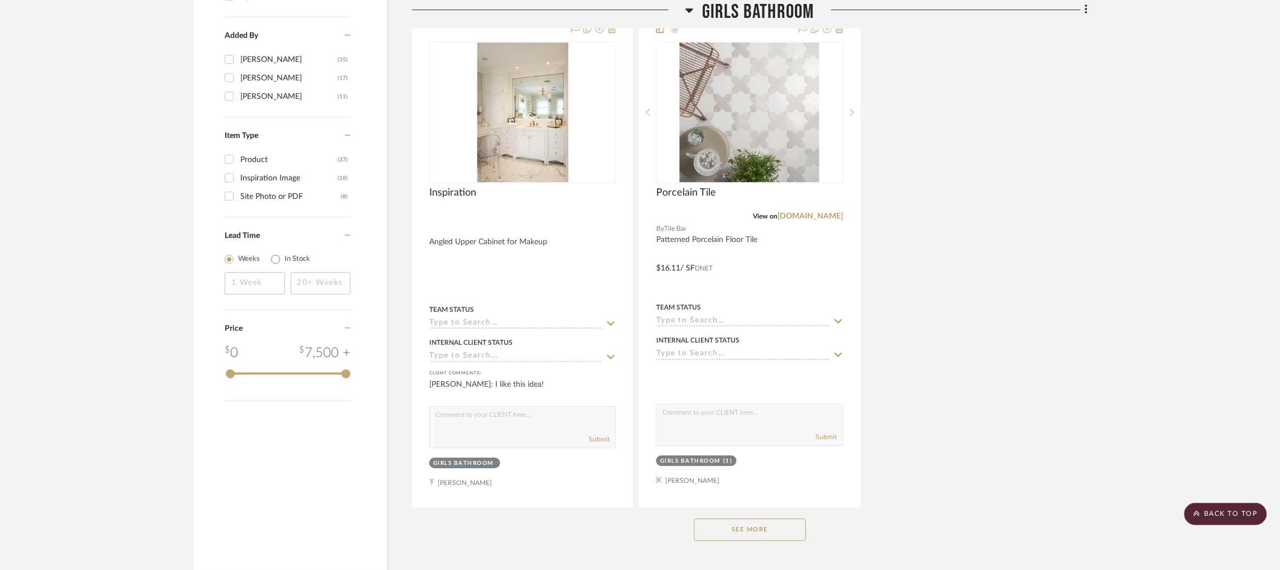
scroll to position [1360, 0]
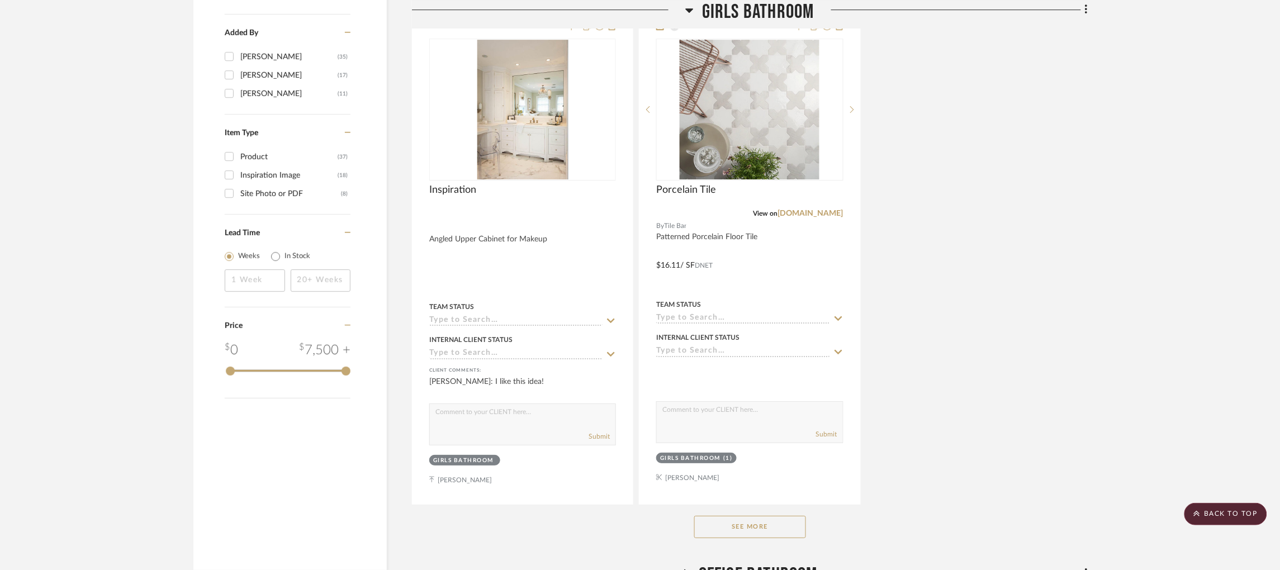
click at [765, 538] on button "See More" at bounding box center [750, 527] width 112 height 22
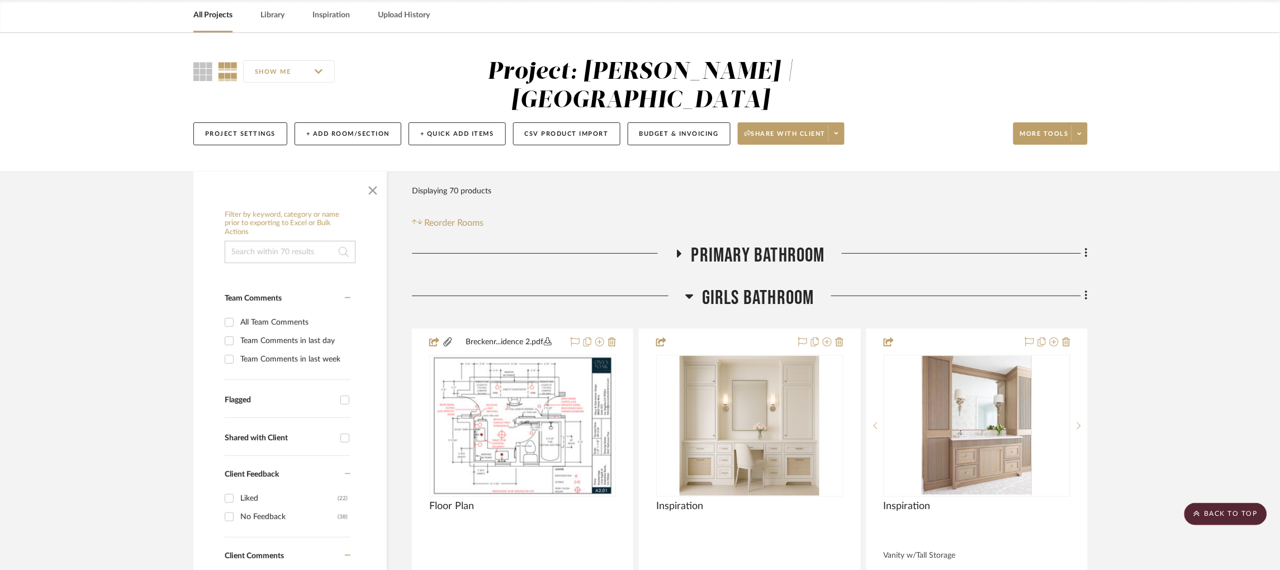
scroll to position [0, 0]
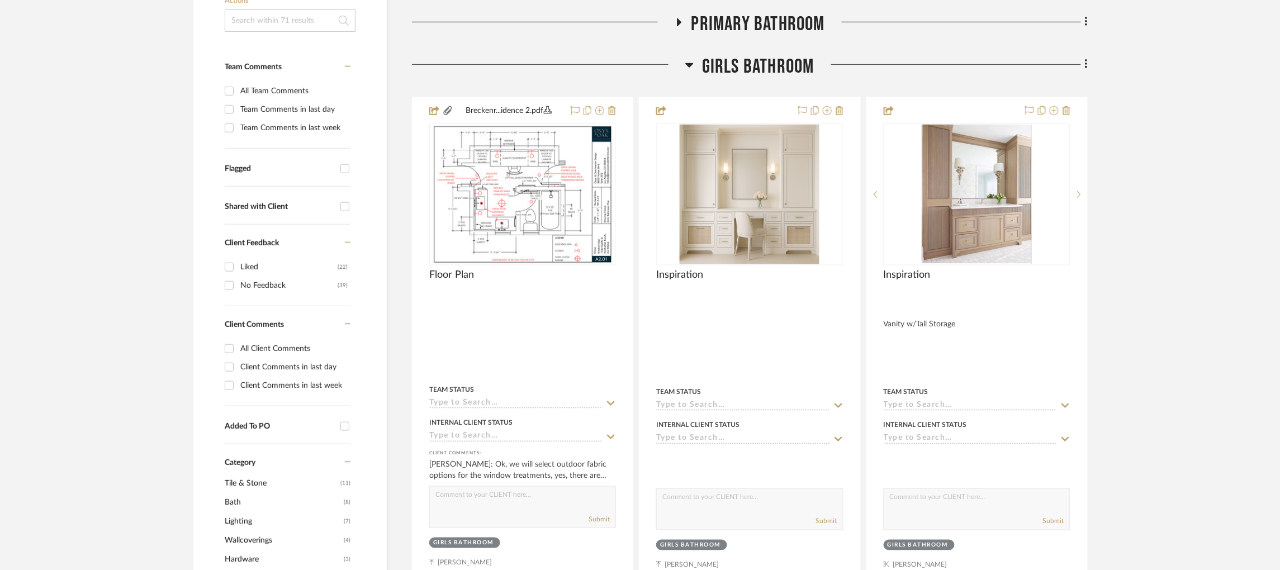
scroll to position [278, 0]
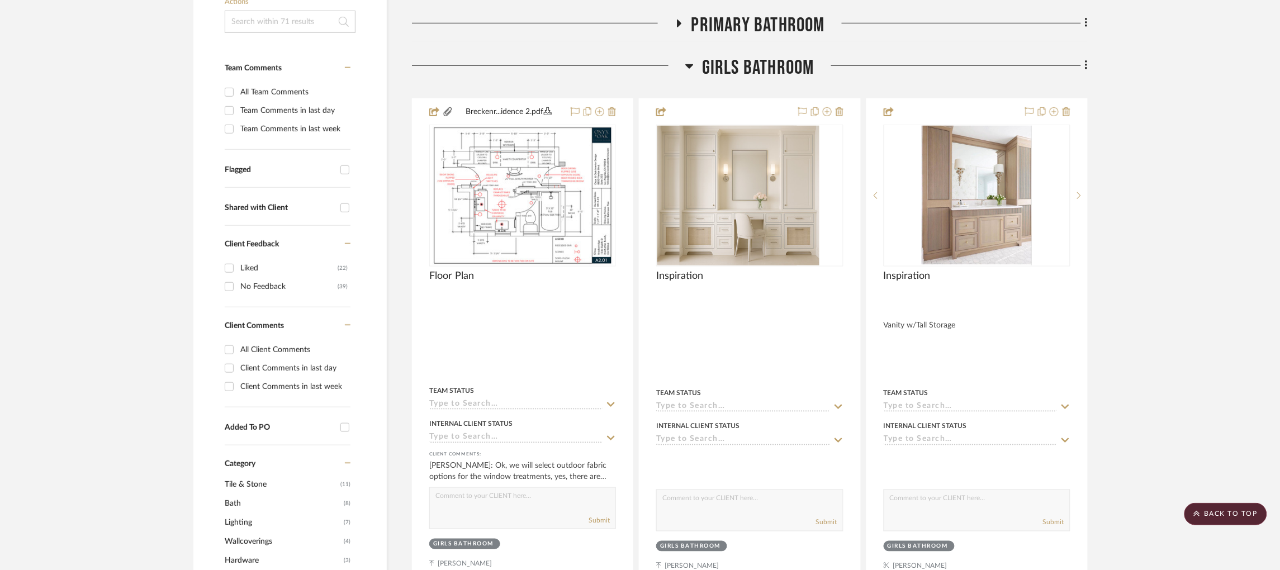
click at [689, 63] on icon at bounding box center [689, 65] width 8 height 13
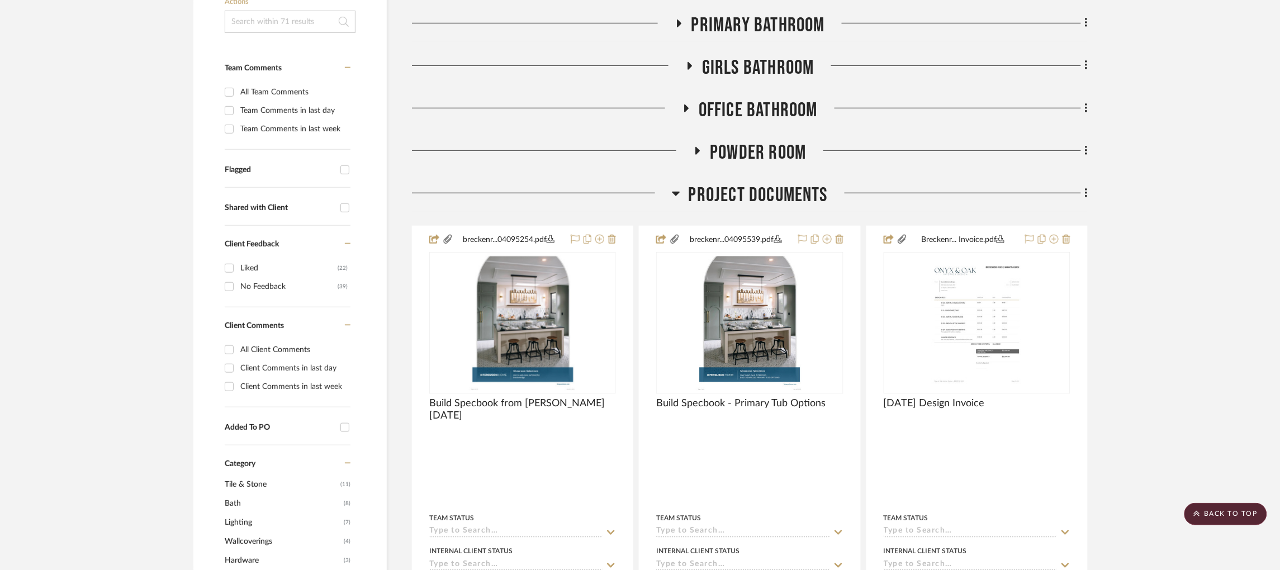
click at [685, 107] on icon at bounding box center [687, 109] width 4 height 8
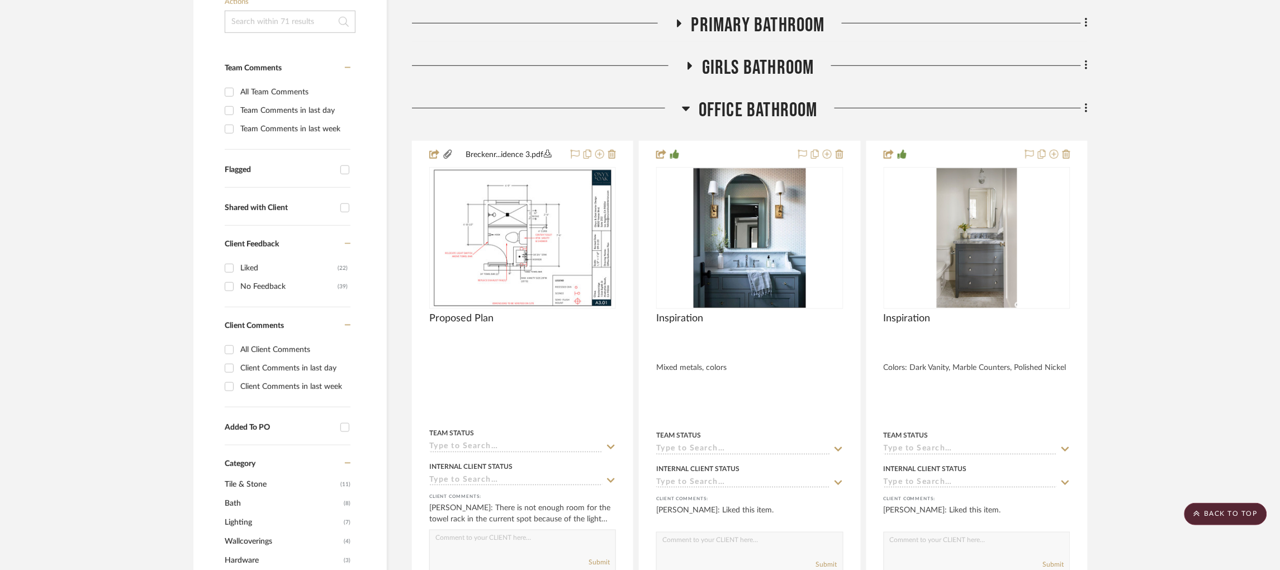
click at [685, 107] on icon at bounding box center [686, 108] width 8 height 13
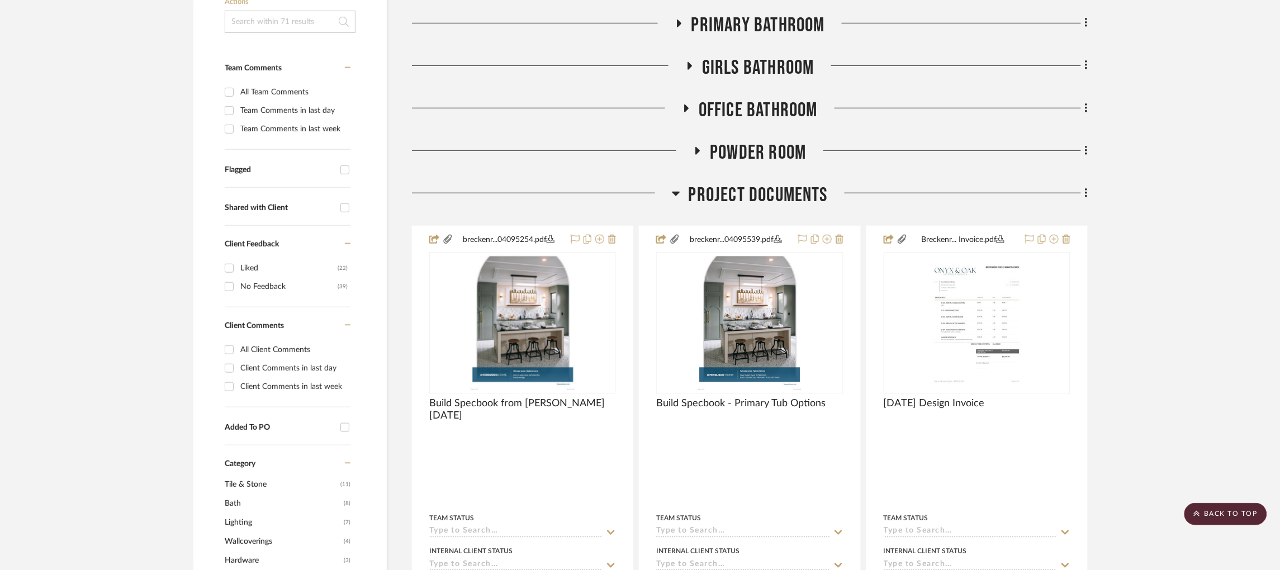
scroll to position [210, 0]
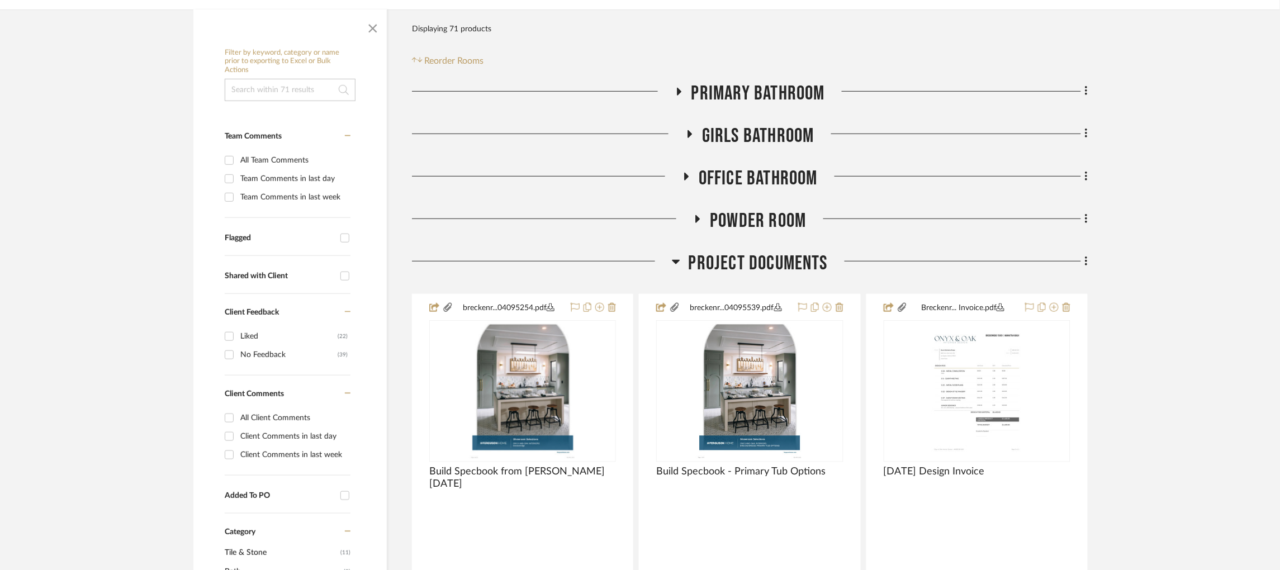
click at [698, 215] on icon at bounding box center [697, 219] width 13 height 8
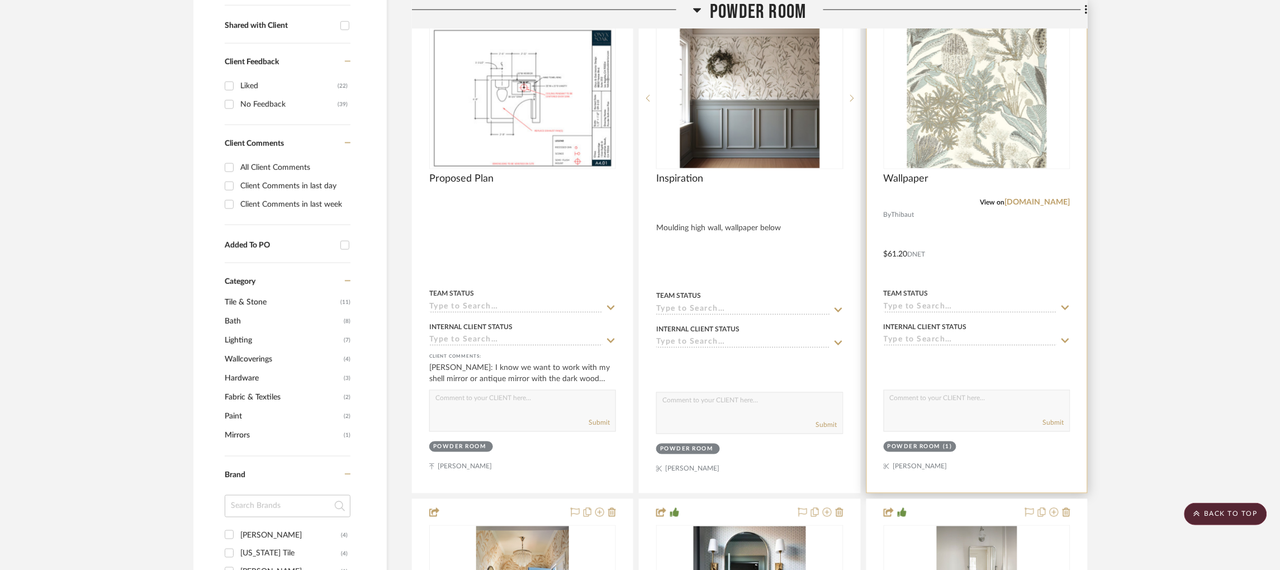
scroll to position [395, 0]
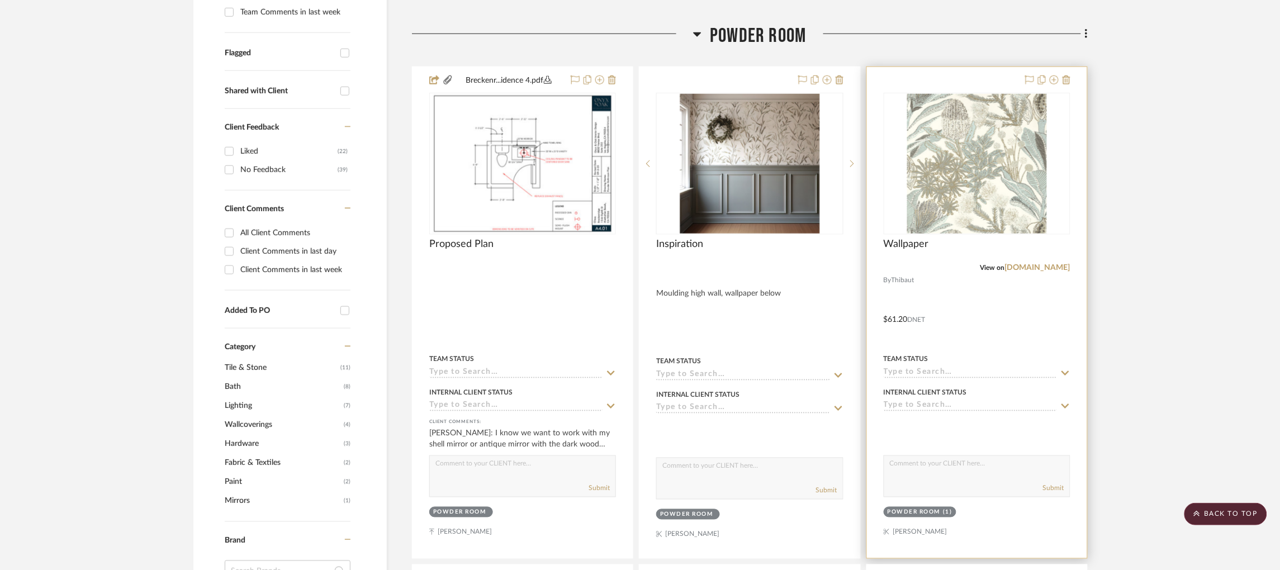
click at [964, 187] on img "0" at bounding box center [977, 164] width 140 height 140
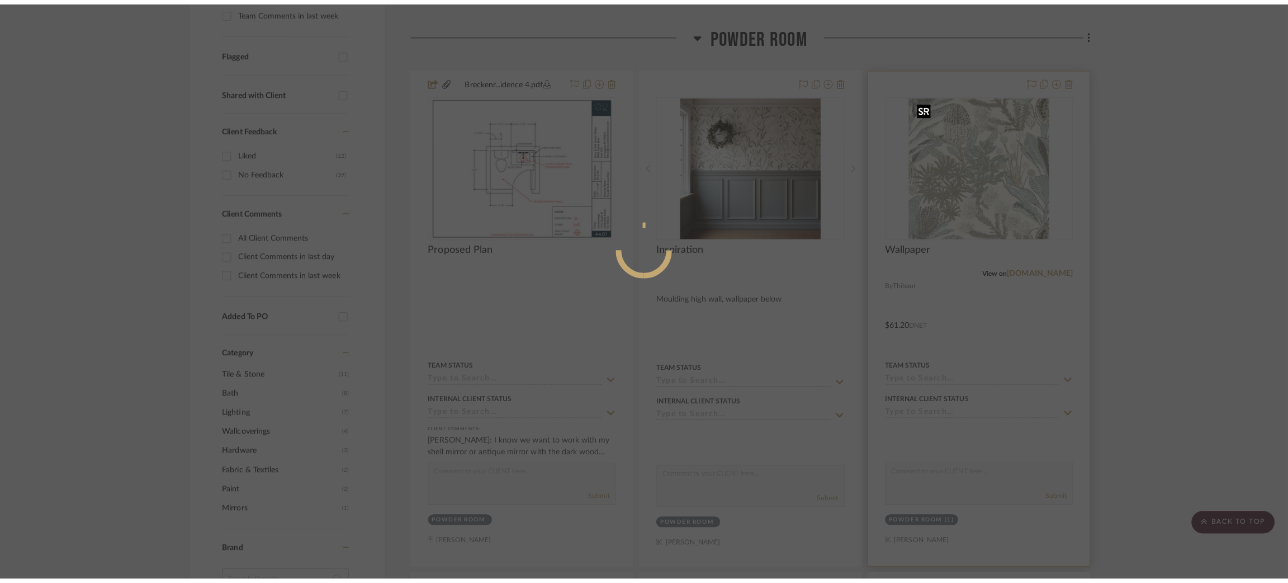
scroll to position [0, 0]
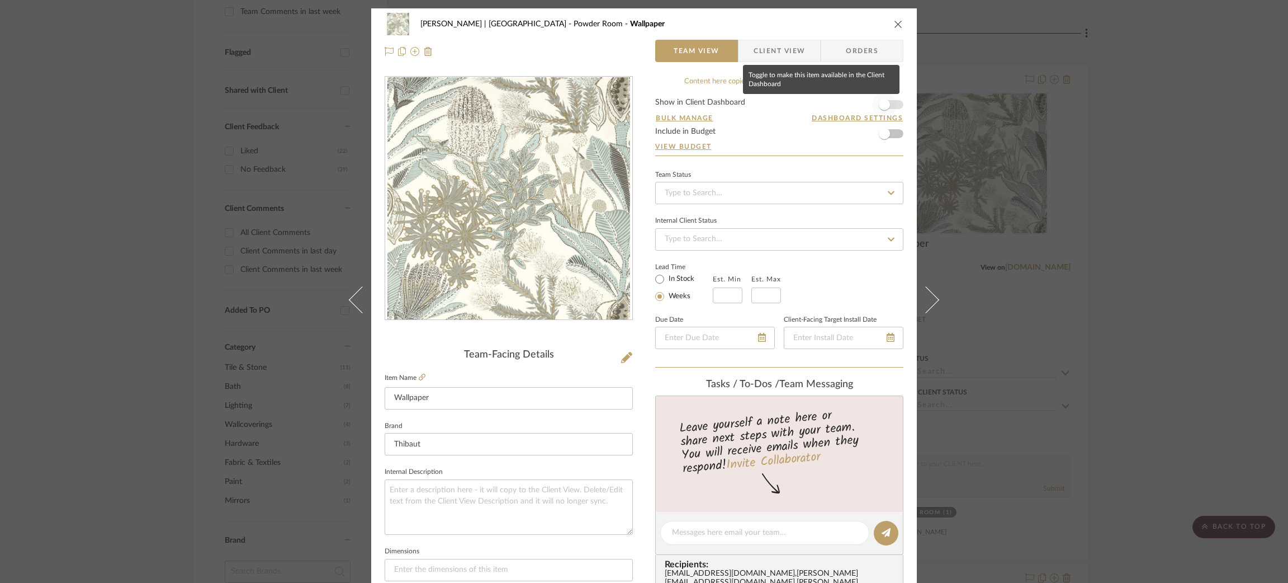
click at [888, 103] on span "button" at bounding box center [884, 104] width 25 height 25
click at [462, 493] on textarea at bounding box center [509, 506] width 248 height 55
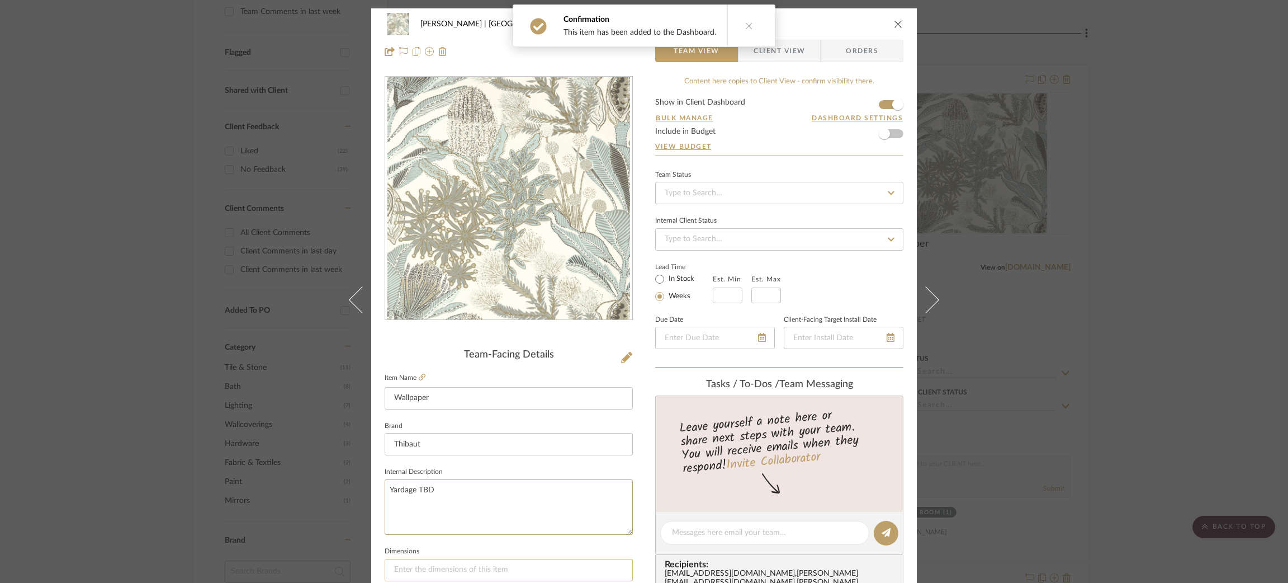
type textarea "Yardage TBD"
click at [441, 565] on input at bounding box center [509, 569] width 248 height 22
click at [415, 486] on textarea "Yardage TBD" at bounding box center [509, 506] width 248 height 55
type textarea "Yardage TBD"
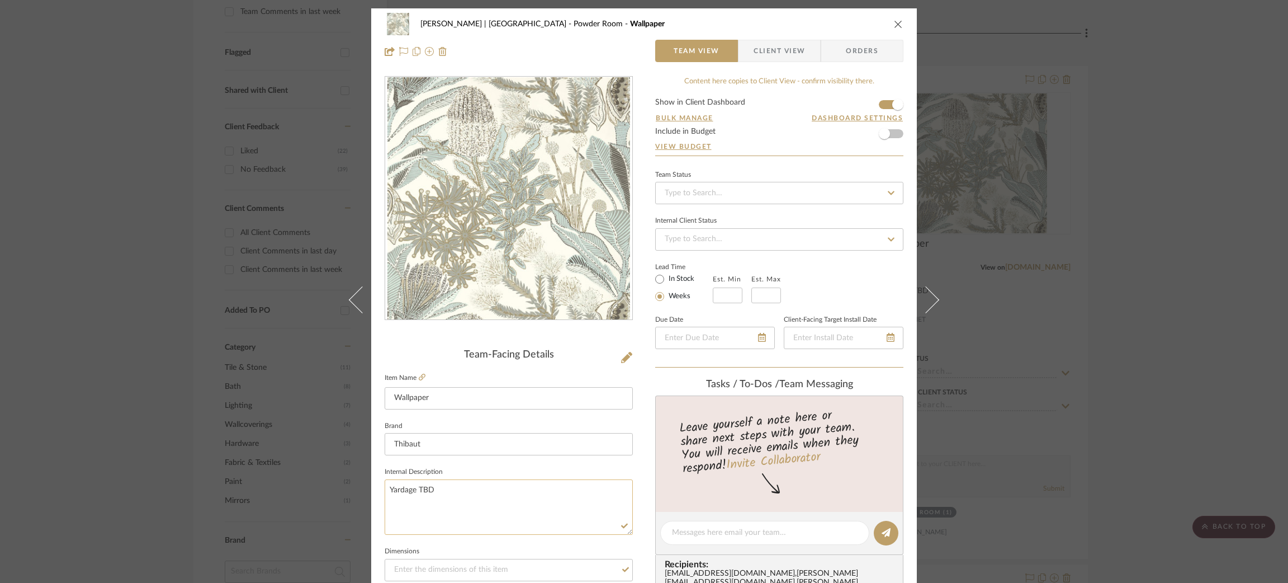
click at [415, 486] on textarea "Yardage TBD" at bounding box center [509, 506] width 248 height 55
click at [423, 568] on input at bounding box center [509, 569] width 248 height 22
click at [122, 399] on div "[PERSON_NAME] | [GEOGRAPHIC_DATA] Powder Room Wallpaper Team View Client View O…" at bounding box center [644, 291] width 1288 height 583
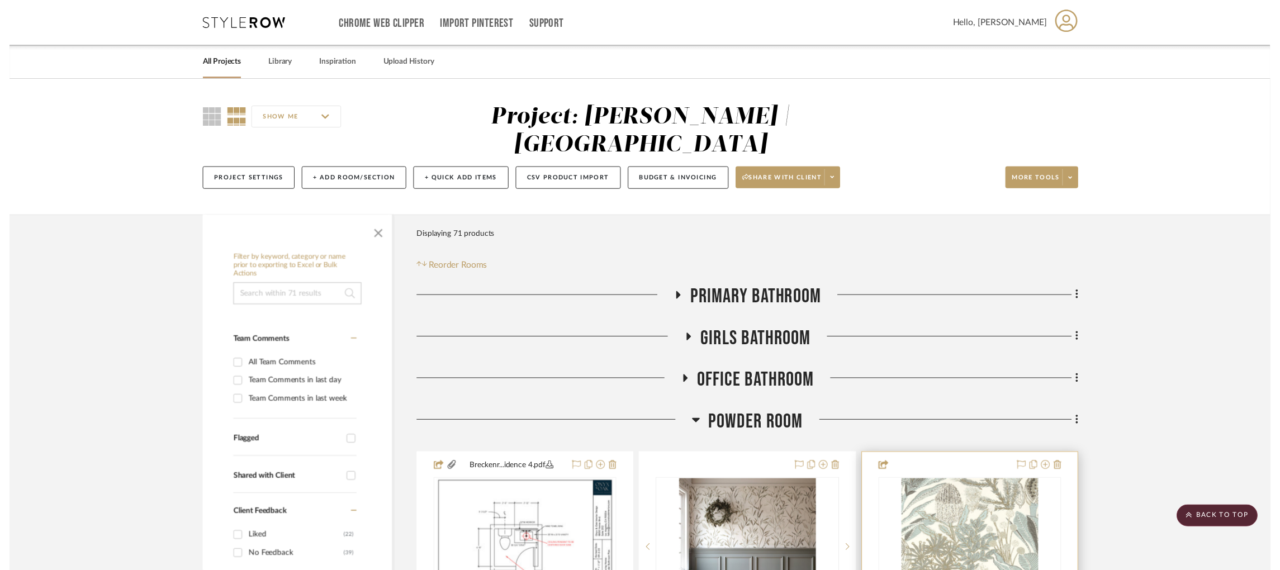
scroll to position [395, 0]
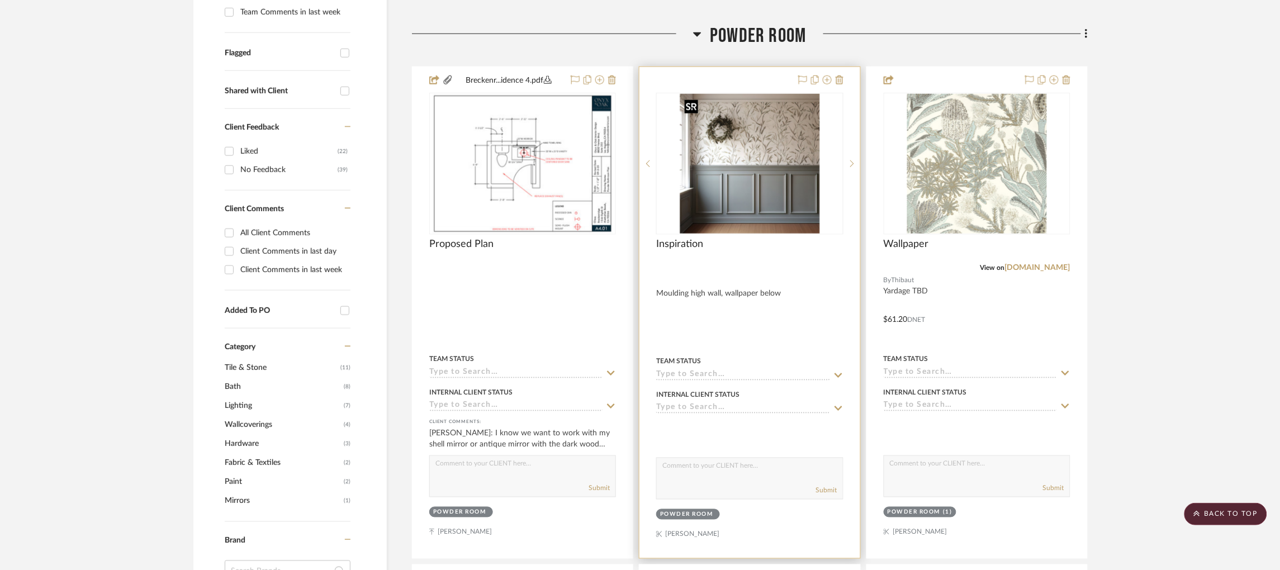
click at [786, 187] on img "0" at bounding box center [750, 164] width 140 height 140
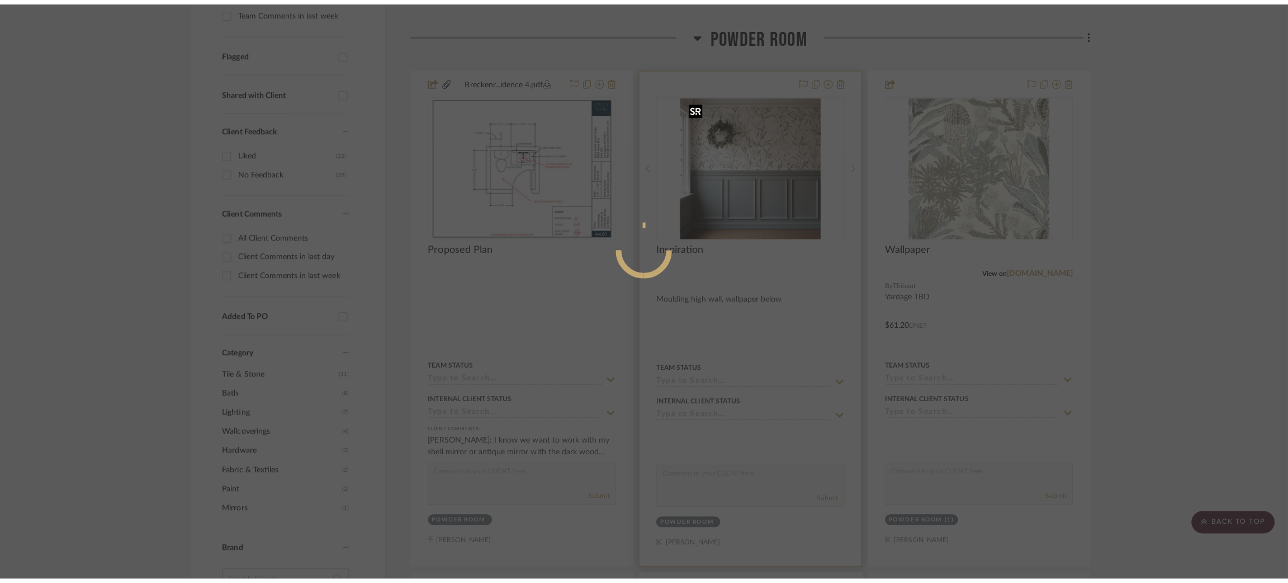
scroll to position [0, 0]
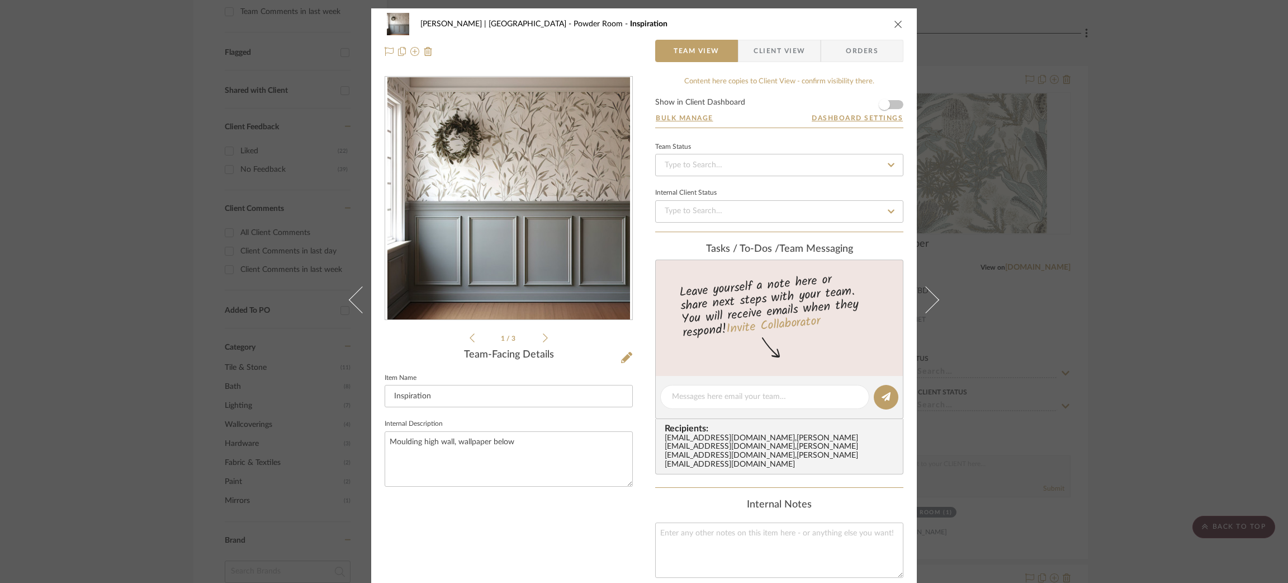
click at [543, 337] on icon at bounding box center [545, 337] width 5 height 9
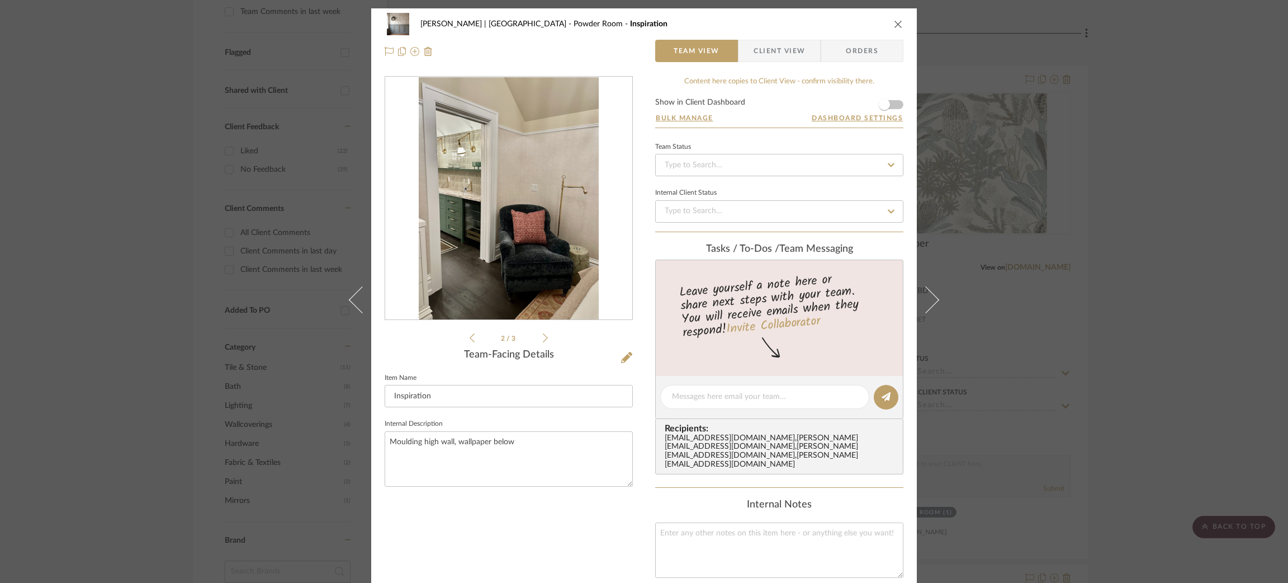
click at [543, 337] on icon at bounding box center [545, 337] width 5 height 9
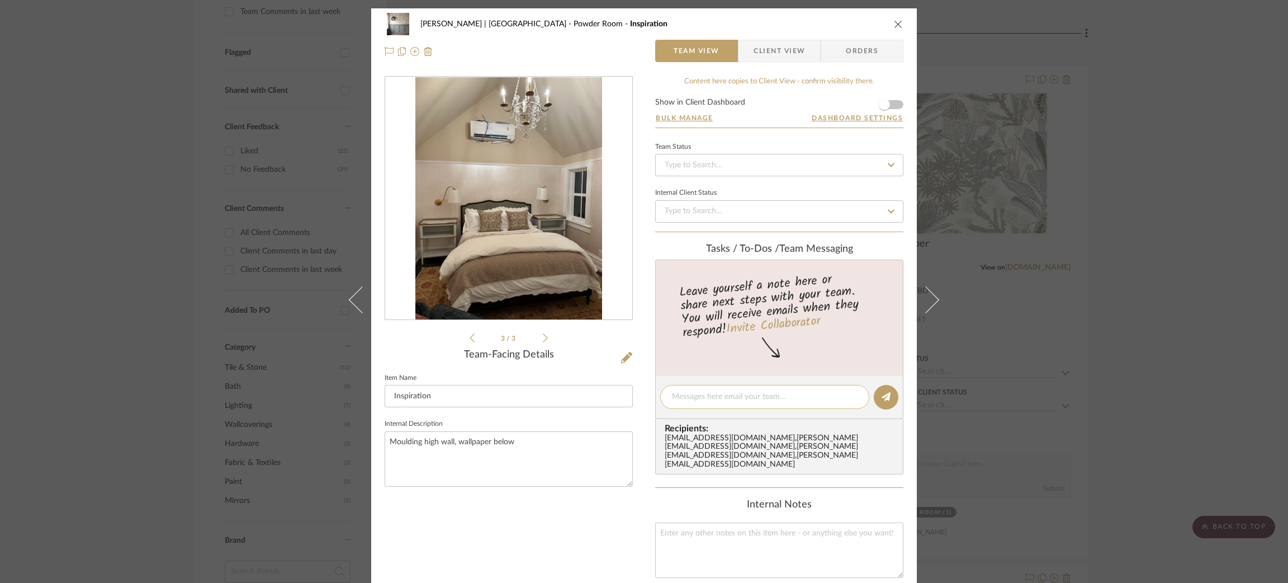
click at [708, 392] on textarea at bounding box center [765, 397] width 186 height 12
type textarea "Can I make this visible in client view? I've added the wallpaper"
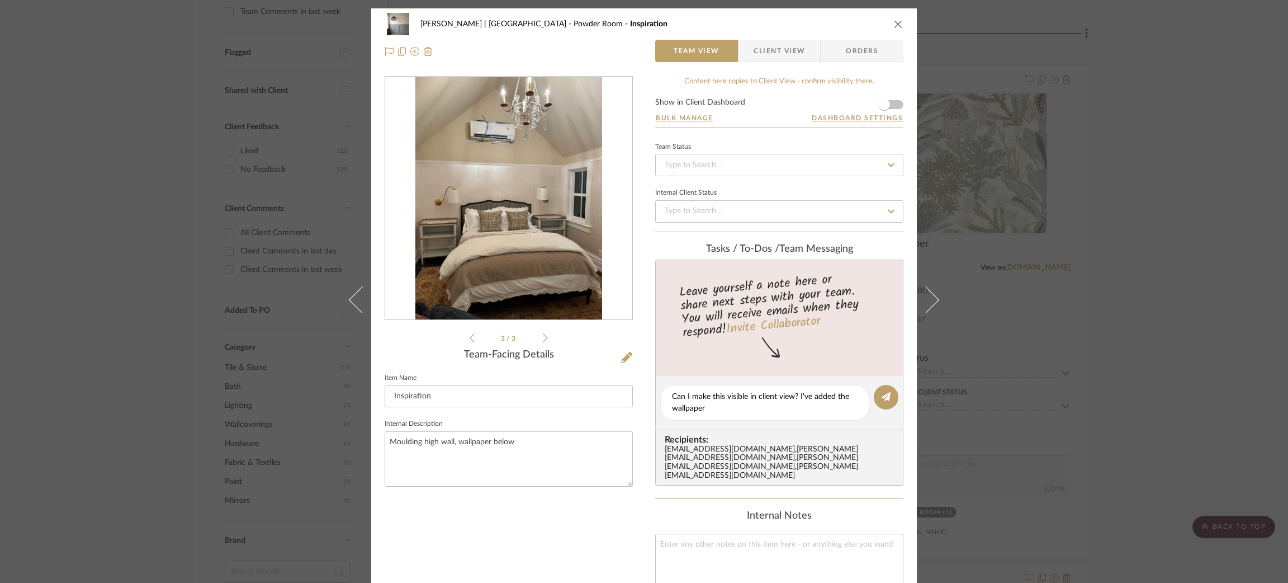
click at [543, 339] on icon at bounding box center [545, 338] width 5 height 10
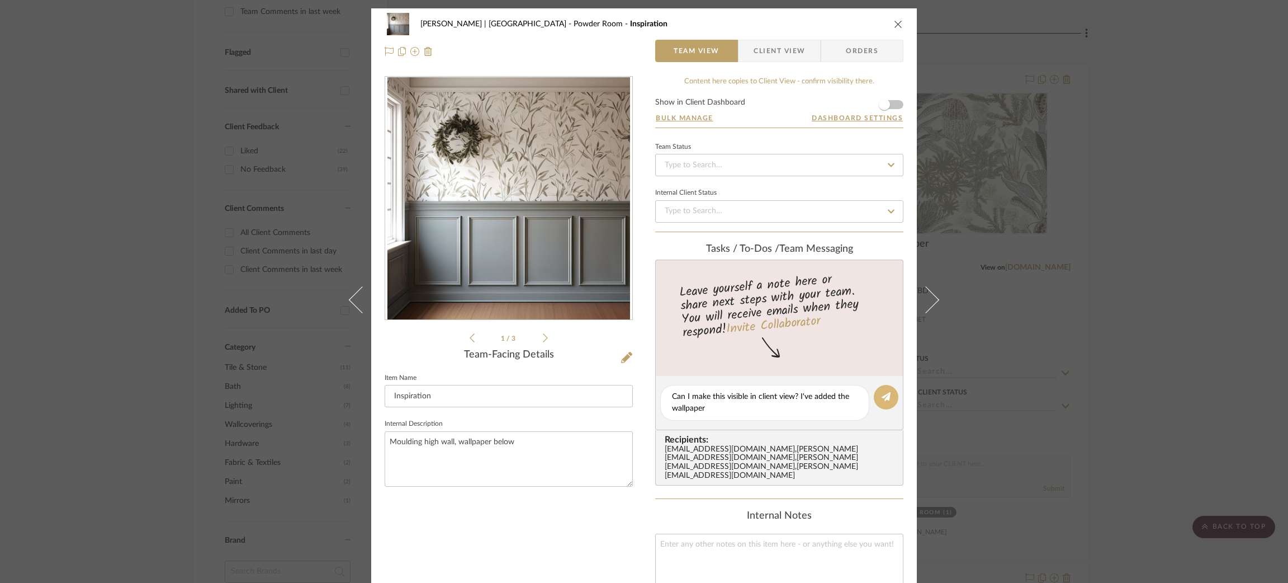
click at [874, 392] on button at bounding box center [886, 397] width 25 height 25
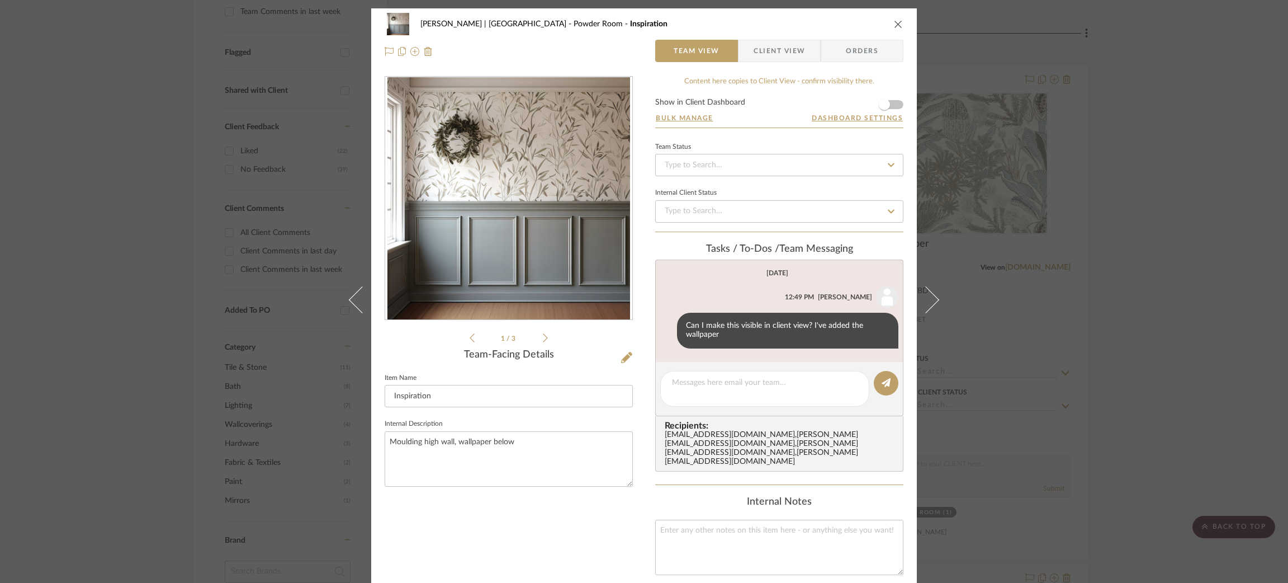
click at [1071, 197] on div "Breckenridge-Tchen | Manhattan Beach Powder Room Inspiration Team View Client V…" at bounding box center [644, 291] width 1288 height 583
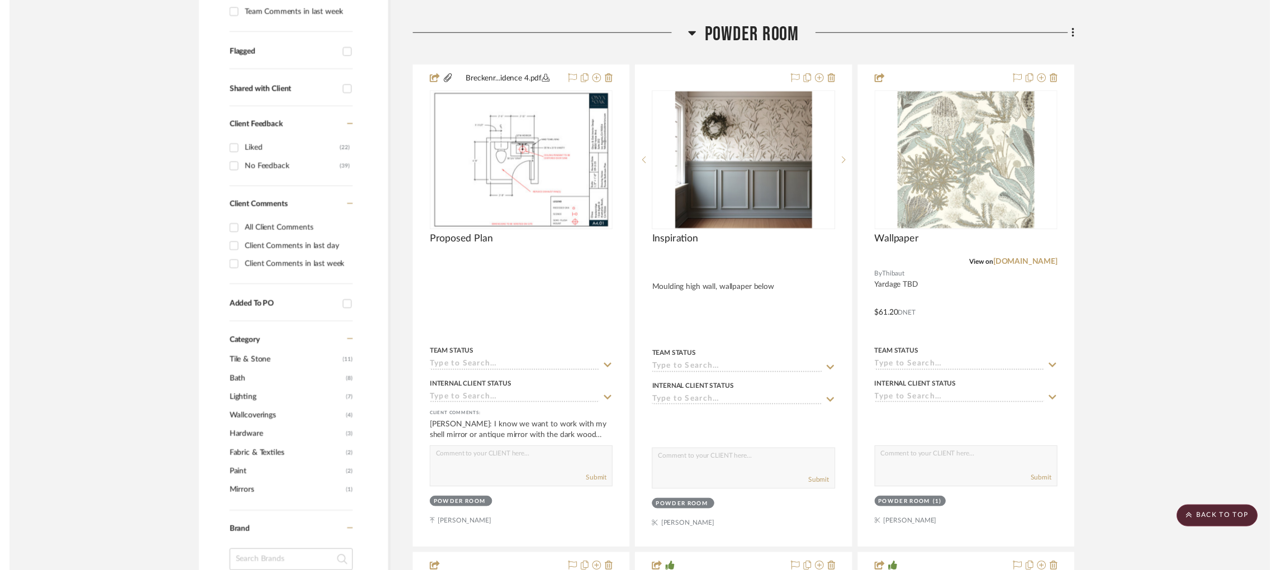
scroll to position [395, 0]
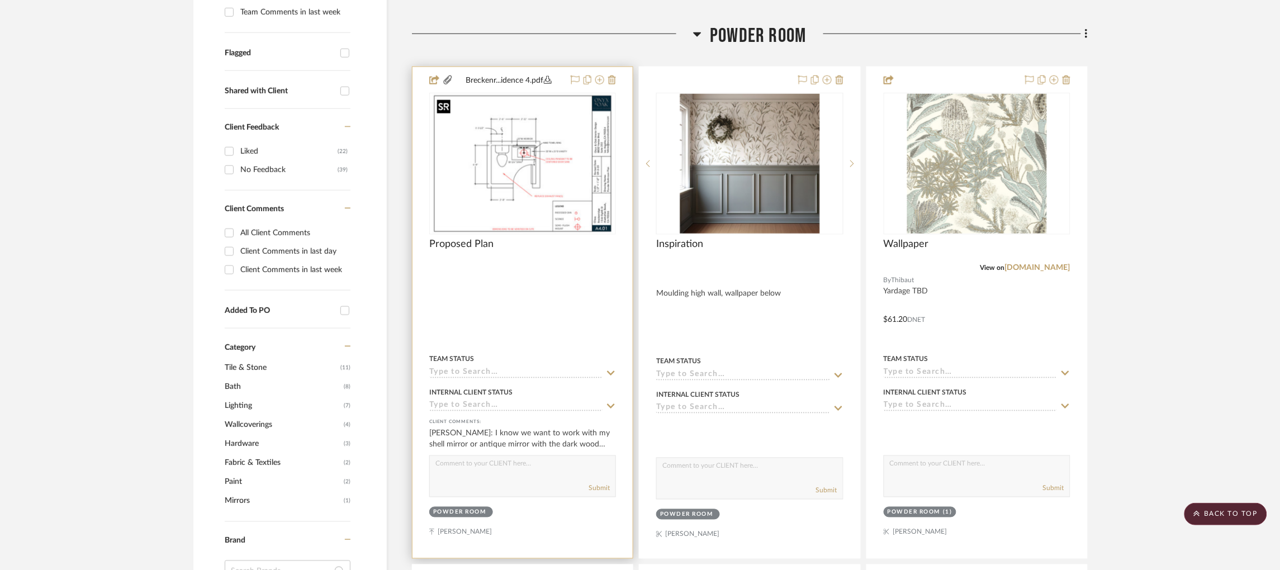
click at [529, 154] on img "0" at bounding box center [522, 164] width 181 height 140
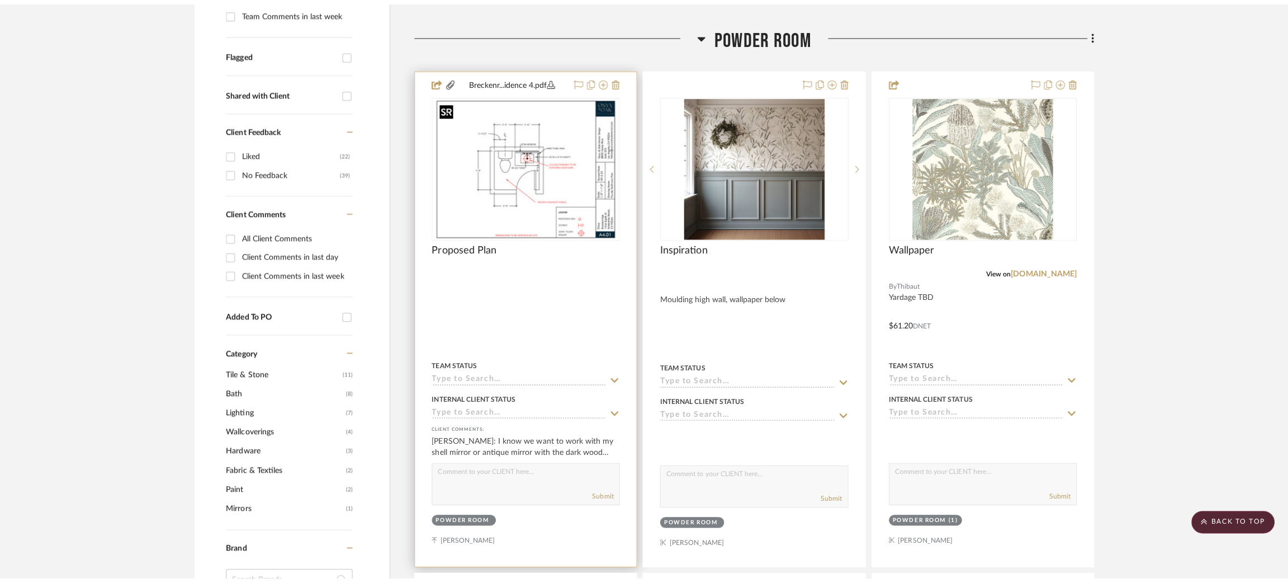
scroll to position [0, 0]
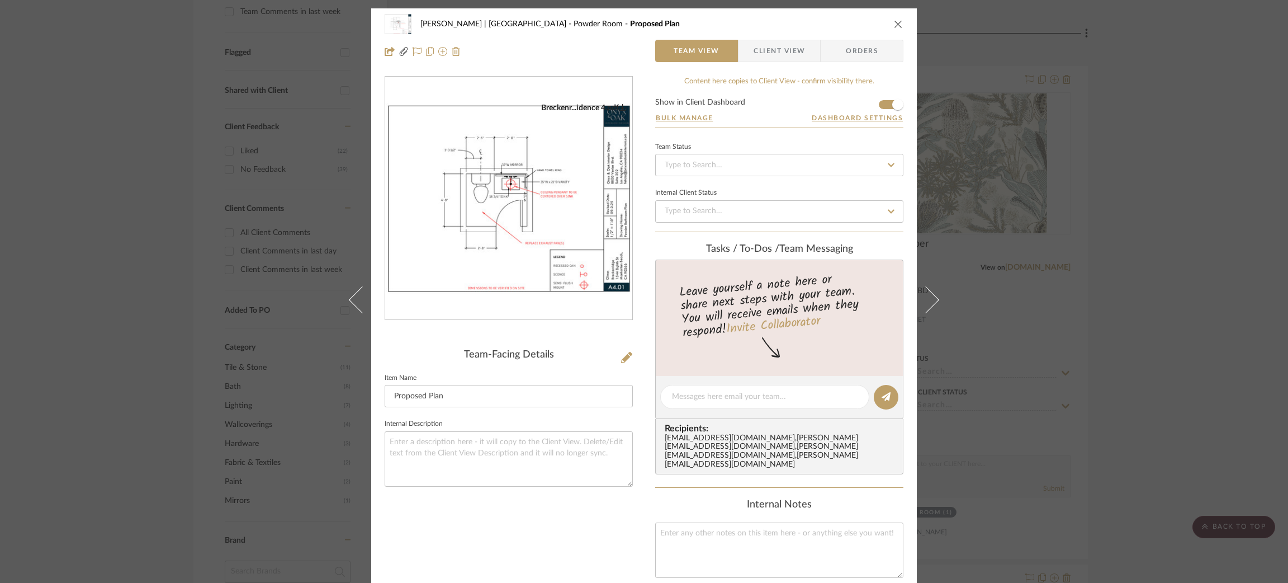
click at [1136, 211] on div "Breckenridge-Tchen | Manhattan Beach Powder Room Proposed Plan Team View Client…" at bounding box center [644, 291] width 1288 height 583
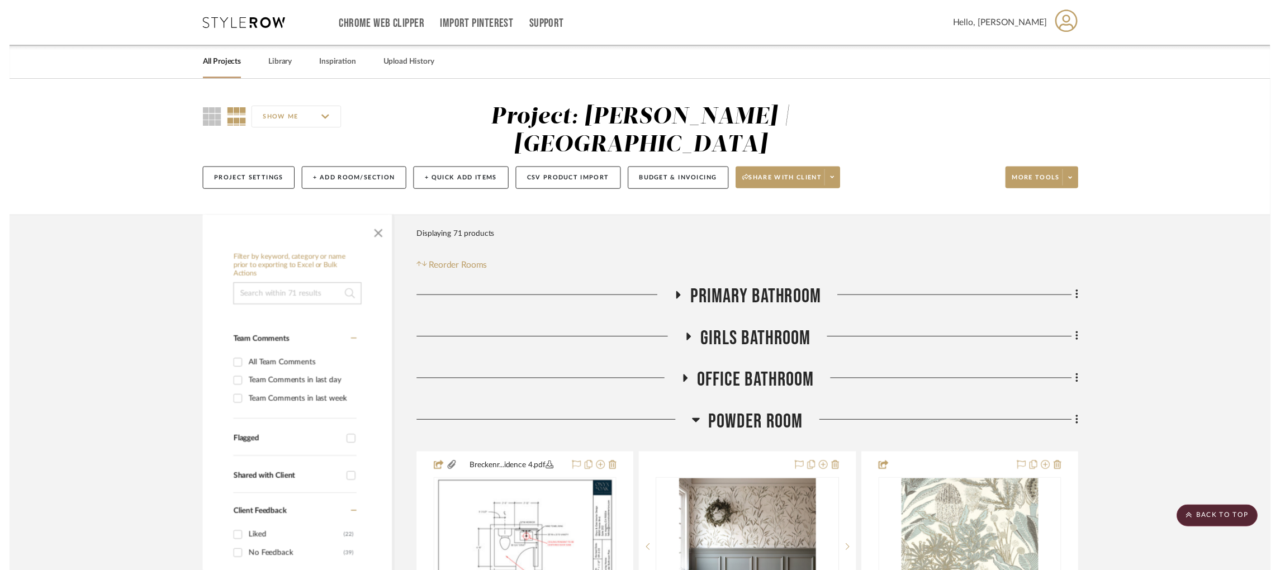
scroll to position [395, 0]
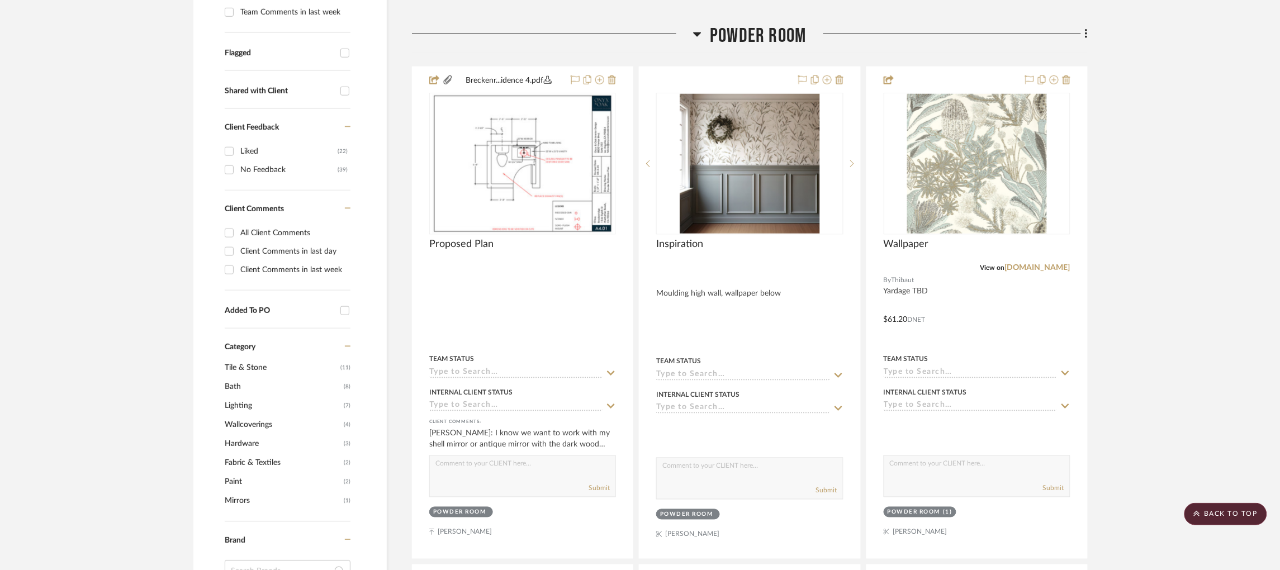
click at [699, 29] on icon at bounding box center [697, 33] width 8 height 13
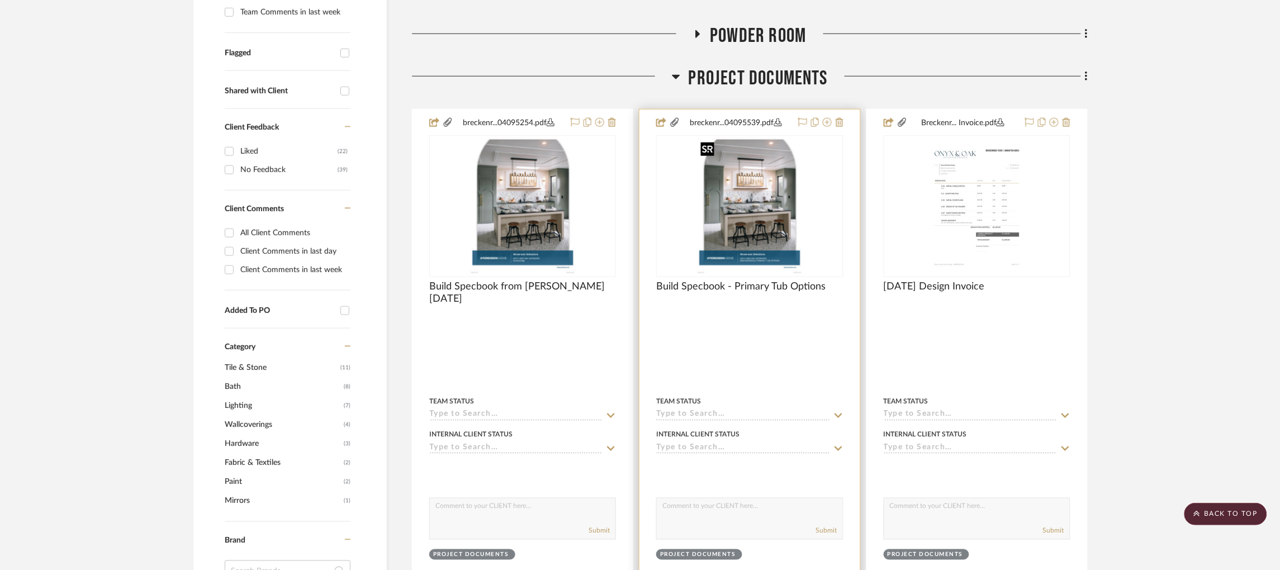
click at [771, 188] on img "0" at bounding box center [750, 206] width 108 height 140
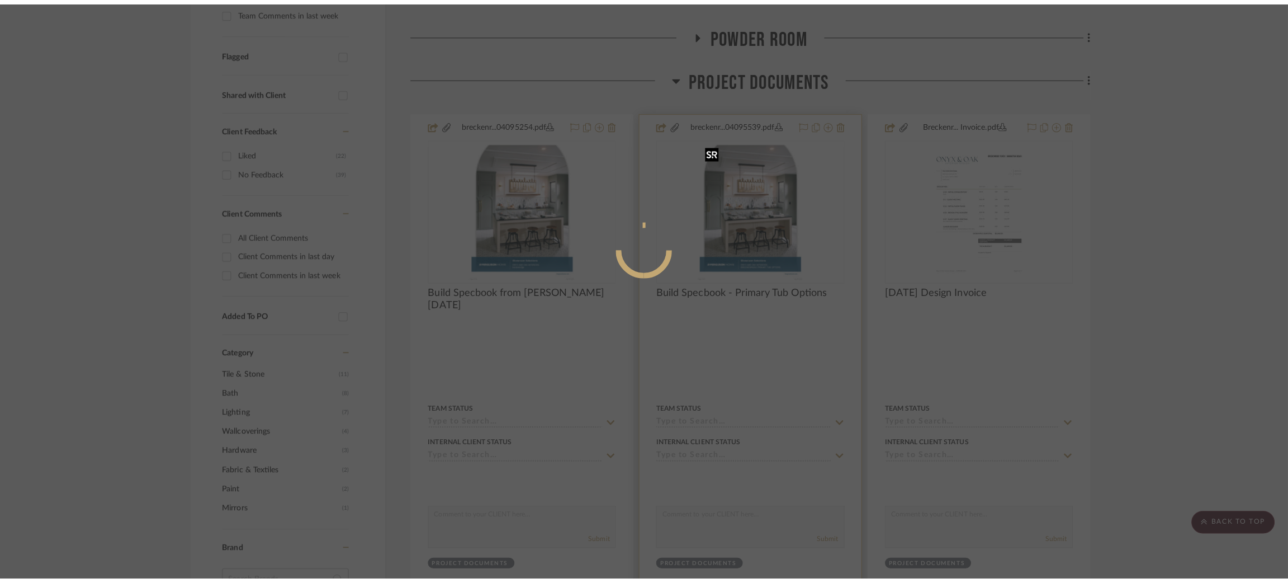
scroll to position [0, 0]
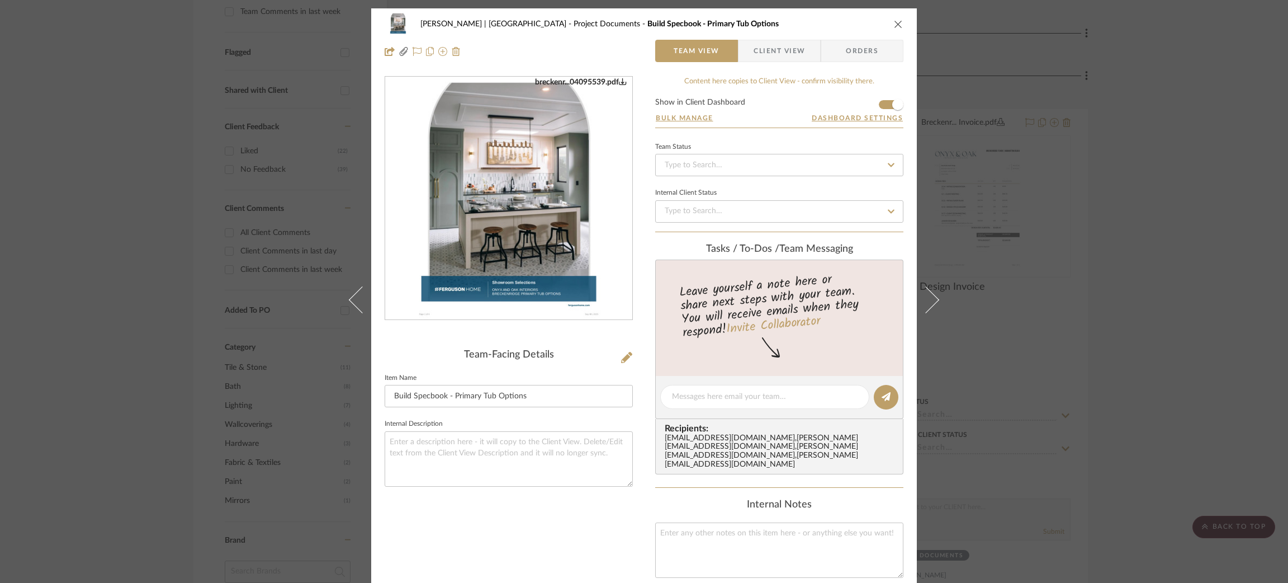
click at [1034, 161] on div "Breckenridge-Tchen | Manhattan Beach Project Documents Build Specbook - Primary…" at bounding box center [644, 291] width 1288 height 583
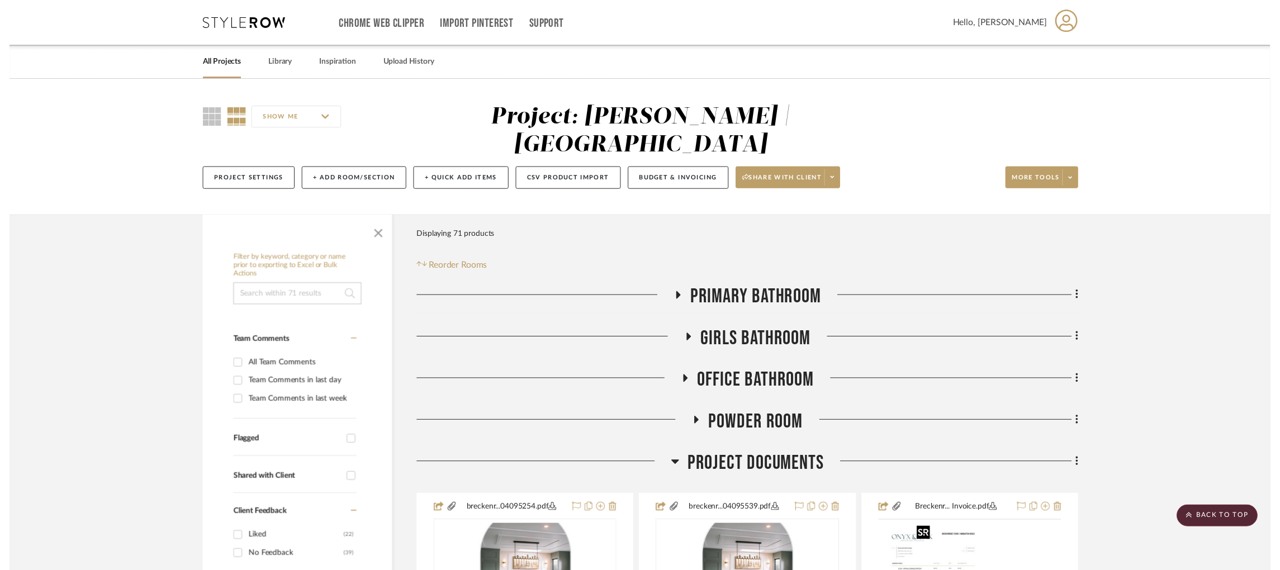
scroll to position [395, 0]
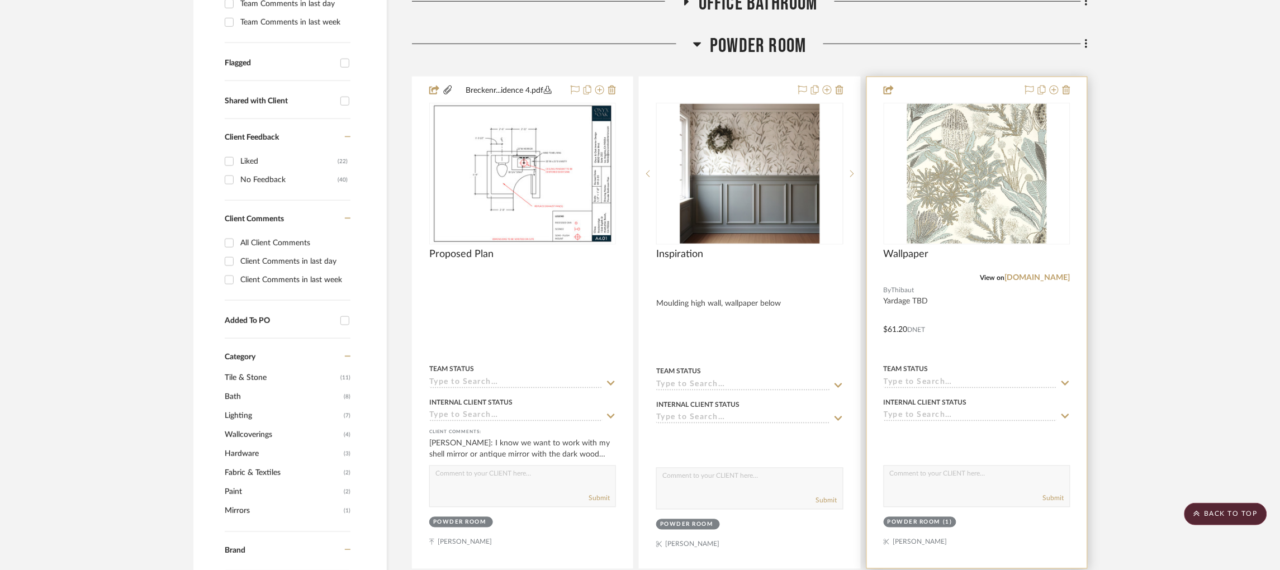
scroll to position [382, 0]
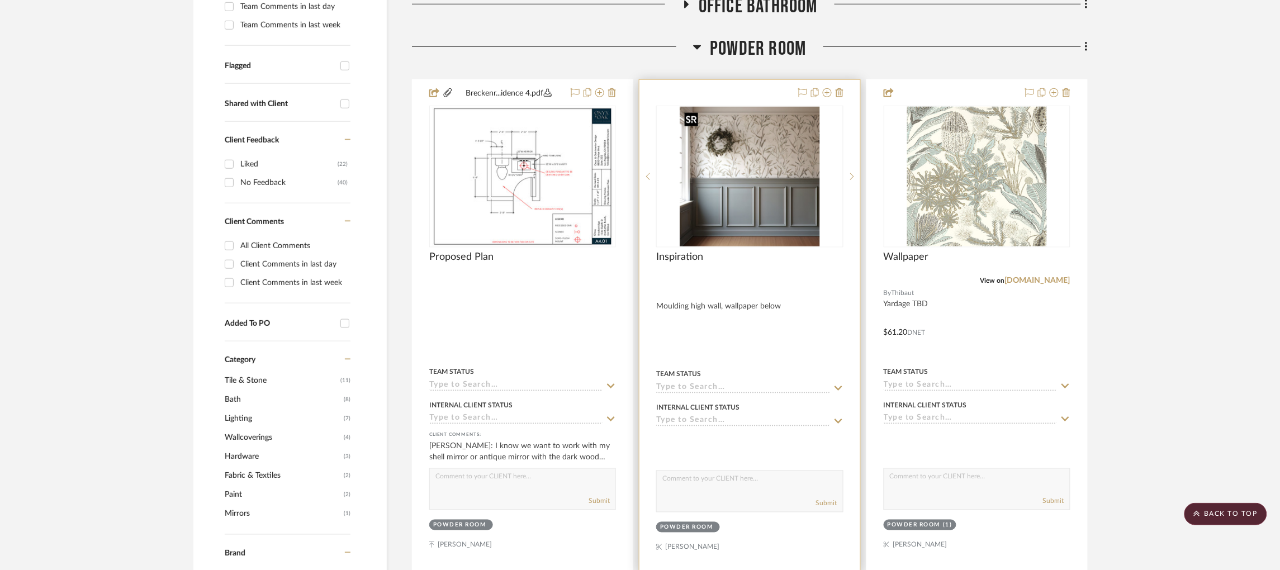
click at [737, 190] on img "0" at bounding box center [750, 177] width 140 height 140
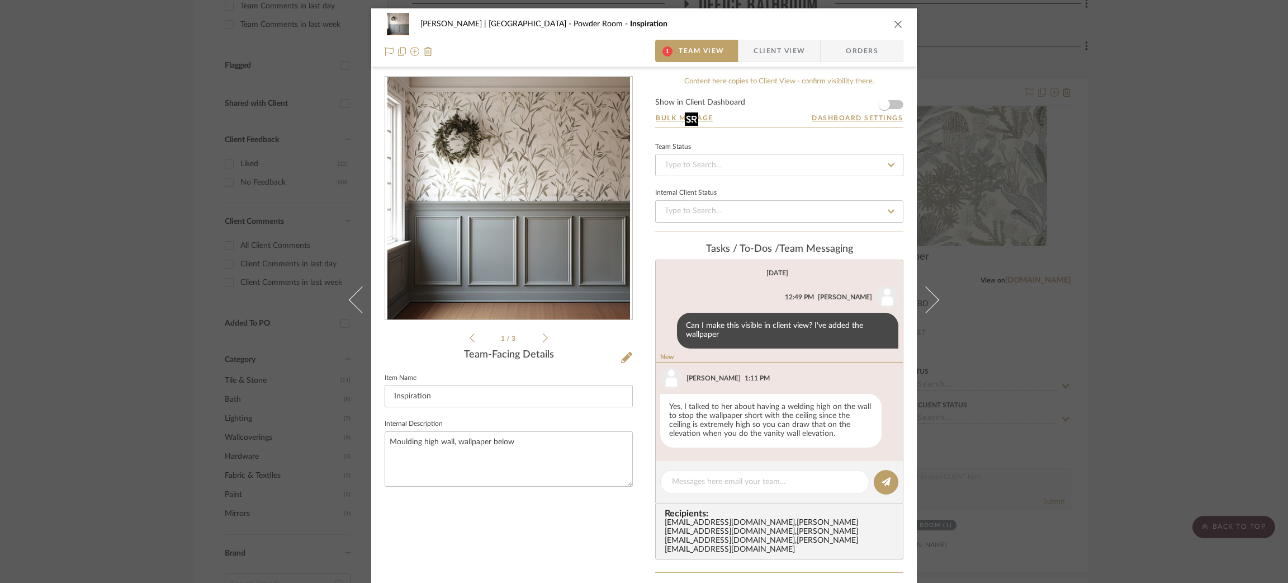
scroll to position [61, 0]
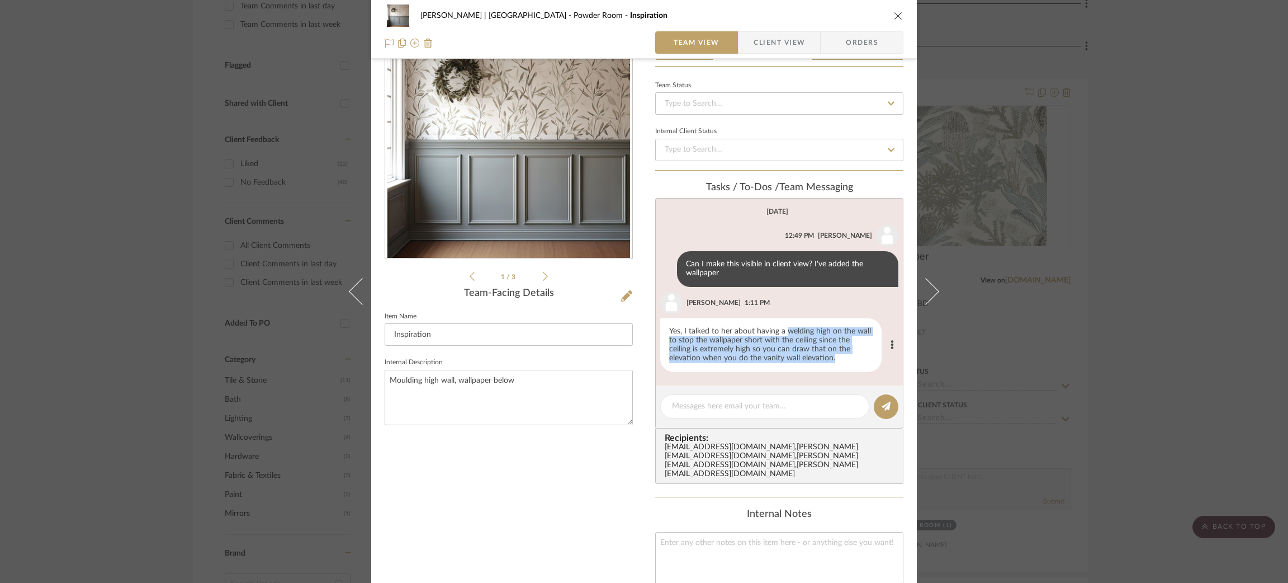
drag, startPoint x: 799, startPoint y: 373, endPoint x: 784, endPoint y: 330, distance: 46.1
click at [784, 330] on div "Yes, I talked to her about having a welding high on the wall to stop the wallpa…" at bounding box center [770, 345] width 221 height 54
copy div "welding high on the wall to stop the wallpaper short with the ceiling since the…"
click at [998, 177] on div "[PERSON_NAME] | [GEOGRAPHIC_DATA] Powder Room Inspiration Team View Client View…" at bounding box center [644, 291] width 1288 height 583
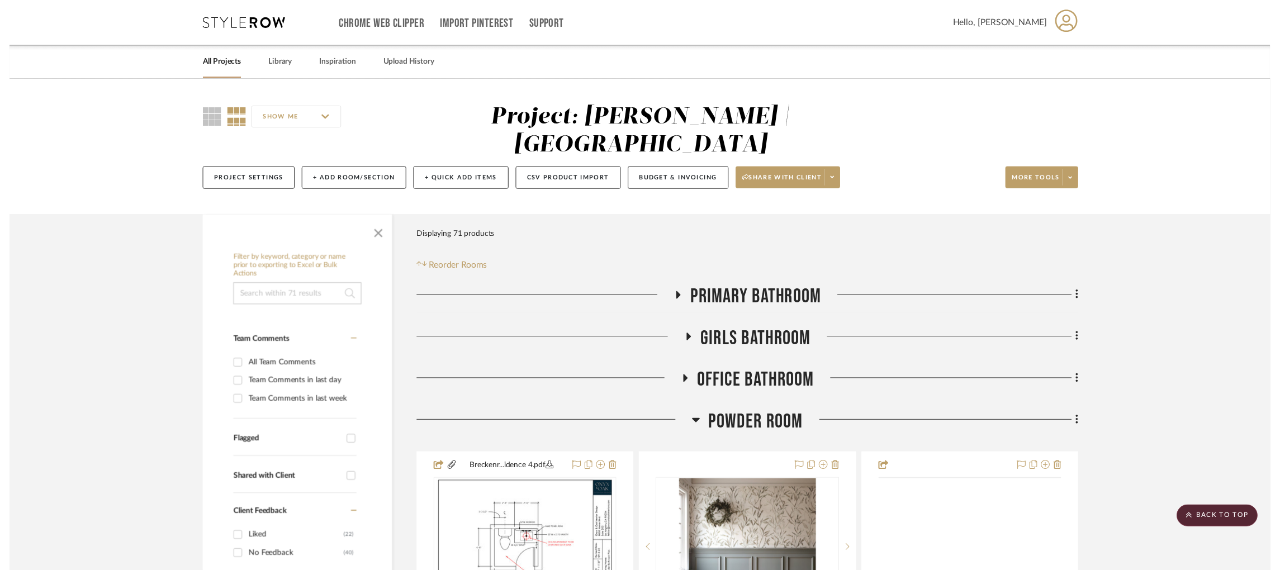
scroll to position [382, 0]
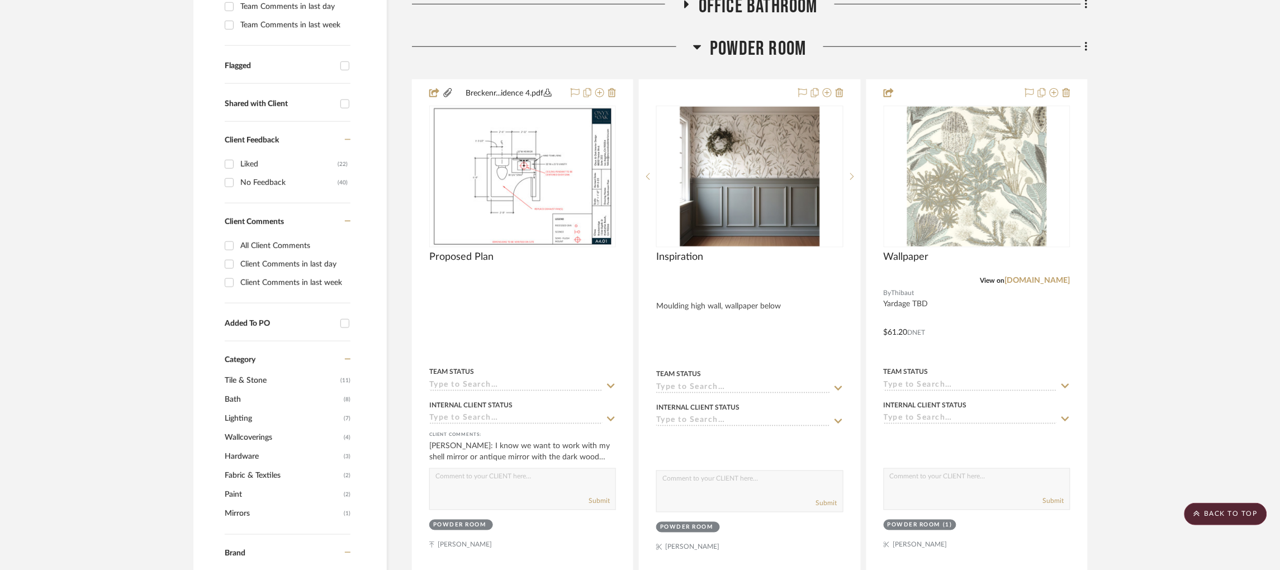
click at [696, 47] on icon at bounding box center [698, 47] width 8 height 4
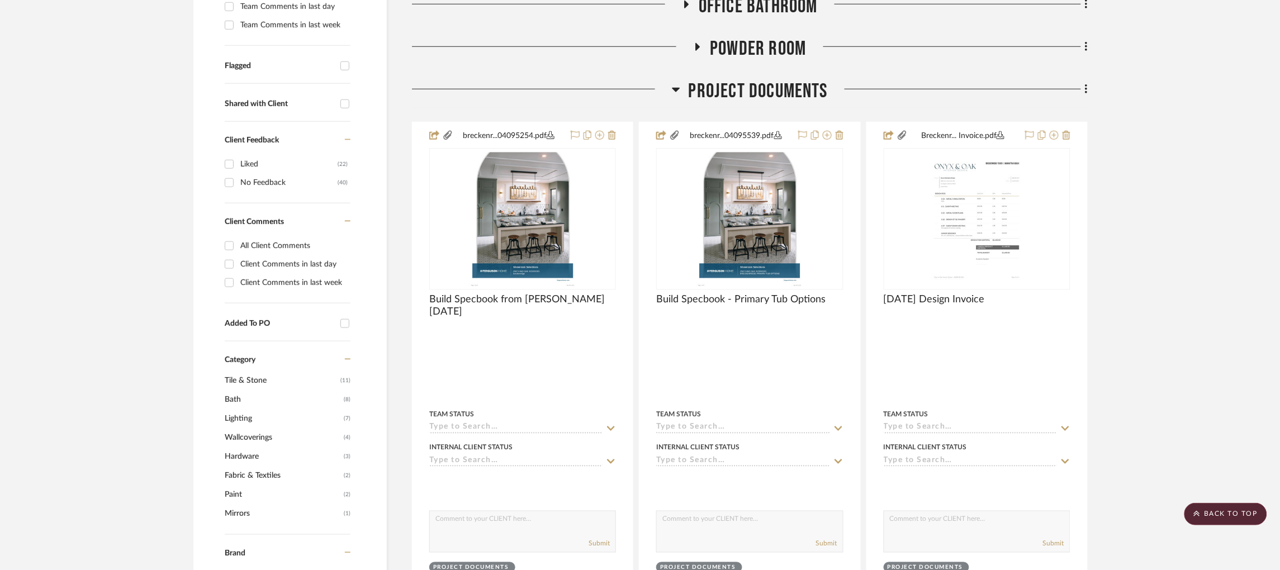
click at [676, 90] on icon at bounding box center [676, 90] width 8 height 4
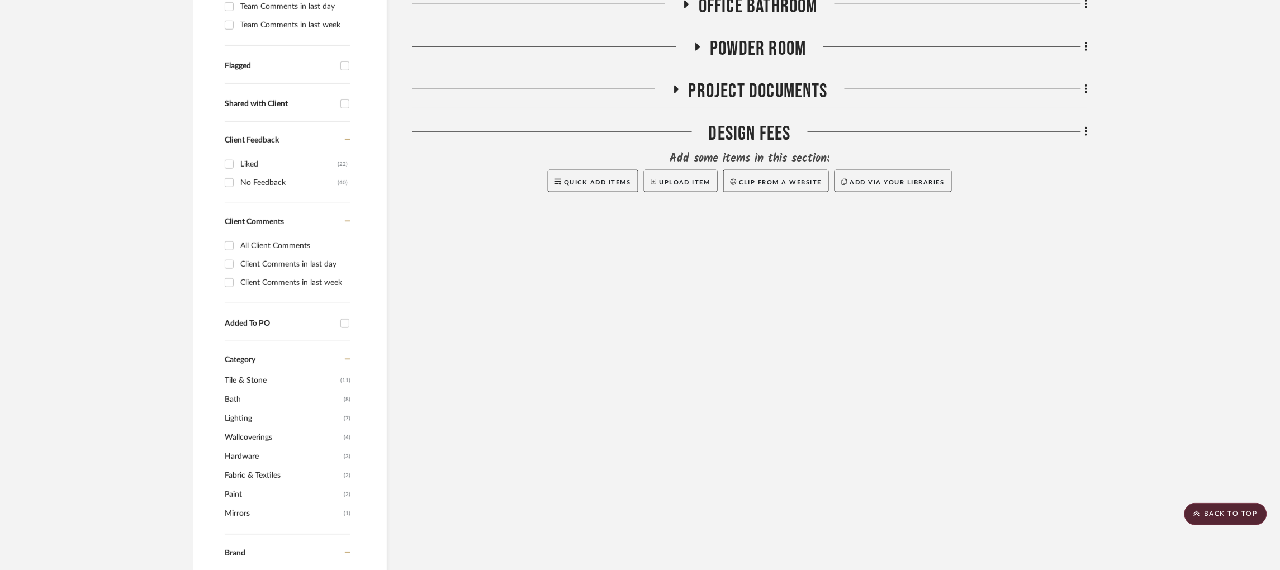
scroll to position [180, 0]
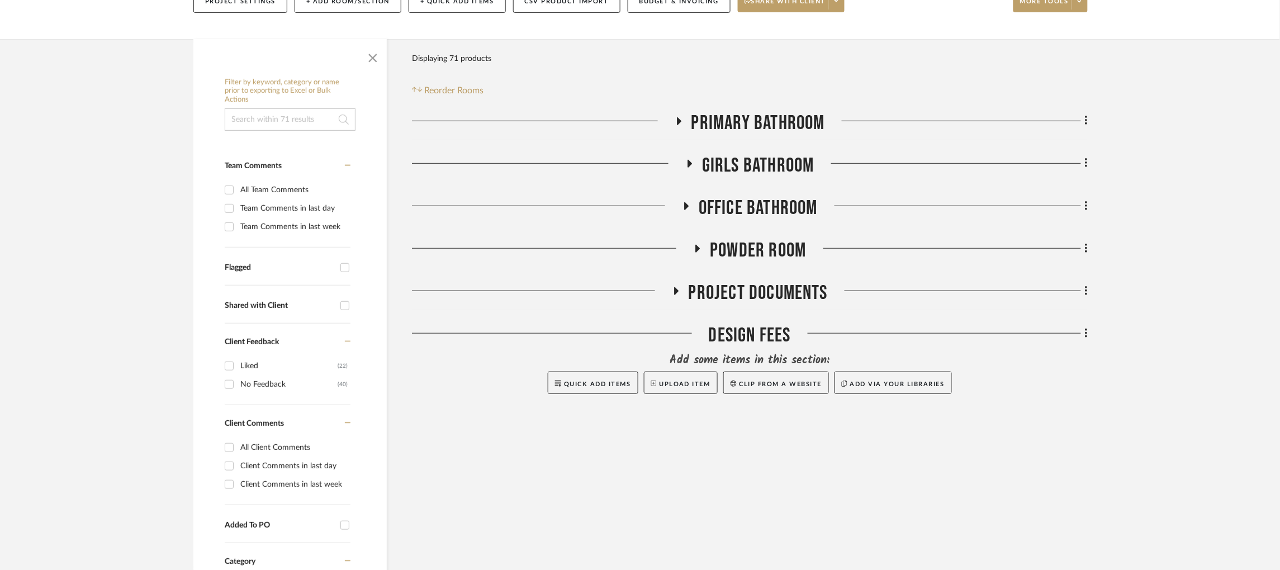
click at [695, 164] on icon at bounding box center [689, 163] width 13 height 8
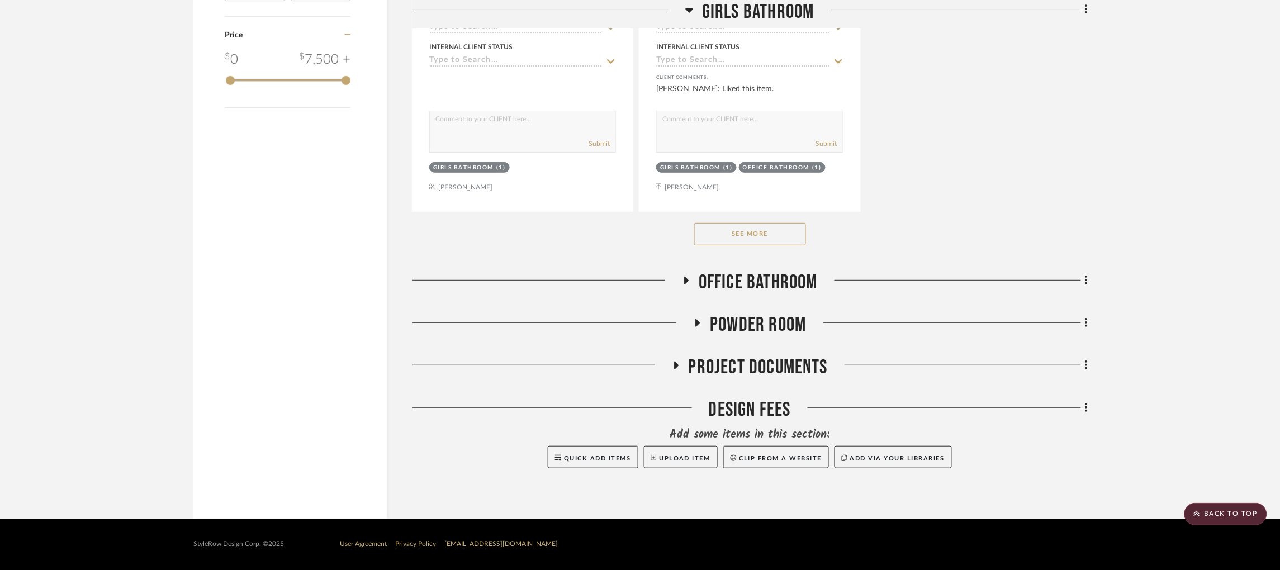
scroll to position [1651, 0]
click at [766, 231] on button "See More" at bounding box center [750, 234] width 112 height 22
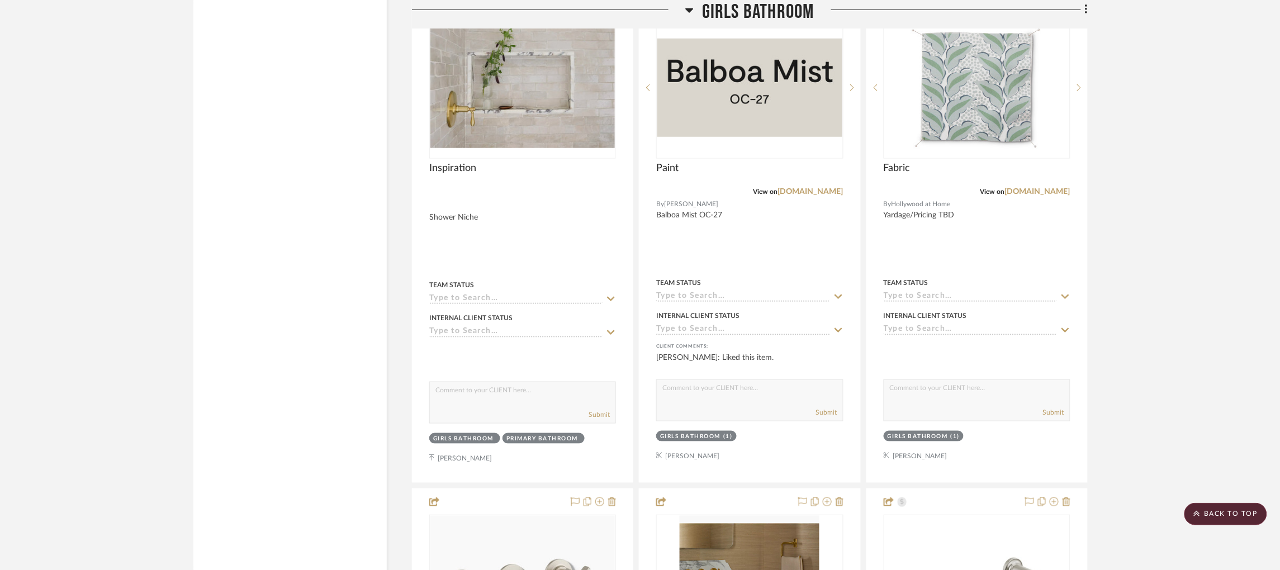
scroll to position [1879, 0]
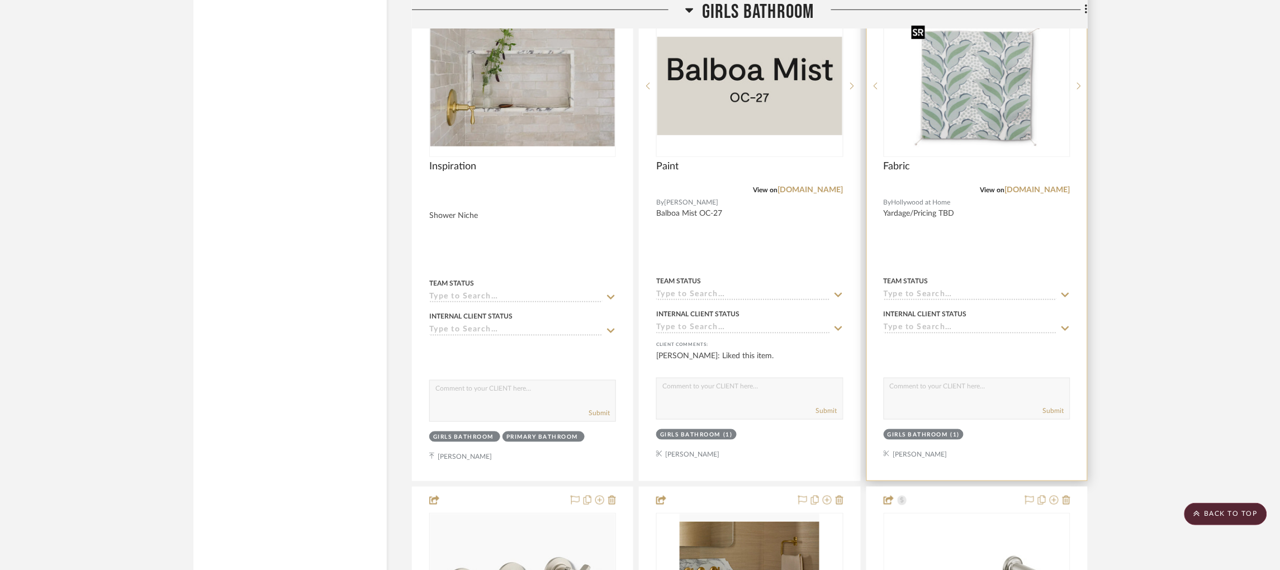
click at [0, 0] on img at bounding box center [0, 0] width 0 height 0
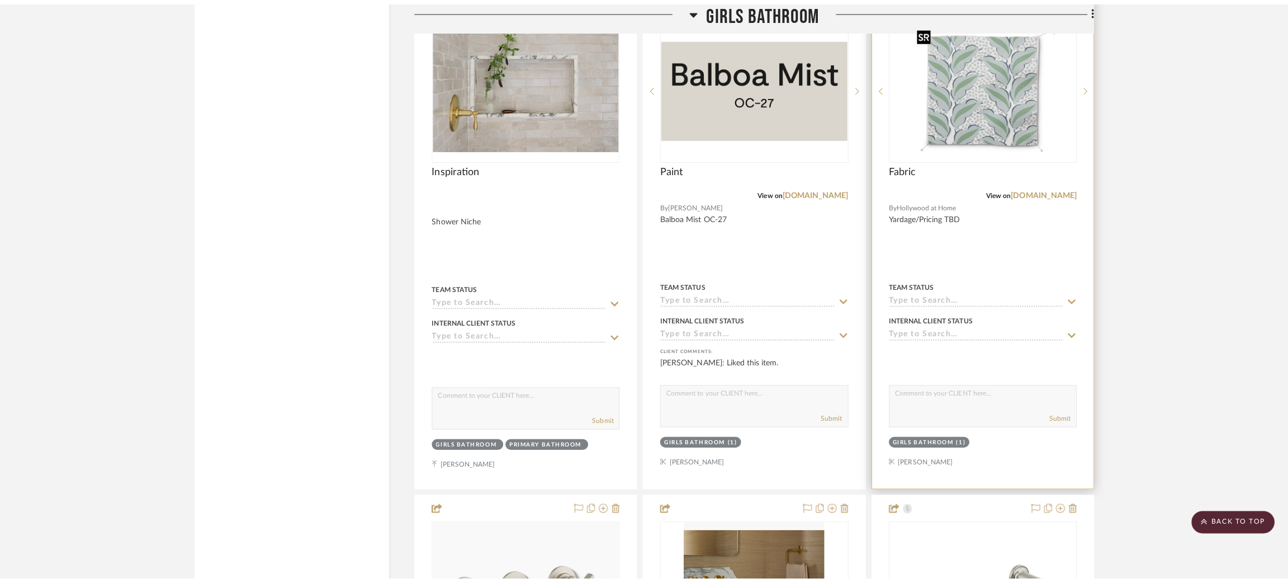
scroll to position [0, 0]
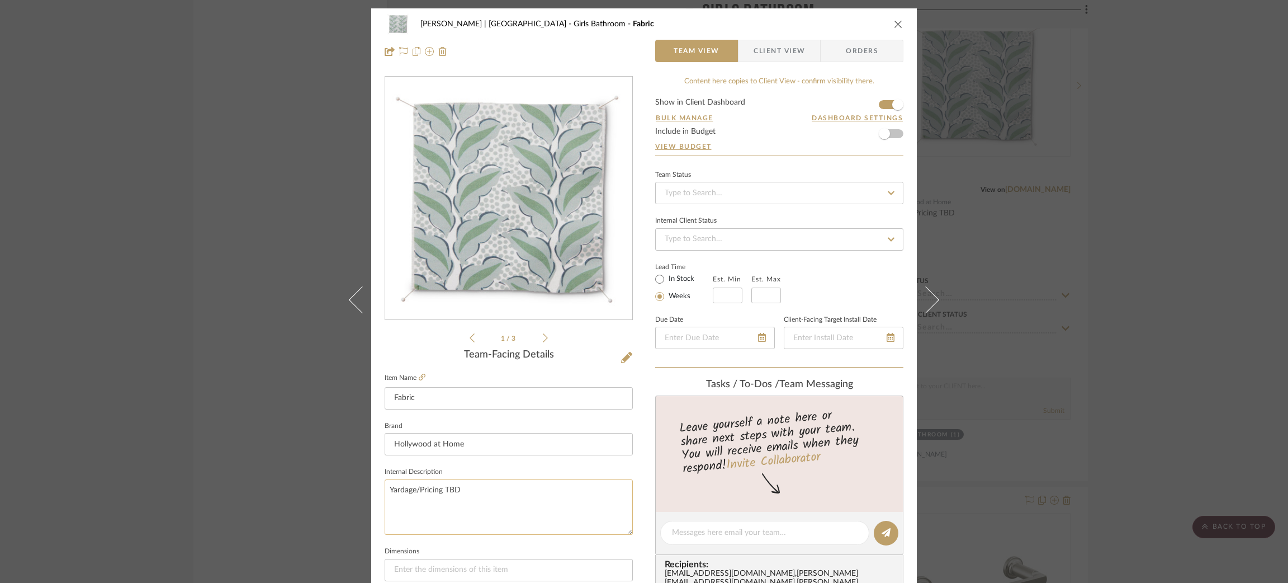
drag, startPoint x: 414, startPoint y: 483, endPoint x: 442, endPoint y: 490, distance: 29.3
click at [442, 490] on textarea "Yardage/Pricing TBD" at bounding box center [509, 506] width 248 height 55
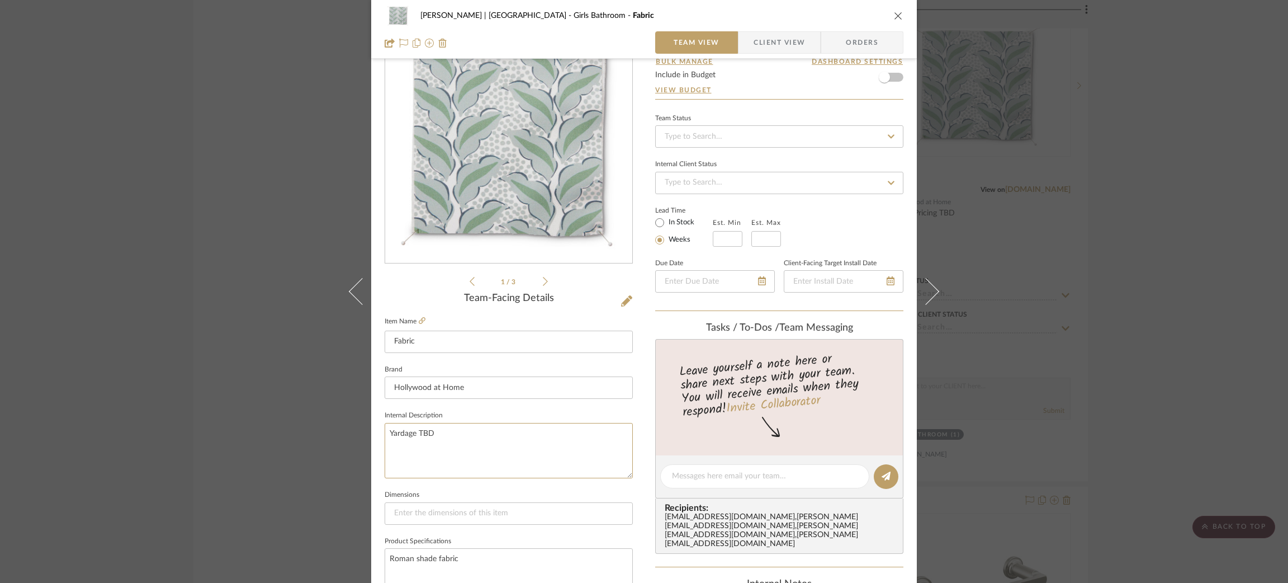
scroll to position [192, 0]
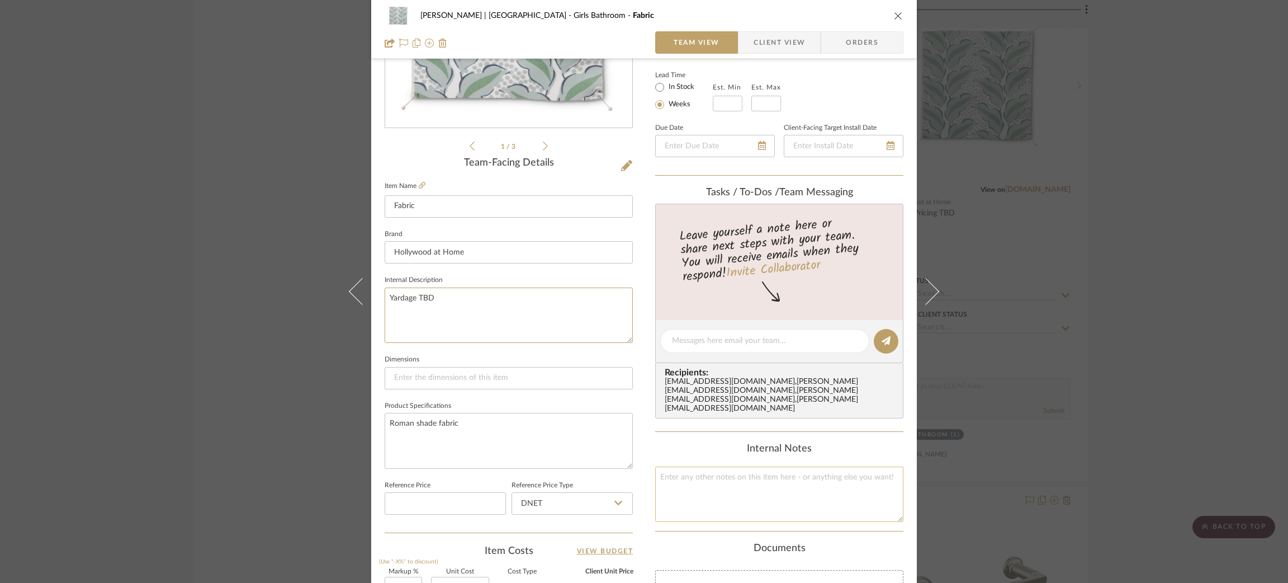
type textarea "Yardage TBD"
click at [692, 472] on textarea at bounding box center [779, 493] width 248 height 55
paste textarea "$170 per yard Sold by the yard, NO half yard increments Cut Fee: $30 for less t…"
type textarea "$170 per yard Sold by the yard, NO half yard increments Cut Fee: $30 for less t…"
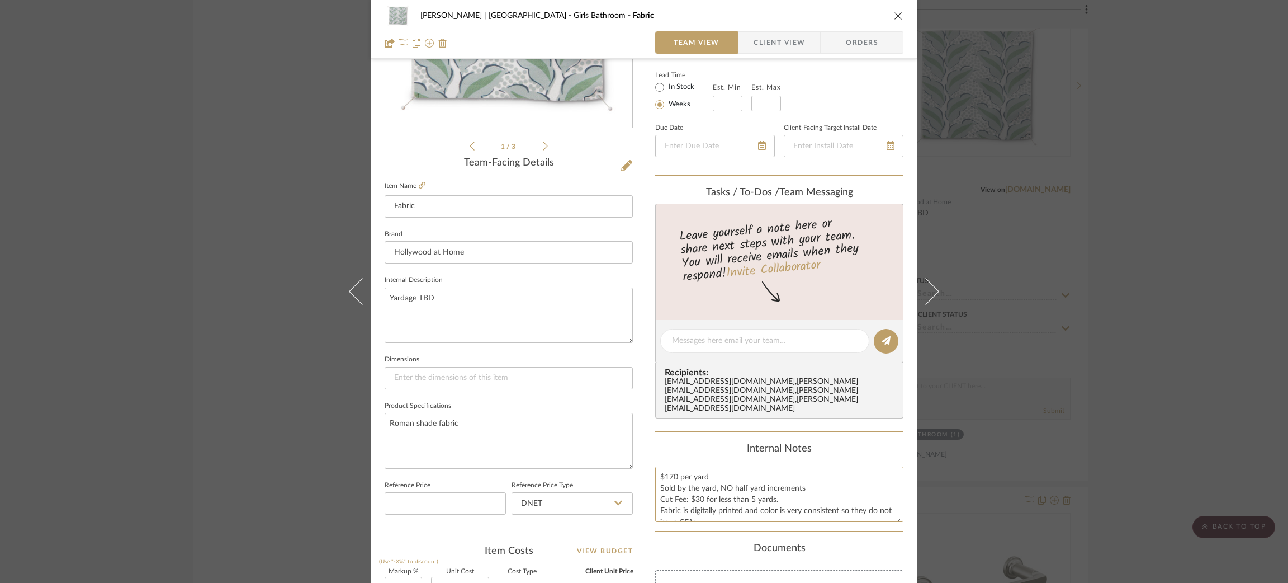
type textarea "$170 per yard Sold by the yard, NO half yard increments Cut Fee: $30 for less t…"
click at [764, 39] on span "Client View" at bounding box center [779, 42] width 51 height 22
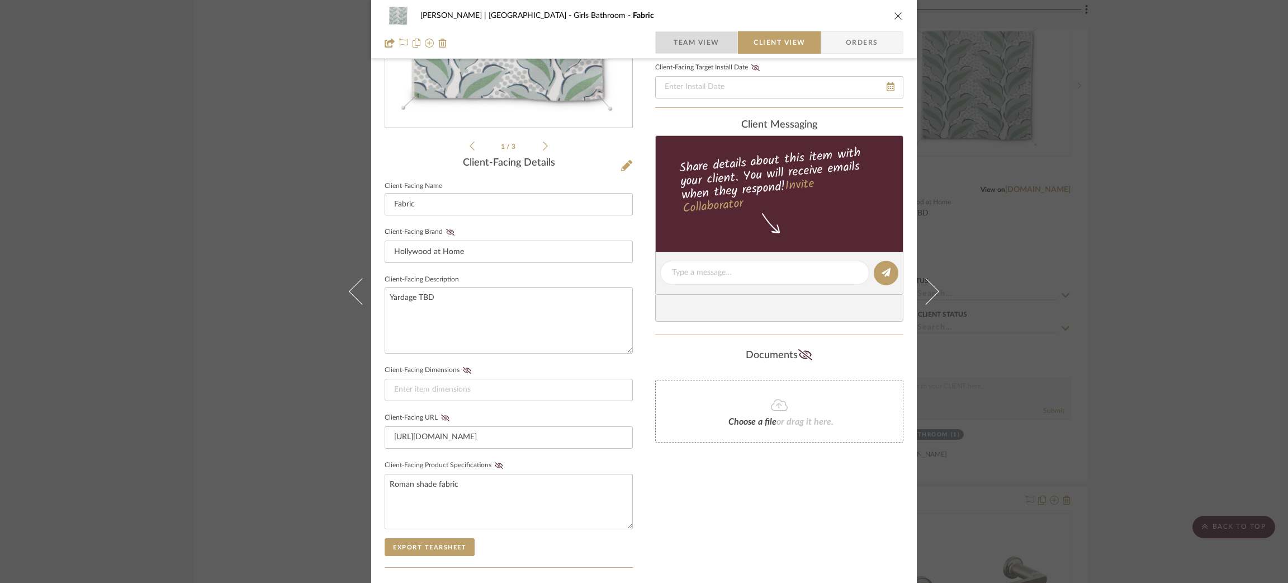
click at [703, 44] on span "Team View" at bounding box center [697, 42] width 46 height 22
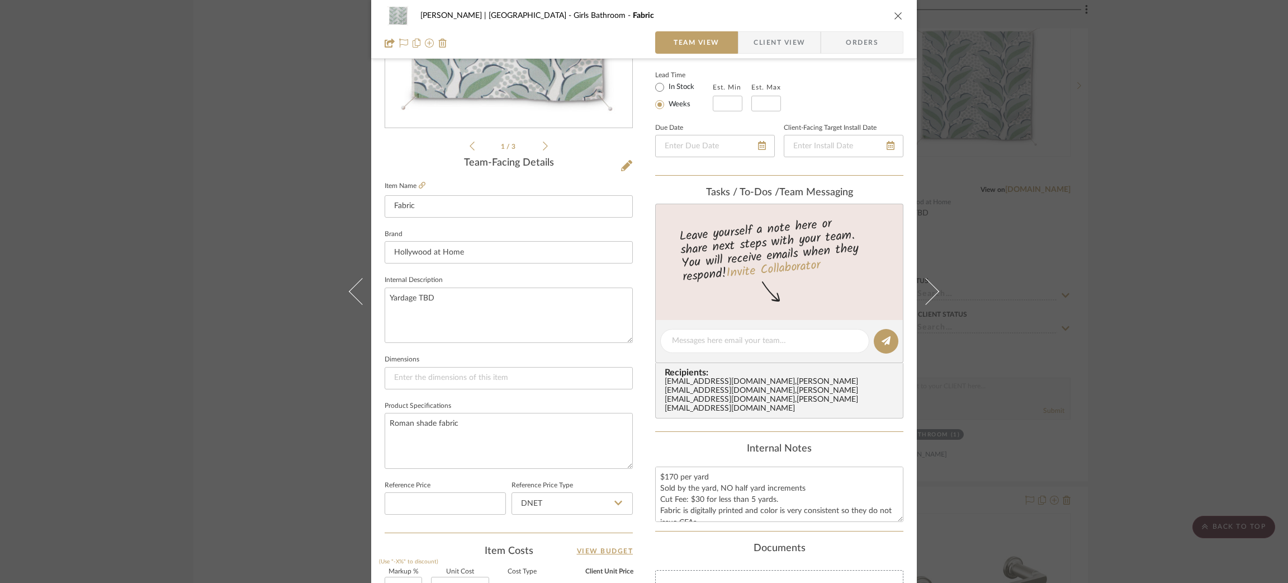
click at [757, 47] on span "Client View" at bounding box center [779, 42] width 51 height 22
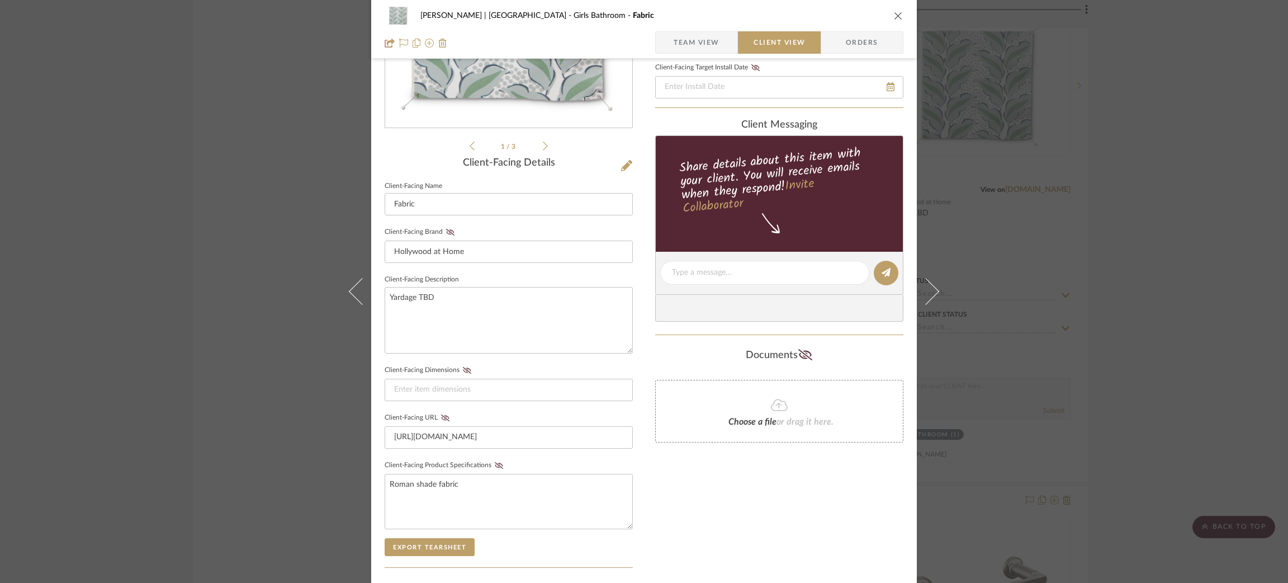
click at [690, 45] on span "Team View" at bounding box center [697, 42] width 46 height 22
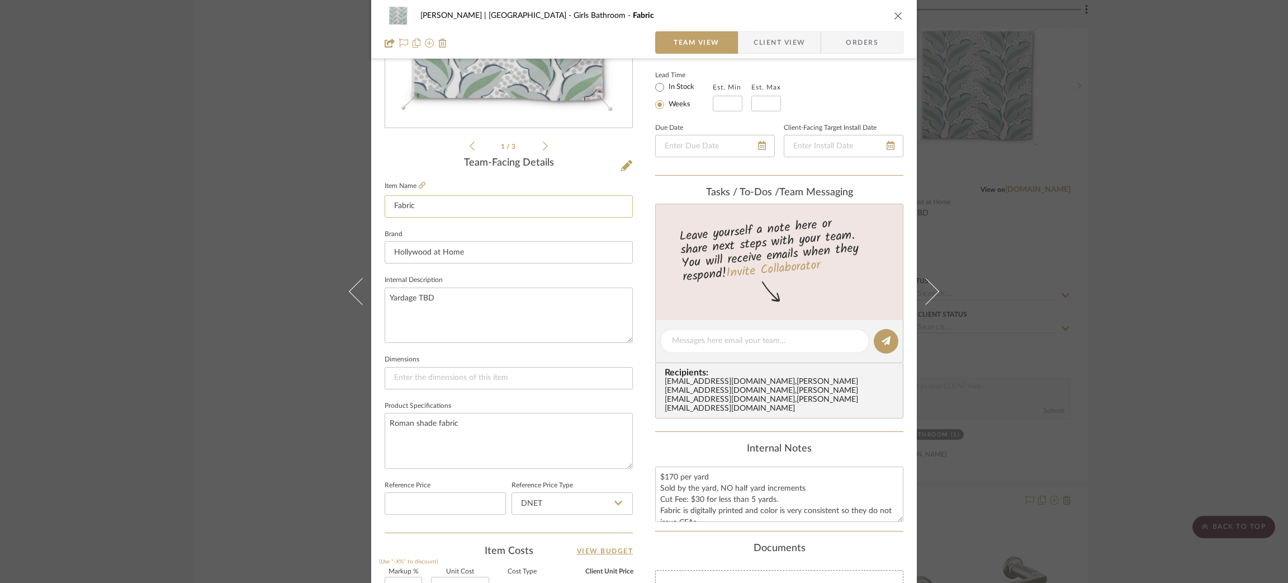
click at [443, 209] on input "Fabric" at bounding box center [509, 206] width 248 height 22
type input "Fabric"
click at [475, 324] on textarea "Yardage TBD" at bounding box center [509, 314] width 248 height 55
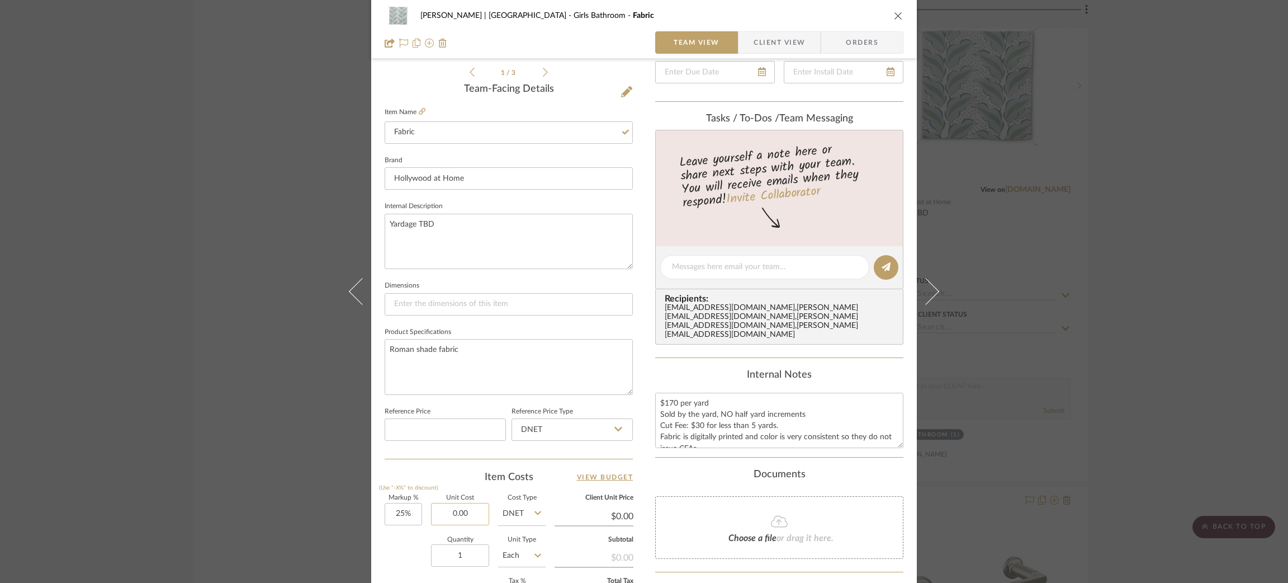
click at [452, 504] on input "0.00" at bounding box center [460, 514] width 58 height 22
type input "$170.00"
click at [467, 369] on textarea "Roman shade fabric" at bounding box center [509, 366] width 248 height 55
type input "$212.50"
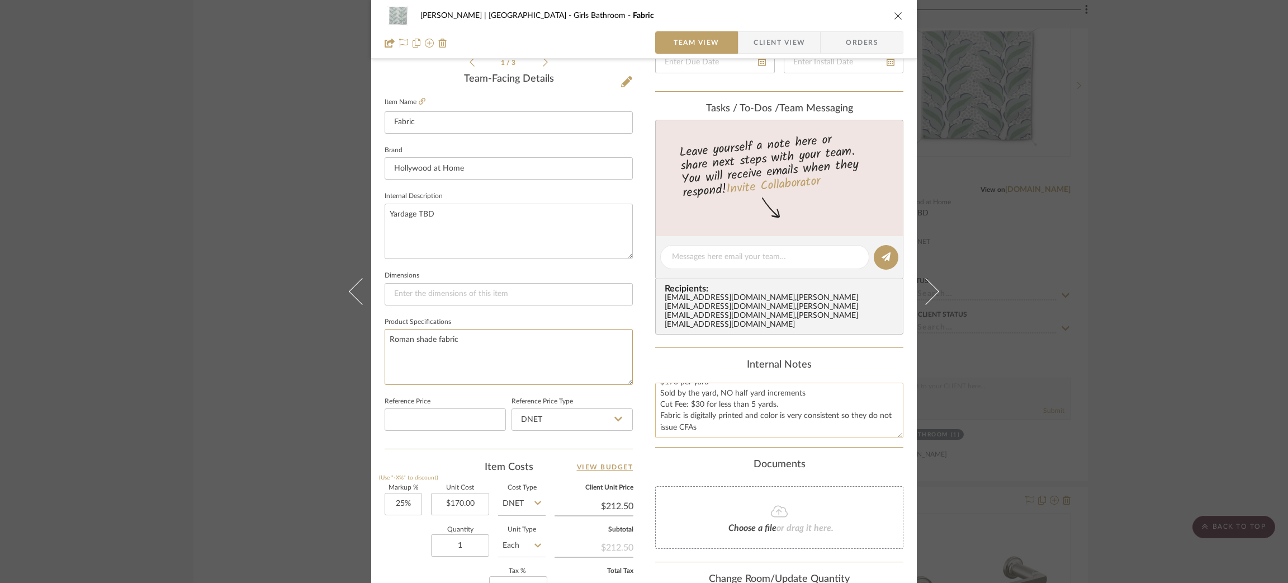
scroll to position [279, 0]
click at [248, 274] on div "[PERSON_NAME] | [GEOGRAPHIC_DATA] Girls Bathroom Fabric Team View Client View O…" at bounding box center [644, 291] width 1288 height 583
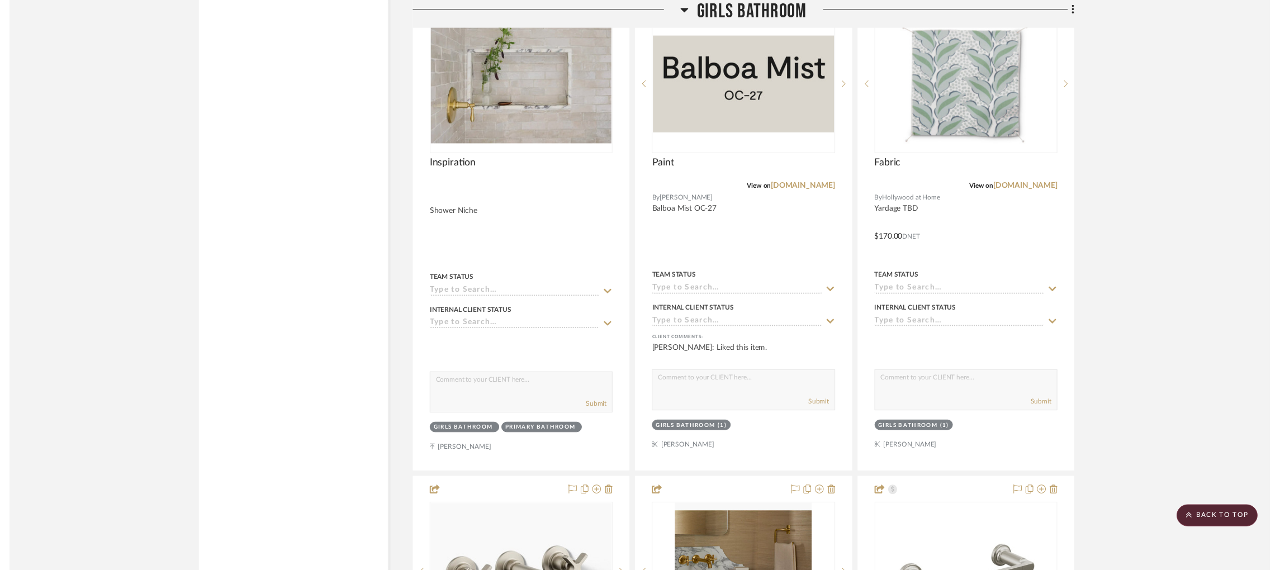
scroll to position [1879, 0]
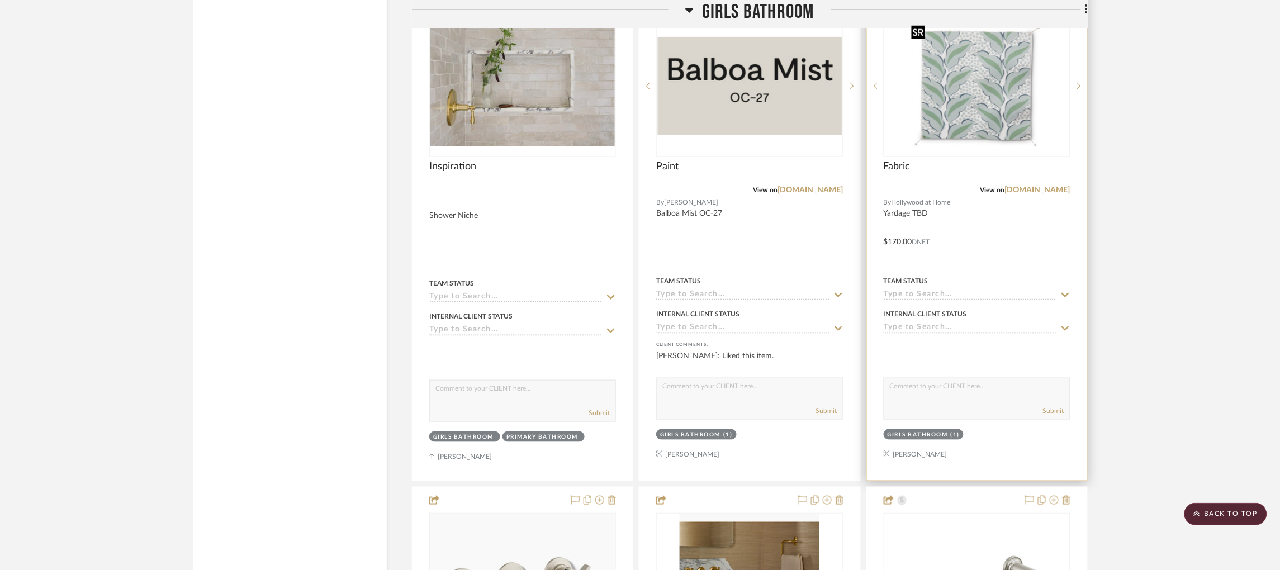
click at [948, 120] on img "0" at bounding box center [977, 86] width 140 height 140
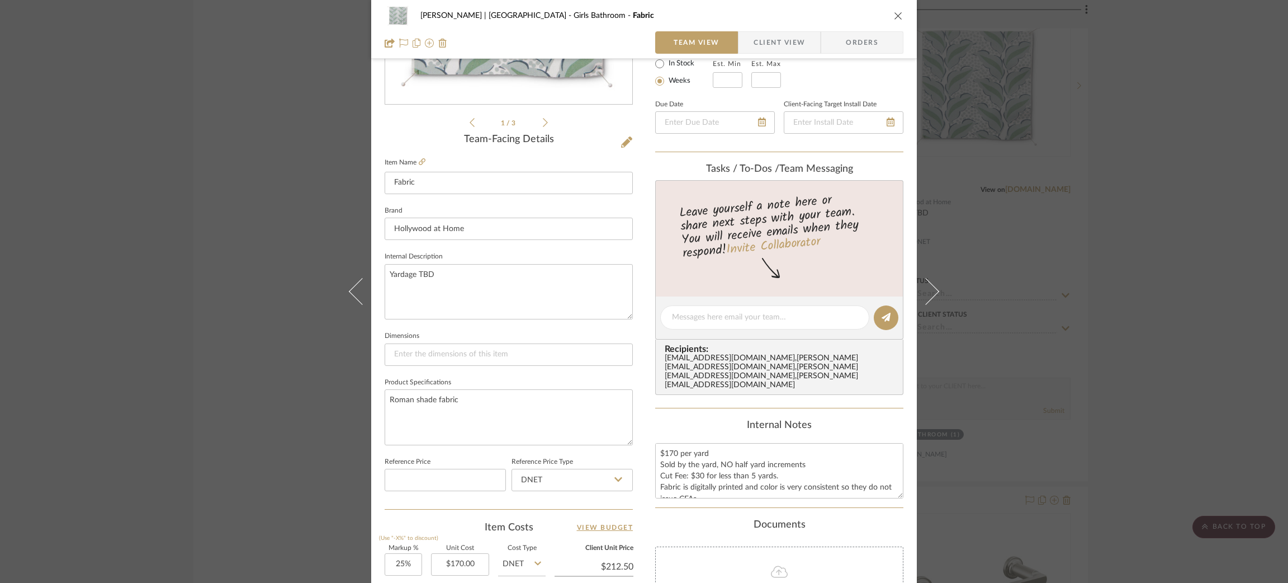
scroll to position [216, 0]
click at [200, 83] on div "[PERSON_NAME] | [GEOGRAPHIC_DATA] Girls Bathroom Fabric Team View Client View O…" at bounding box center [644, 291] width 1288 height 583
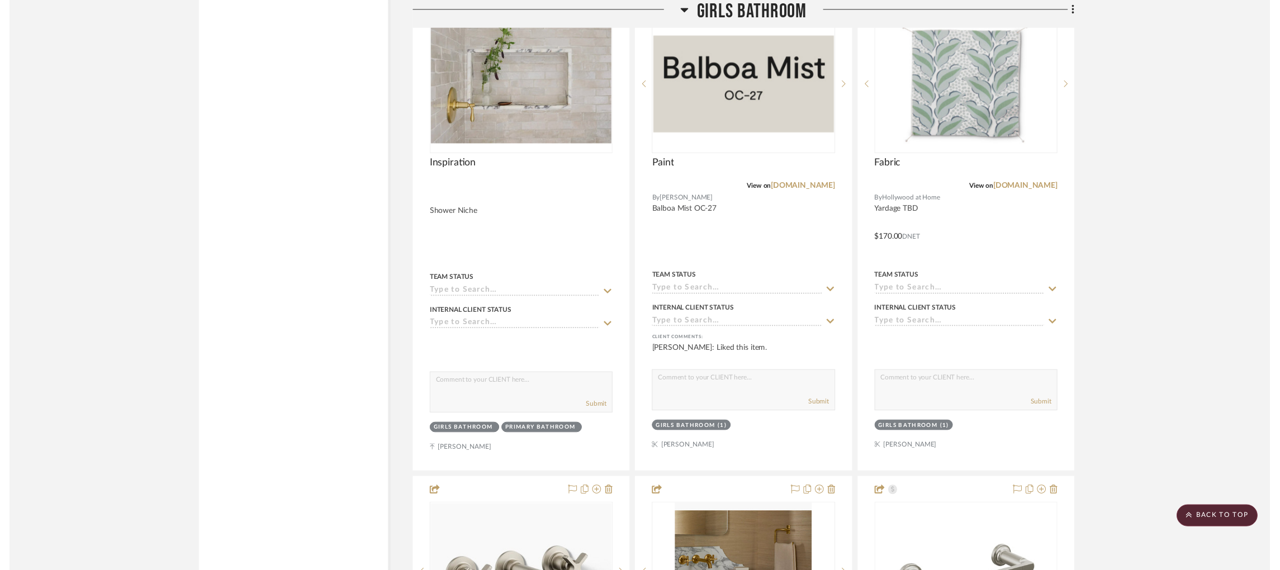
scroll to position [1879, 0]
